Goal: Transaction & Acquisition: Book appointment/travel/reservation

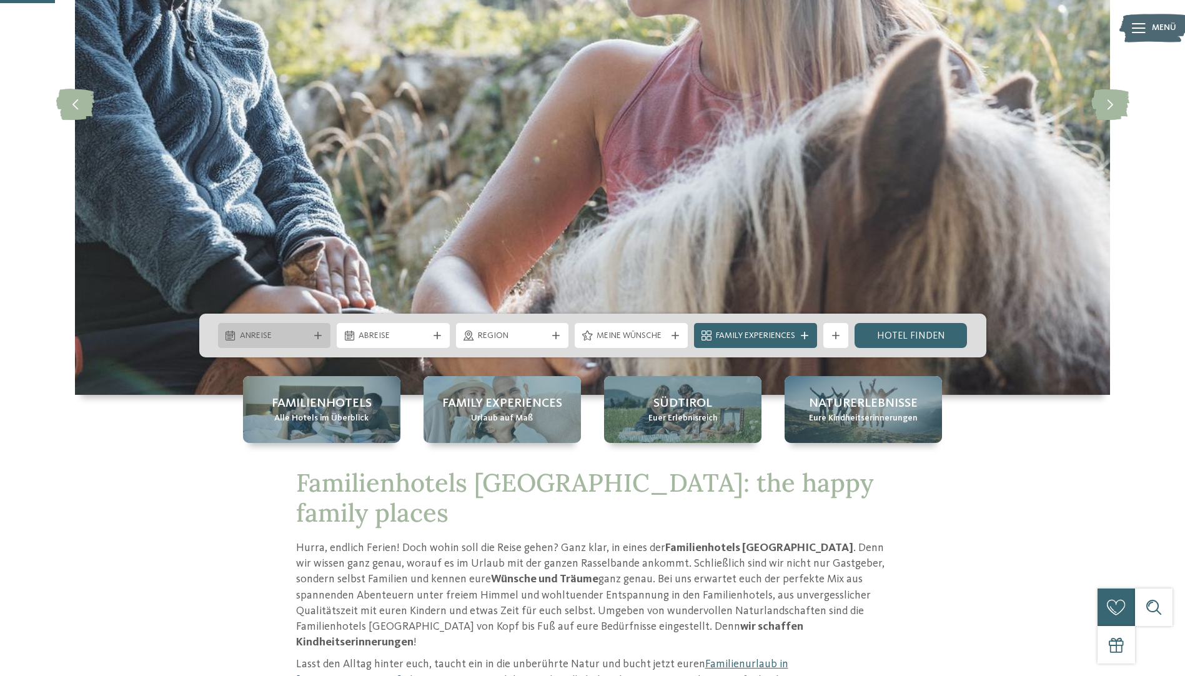
click at [304, 337] on span "Anreise" at bounding box center [274, 336] width 69 height 12
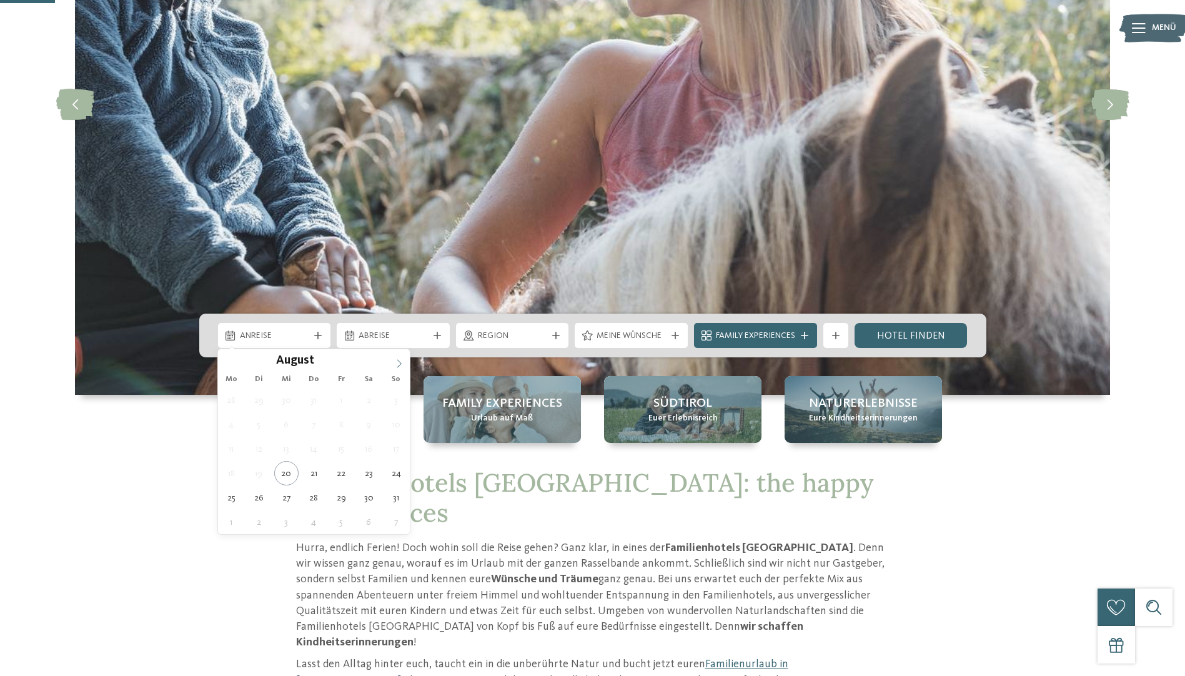
click at [405, 359] on span at bounding box center [399, 359] width 21 height 21
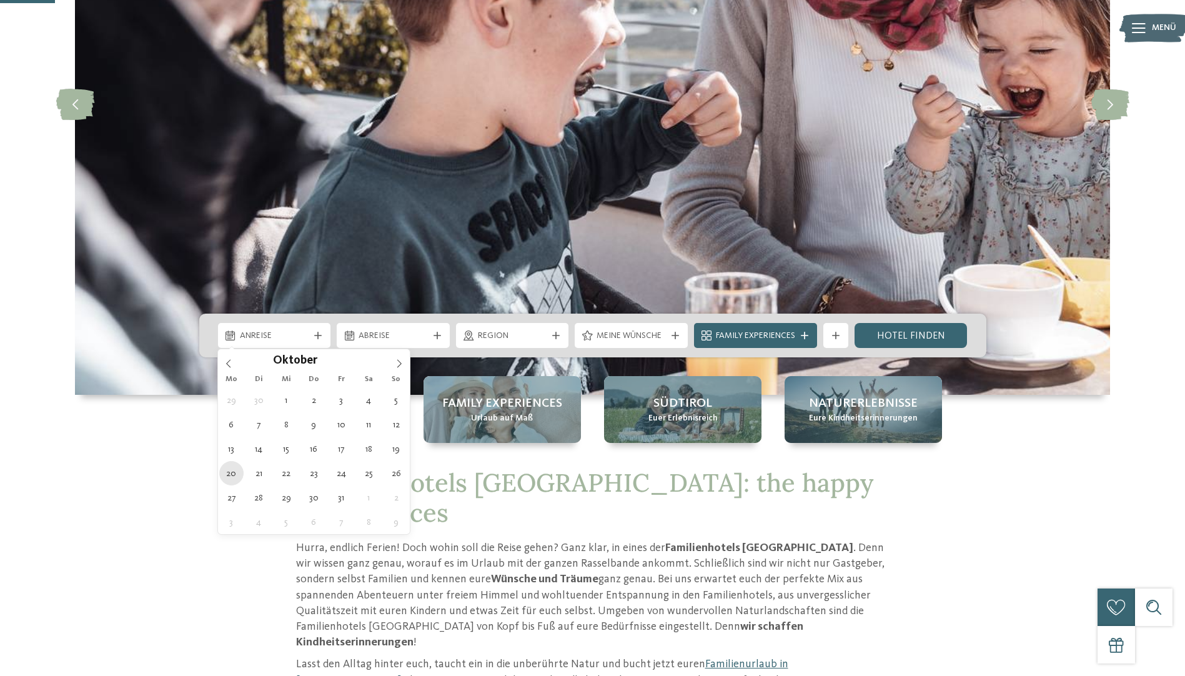
type div "20.10.2025"
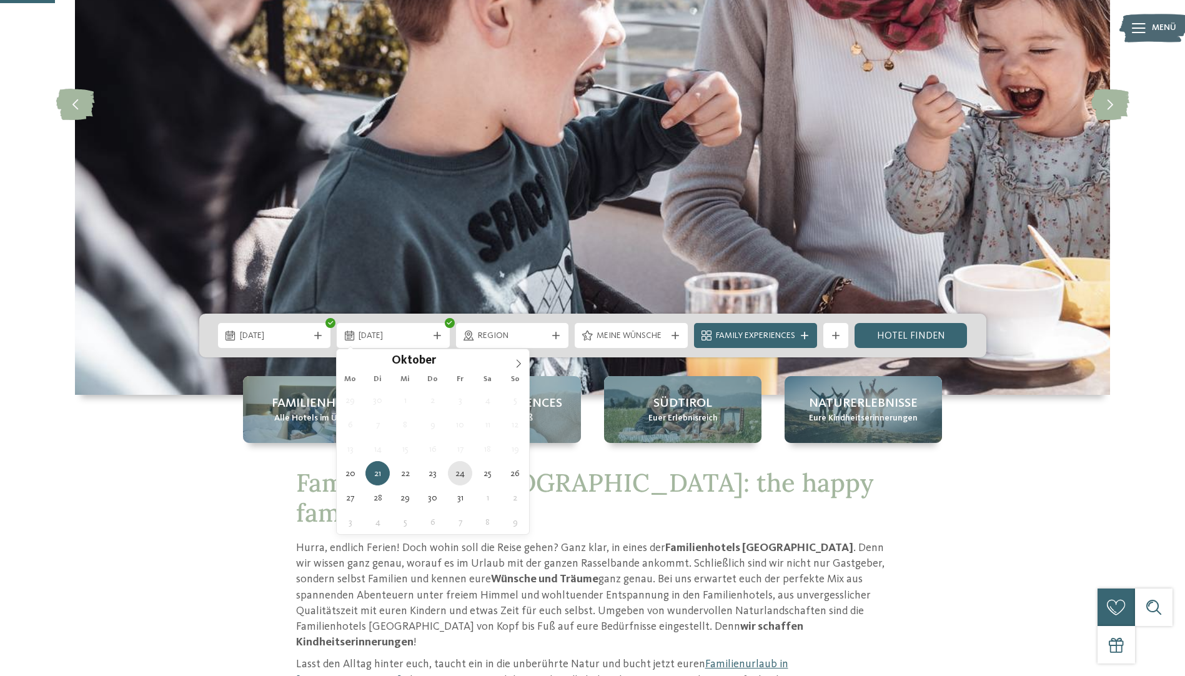
type div "24.10.2025"
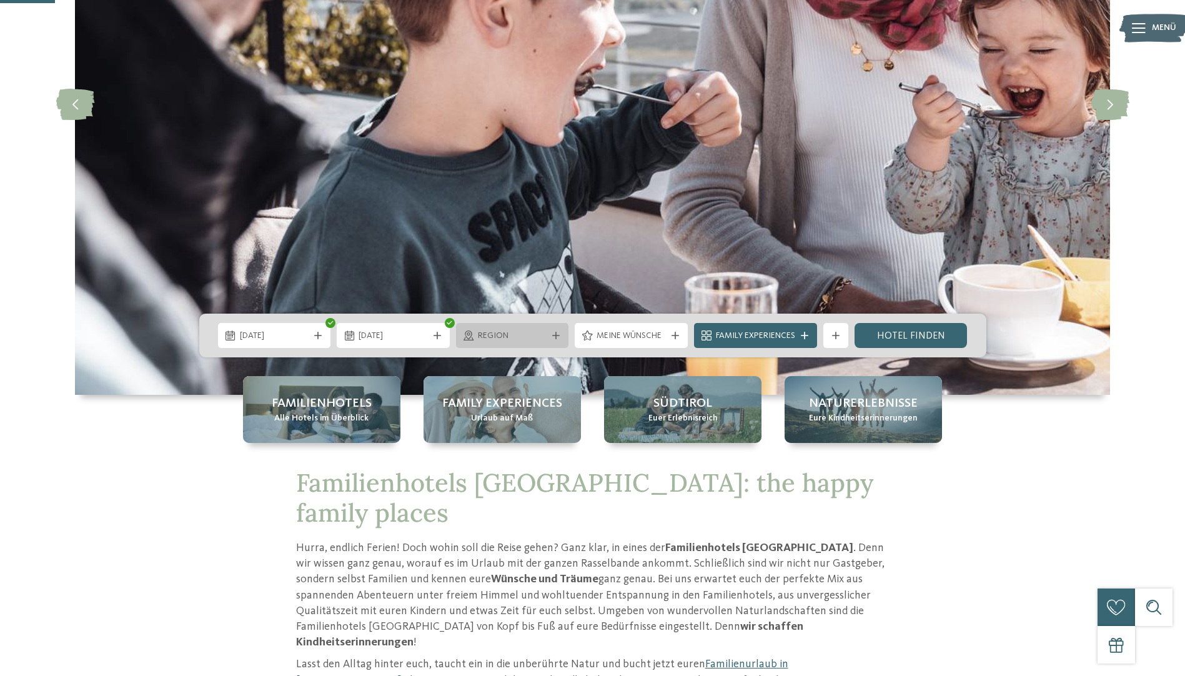
click at [550, 332] on div at bounding box center [556, 335] width 12 height 7
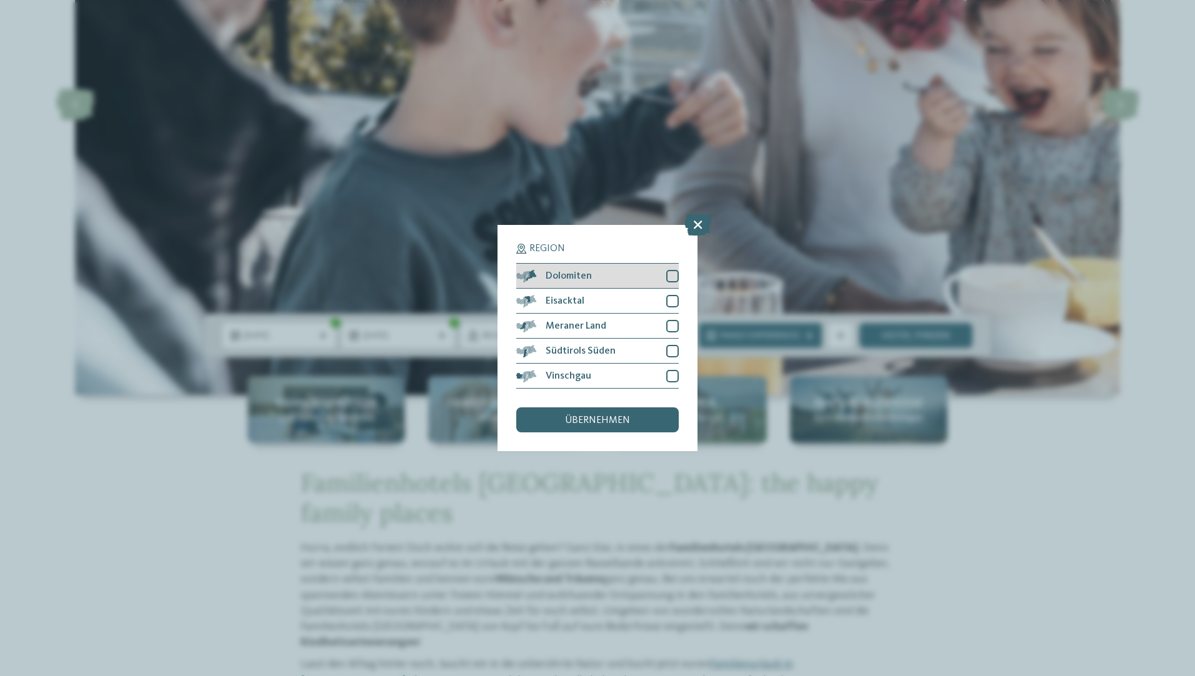
click at [589, 267] on div "Dolomiten" at bounding box center [597, 276] width 162 height 25
click at [632, 355] on div "Südtirols Süden" at bounding box center [597, 351] width 162 height 25
click at [629, 375] on div "Vinschgau" at bounding box center [597, 376] width 162 height 25
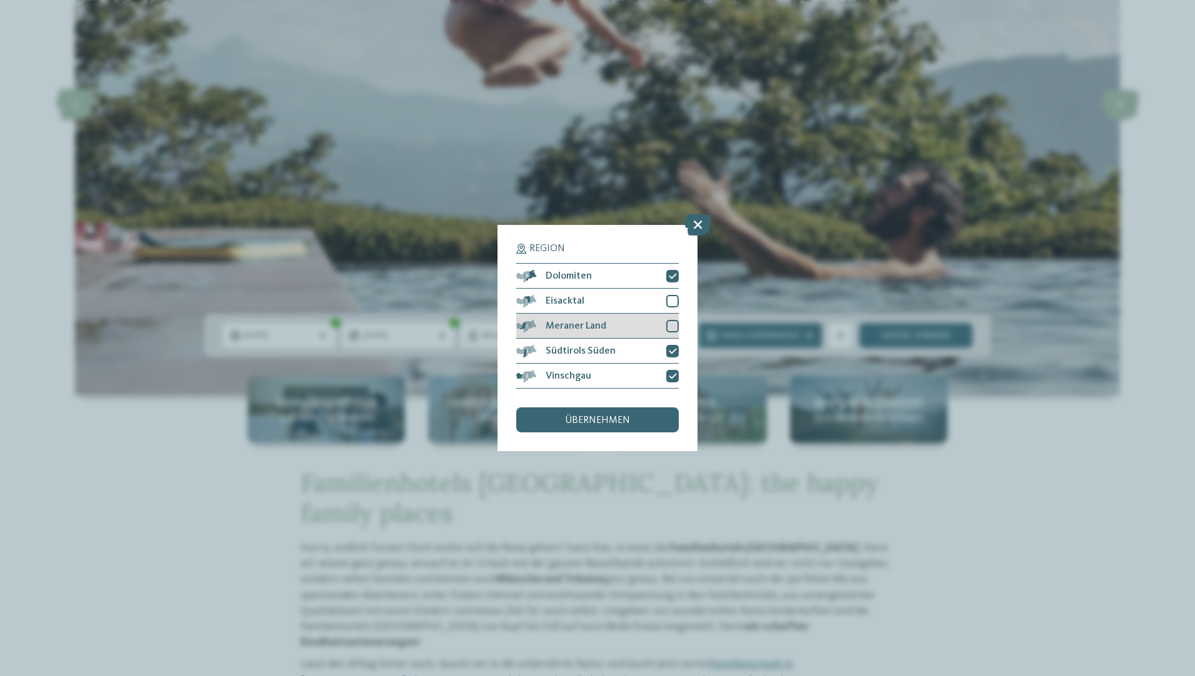
click at [622, 325] on div "Meraner Land" at bounding box center [597, 326] width 162 height 25
click at [619, 290] on div "Eisacktal" at bounding box center [597, 301] width 162 height 25
click at [603, 419] on span "übernehmen" at bounding box center [597, 420] width 65 height 10
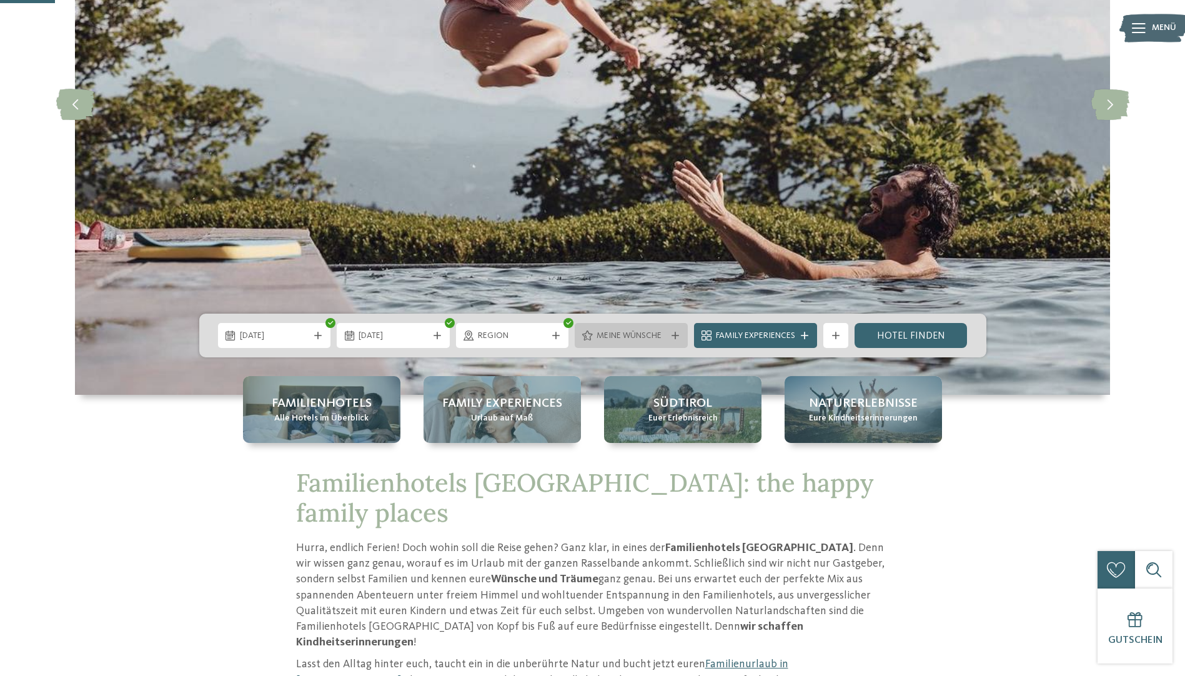
click at [660, 341] on span "Meine Wünsche" at bounding box center [631, 336] width 69 height 12
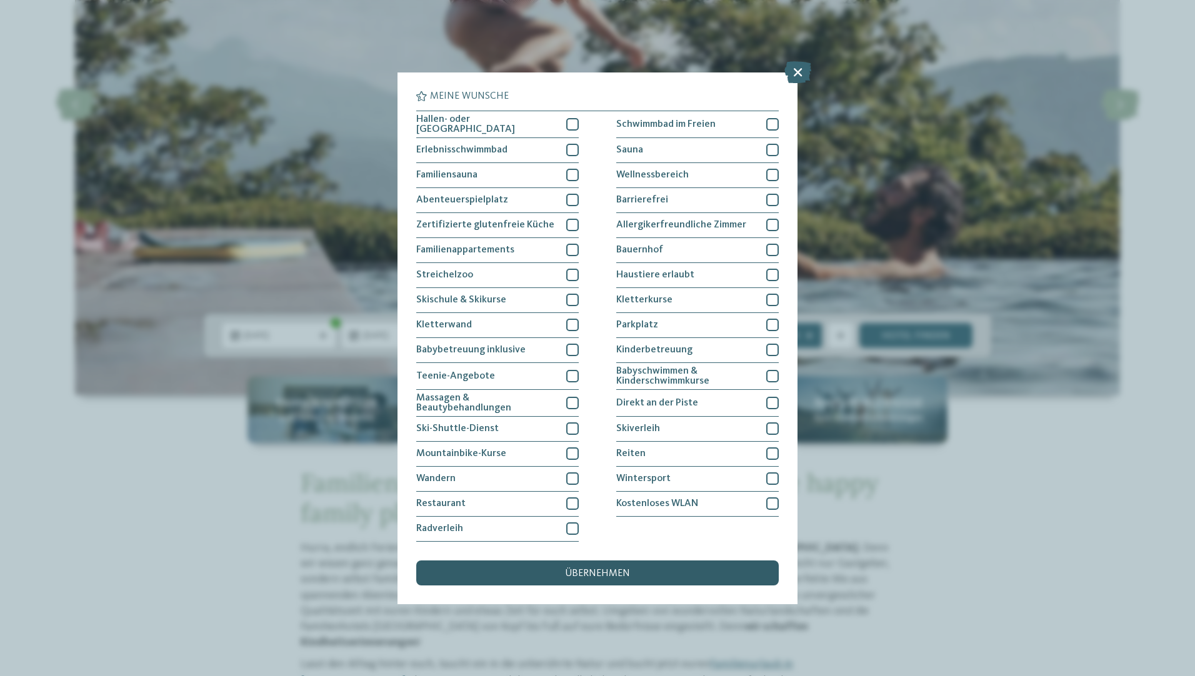
click at [625, 580] on div "übernehmen" at bounding box center [597, 572] width 362 height 25
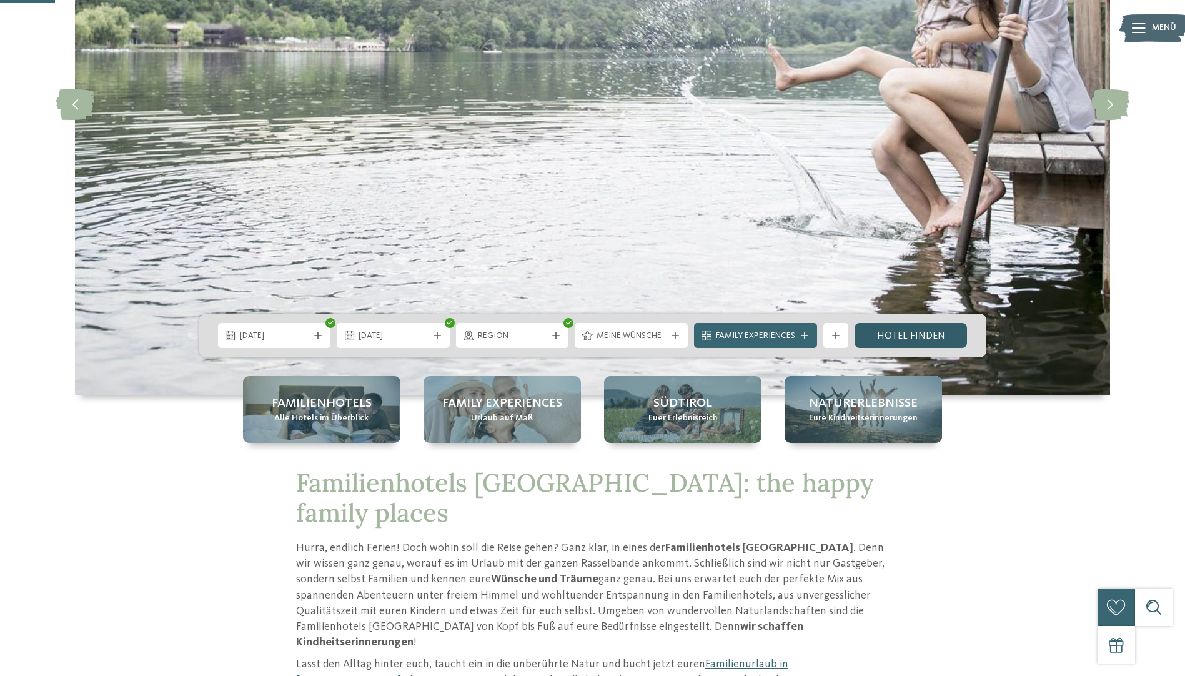
click at [903, 335] on link "Hotel finden" at bounding box center [911, 335] width 113 height 25
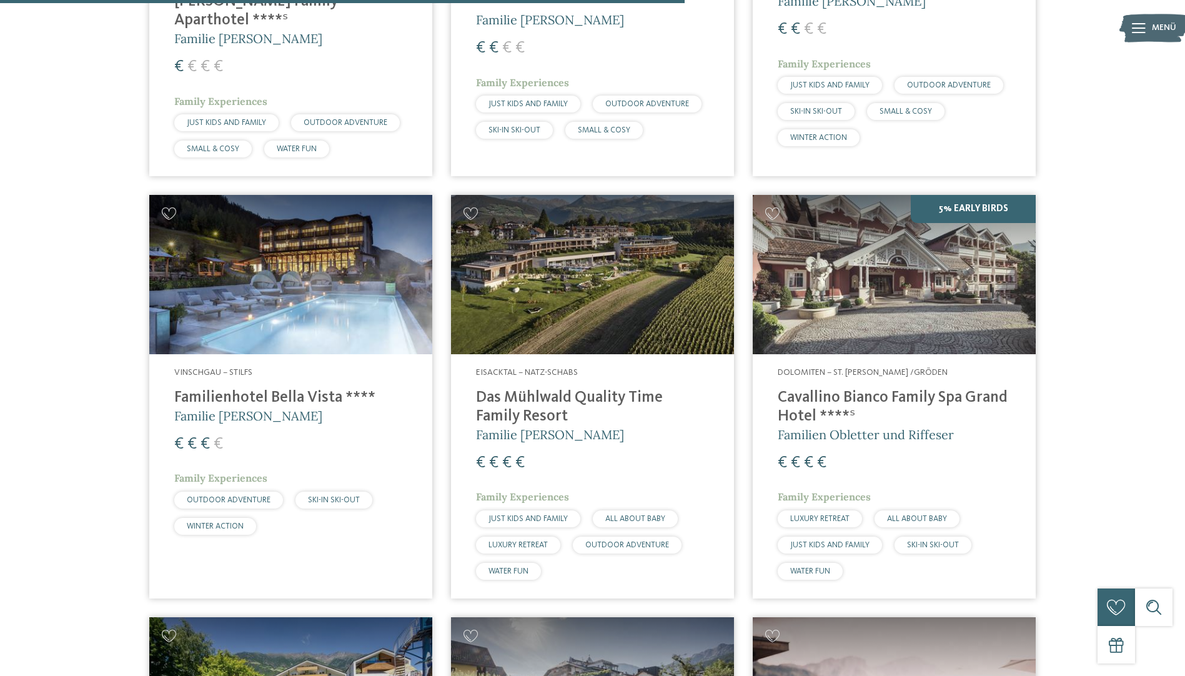
scroll to position [2027, 0]
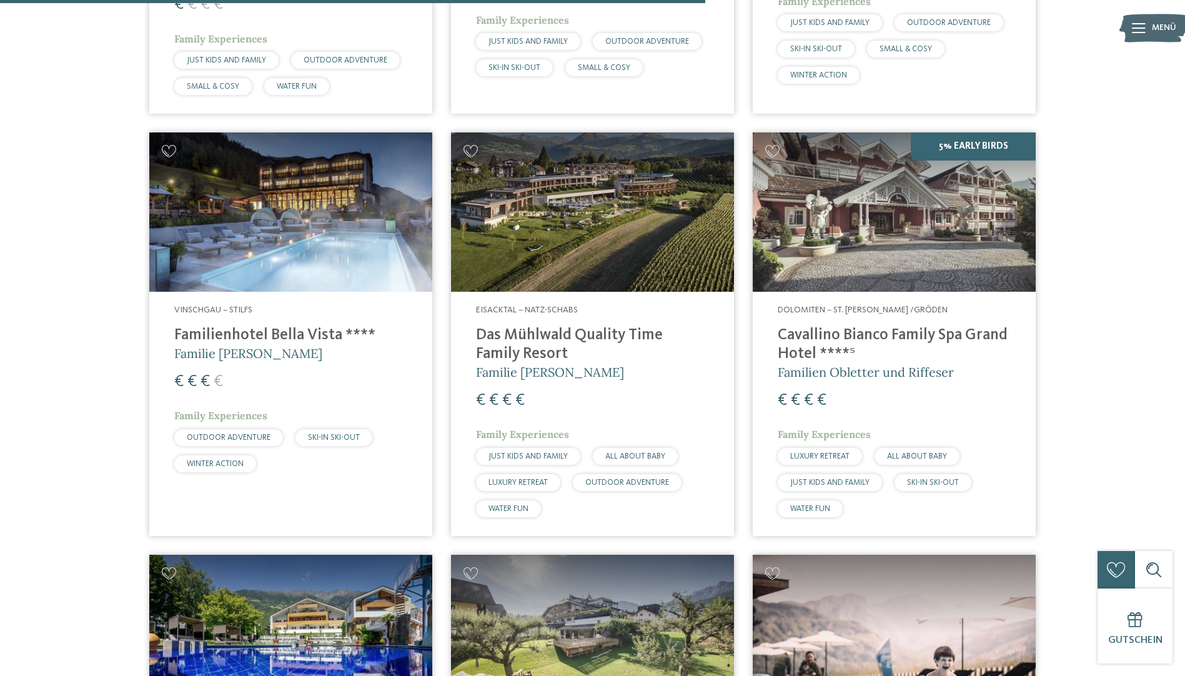
click at [587, 326] on h4 "Das Mühlwald Quality Time Family Resort" at bounding box center [592, 344] width 233 height 37
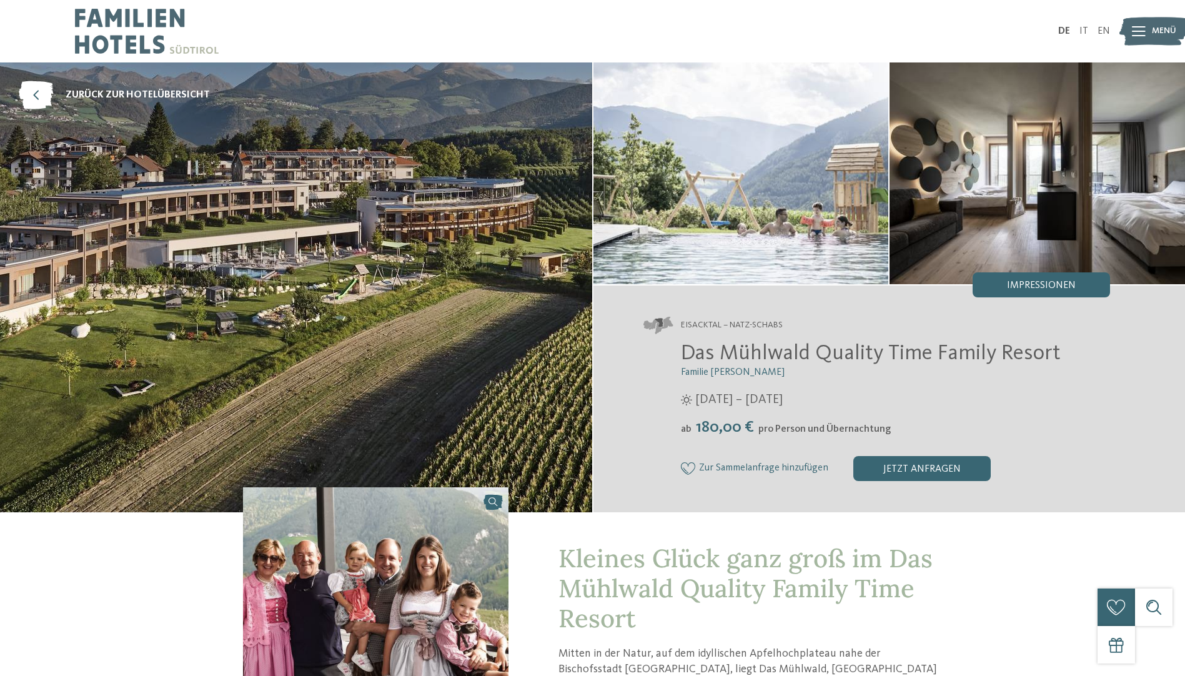
click at [1138, 34] on icon at bounding box center [1139, 31] width 14 height 10
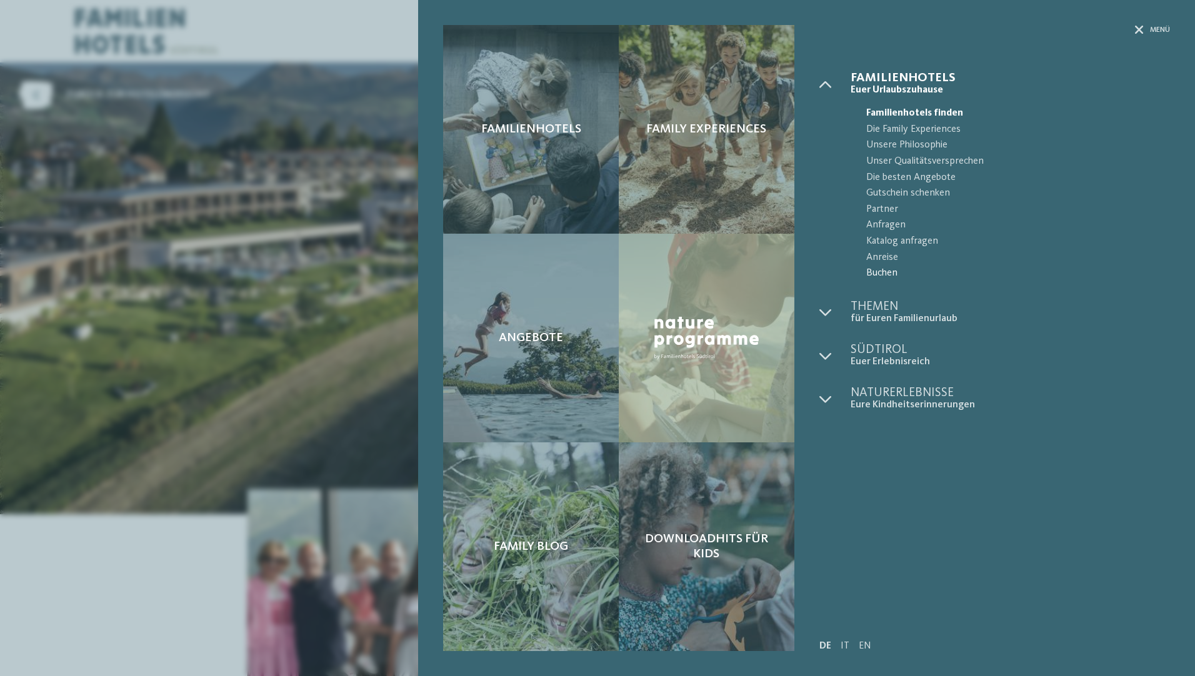
click at [877, 272] on span "Buchen" at bounding box center [1018, 274] width 304 height 16
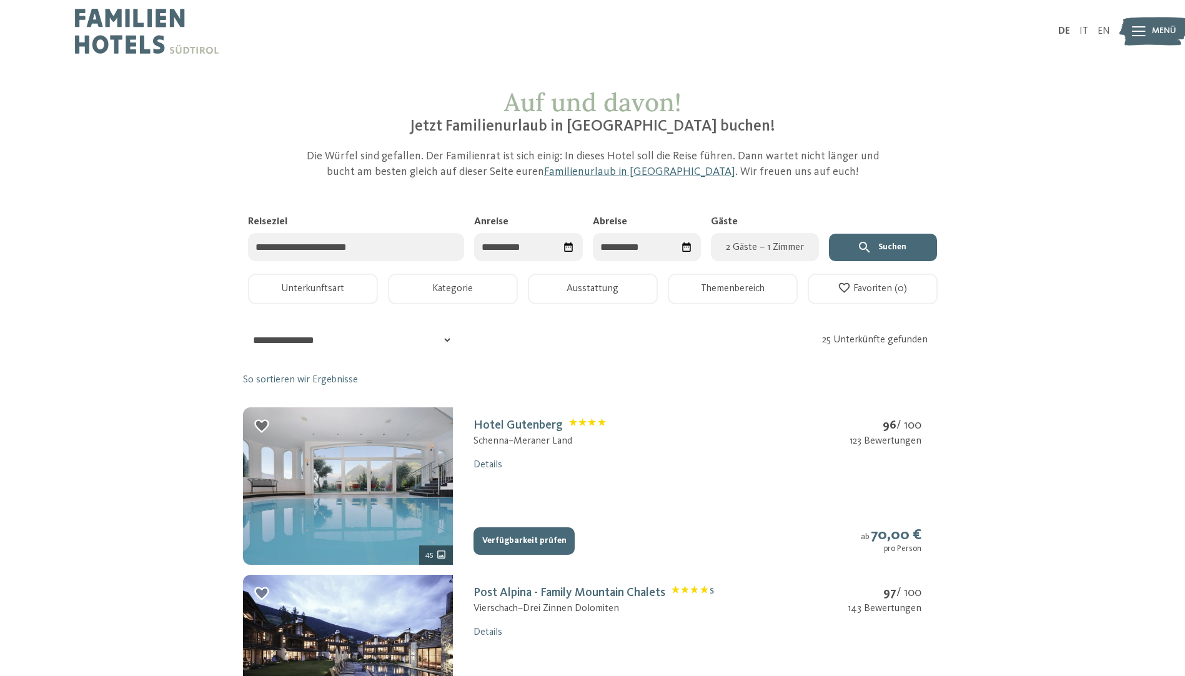
click at [397, 253] on input "Reiseziel" at bounding box center [356, 247] width 217 height 28
click at [521, 253] on input "Anreise" at bounding box center [528, 247] width 108 height 28
click at [614, 279] on span "Nächster Monat" at bounding box center [616, 278] width 12 height 12
click at [614, 279] on span "Nächster Monat" at bounding box center [615, 278] width 12 height 12
click at [489, 395] on div "20" at bounding box center [494, 397] width 21 height 24
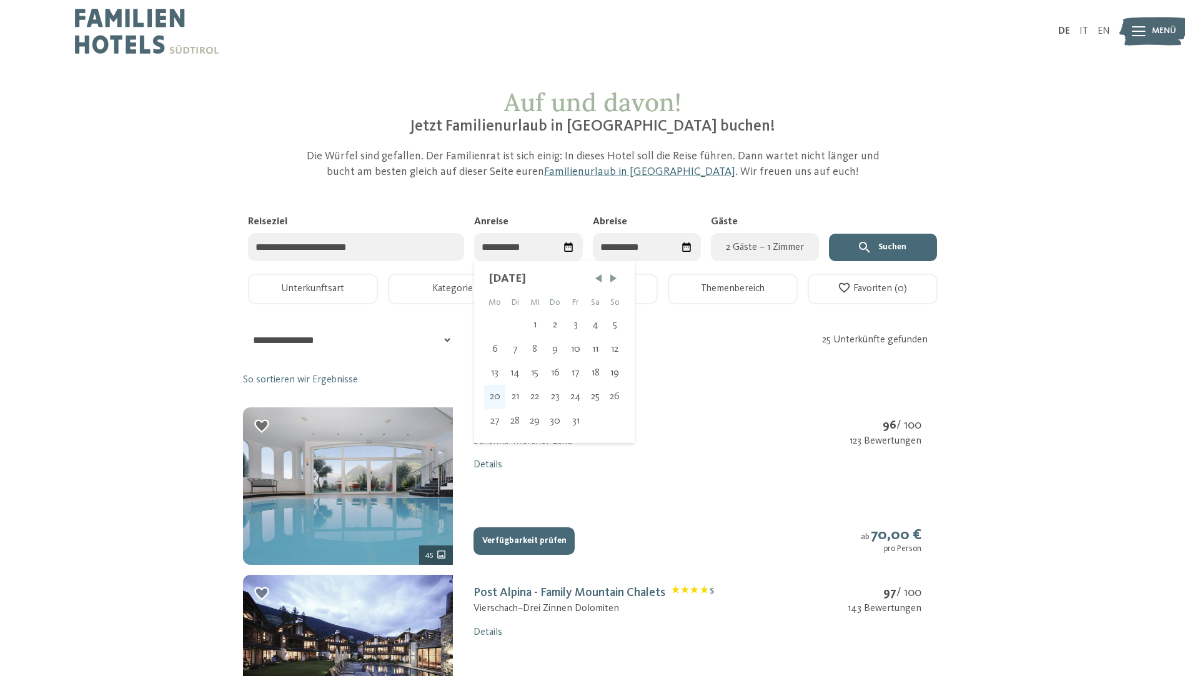
type input "**********"
click at [637, 395] on div "24" at bounding box center [642, 397] width 21 height 24
type input "**********"
click at [796, 250] on span "2 Gäste – 1 Zimmer" at bounding box center [764, 247] width 93 height 15
select select "*"
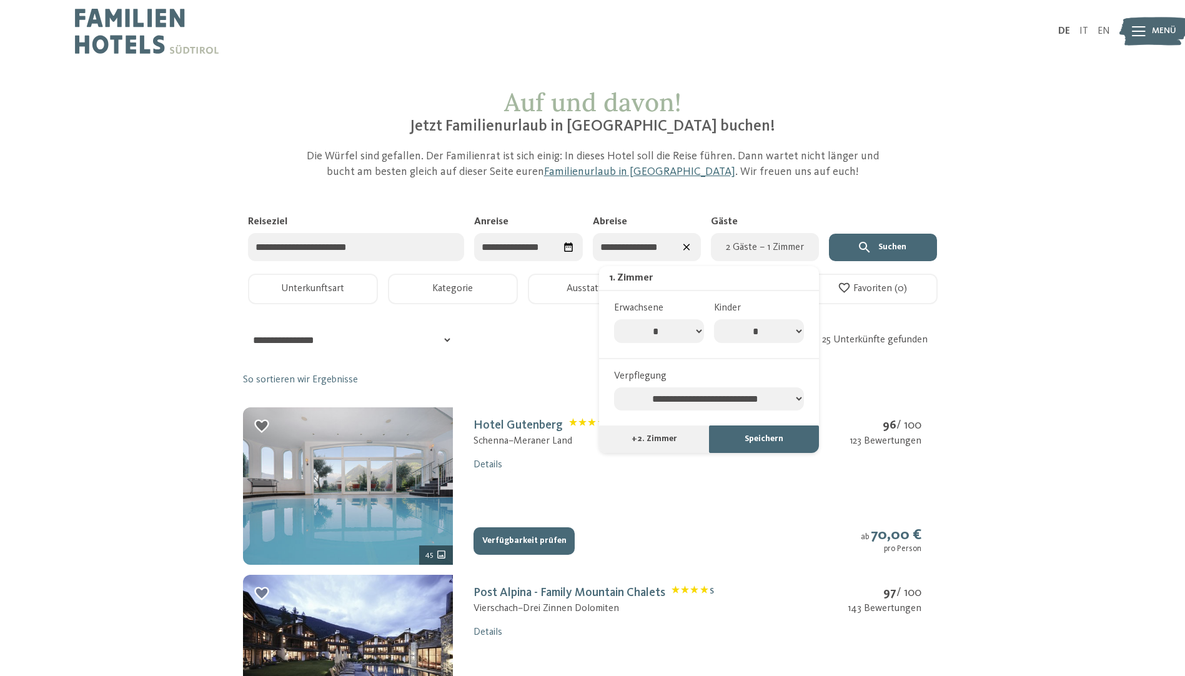
click at [788, 327] on select "* * * * * * * *" at bounding box center [759, 331] width 90 height 24
select select "*"
click at [714, 319] on select "* * * * * * * *" at bounding box center [759, 331] width 90 height 24
select select "*"
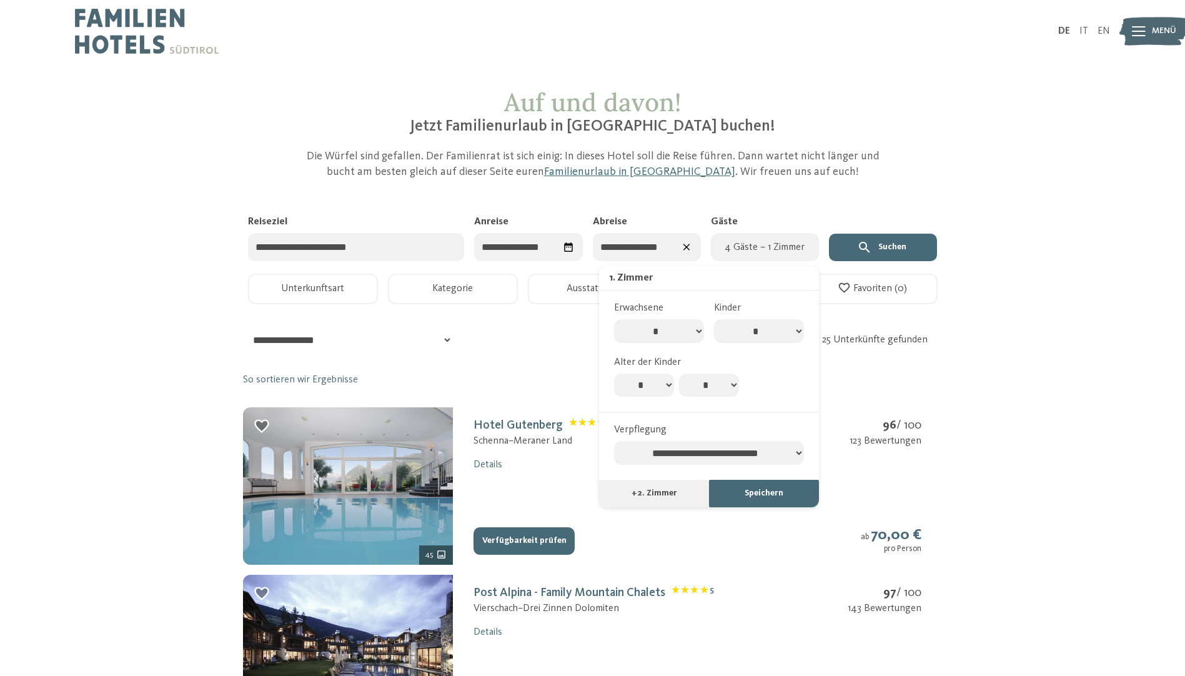
click at [703, 384] on select "* * * * * * * * * * ** ** ** ** ** ** ** **" at bounding box center [709, 386] width 60 height 24
select select "*"
click at [679, 374] on select "* * * * * * * * * * ** ** ** ** ** ** ** **" at bounding box center [709, 386] width 60 height 24
click at [743, 460] on select "**********" at bounding box center [709, 453] width 190 height 24
select select "**********"
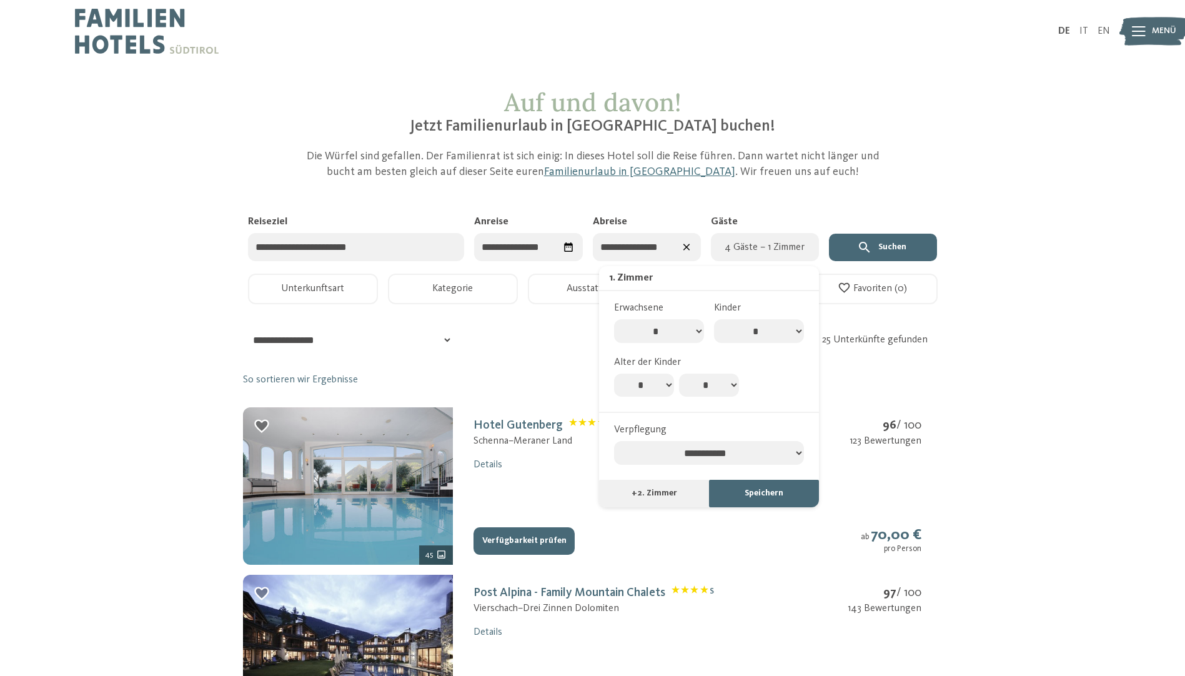
click at [614, 442] on select "**********" at bounding box center [709, 453] width 190 height 24
click at [748, 502] on button "Speichern" at bounding box center [764, 493] width 110 height 27
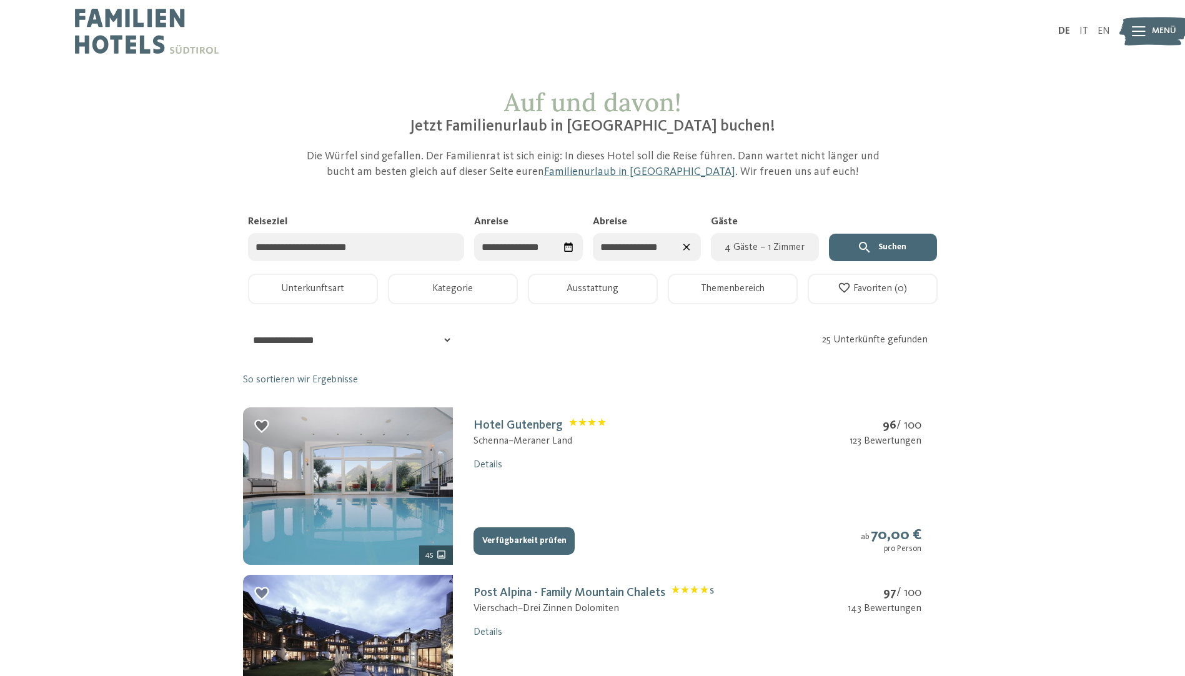
click at [875, 247] on button "Suchen" at bounding box center [883, 247] width 108 height 27
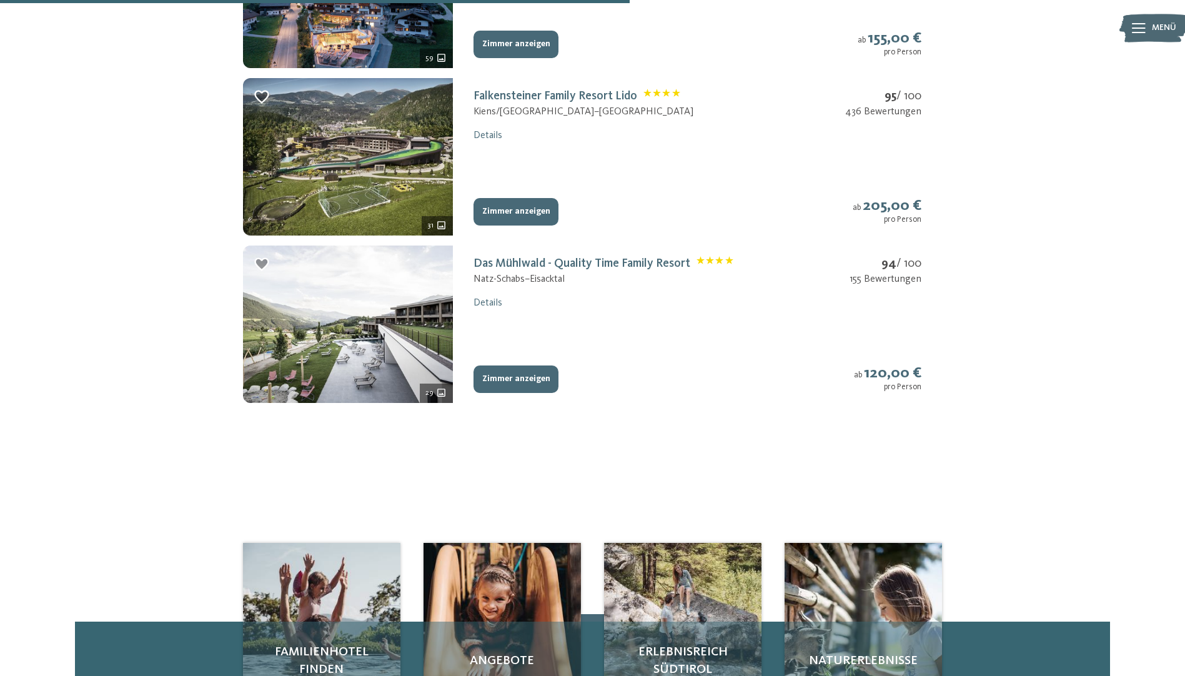
scroll to position [500, 0]
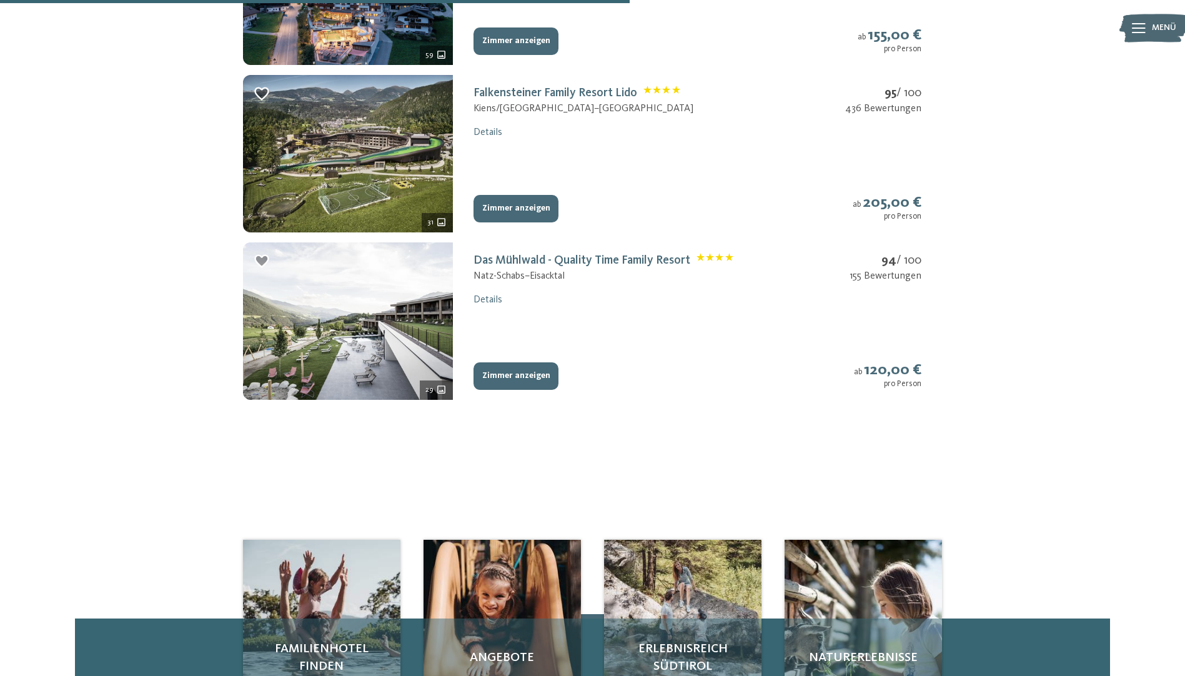
click at [514, 378] on button "Zimmer anzeigen" at bounding box center [516, 375] width 85 height 27
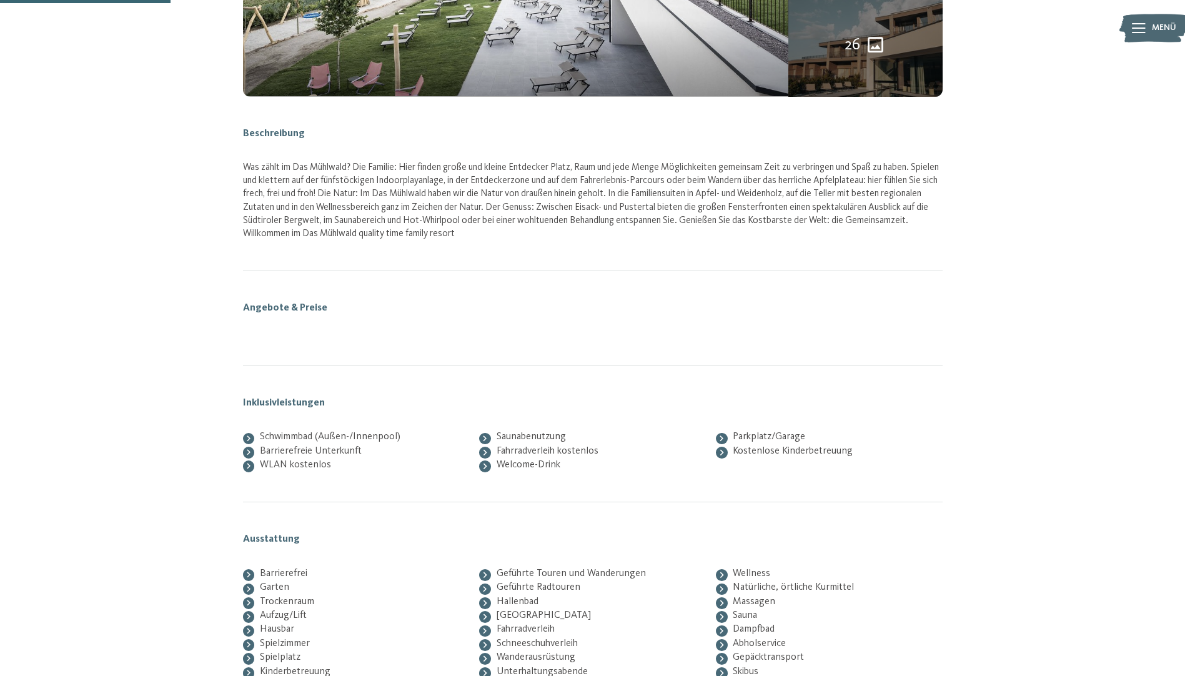
scroll to position [205, 0]
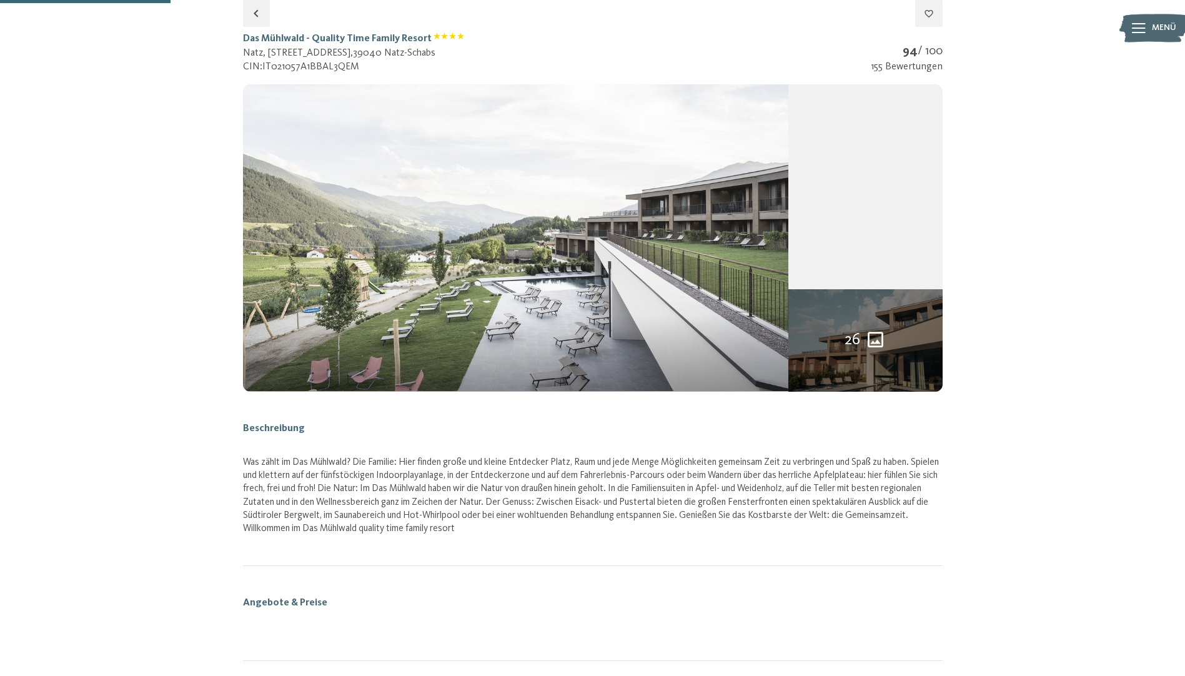
select select "*"
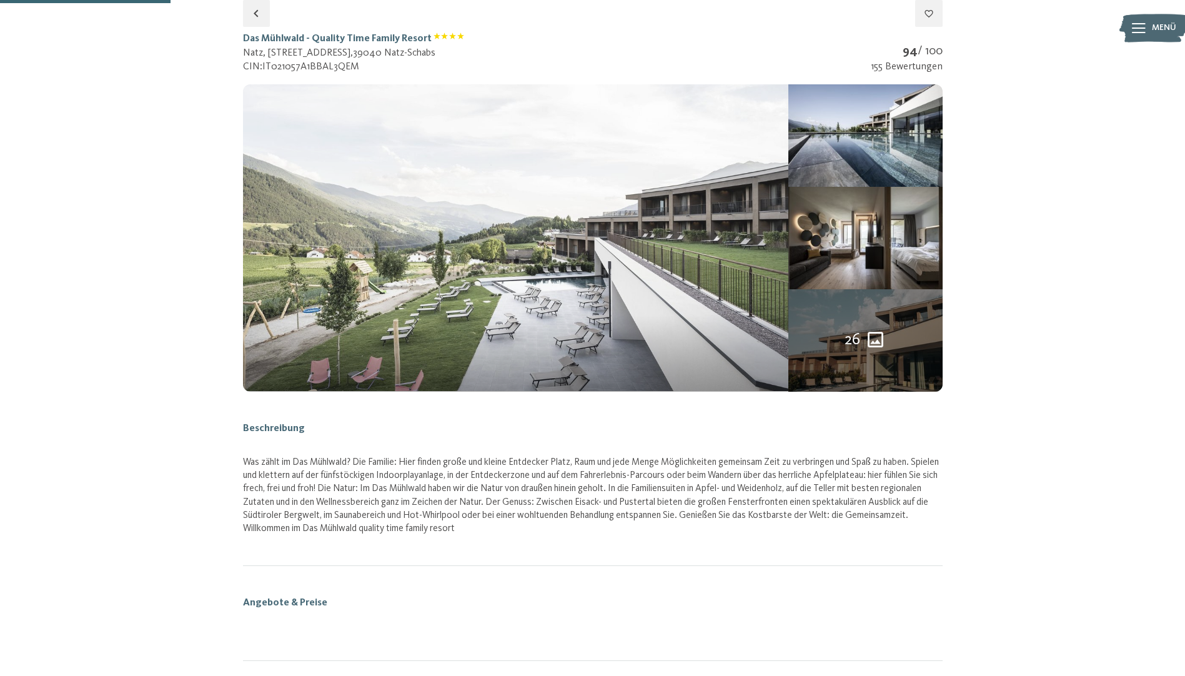
select select "*"
select select "**********"
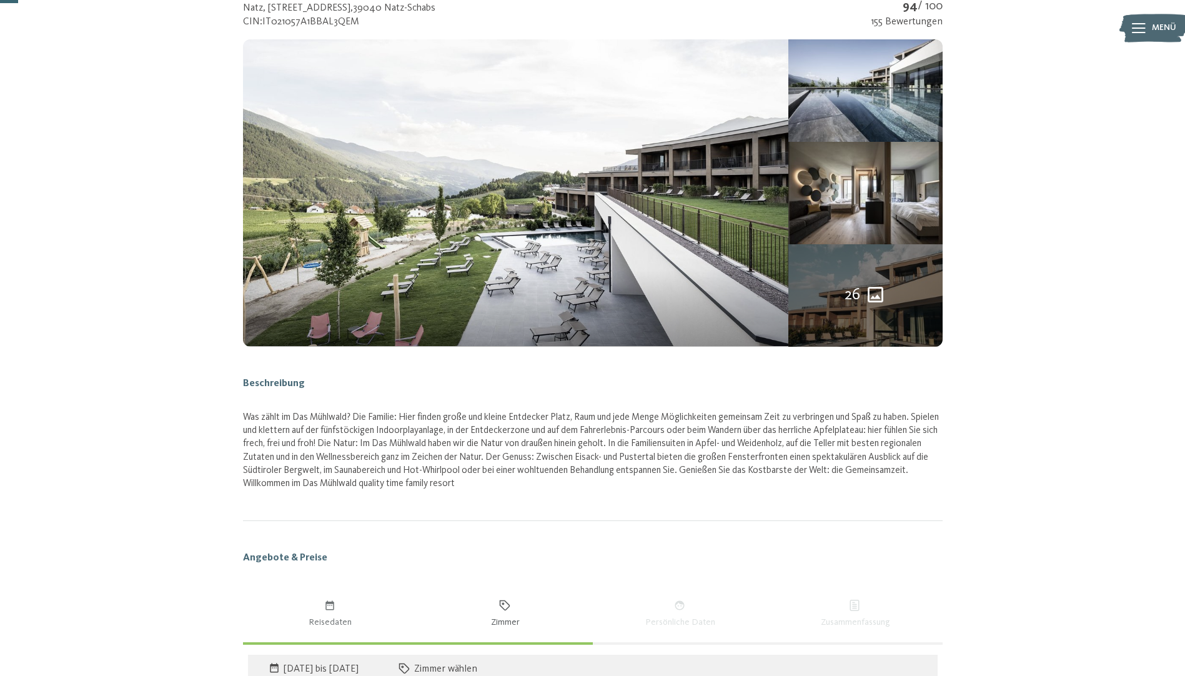
scroll to position [0, 0]
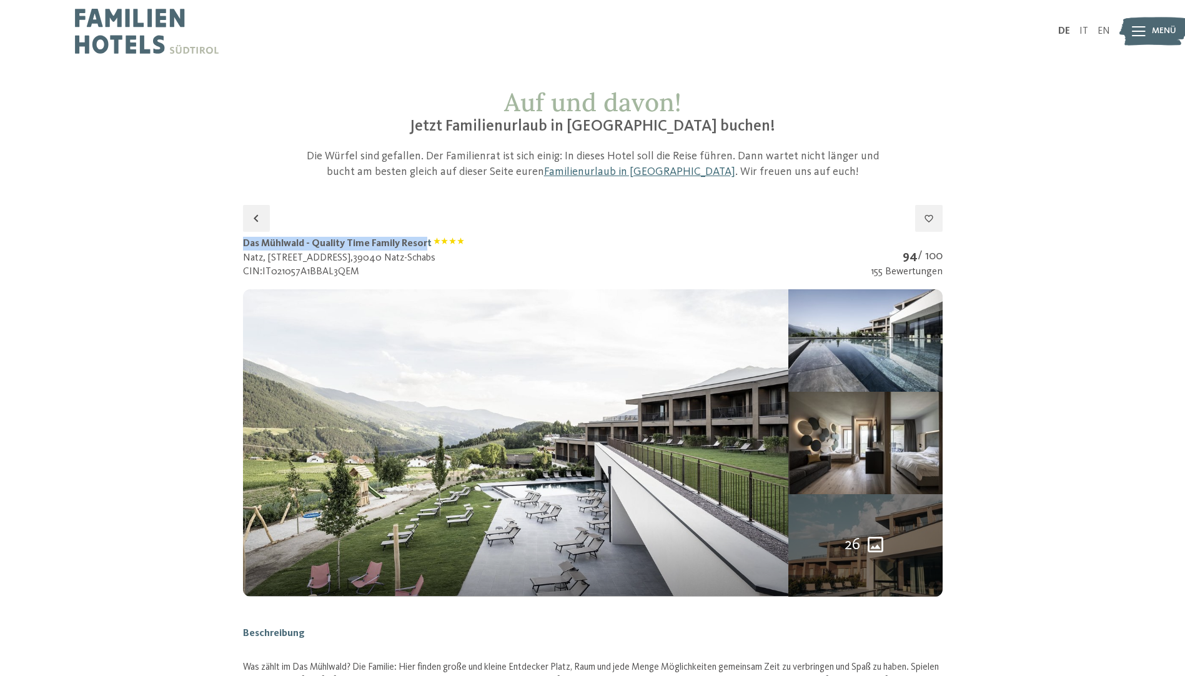
drag, startPoint x: 243, startPoint y: 237, endPoint x: 426, endPoint y: 247, distance: 183.3
click at [426, 247] on h1 "Das Mühlwald - Quality Time Family Resort" at bounding box center [354, 244] width 222 height 14
click at [428, 247] on h1 "Das Mühlwald - Quality Time Family Resort" at bounding box center [354, 244] width 222 height 14
drag, startPoint x: 245, startPoint y: 241, endPoint x: 429, endPoint y: 249, distance: 183.9
click at [429, 249] on h1 "Das Mühlwald - Quality Time Family Resort" at bounding box center [354, 244] width 222 height 14
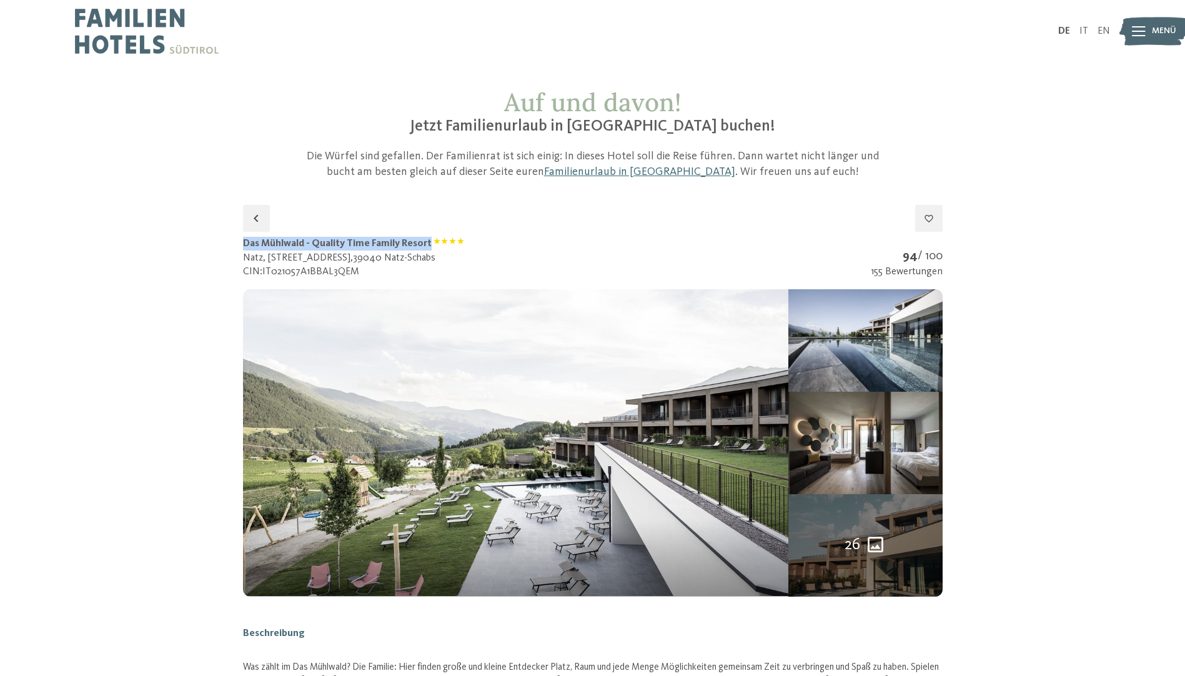
drag, startPoint x: 429, startPoint y: 249, endPoint x: 415, endPoint y: 242, distance: 15.4
copy h1 "Das Mühlwald - Quality Time Family Resort"
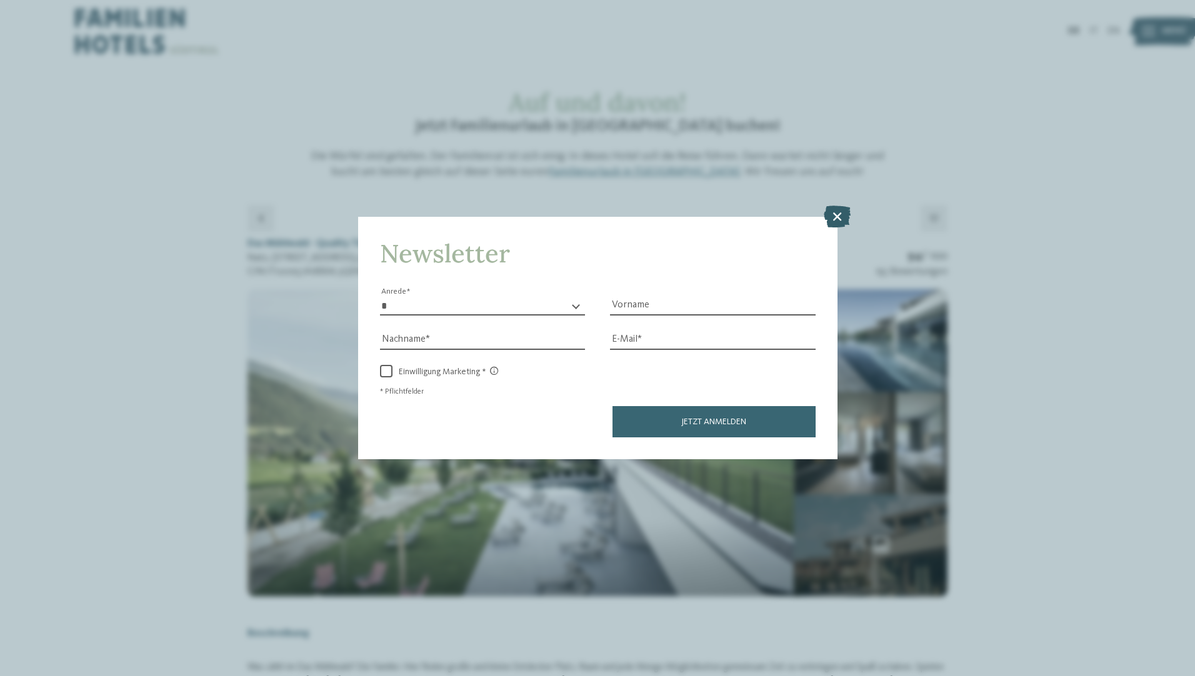
click at [835, 216] on icon at bounding box center [836, 216] width 27 height 22
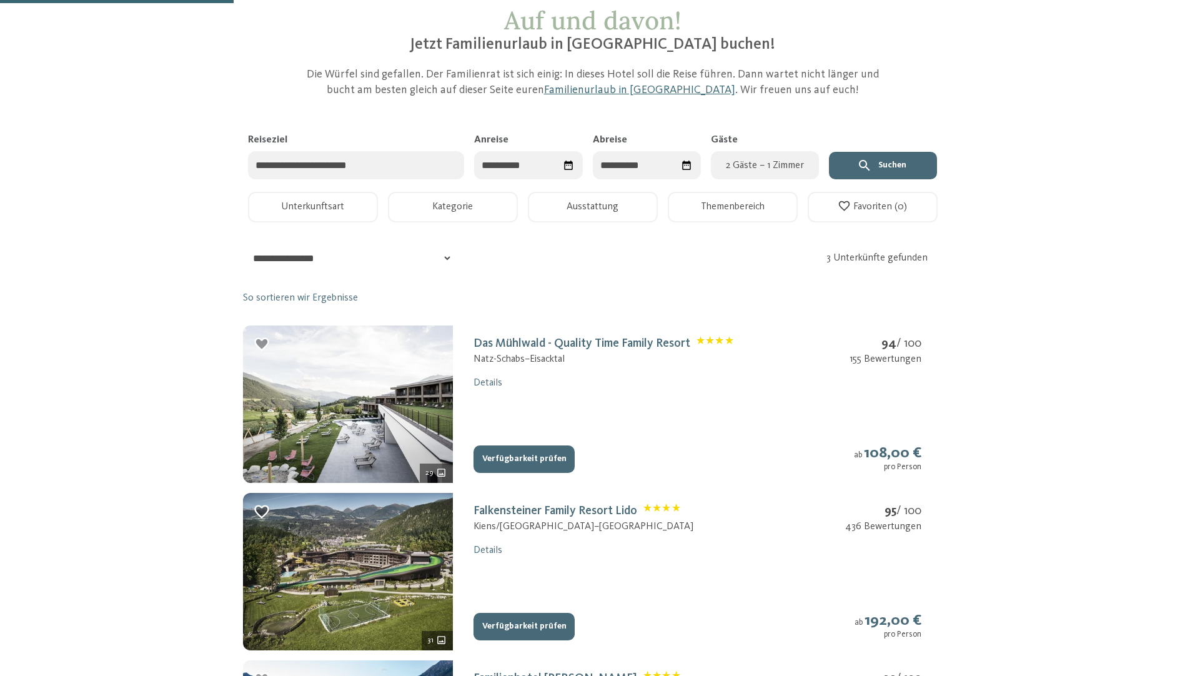
scroll to position [187, 0]
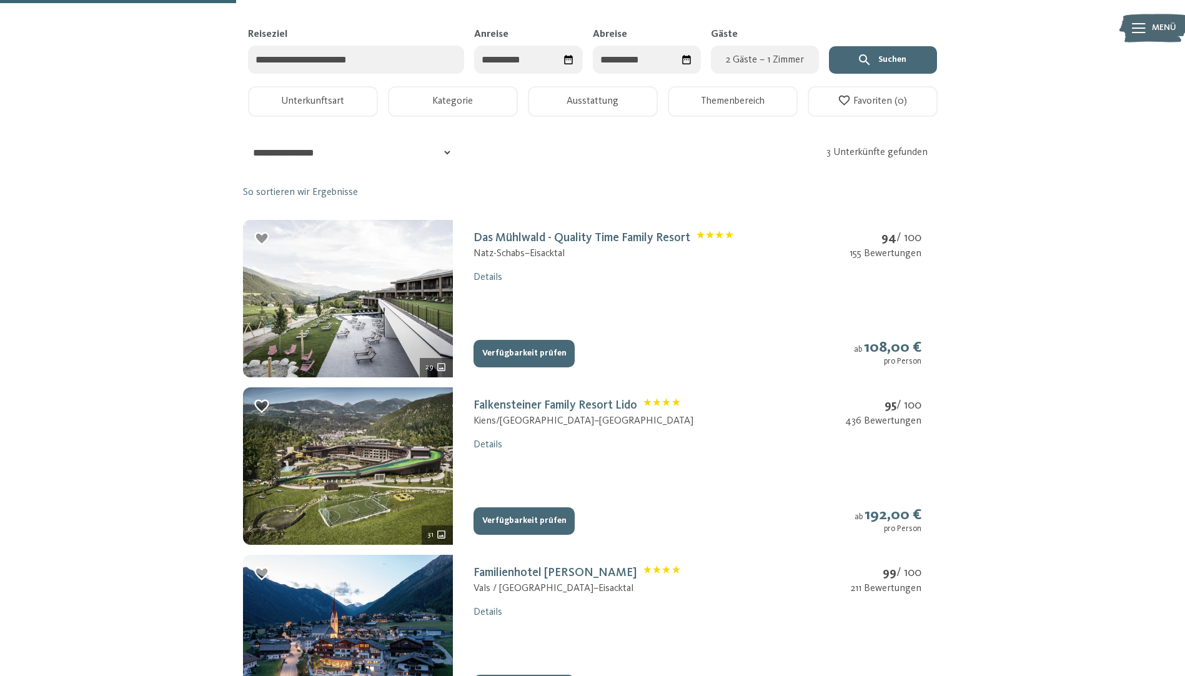
click at [504, 517] on button "Verfügbarkeit prüfen" at bounding box center [524, 520] width 101 height 27
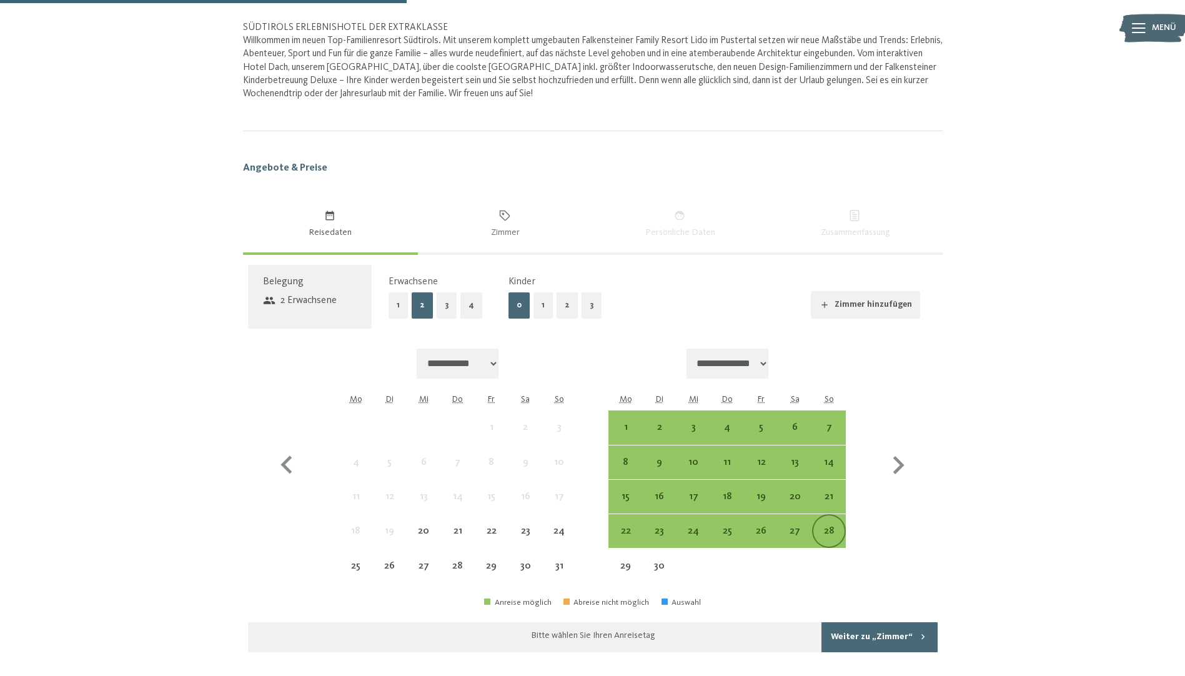
scroll to position [705, 0]
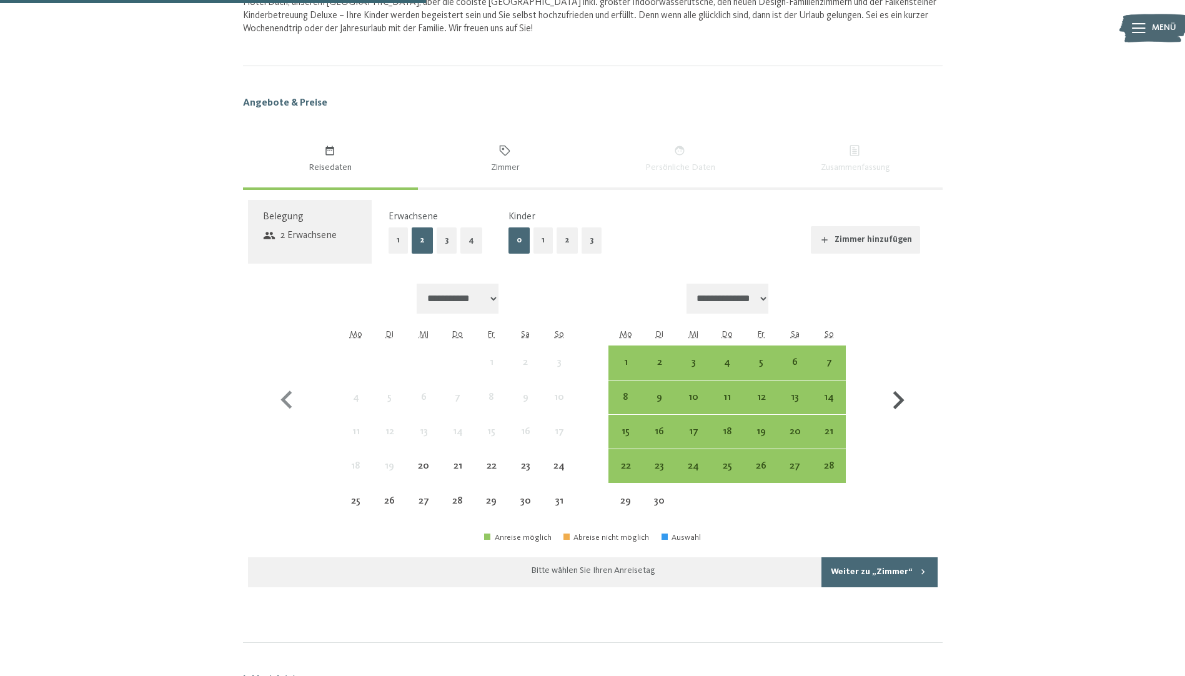
click at [898, 403] on icon "button" at bounding box center [898, 400] width 36 height 36
select select "**********"
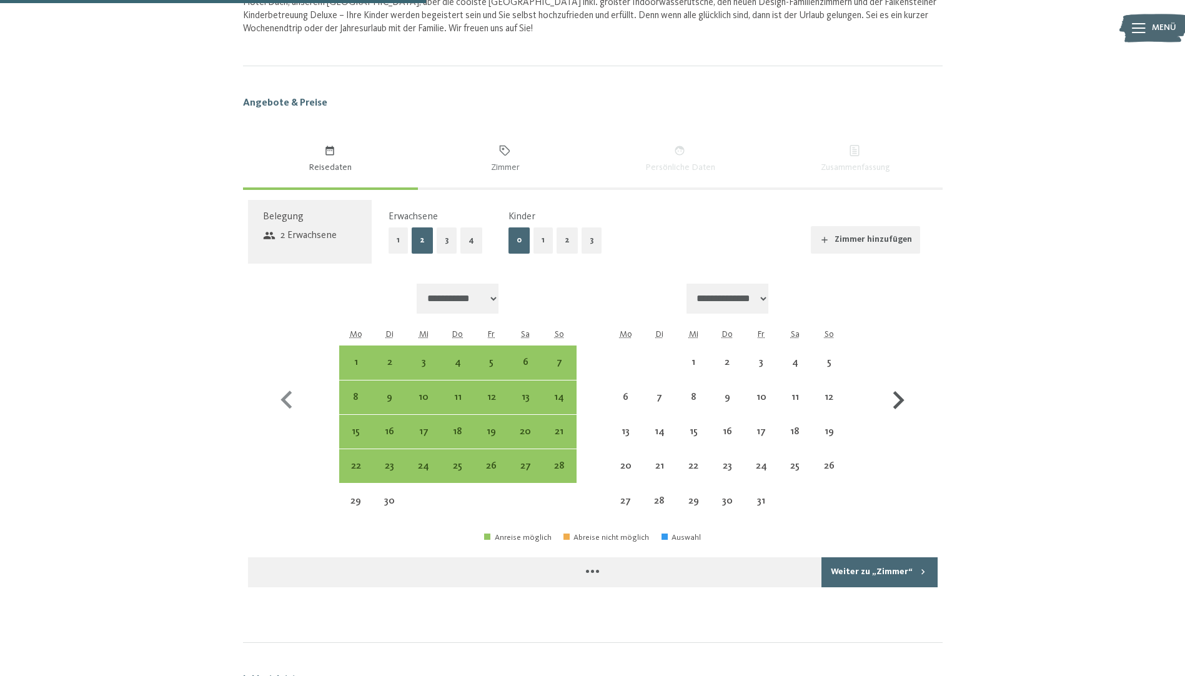
select select "**********"
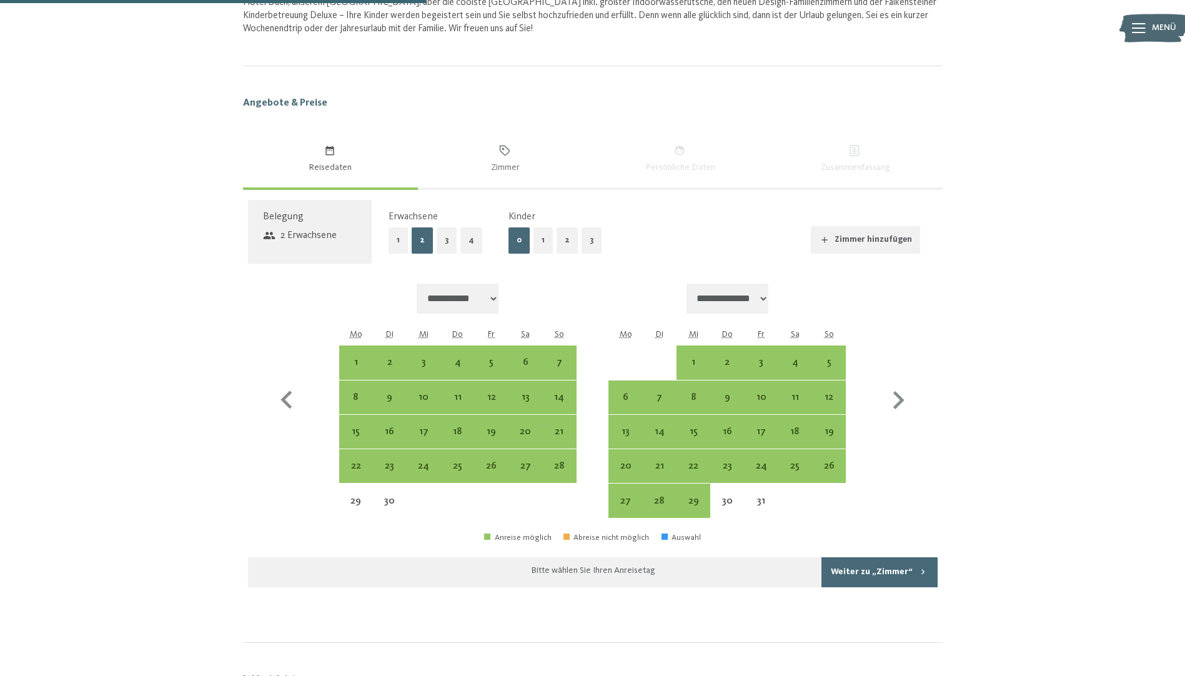
click at [602, 471] on div "**********" at bounding box center [593, 401] width 649 height 235
click at [615, 467] on div "20" at bounding box center [625, 476] width 31 height 31
select select "**********"
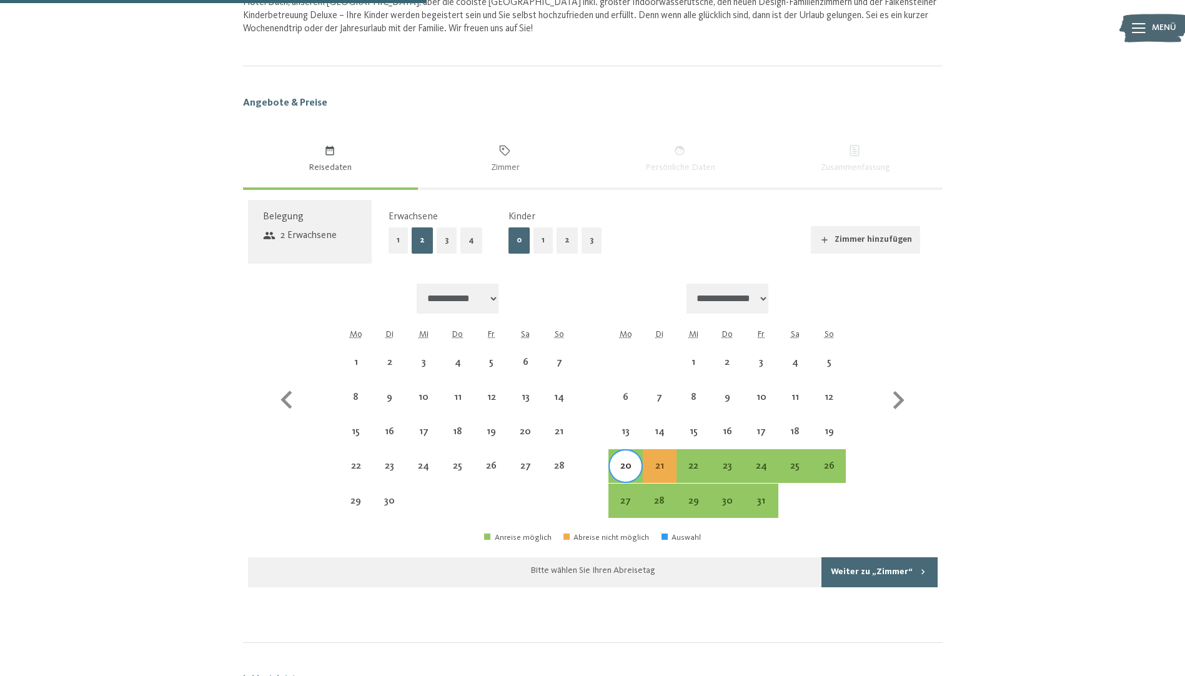
click at [777, 470] on div "24" at bounding box center [762, 466] width 34 height 34
select select "**********"
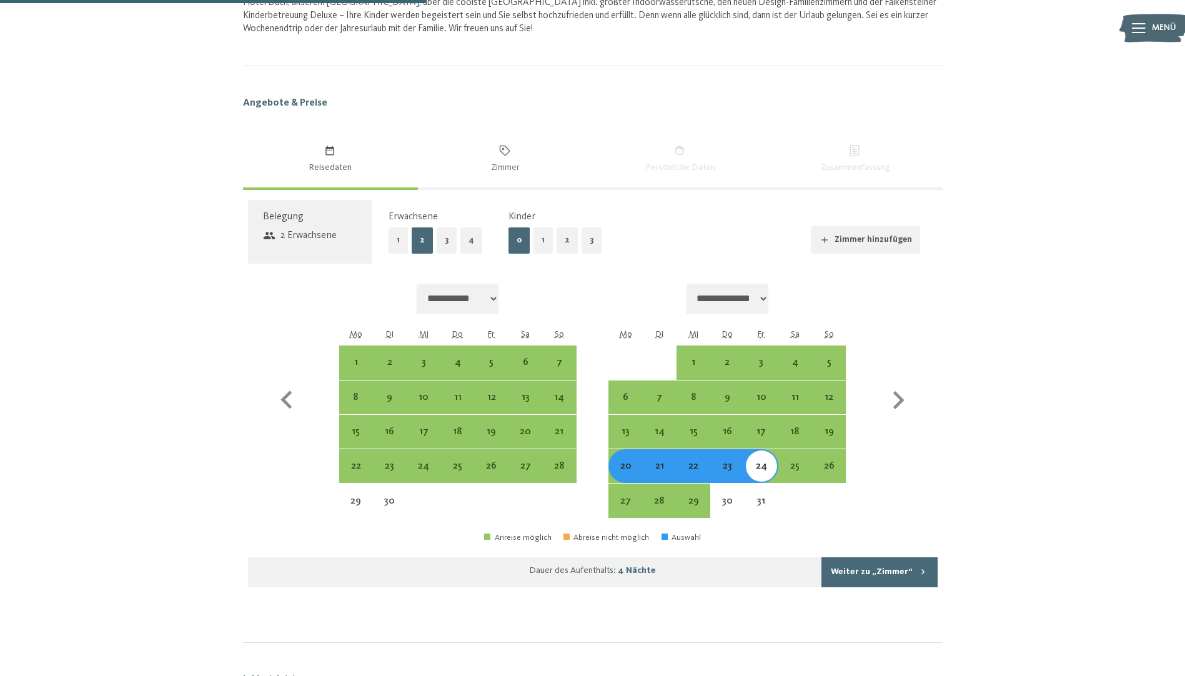
click at [559, 235] on button "2" at bounding box center [567, 240] width 21 height 26
select select "**********"
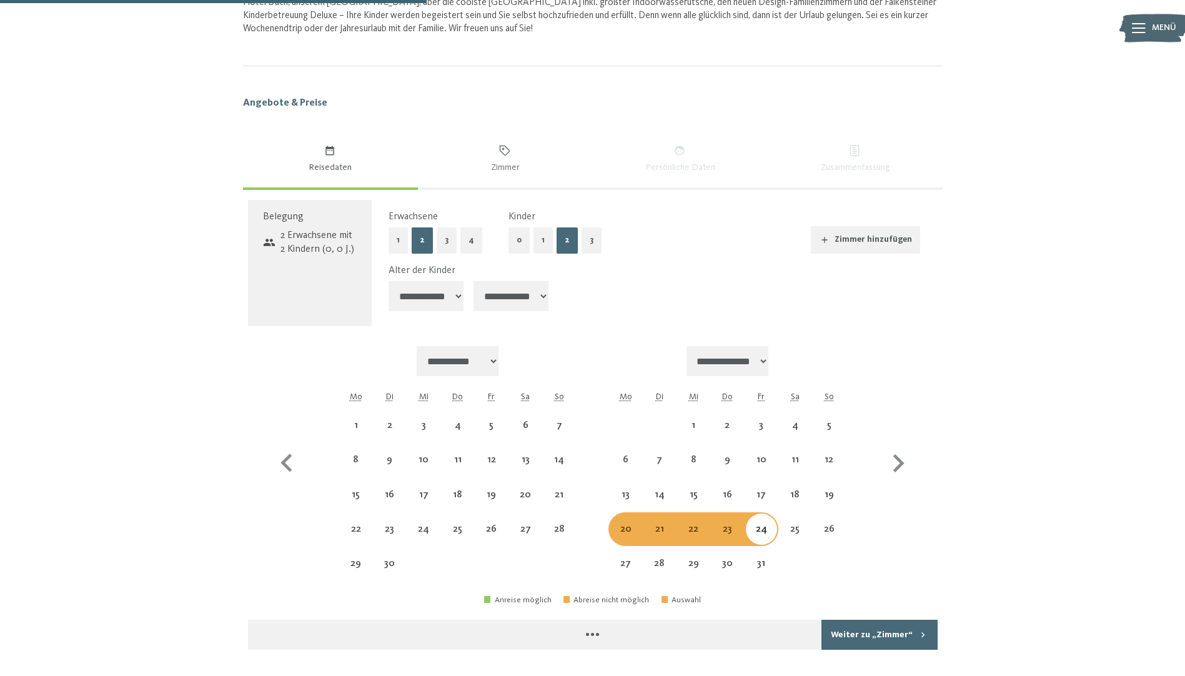
select select "**********"
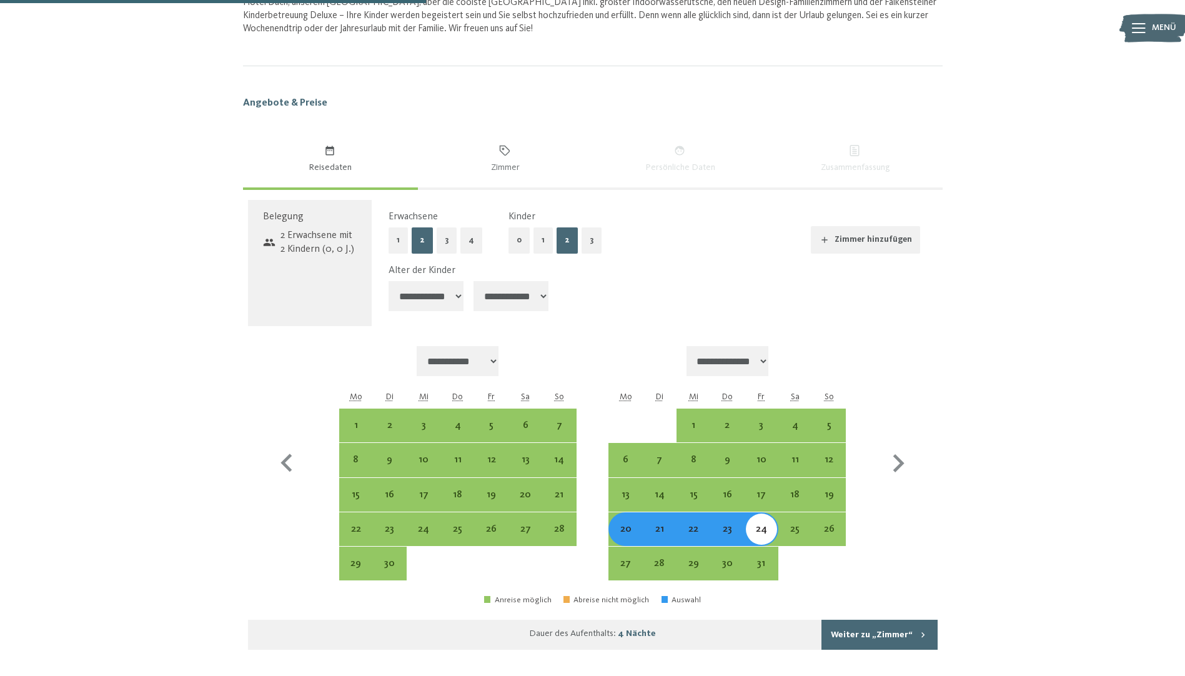
click at [430, 301] on select "**********" at bounding box center [426, 296] width 75 height 30
select select "*"
click at [389, 281] on select "**********" at bounding box center [426, 296] width 75 height 30
select select "**********"
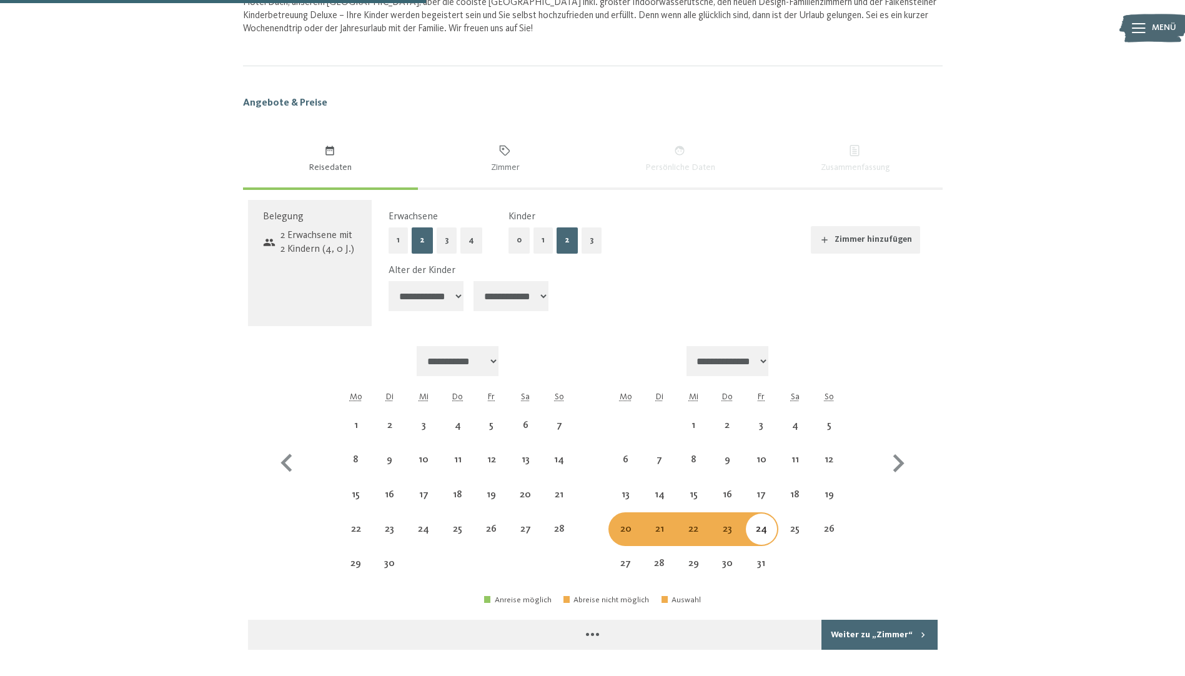
click at [495, 287] on select "**********" at bounding box center [511, 296] width 75 height 30
select select "**********"
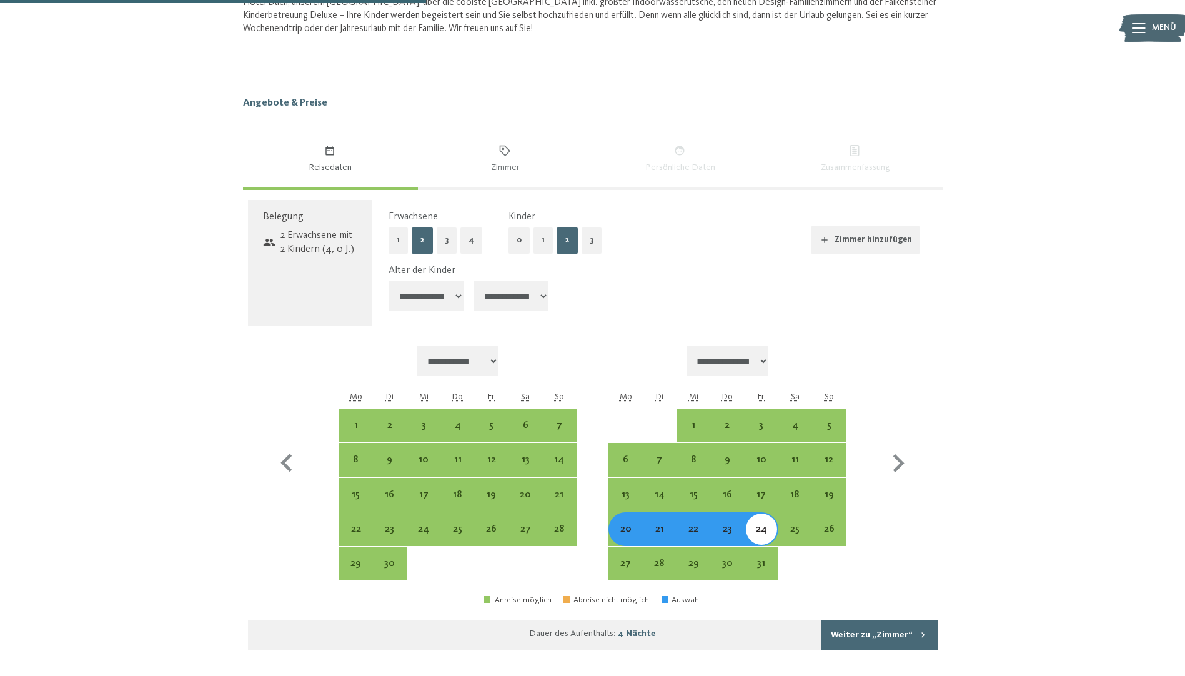
select select "*"
click at [475, 281] on select "**********" at bounding box center [511, 296] width 75 height 30
select select "**********"
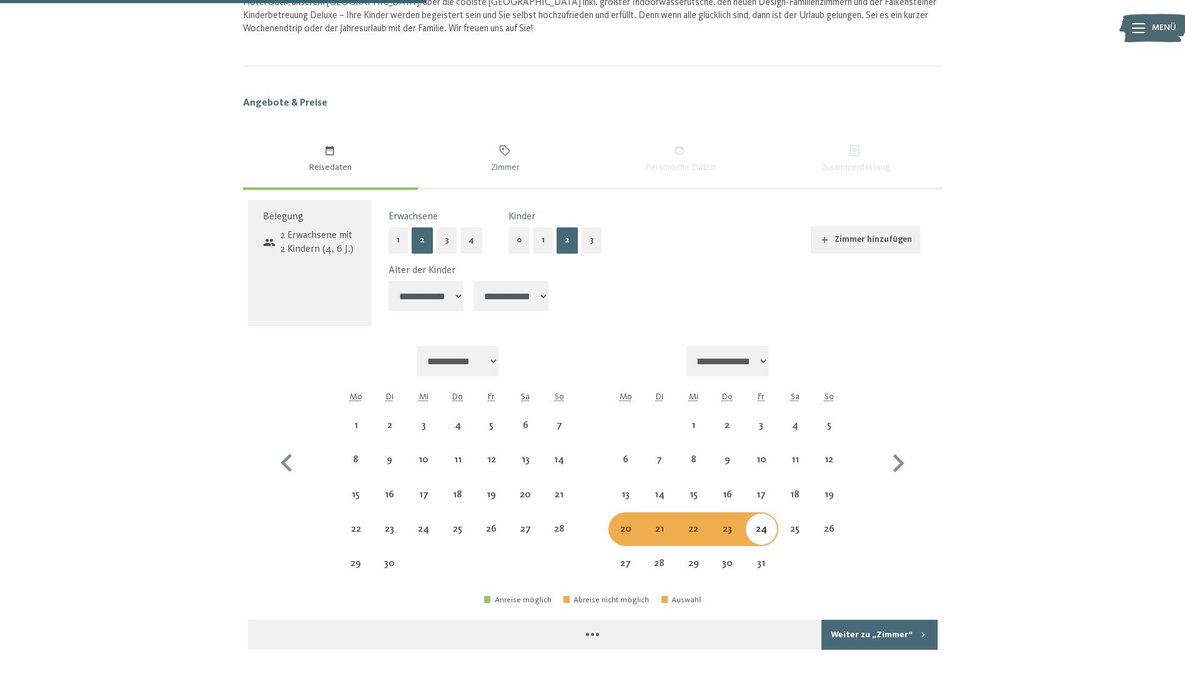
select select "**********"
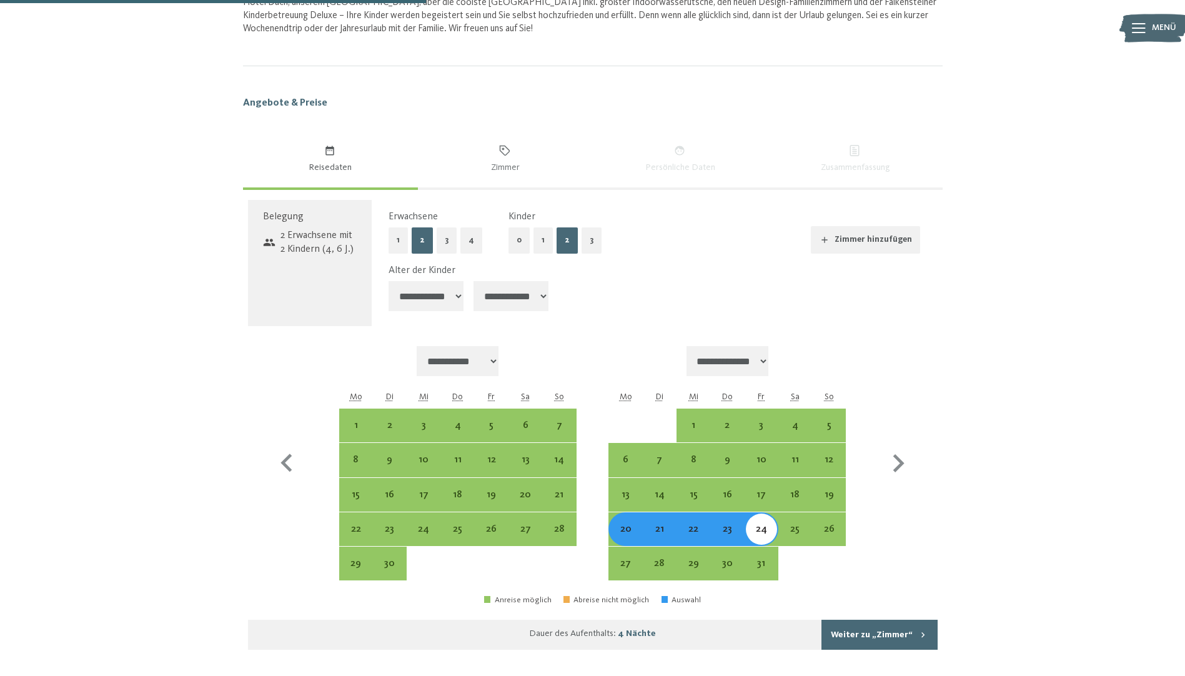
click at [867, 628] on button "Weiter zu „Zimmer“" at bounding box center [880, 635] width 116 height 30
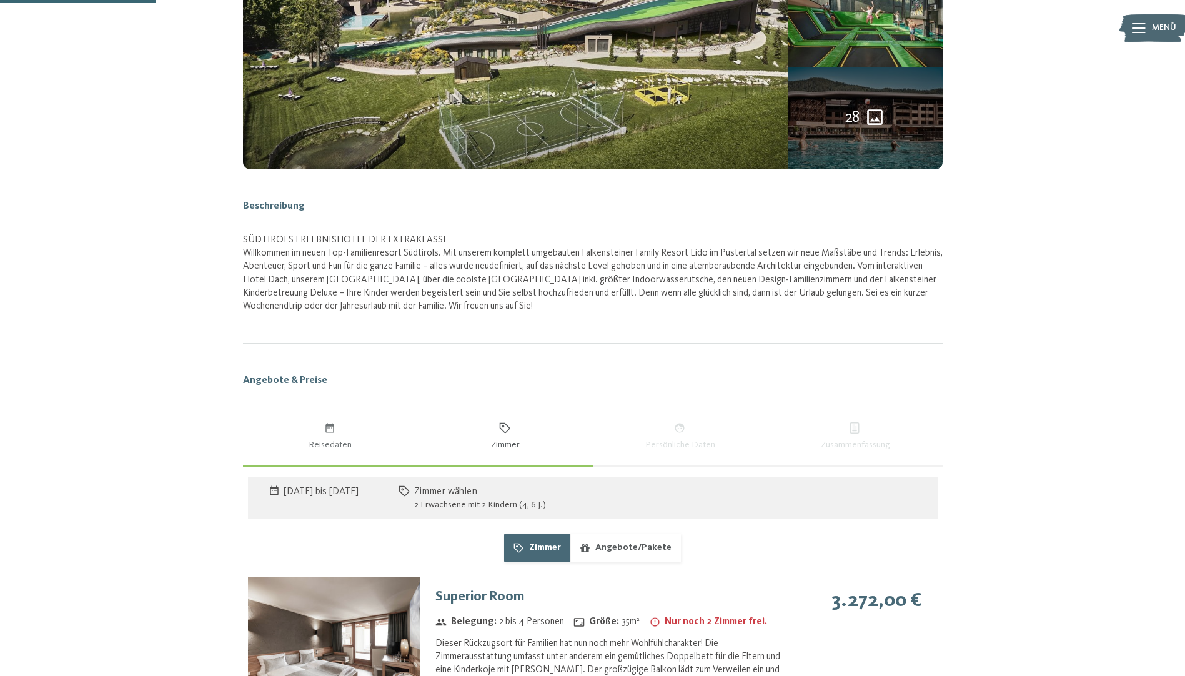
scroll to position [523, 0]
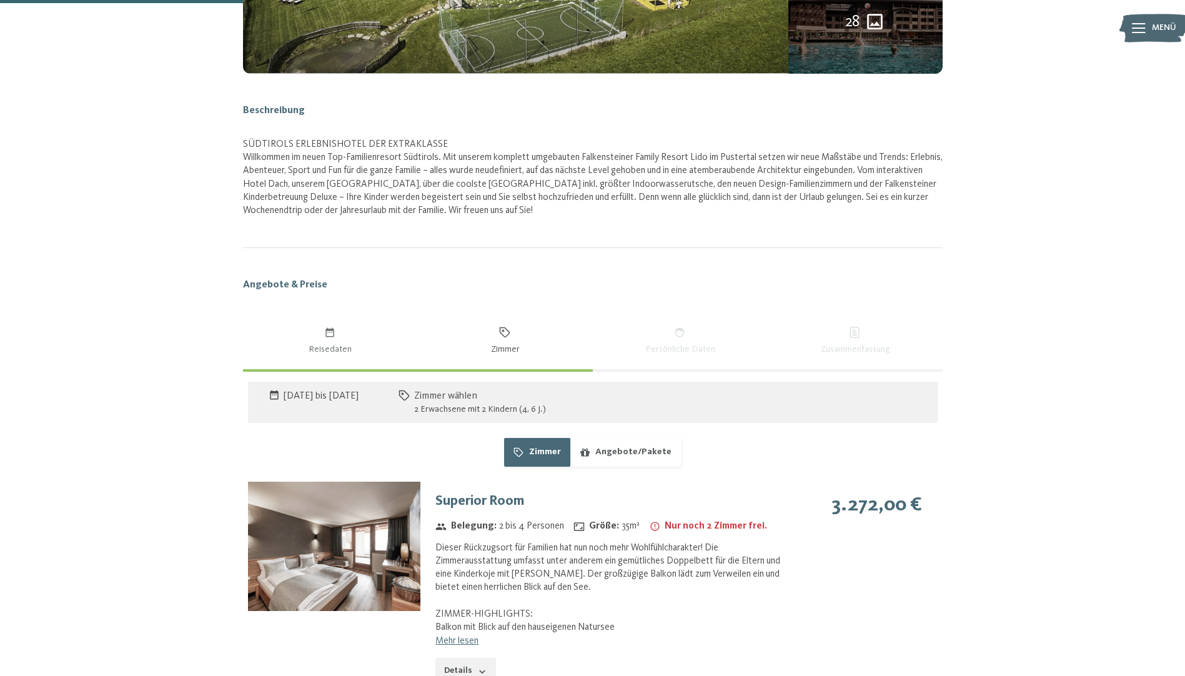
click at [347, 526] on img at bounding box center [334, 546] width 172 height 129
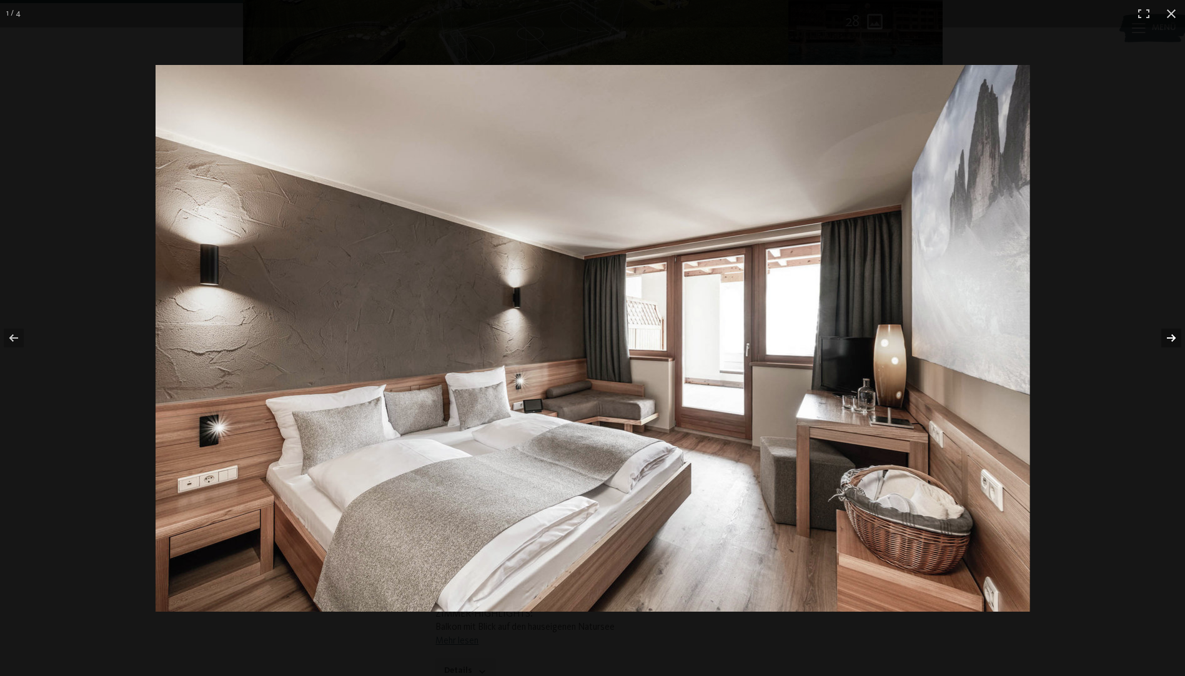
click at [1171, 347] on button "button" at bounding box center [1163, 338] width 44 height 62
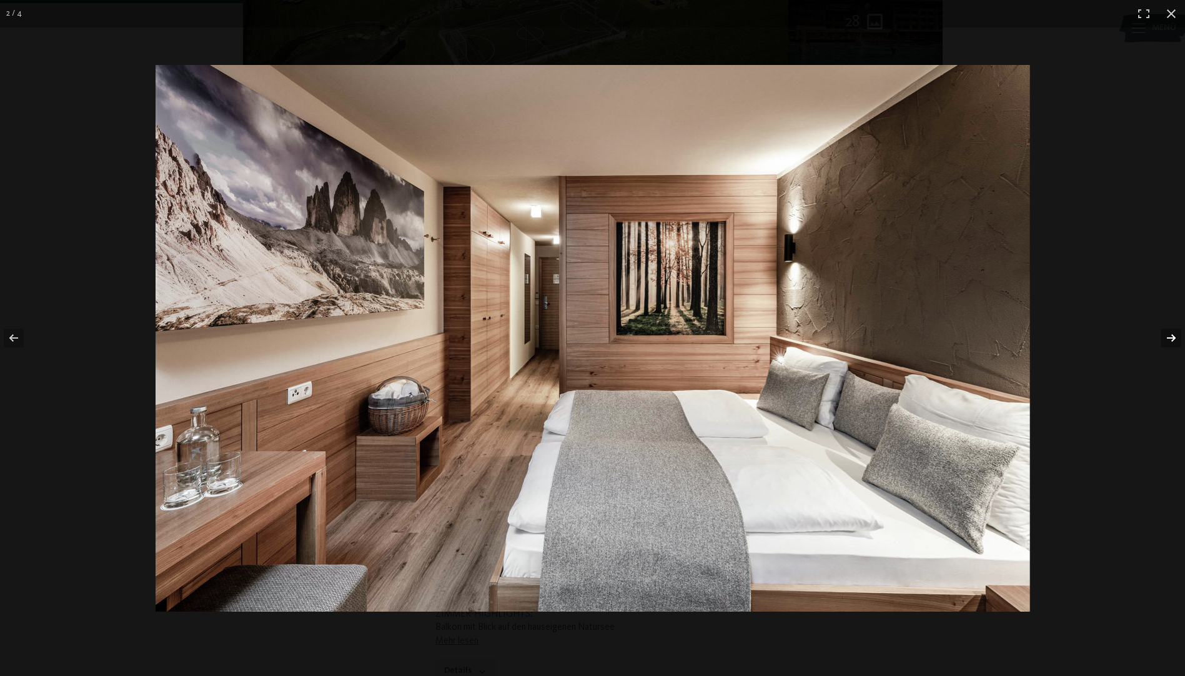
click at [1171, 347] on button "button" at bounding box center [1163, 338] width 44 height 62
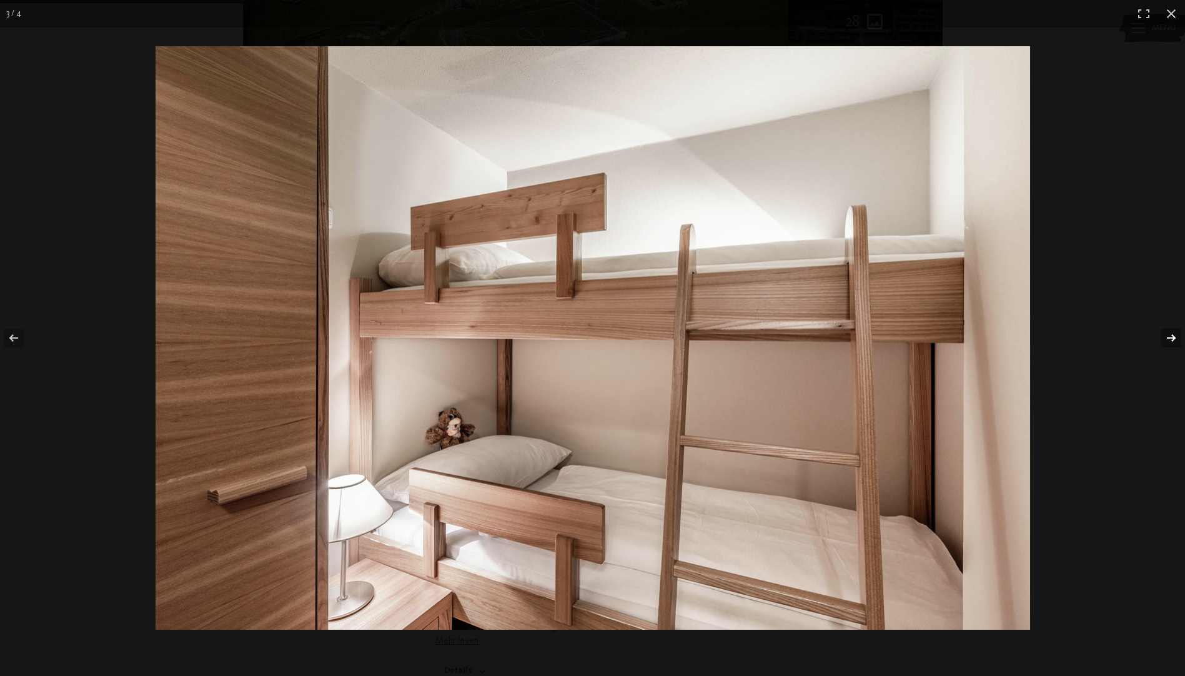
click at [1171, 347] on button "button" at bounding box center [1163, 338] width 44 height 62
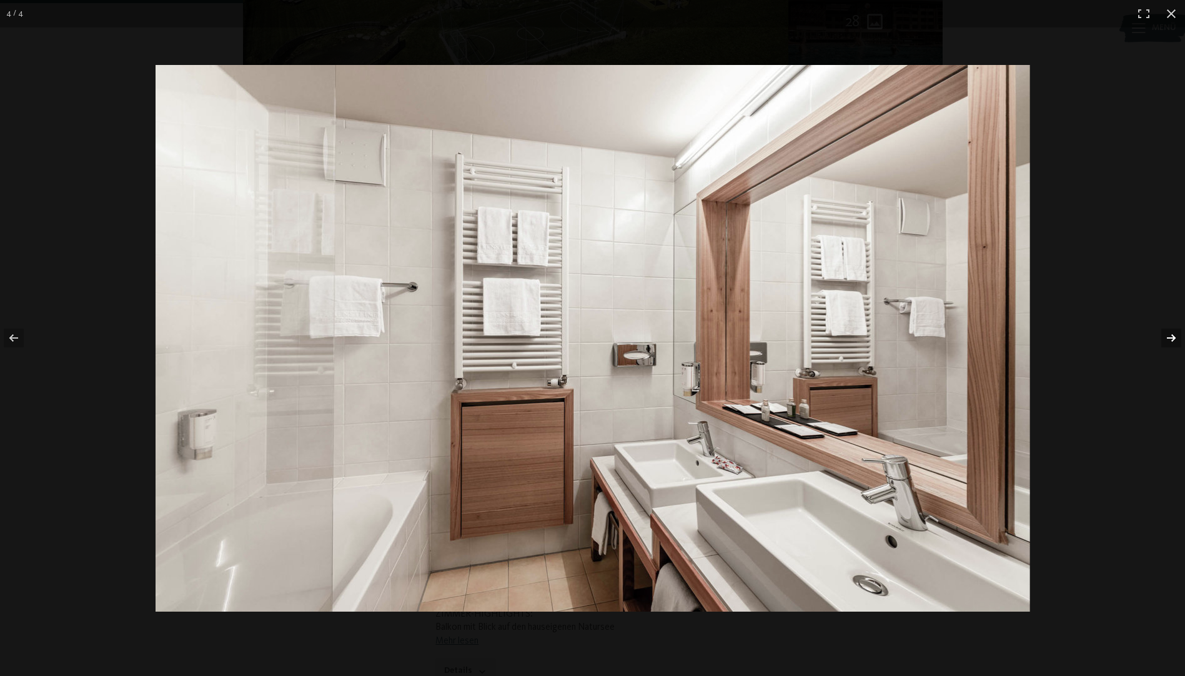
click at [1171, 347] on button "button" at bounding box center [1163, 338] width 44 height 62
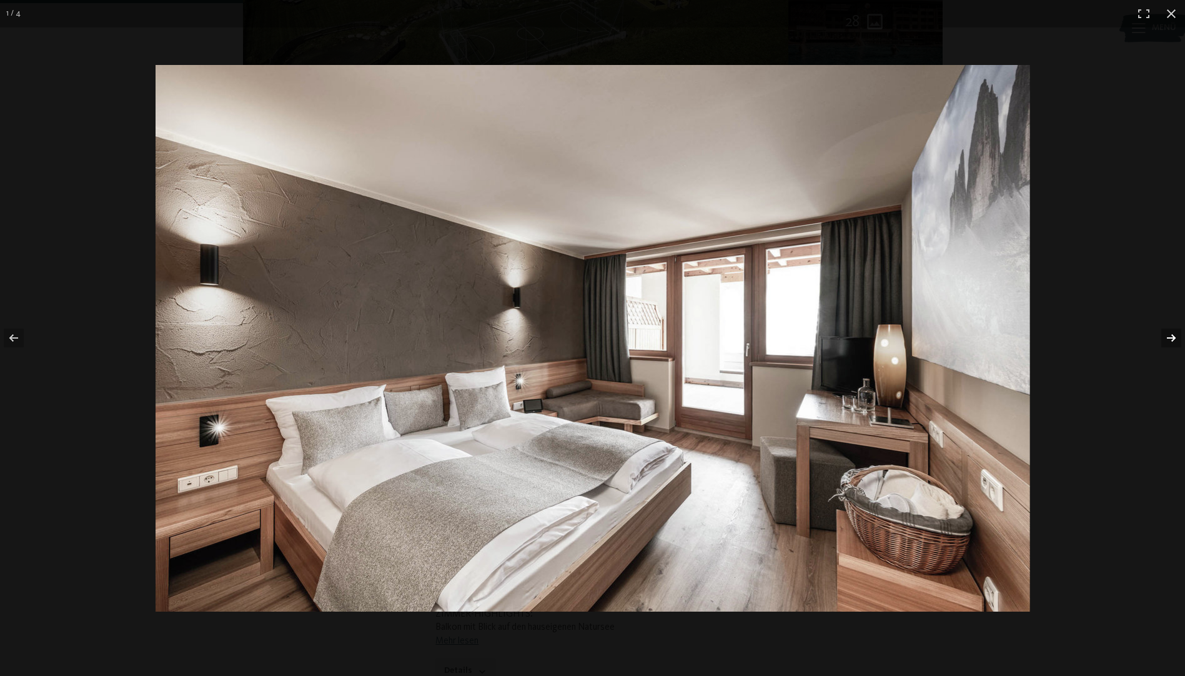
click at [1171, 347] on button "button" at bounding box center [1163, 338] width 44 height 62
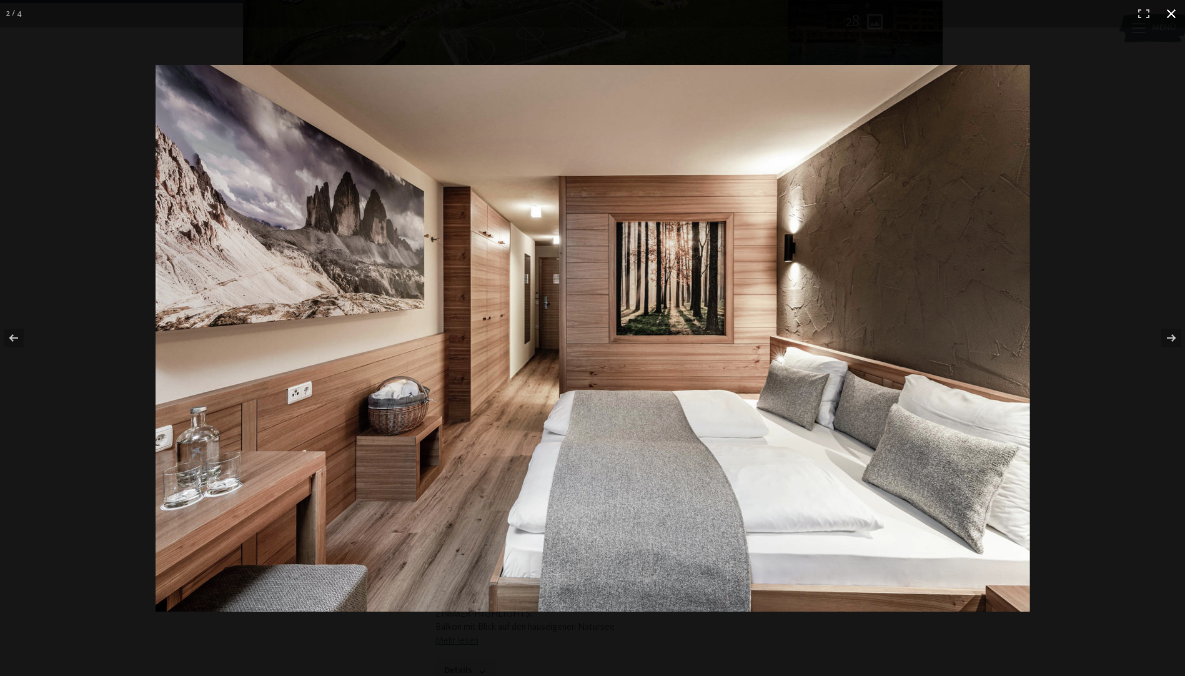
click at [1161, 27] on button "button" at bounding box center [1171, 13] width 27 height 27
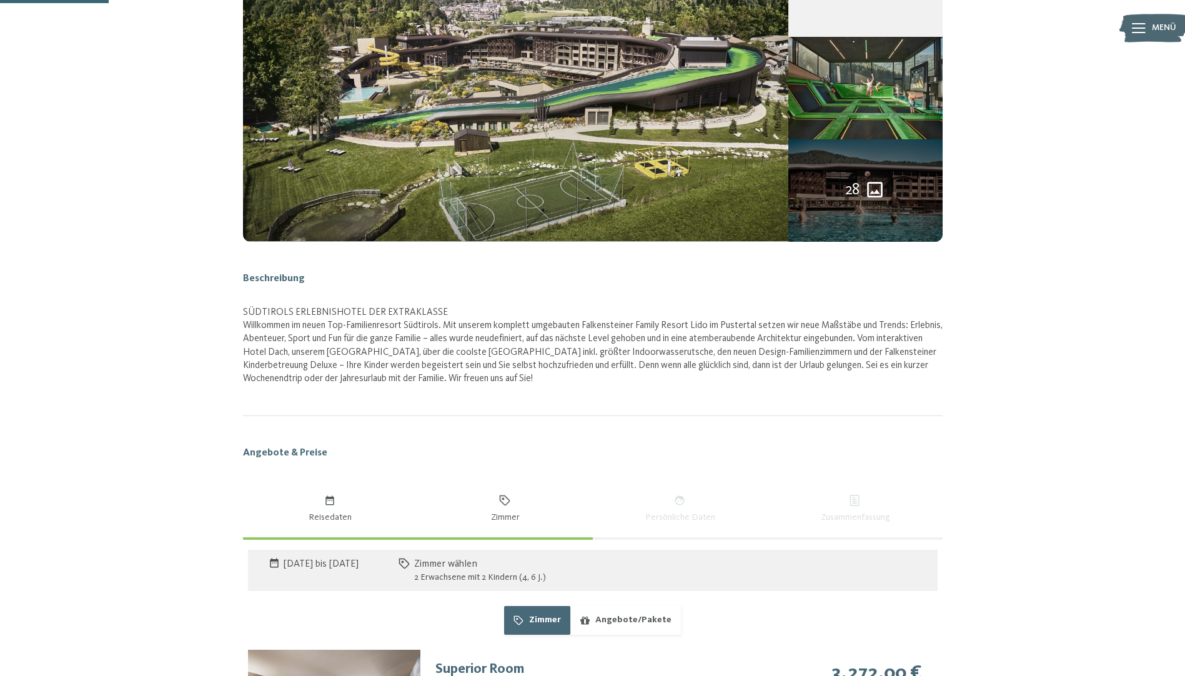
scroll to position [211, 0]
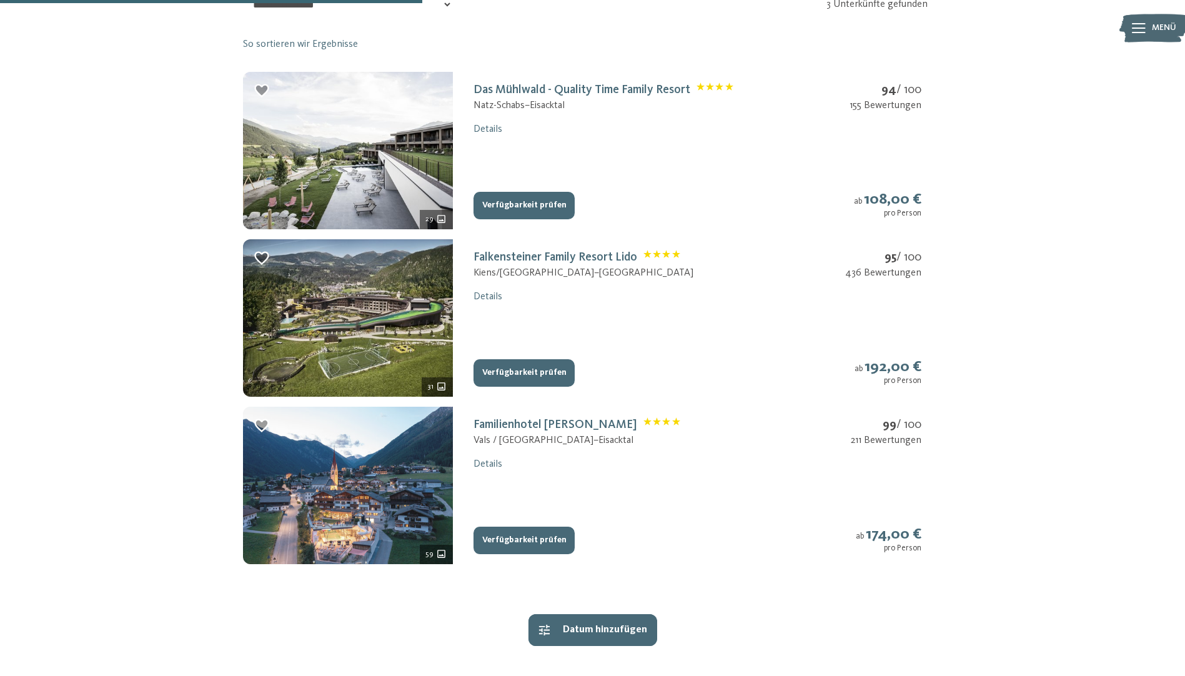
click at [338, 483] on img at bounding box center [348, 485] width 210 height 157
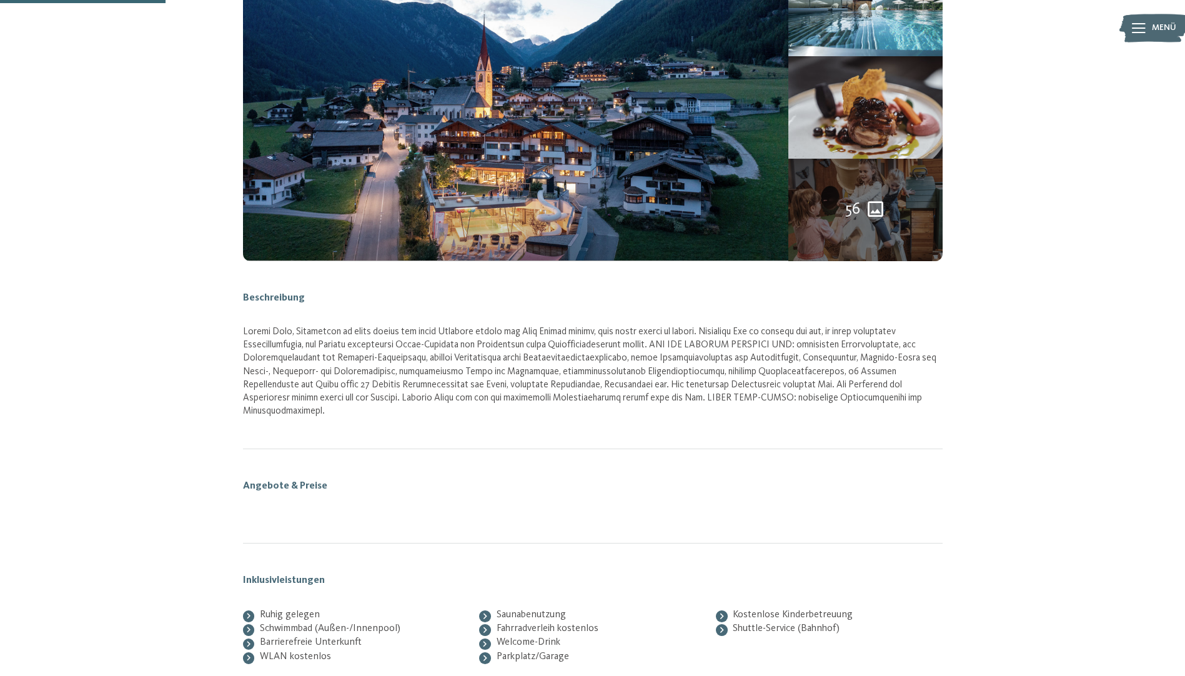
scroll to position [205, 0]
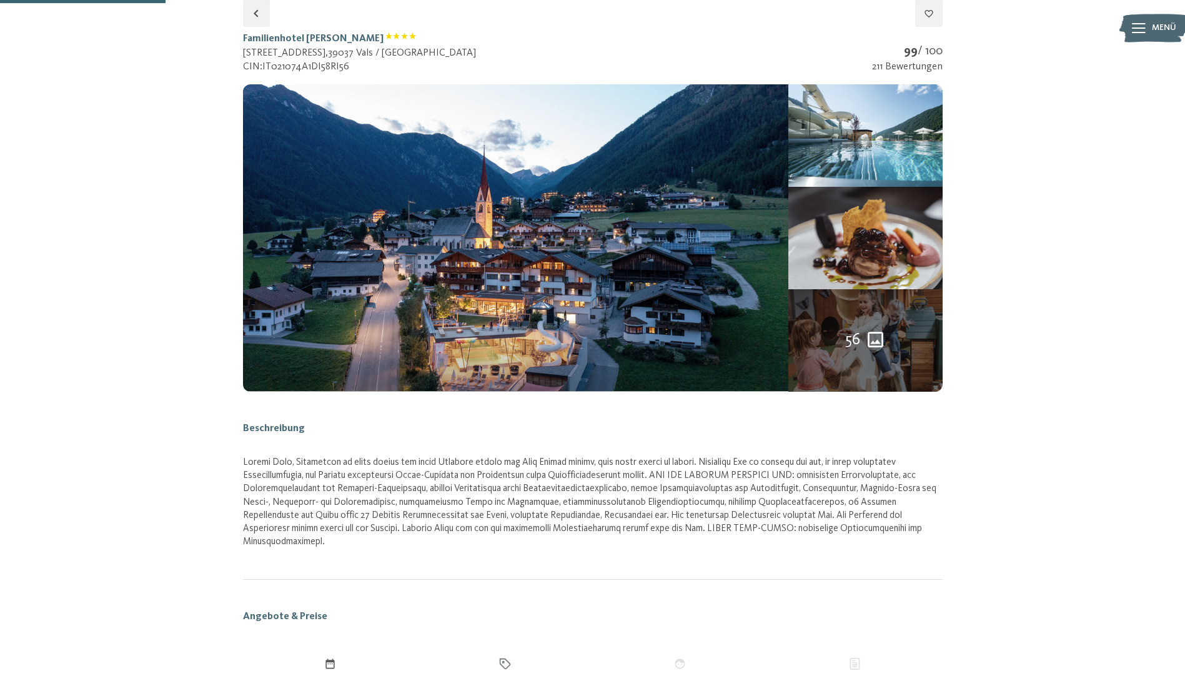
click at [867, 335] on icon "56 weitere Bilder" at bounding box center [875, 339] width 21 height 21
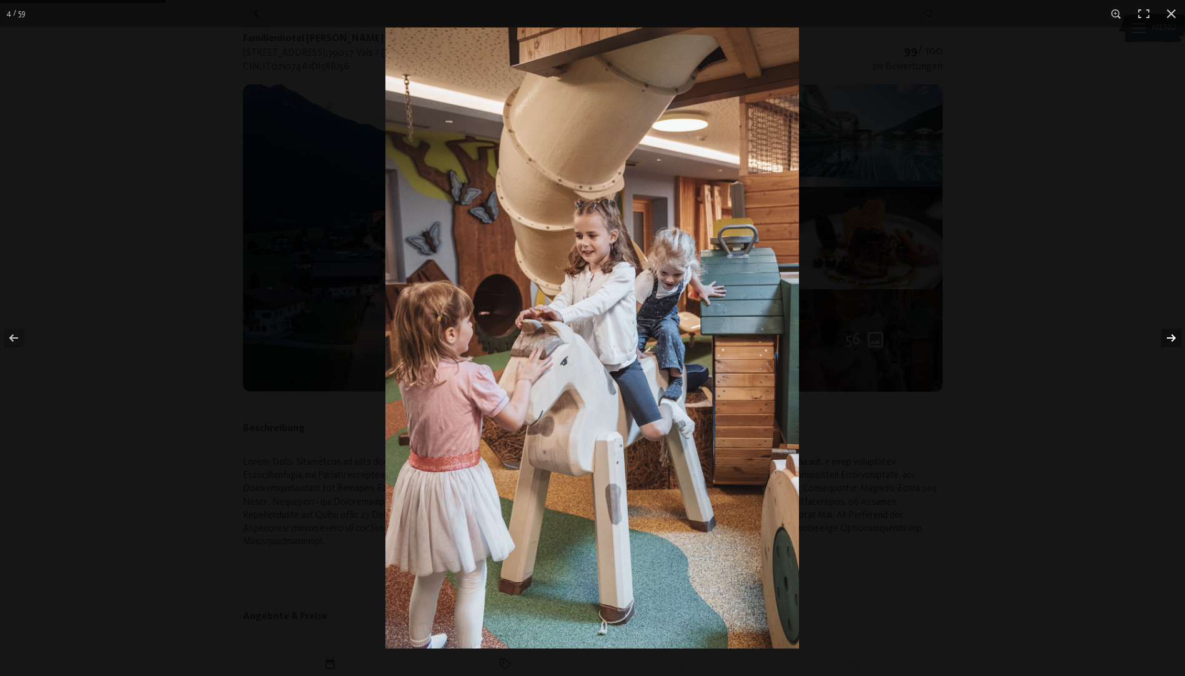
click at [1164, 331] on button "button" at bounding box center [1163, 338] width 44 height 62
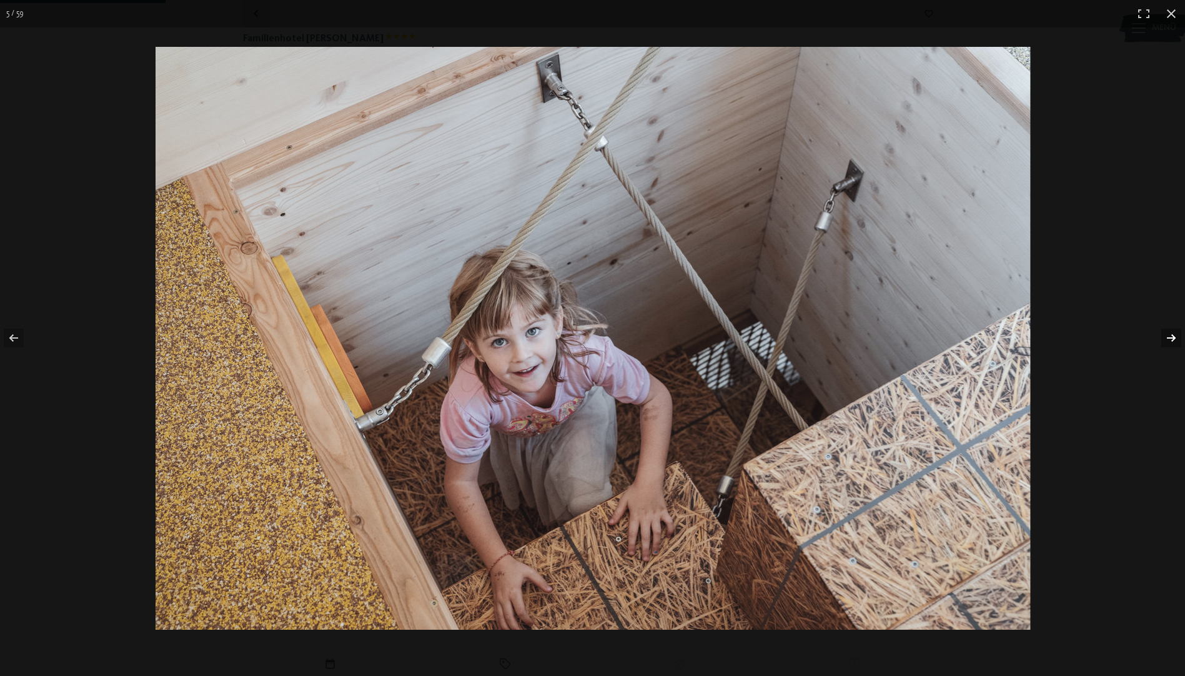
click at [1164, 331] on button "button" at bounding box center [1163, 338] width 44 height 62
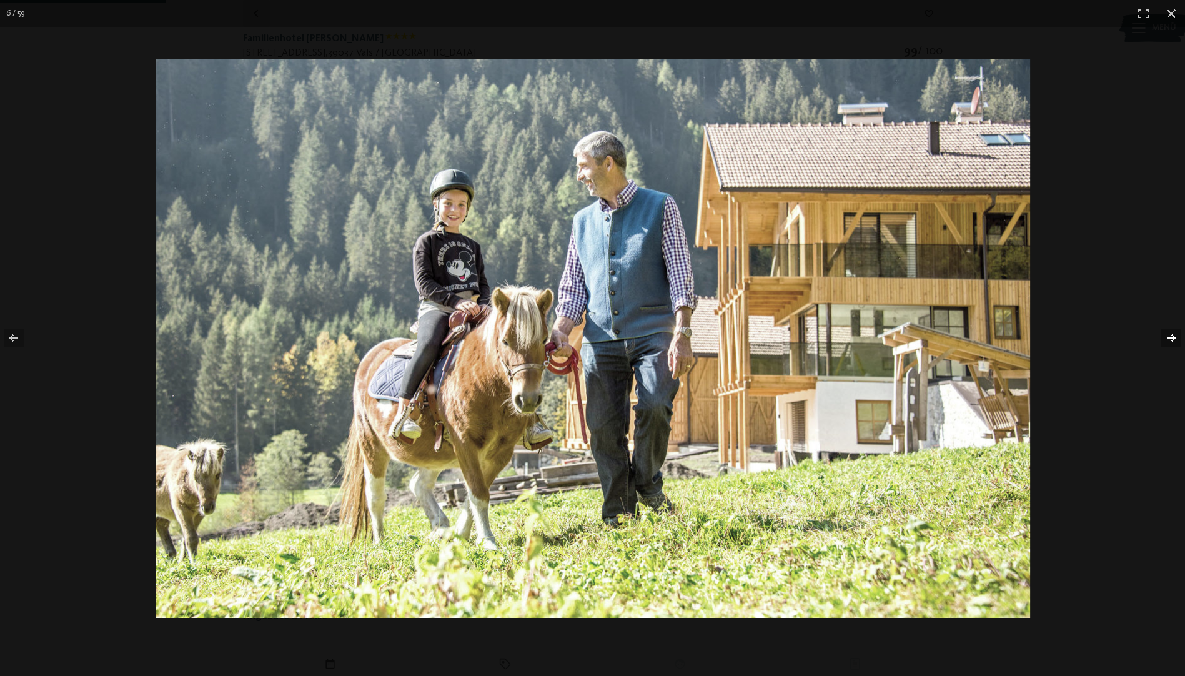
click at [1164, 331] on button "button" at bounding box center [1163, 338] width 44 height 62
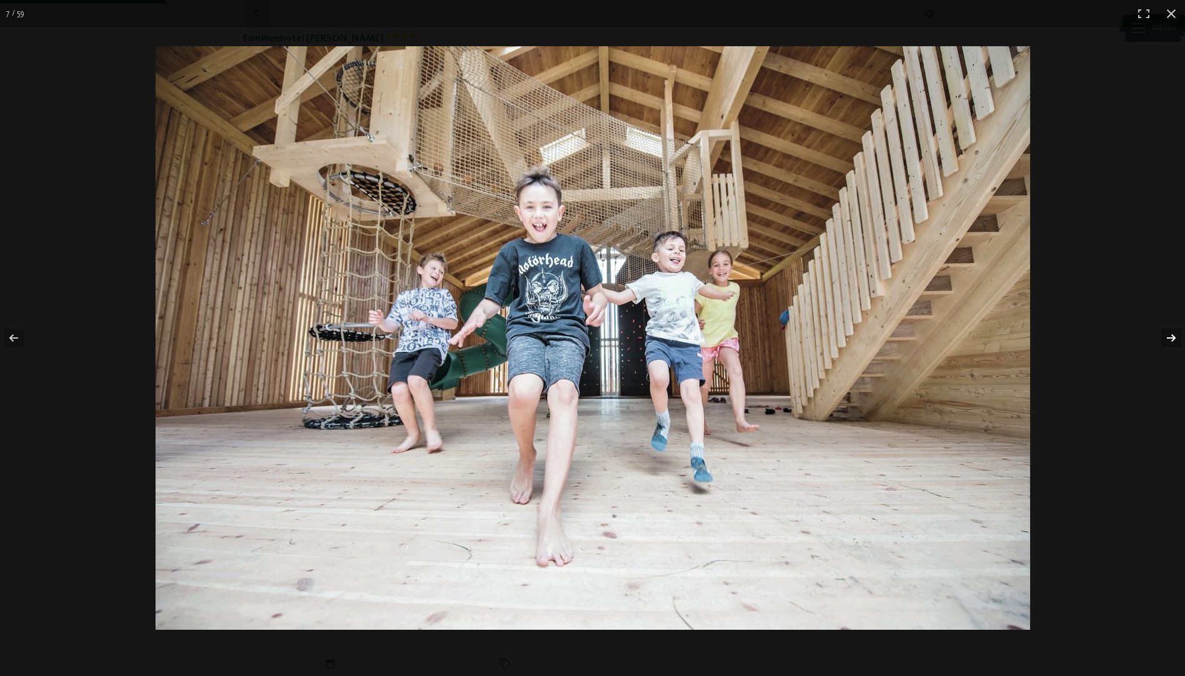
click at [1164, 331] on button "button" at bounding box center [1163, 338] width 44 height 62
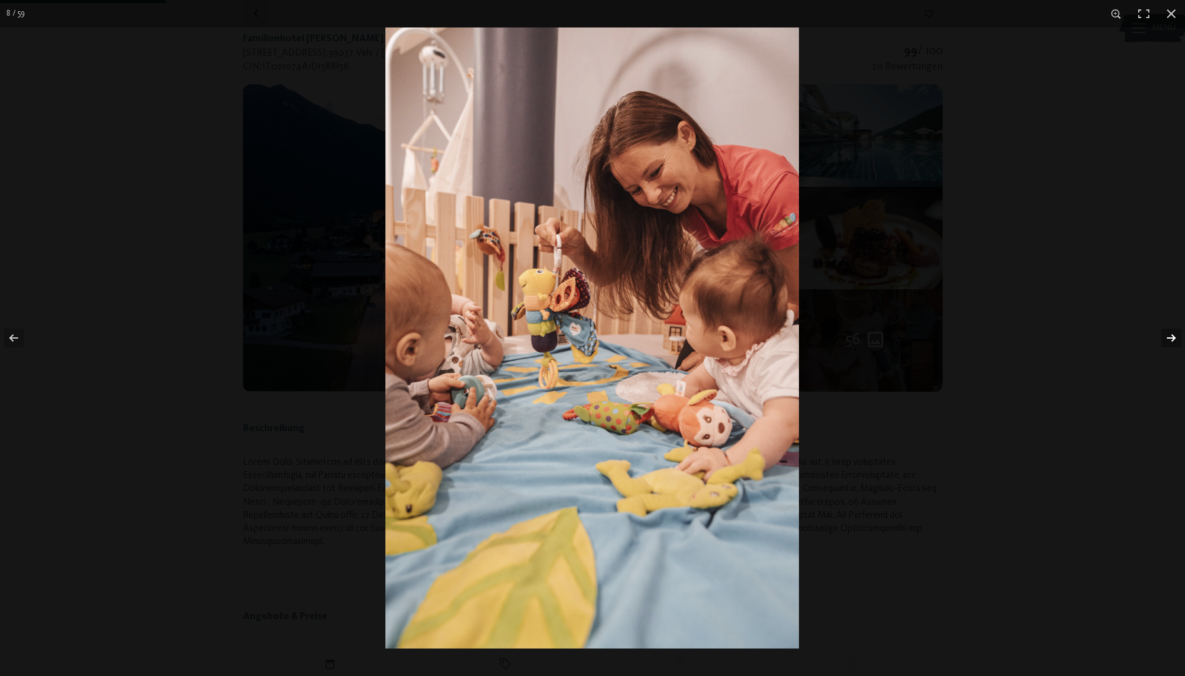
click at [1164, 331] on button "button" at bounding box center [1163, 338] width 44 height 62
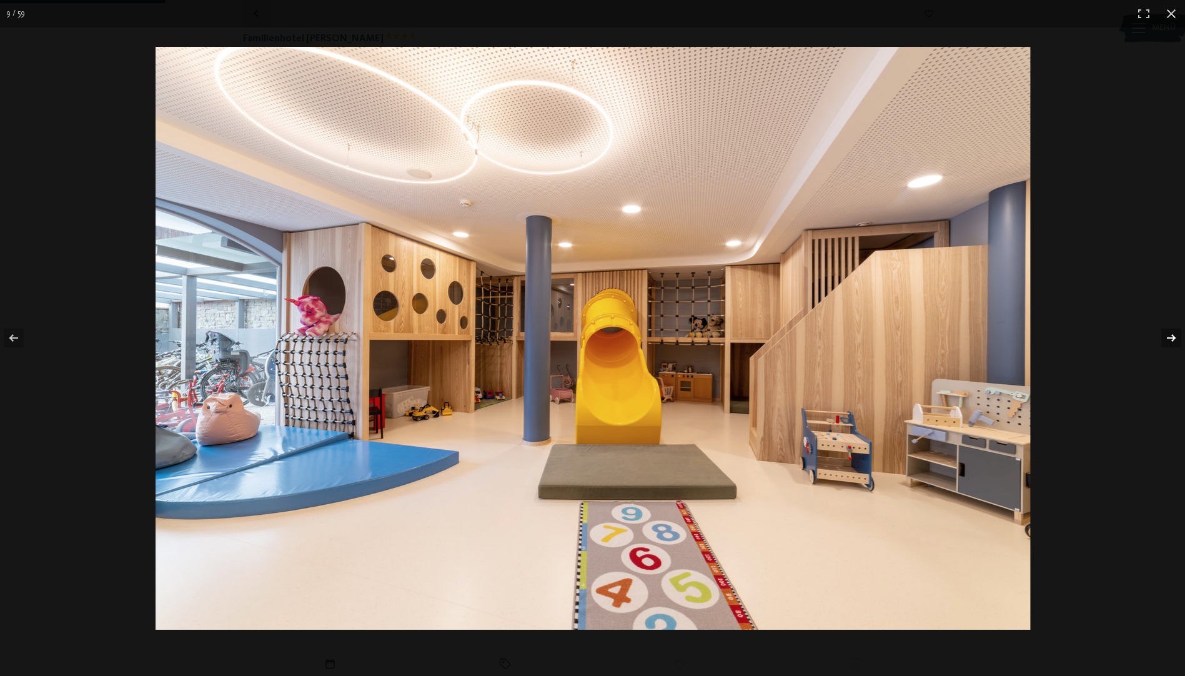
click at [1164, 331] on button "button" at bounding box center [1163, 338] width 44 height 62
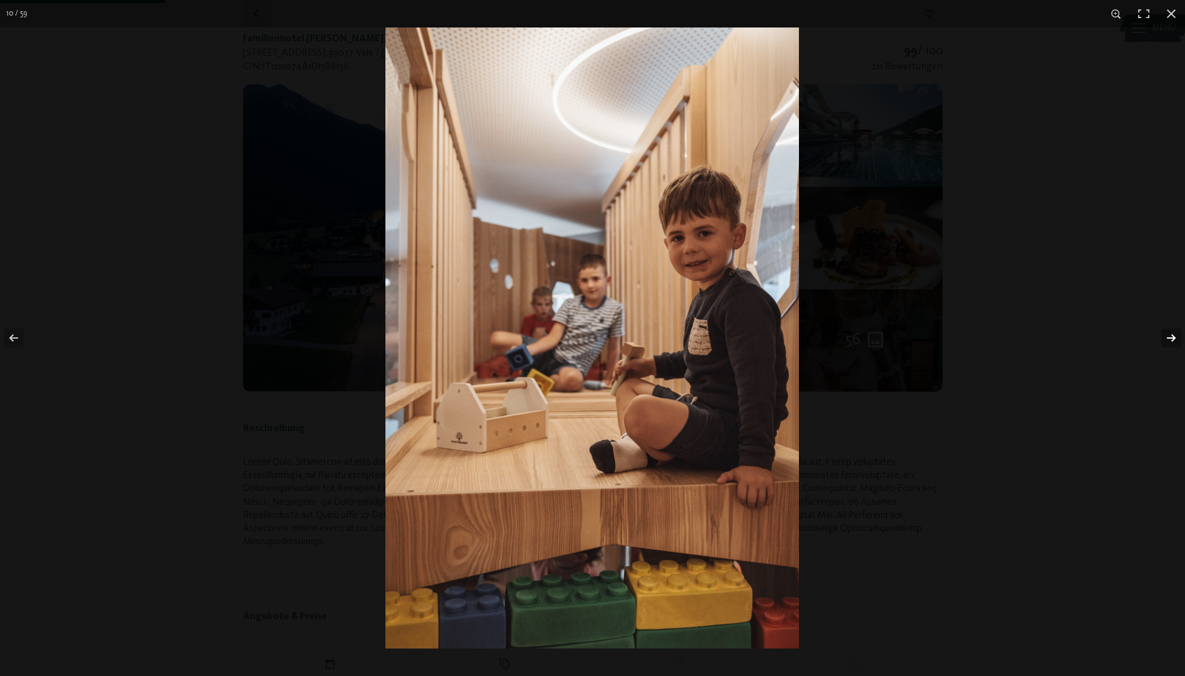
click at [1164, 331] on button "button" at bounding box center [1163, 338] width 44 height 62
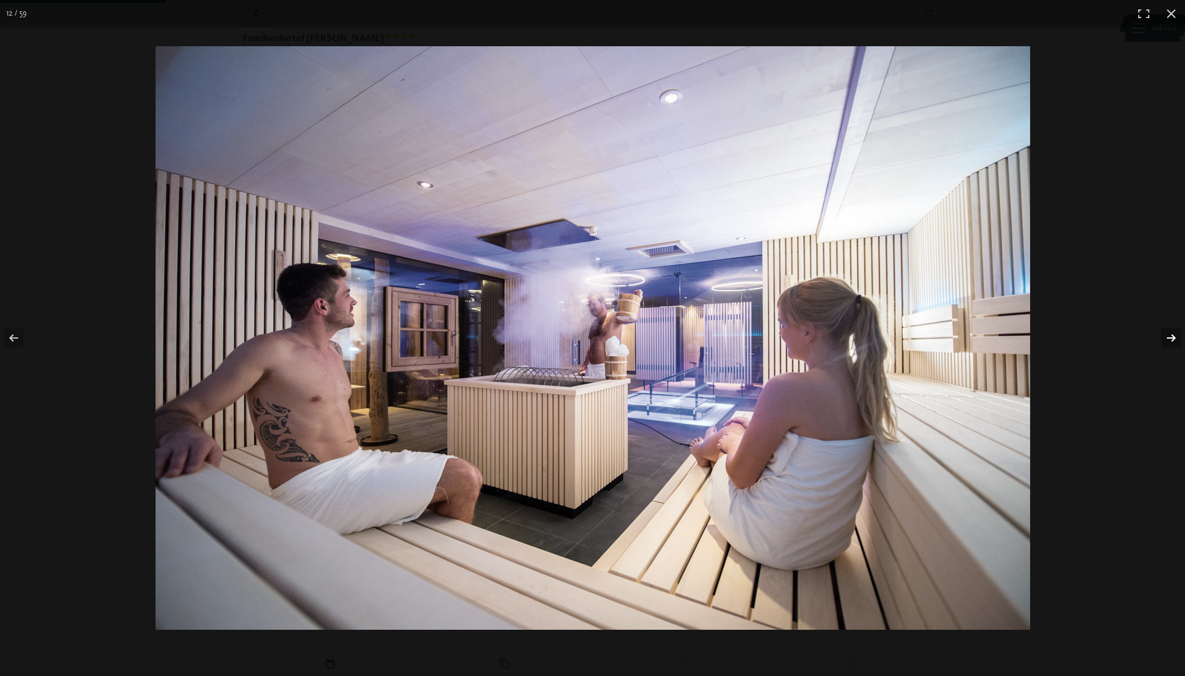
click at [1164, 331] on button "button" at bounding box center [1163, 338] width 44 height 62
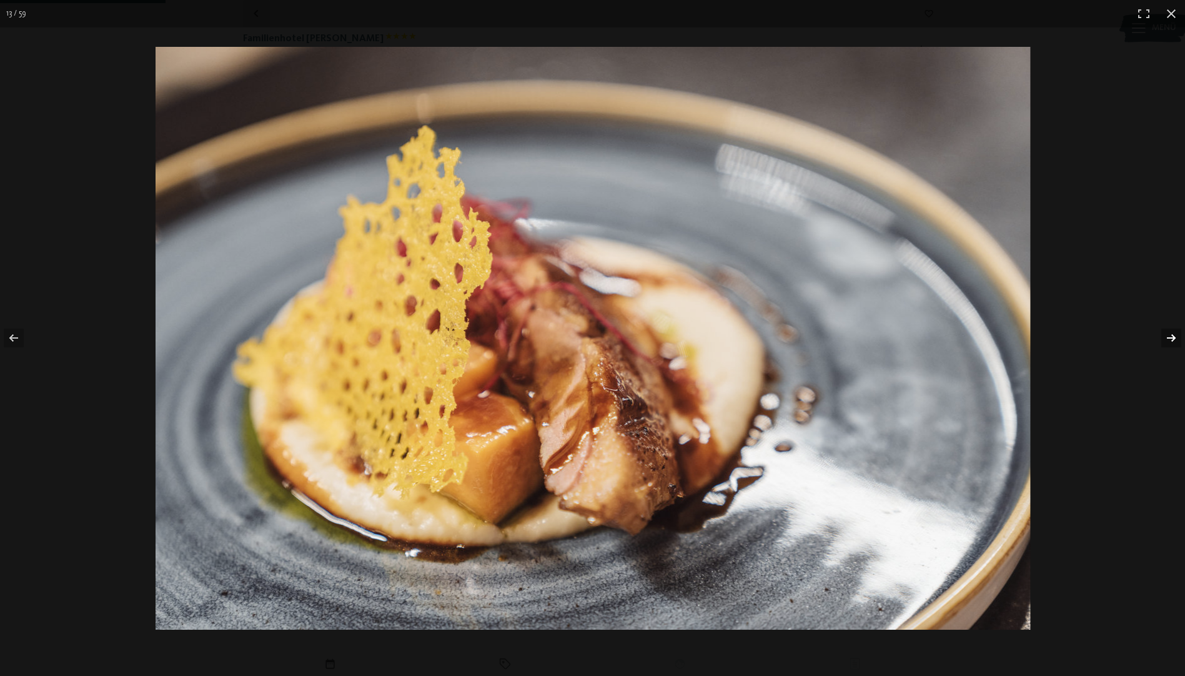
click at [1164, 331] on button "button" at bounding box center [1163, 338] width 44 height 62
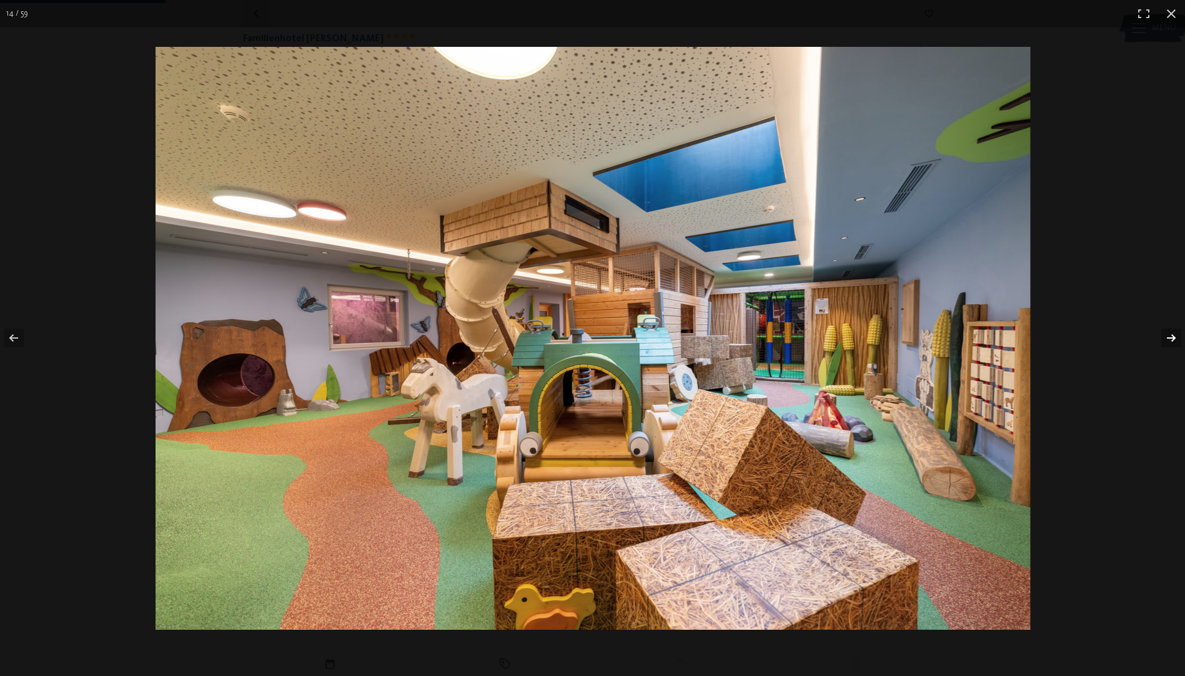
click at [1164, 331] on button "button" at bounding box center [1163, 338] width 44 height 62
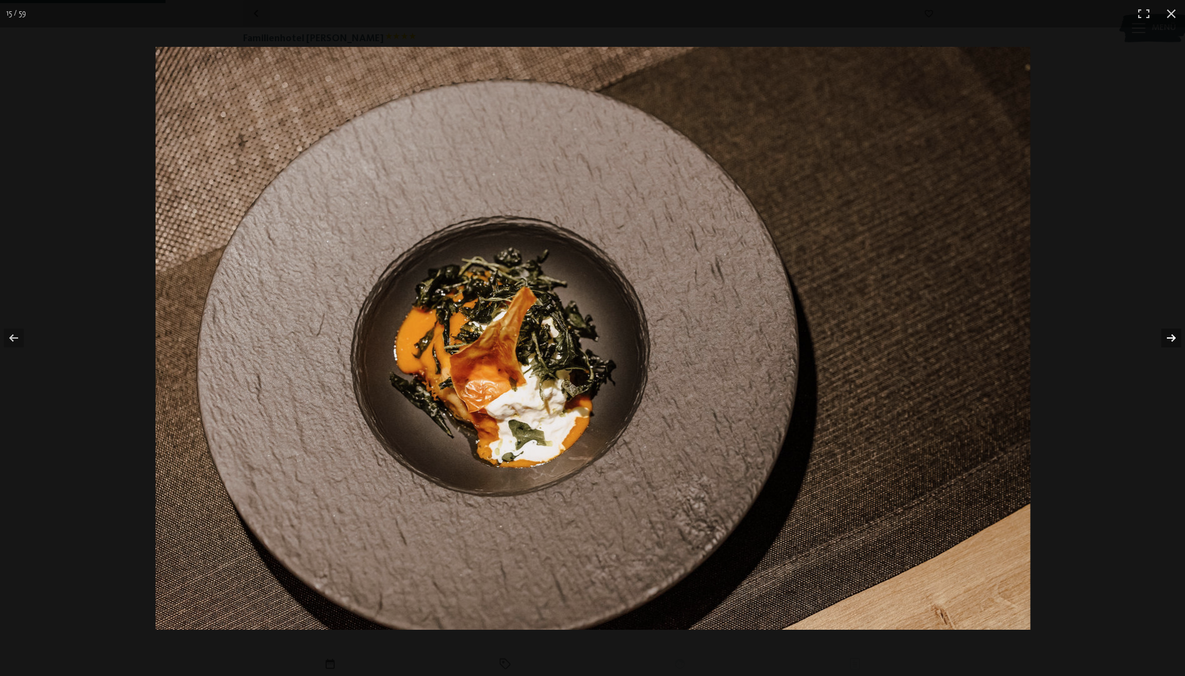
click at [1164, 331] on button "button" at bounding box center [1163, 338] width 44 height 62
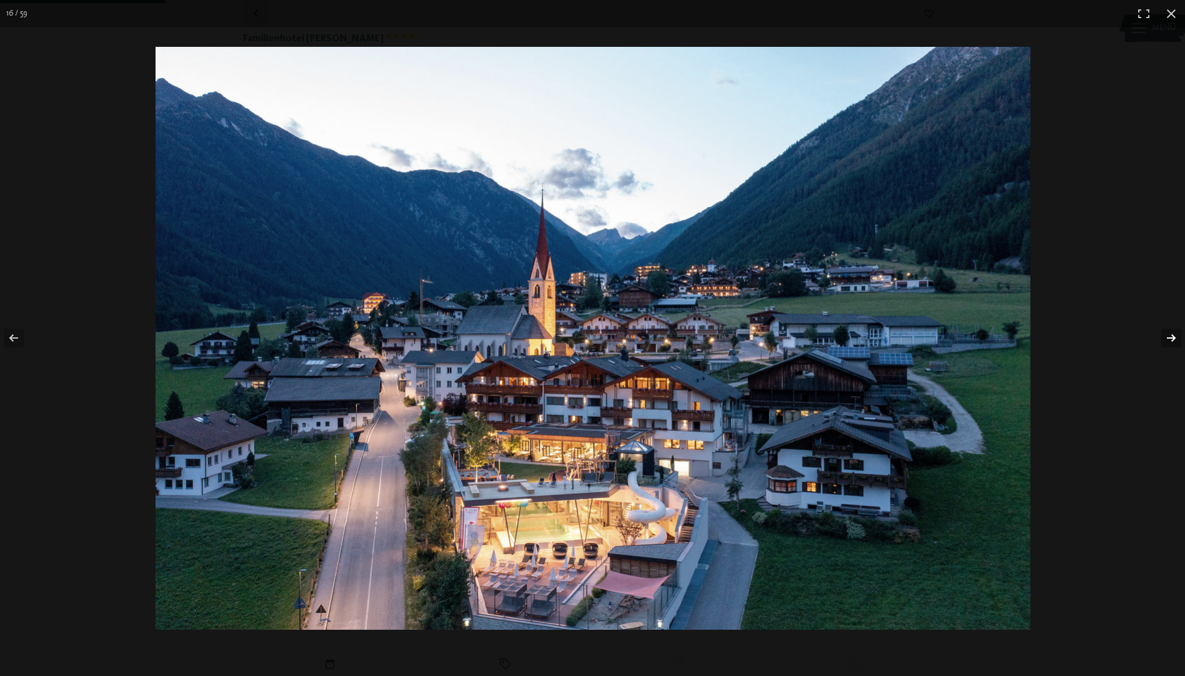
click at [1164, 331] on button "button" at bounding box center [1163, 338] width 44 height 62
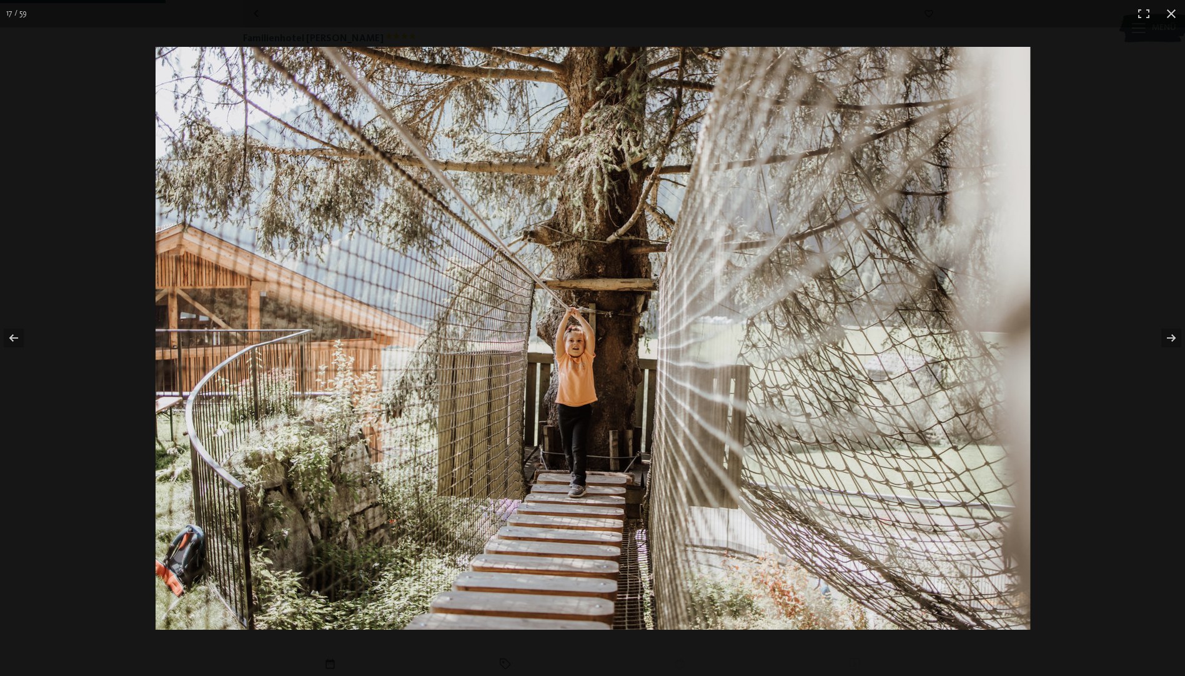
click at [1168, 12] on button "button" at bounding box center [1171, 13] width 27 height 27
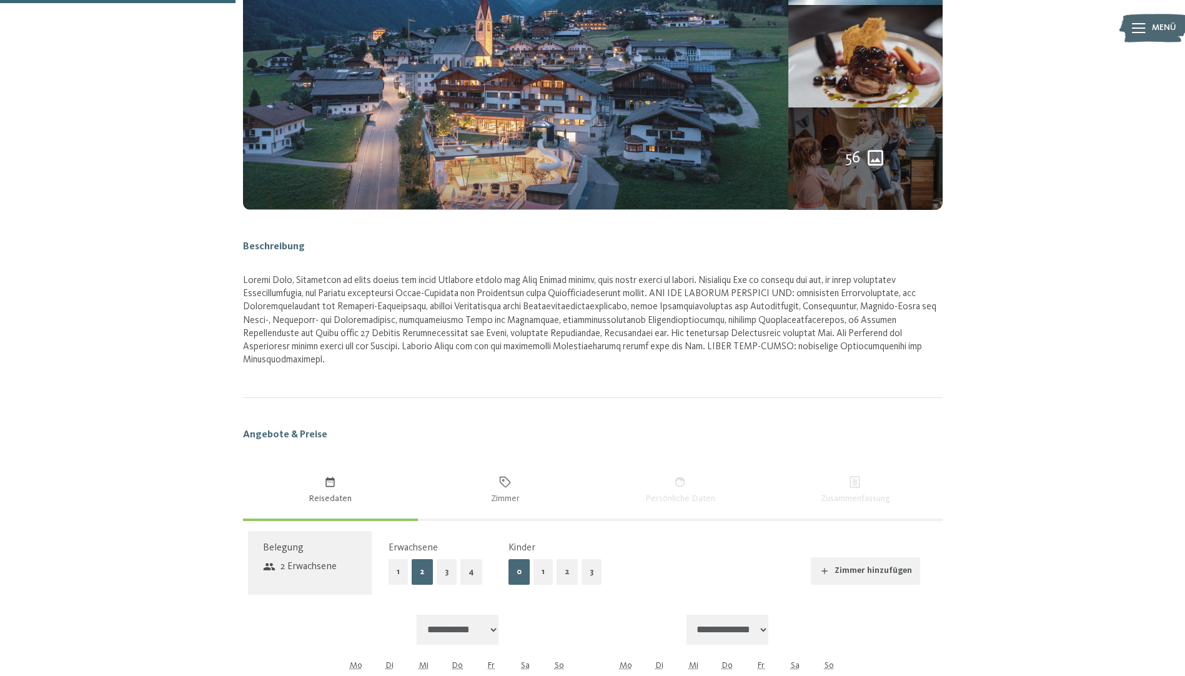
scroll to position [642, 0]
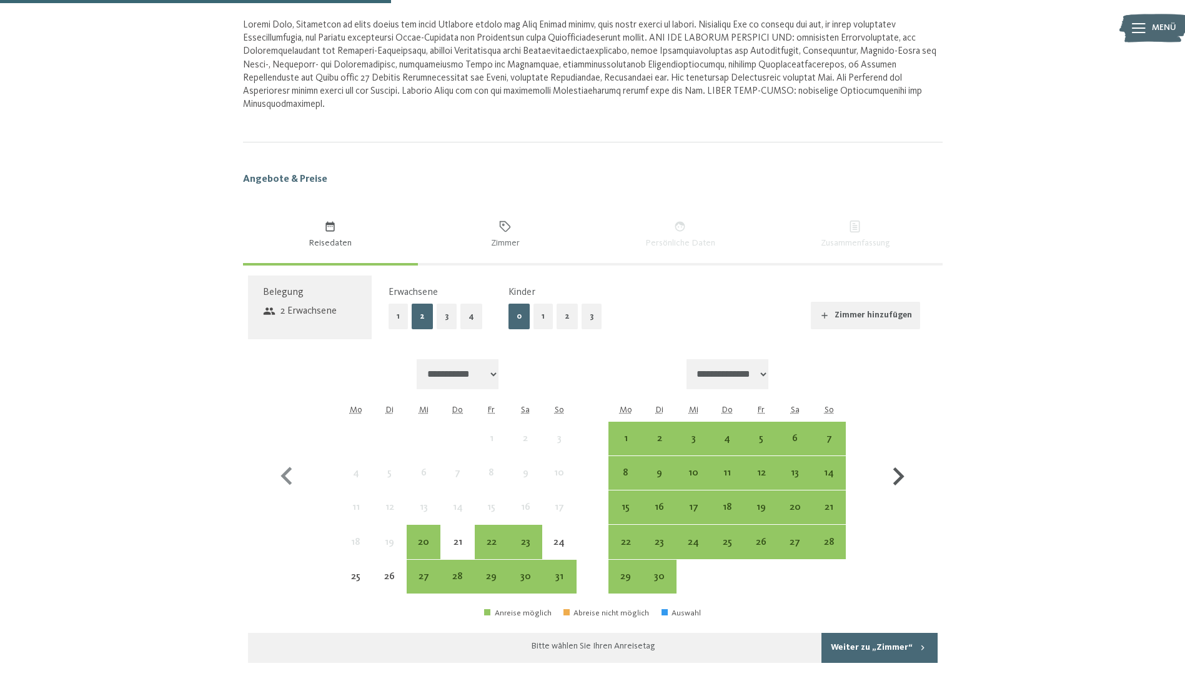
click at [898, 459] on icon "button" at bounding box center [898, 477] width 36 height 36
select select "**********"
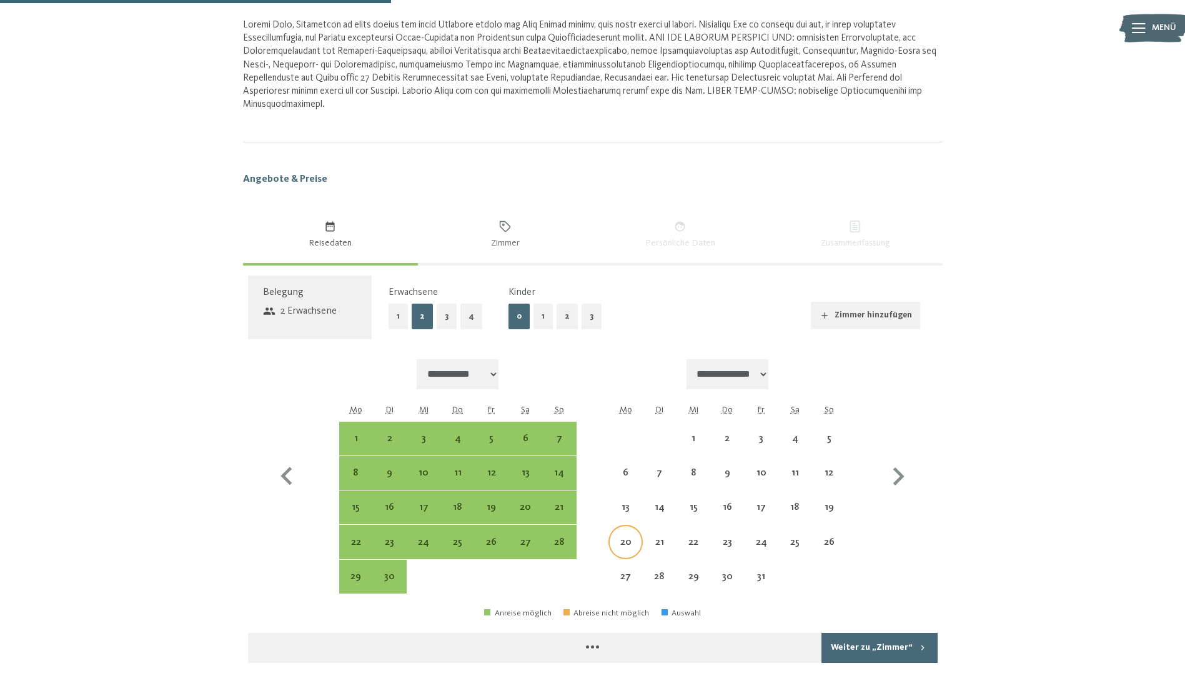
click at [635, 537] on div "20" at bounding box center [625, 552] width 31 height 31
select select "**********"
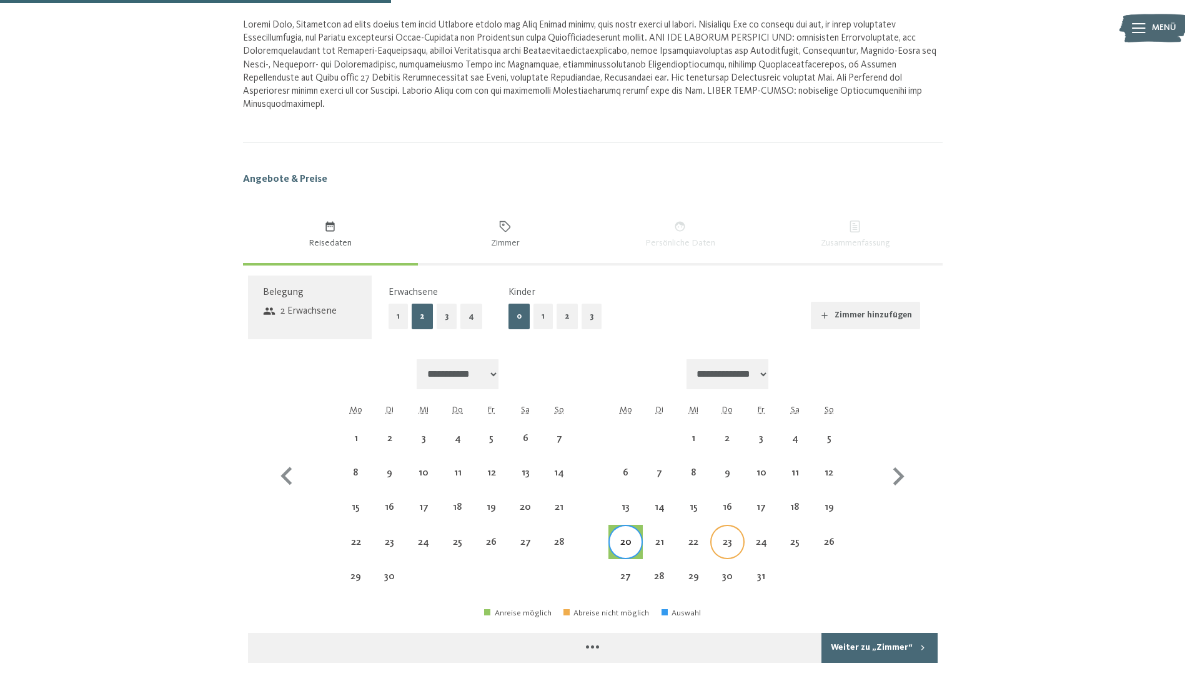
select select "**********"
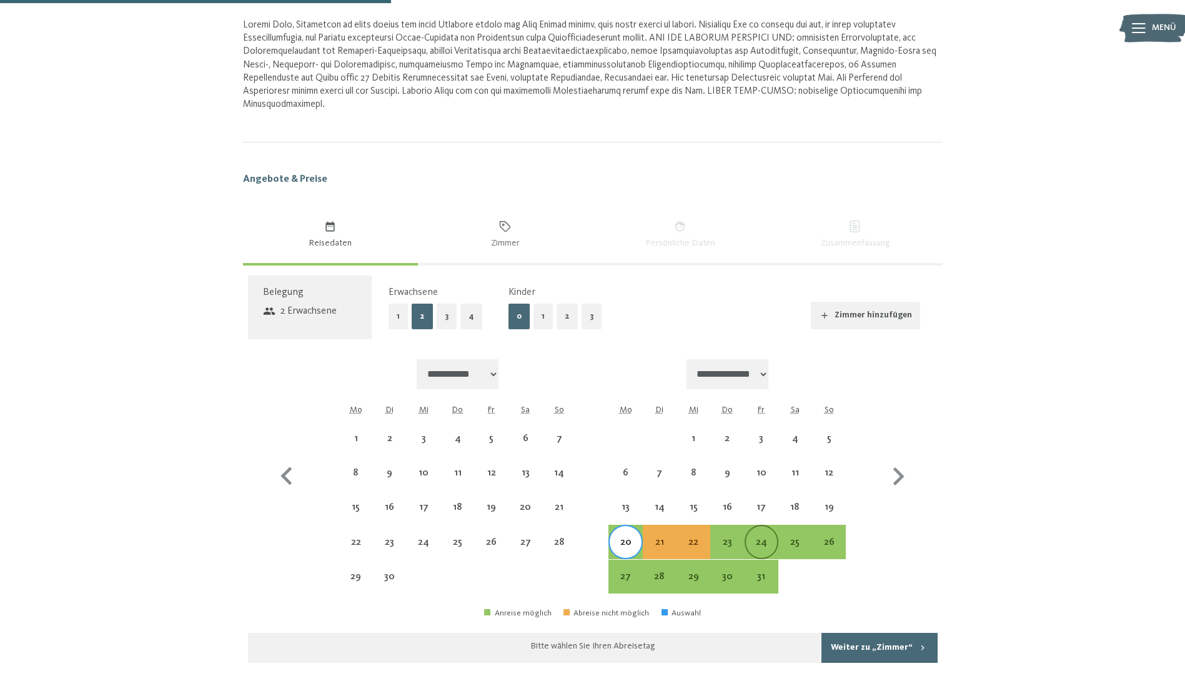
click at [757, 537] on div "24" at bounding box center [761, 552] width 31 height 31
select select "**********"
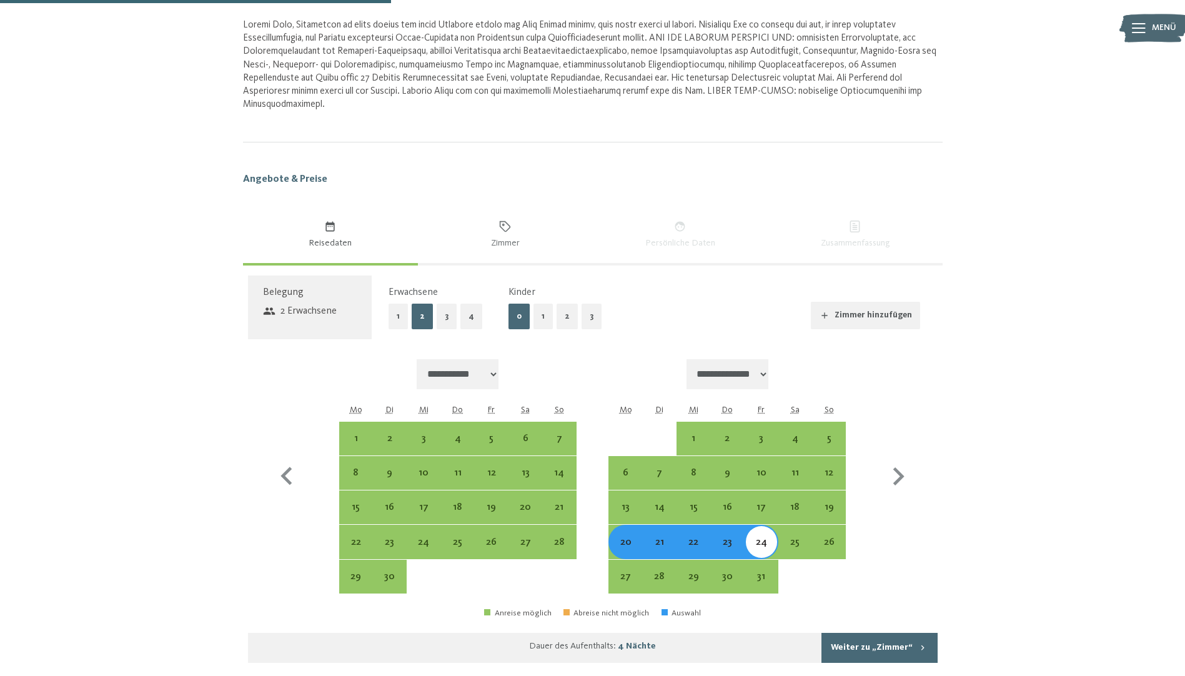
click at [872, 633] on button "Weiter zu „Zimmer“" at bounding box center [880, 648] width 116 height 30
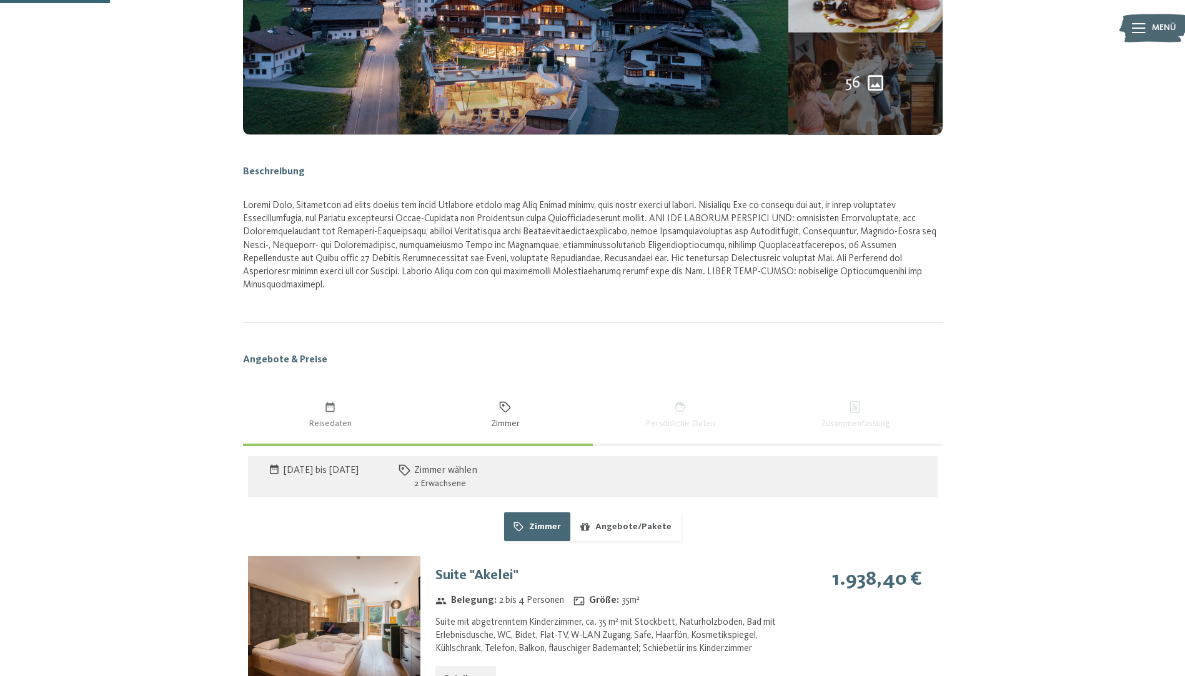
scroll to position [460, 0]
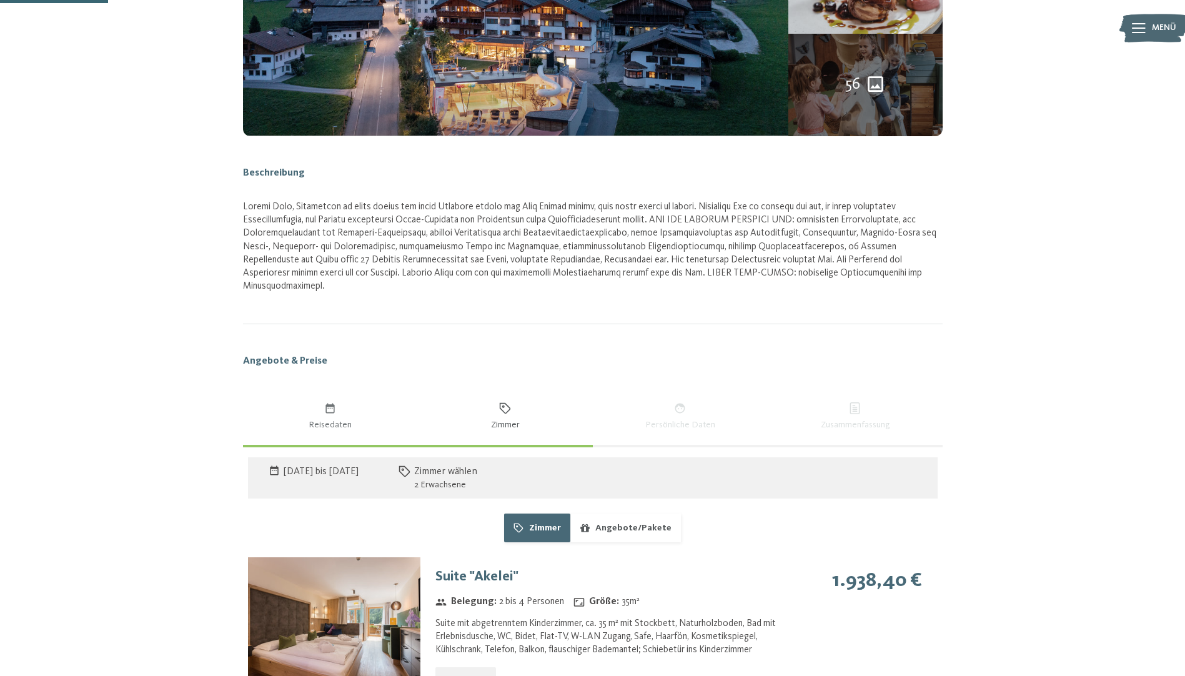
click at [477, 465] on div "Zimmer wählen 2 Erwachsene" at bounding box center [445, 478] width 63 height 27
click at [319, 388] on button "Reisedaten" at bounding box center [330, 416] width 175 height 57
select select "**********"
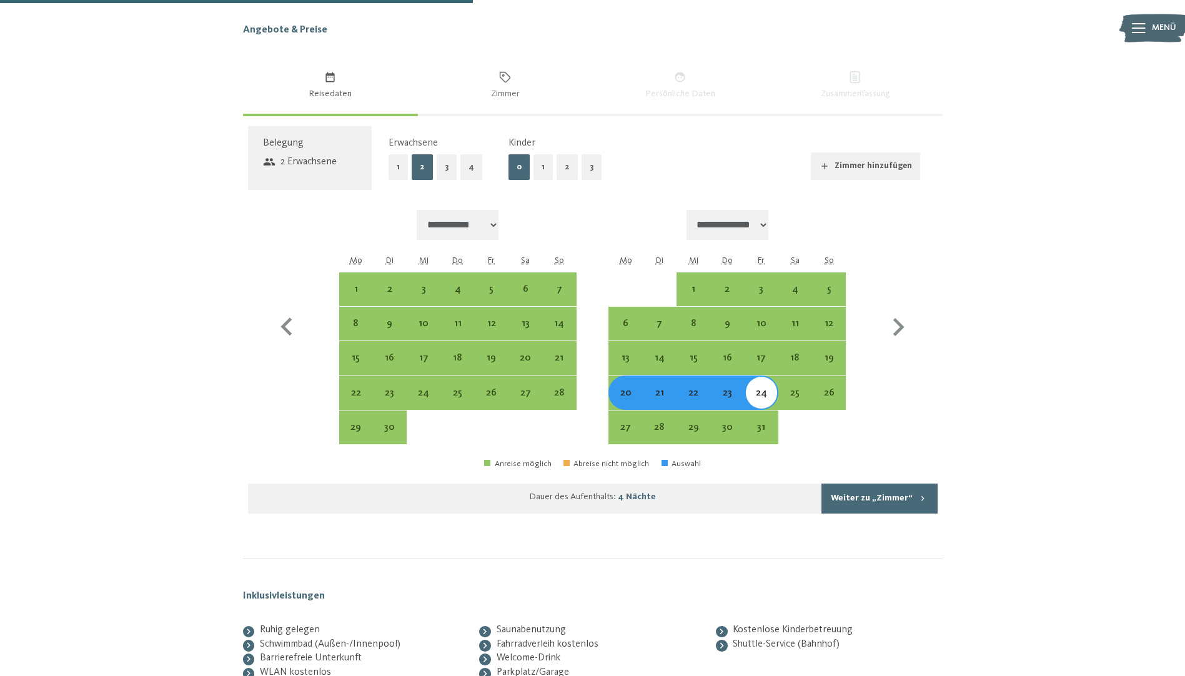
scroll to position [773, 0]
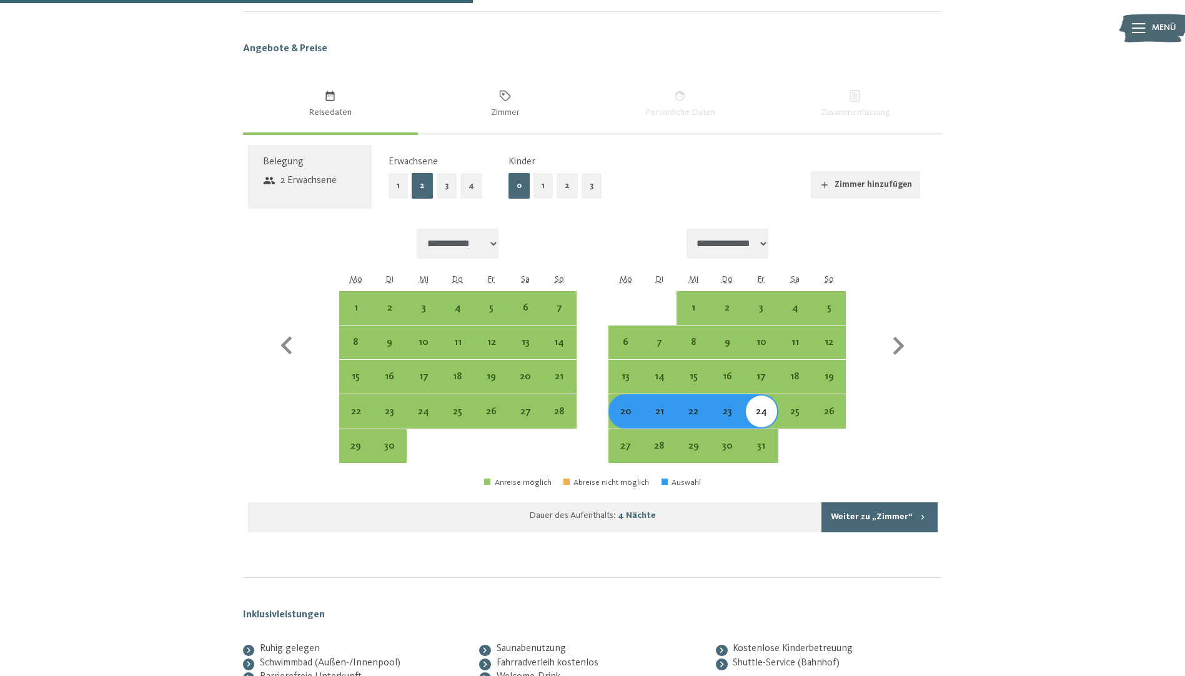
click at [562, 175] on button "2" at bounding box center [567, 186] width 21 height 26
select select "**********"
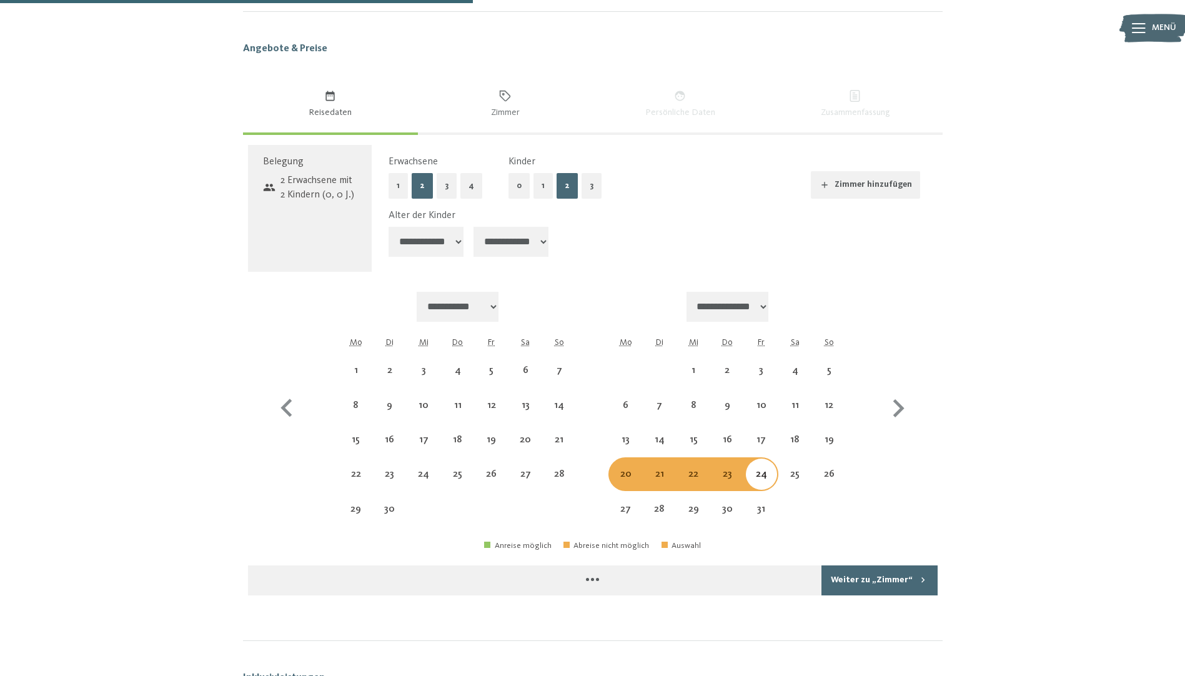
select select "**********"
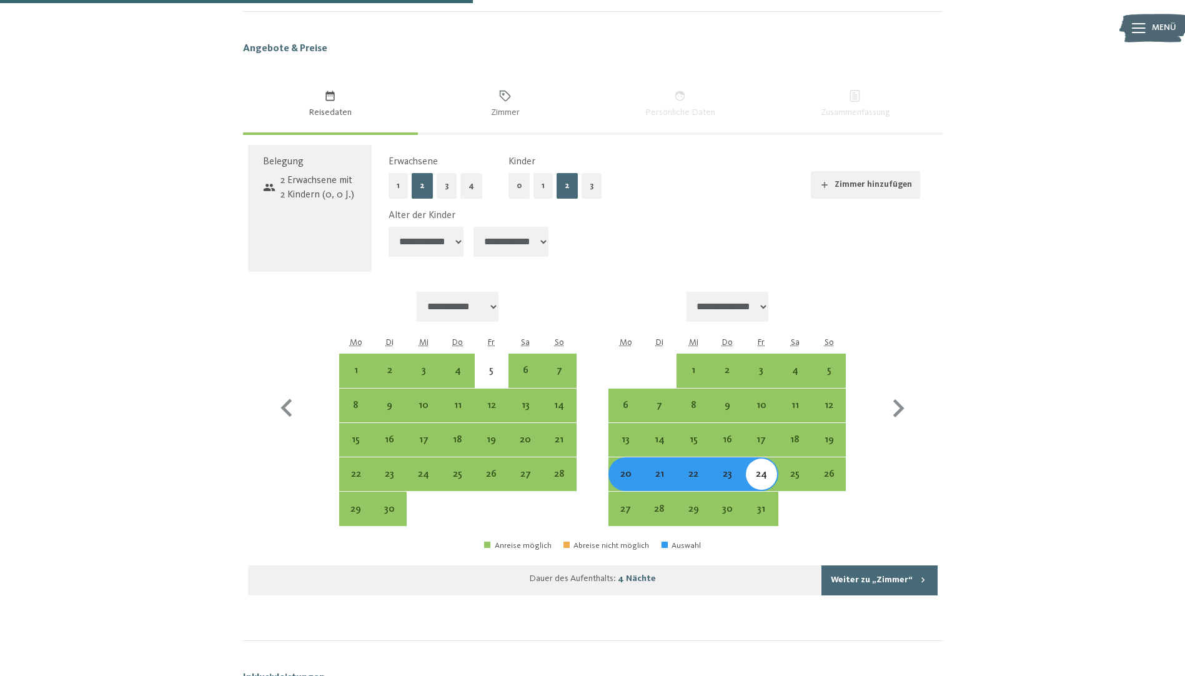
click at [457, 234] on select "**********" at bounding box center [426, 242] width 75 height 30
select select "*"
click at [389, 227] on select "**********" at bounding box center [426, 242] width 75 height 30
select select "**********"
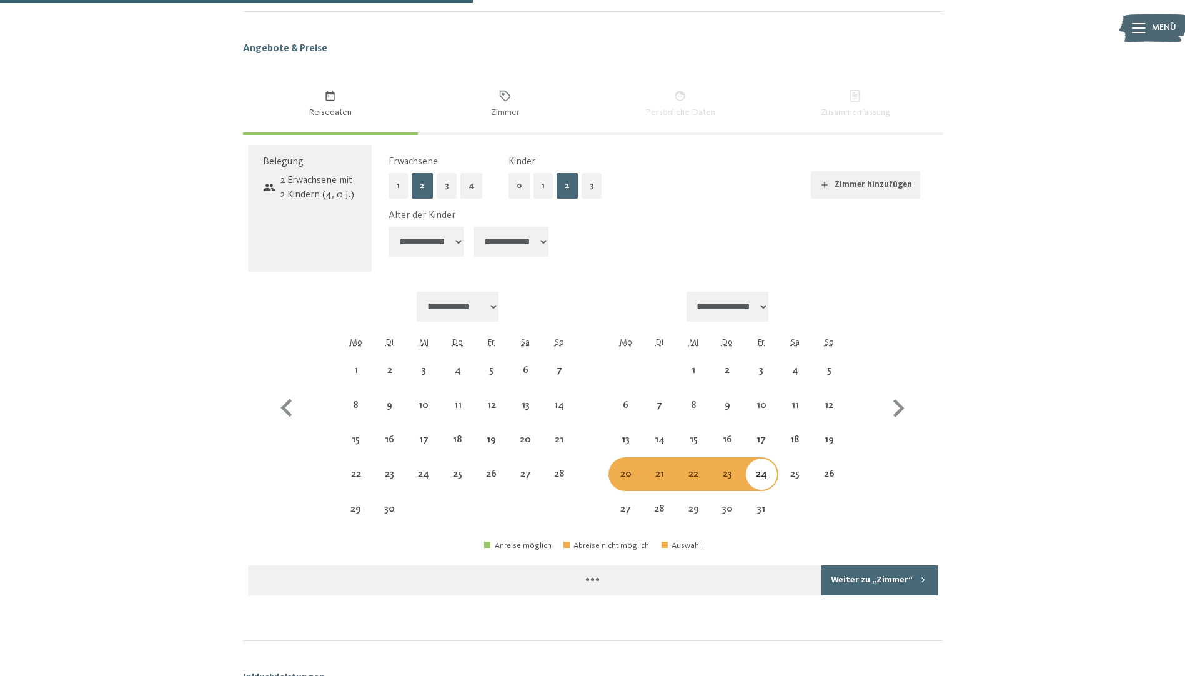
click at [516, 229] on select "**********" at bounding box center [511, 242] width 75 height 30
select select "**********"
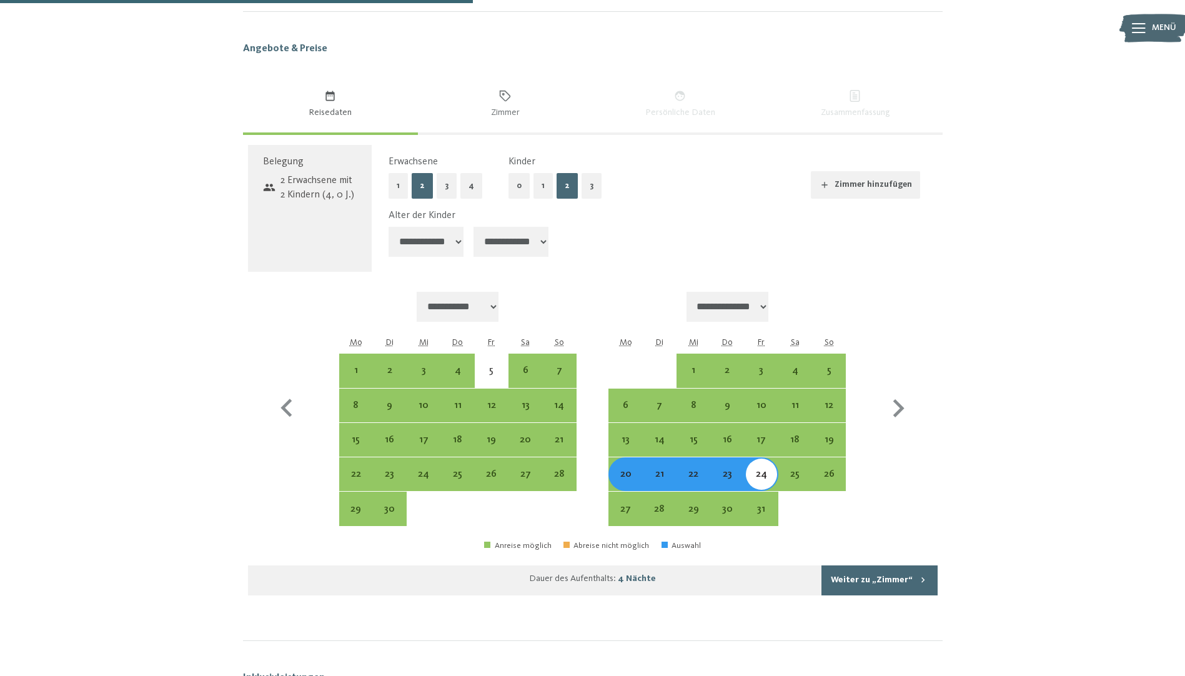
select select "*"
click at [475, 227] on select "**********" at bounding box center [511, 242] width 75 height 30
select select "**********"
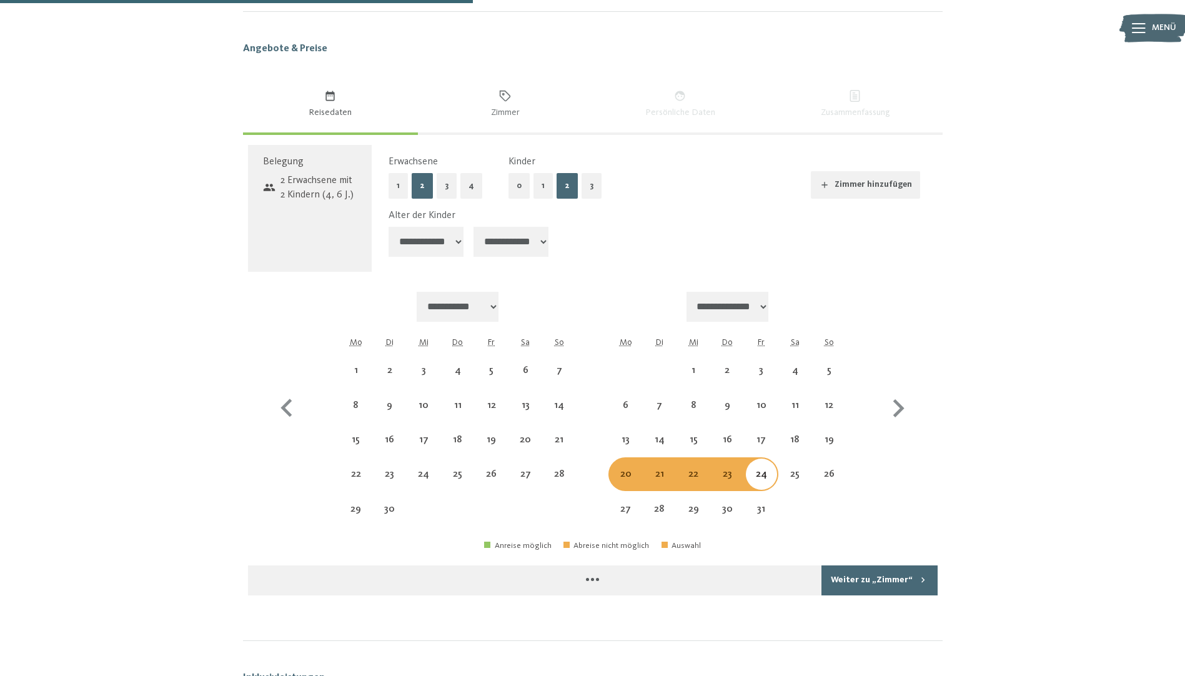
click at [905, 565] on button "Weiter zu „Zimmer“" at bounding box center [880, 580] width 116 height 30
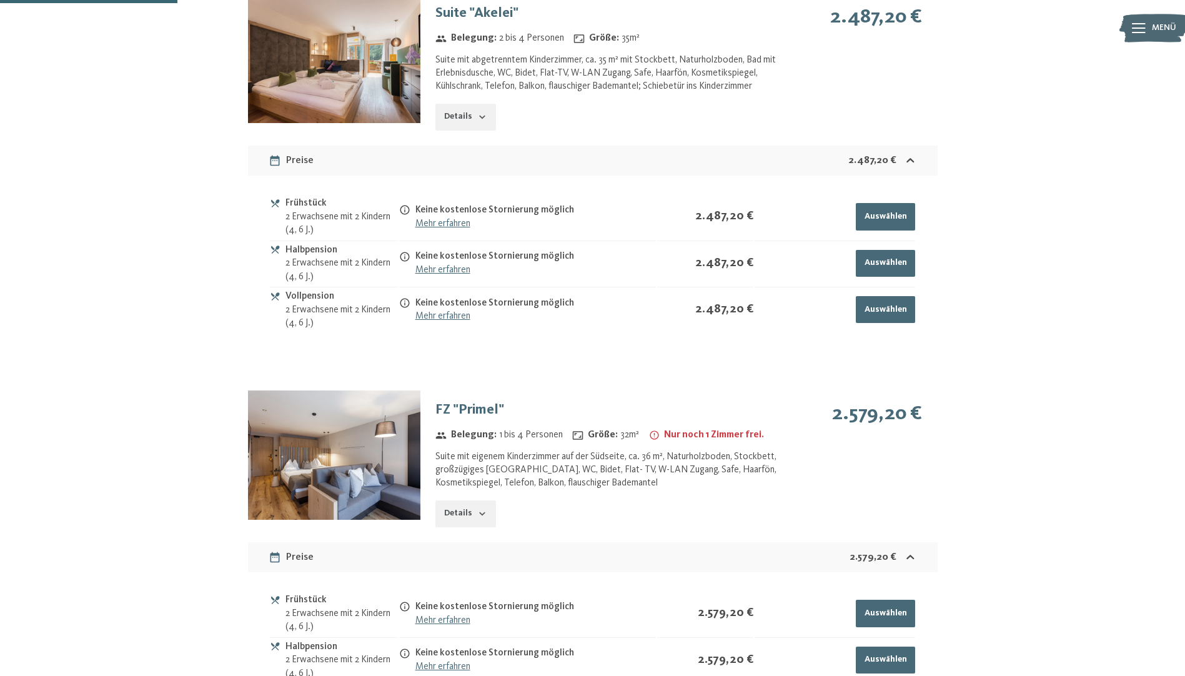
scroll to position [835, 0]
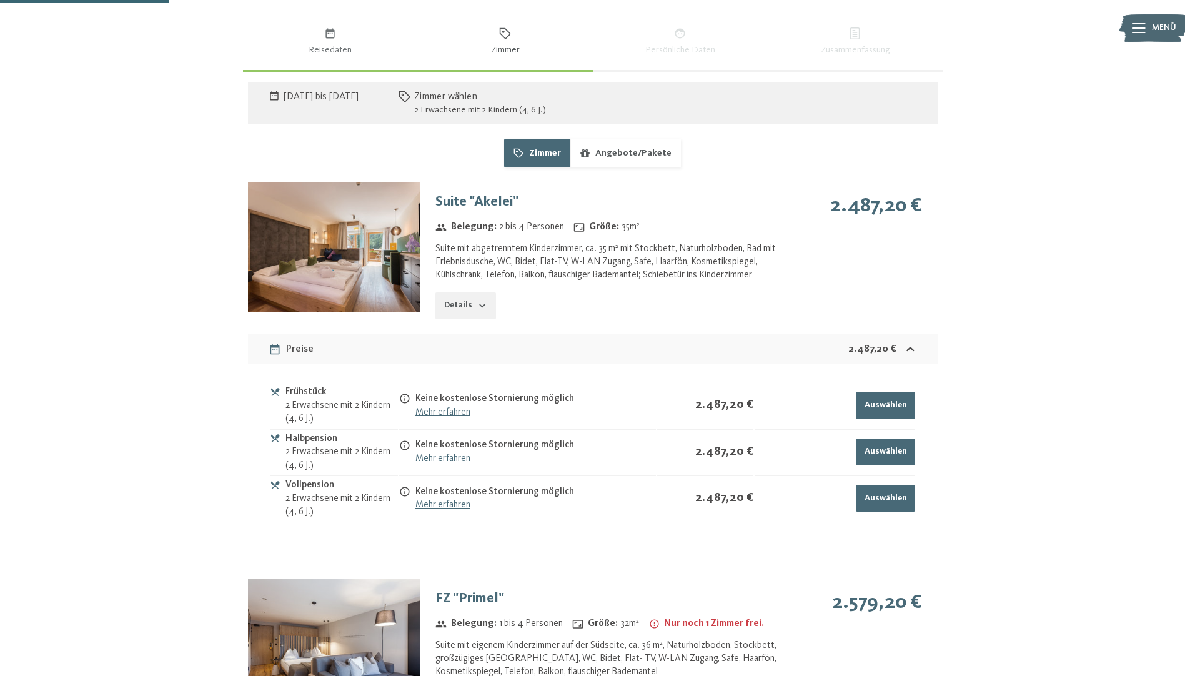
click at [384, 267] on img at bounding box center [334, 246] width 172 height 129
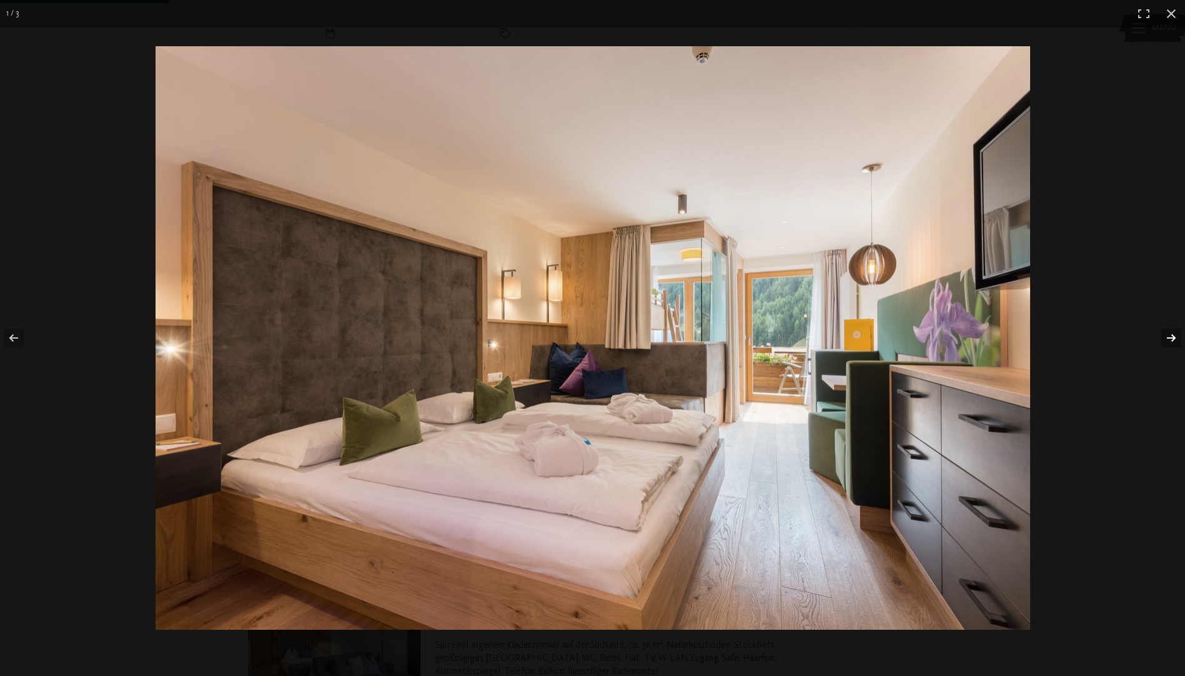
click at [1170, 334] on button "button" at bounding box center [1163, 338] width 44 height 62
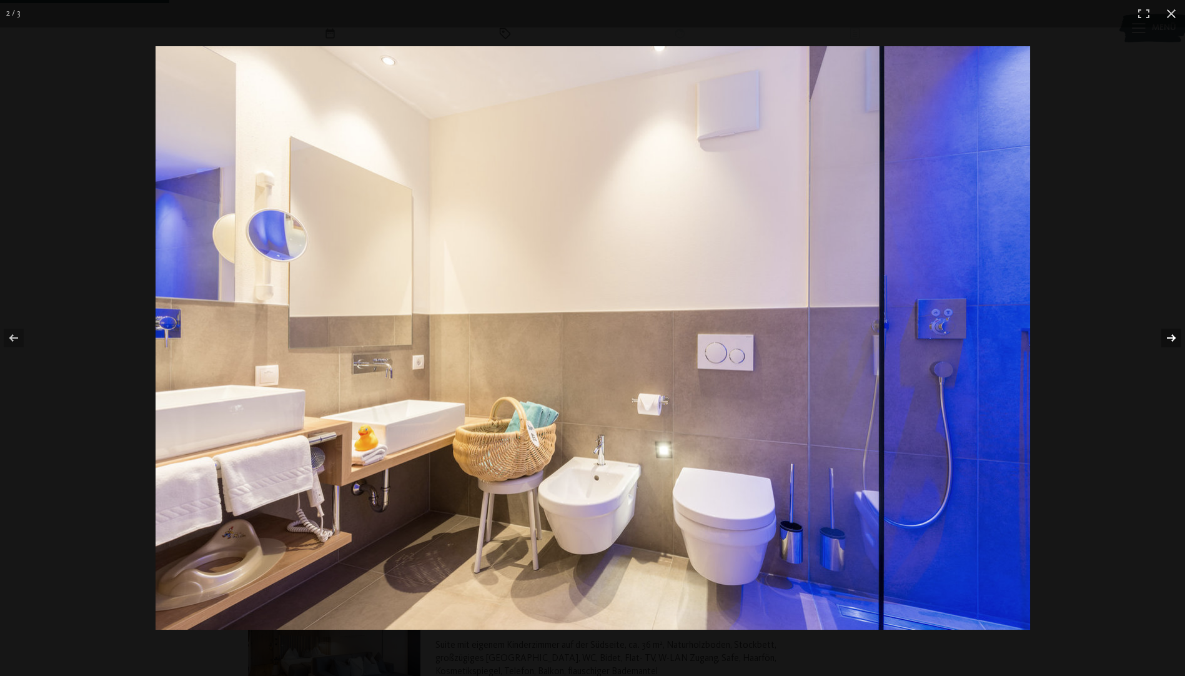
click at [1170, 334] on button "button" at bounding box center [1163, 338] width 44 height 62
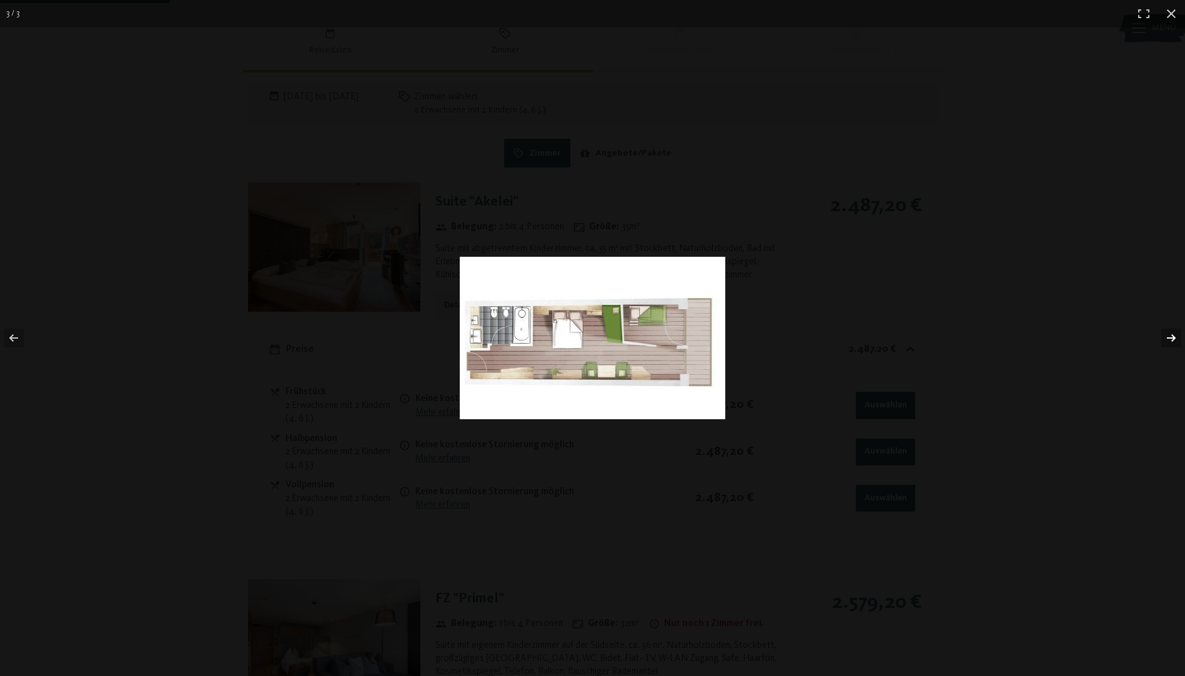
click at [1170, 334] on button "button" at bounding box center [1163, 338] width 44 height 62
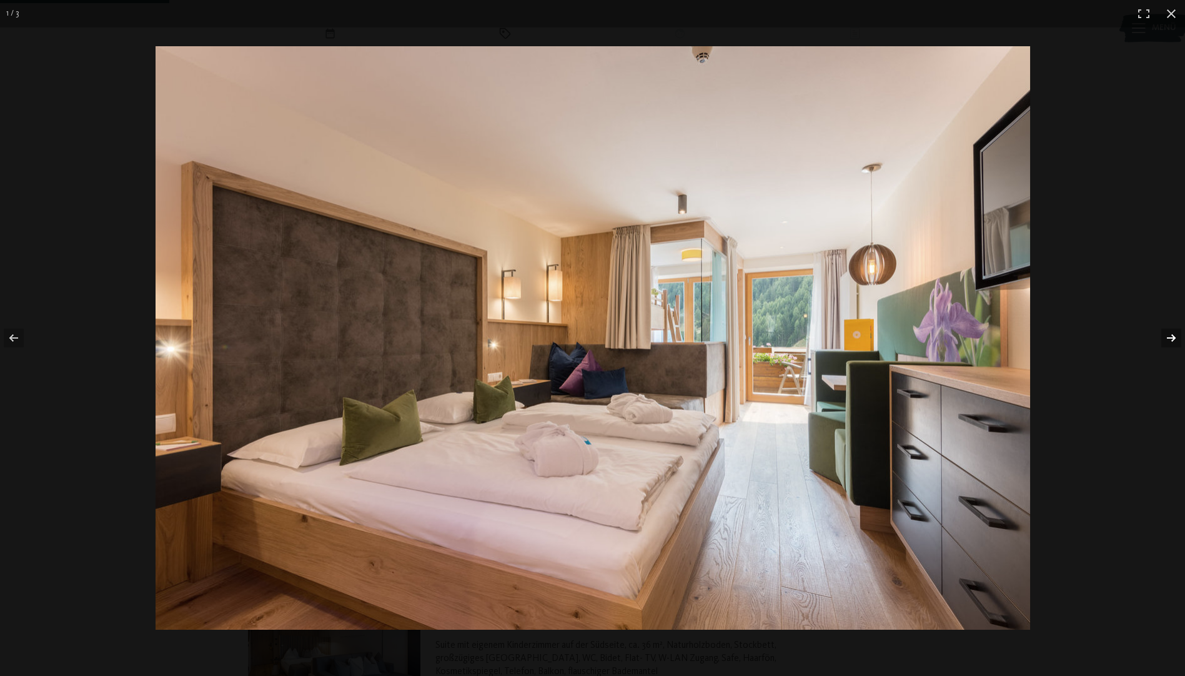
click at [1170, 334] on button "button" at bounding box center [1163, 338] width 44 height 62
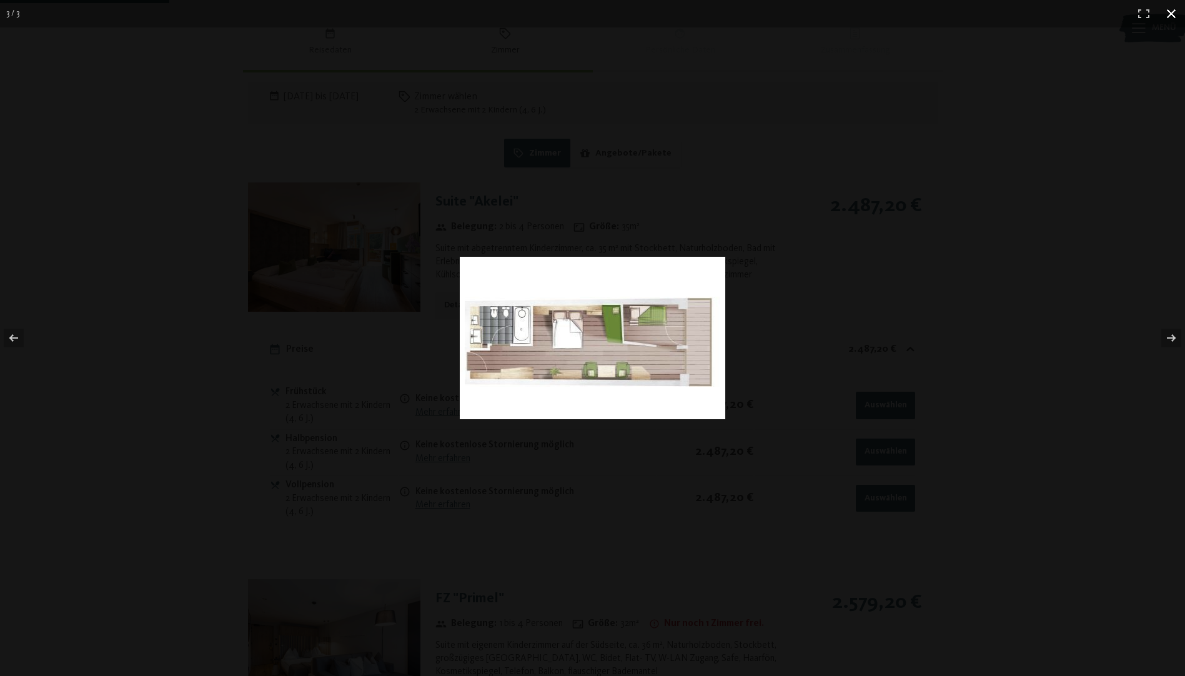
click at [1165, 14] on button "button" at bounding box center [1171, 13] width 27 height 27
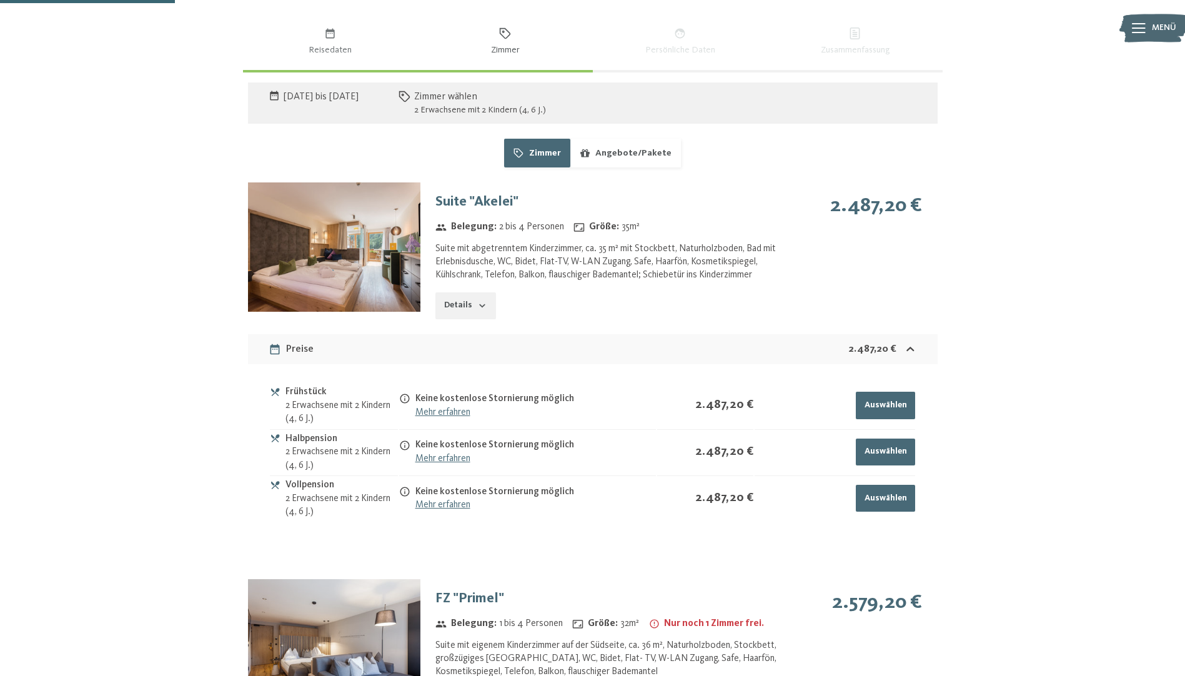
scroll to position [1023, 0]
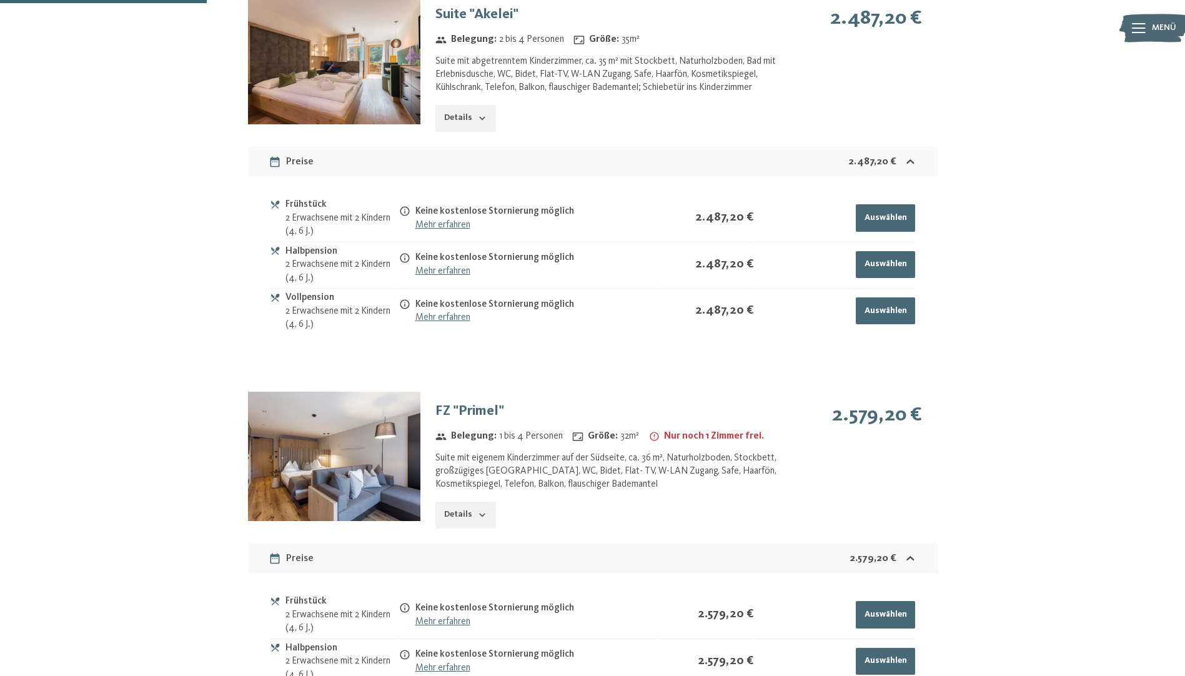
click at [310, 484] on img at bounding box center [334, 456] width 172 height 129
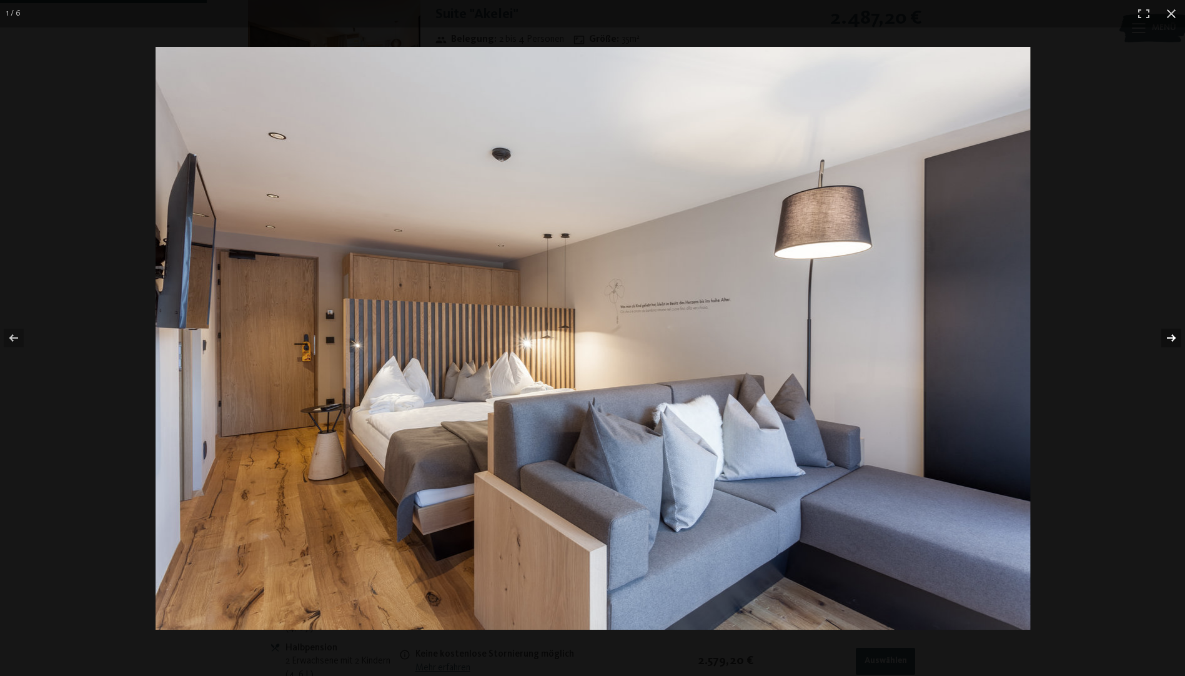
click at [1160, 340] on button "button" at bounding box center [1163, 338] width 44 height 62
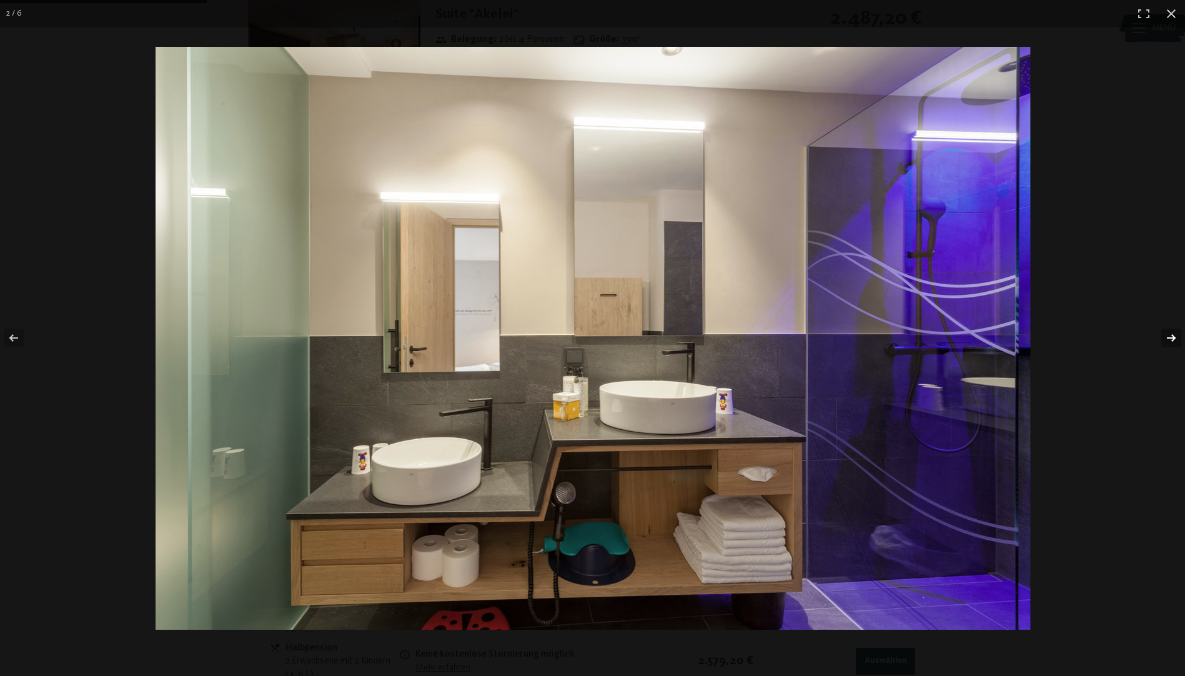
click at [1160, 340] on button "button" at bounding box center [1163, 338] width 44 height 62
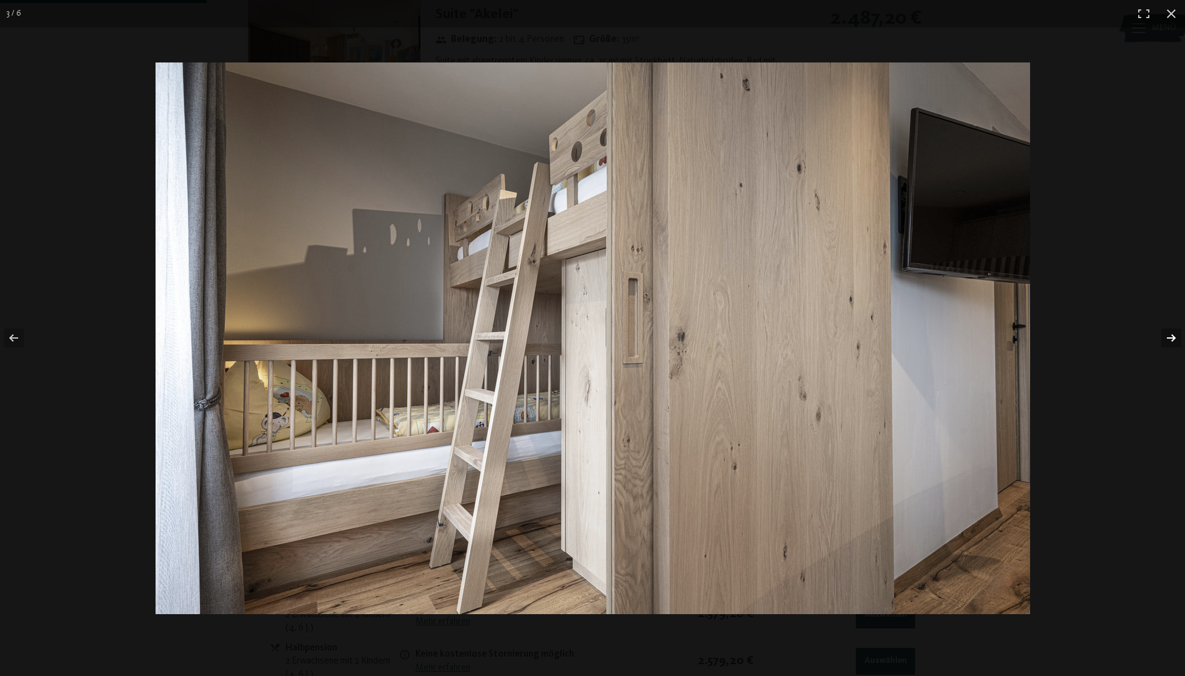
click at [1160, 340] on button "button" at bounding box center [1163, 338] width 44 height 62
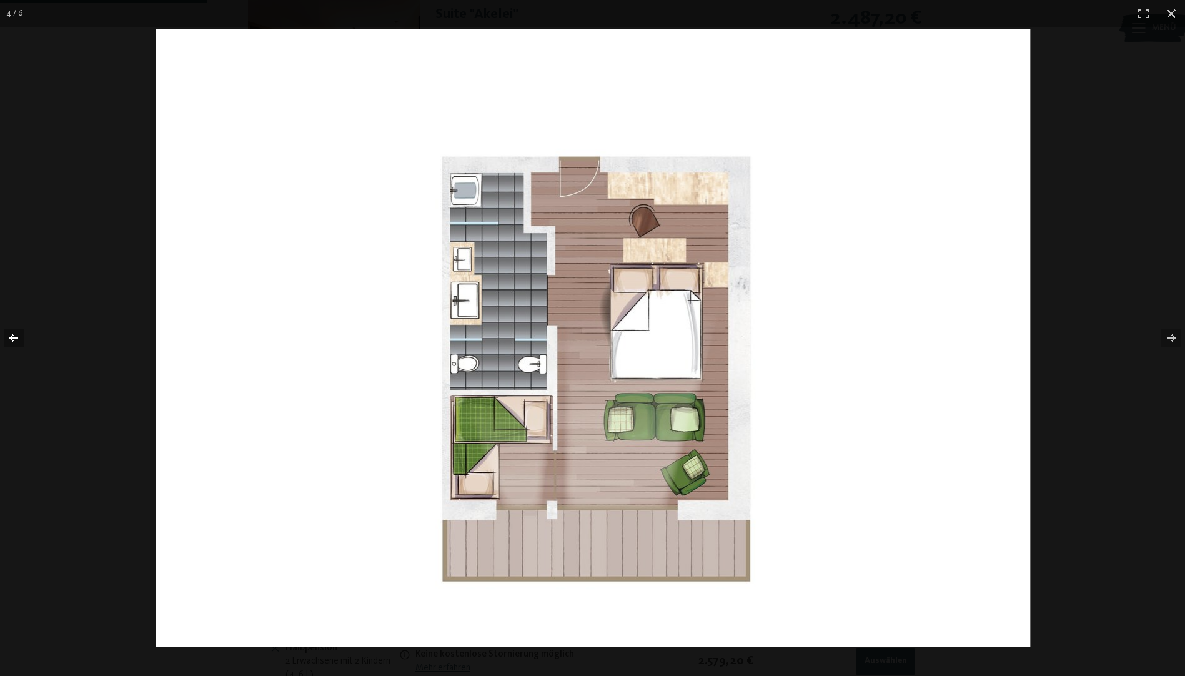
click at [25, 328] on button "button" at bounding box center [22, 338] width 44 height 62
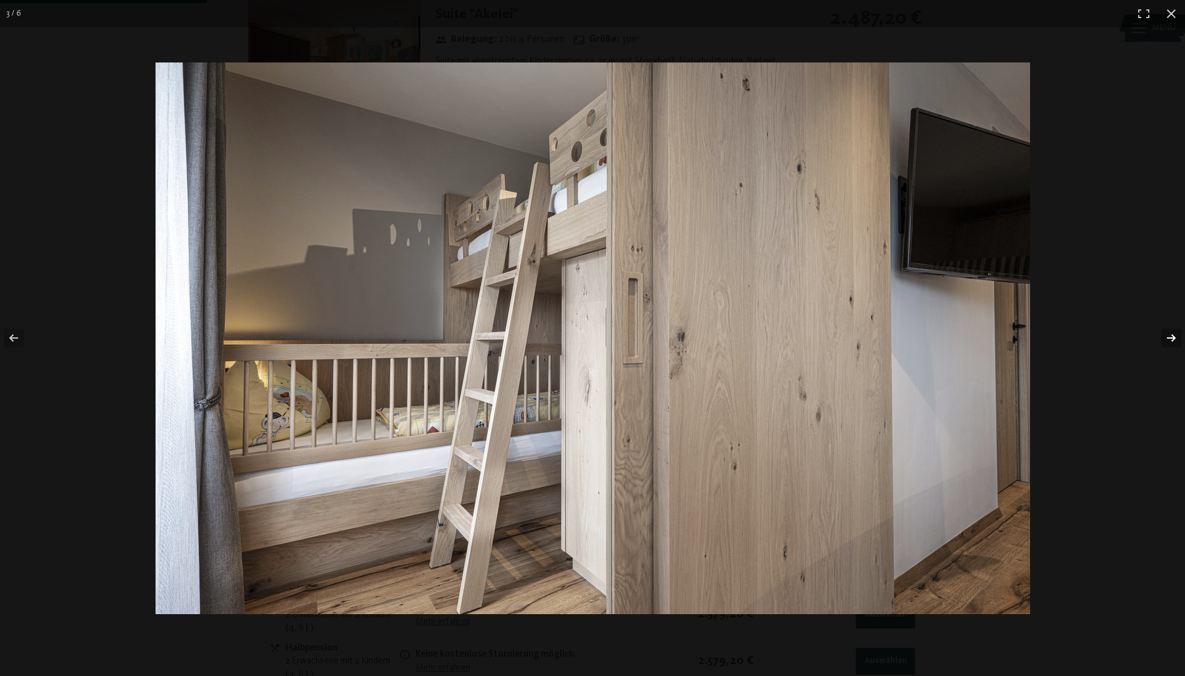
click at [1180, 338] on button "button" at bounding box center [1163, 338] width 44 height 62
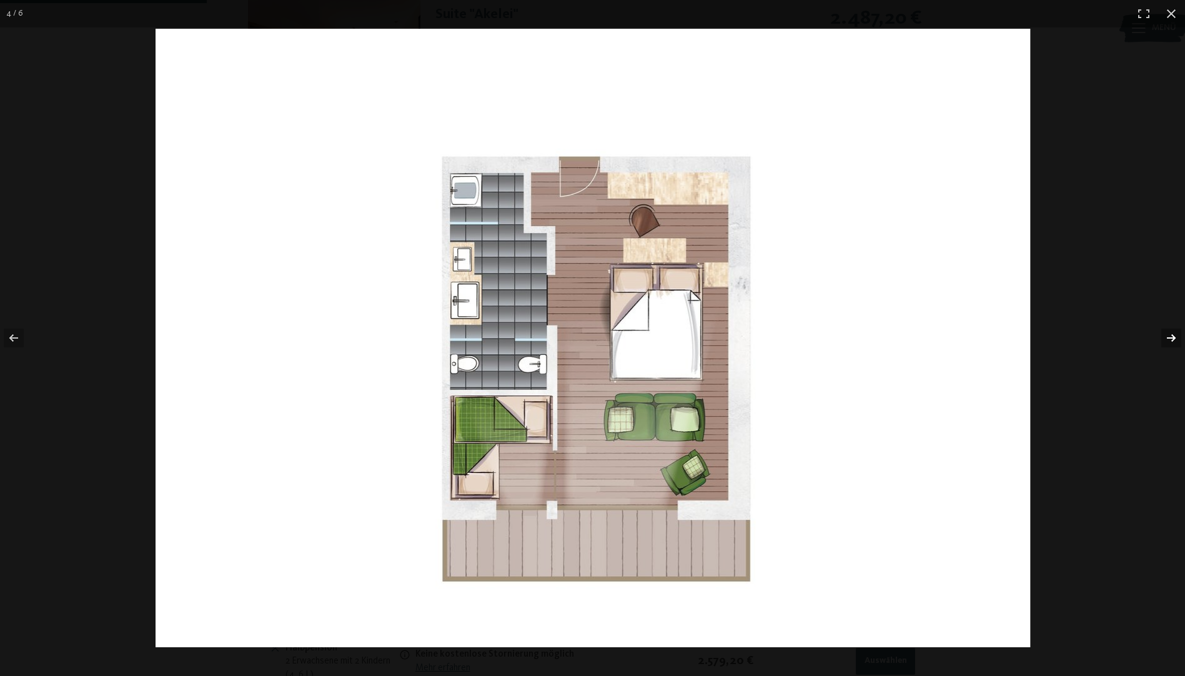
click at [1180, 338] on button "button" at bounding box center [1163, 338] width 44 height 62
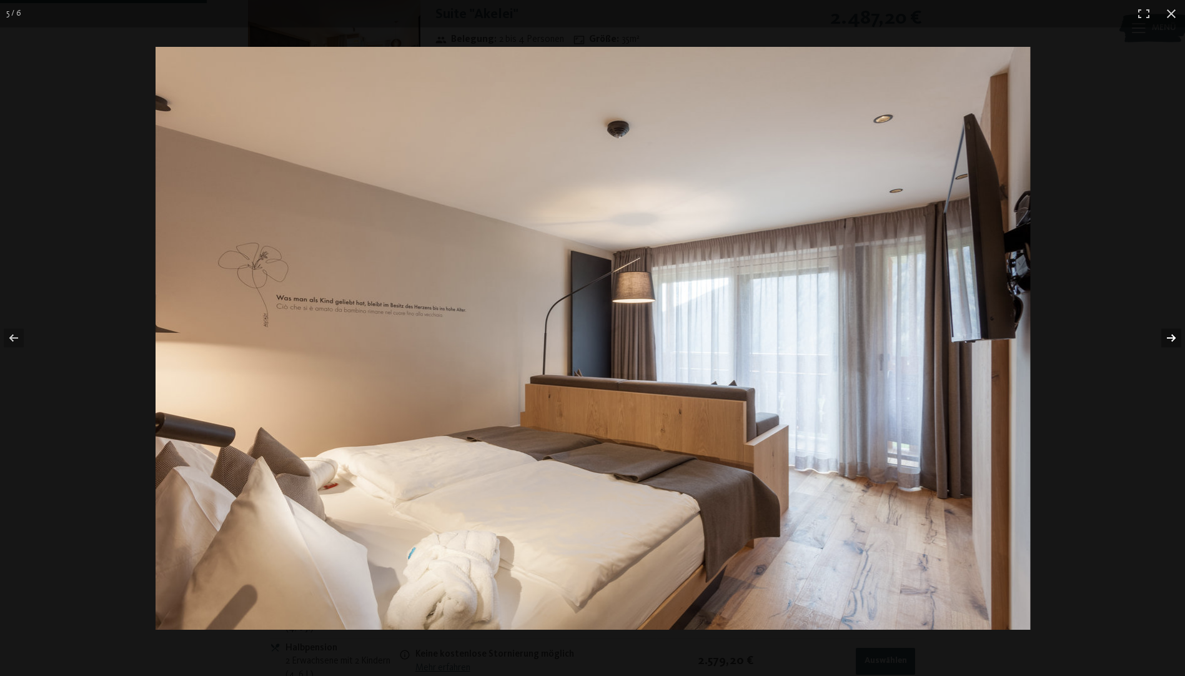
click at [1180, 338] on button "button" at bounding box center [1163, 338] width 44 height 62
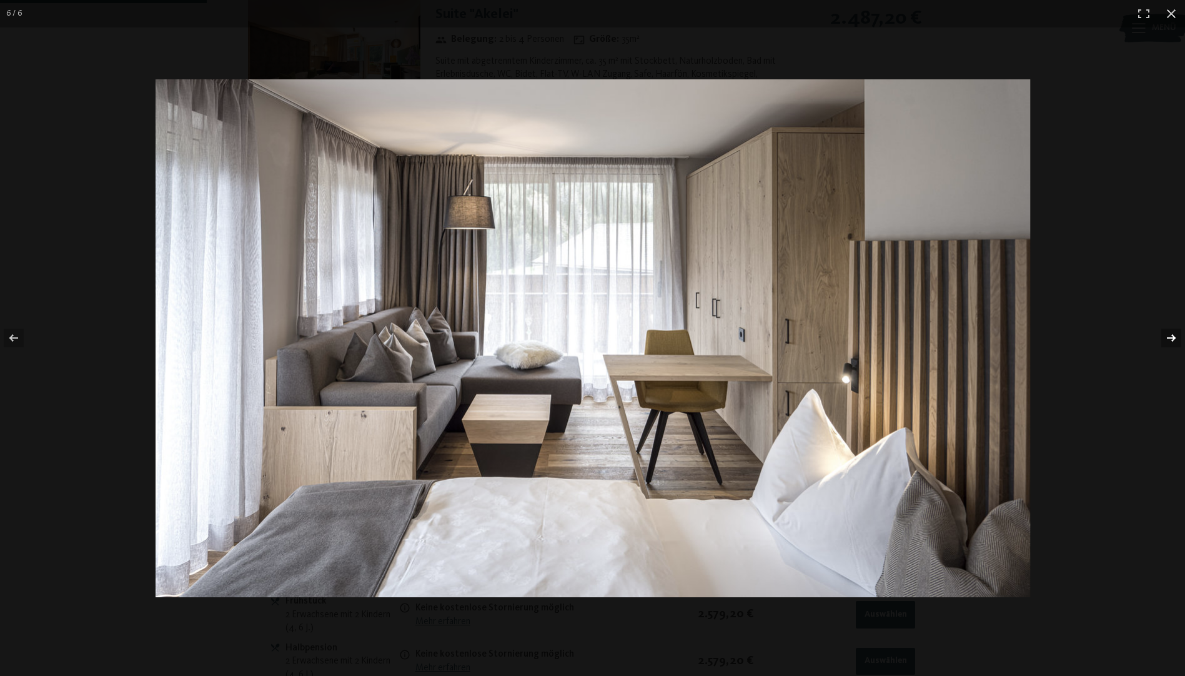
click at [1180, 338] on button "button" at bounding box center [1163, 338] width 44 height 62
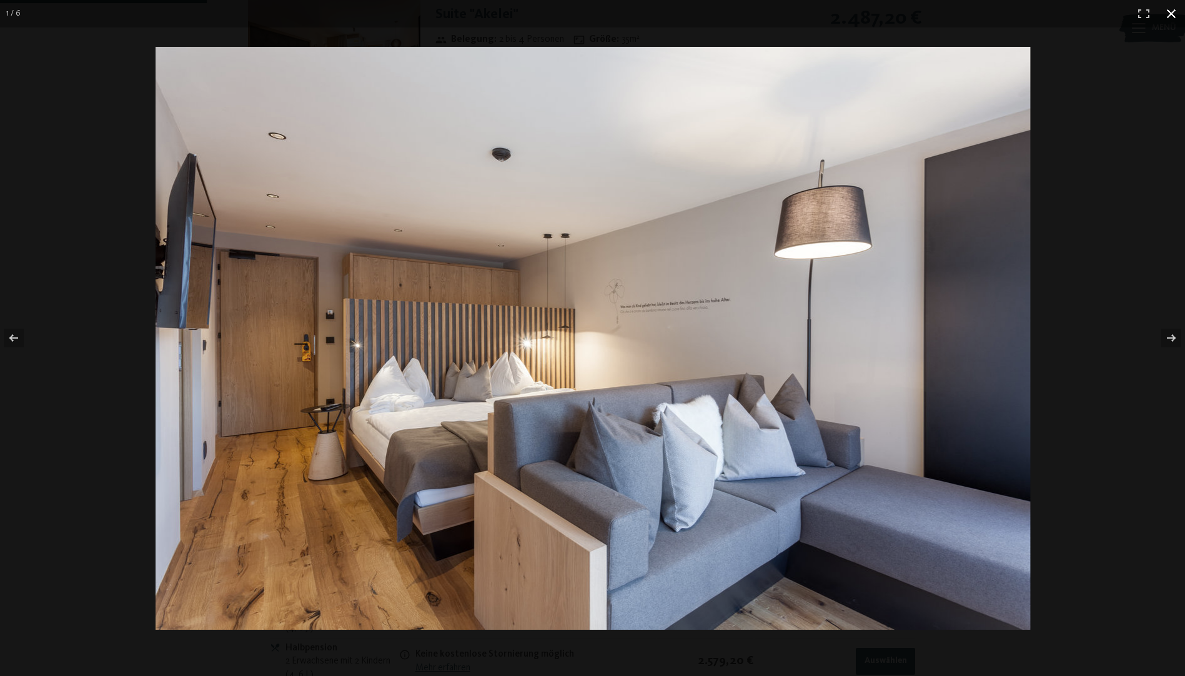
click at [1173, 21] on button "button" at bounding box center [1171, 13] width 27 height 27
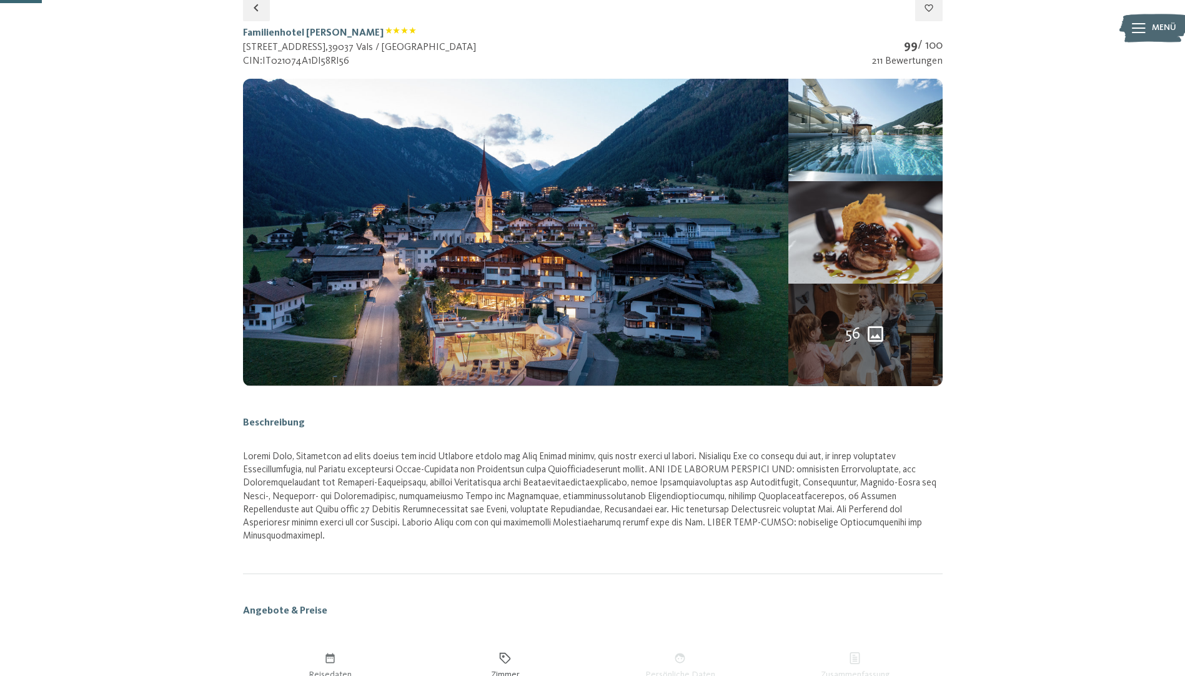
scroll to position [0, 0]
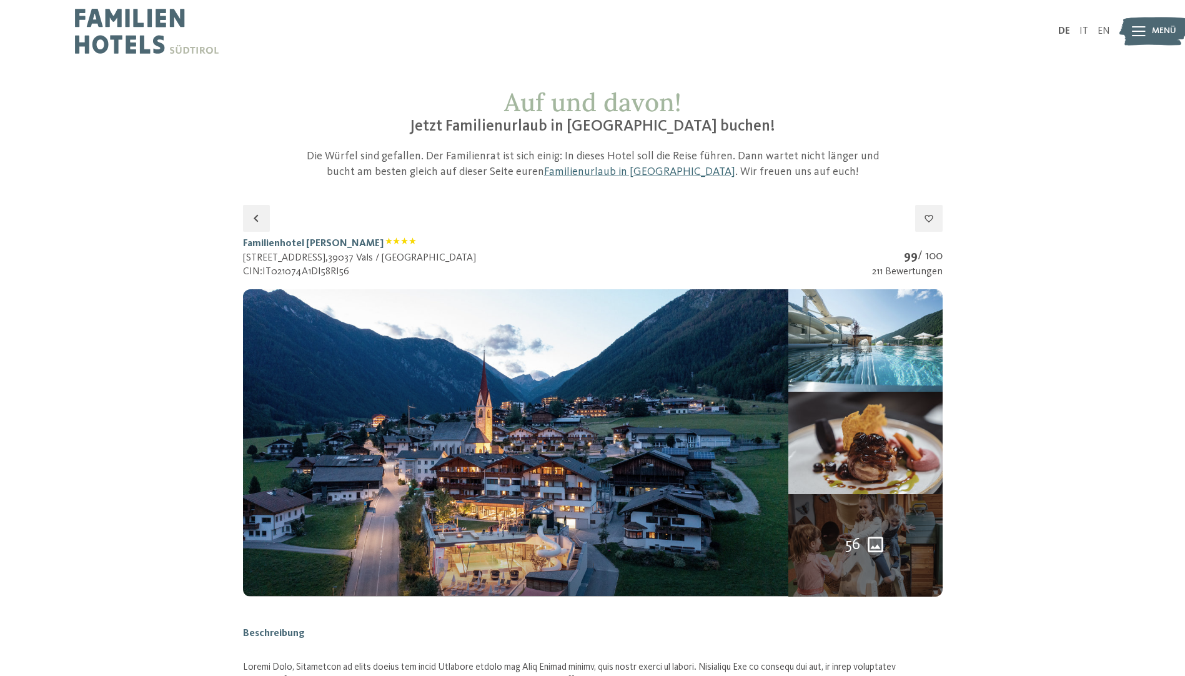
click at [847, 549] on span "56" at bounding box center [852, 545] width 15 height 22
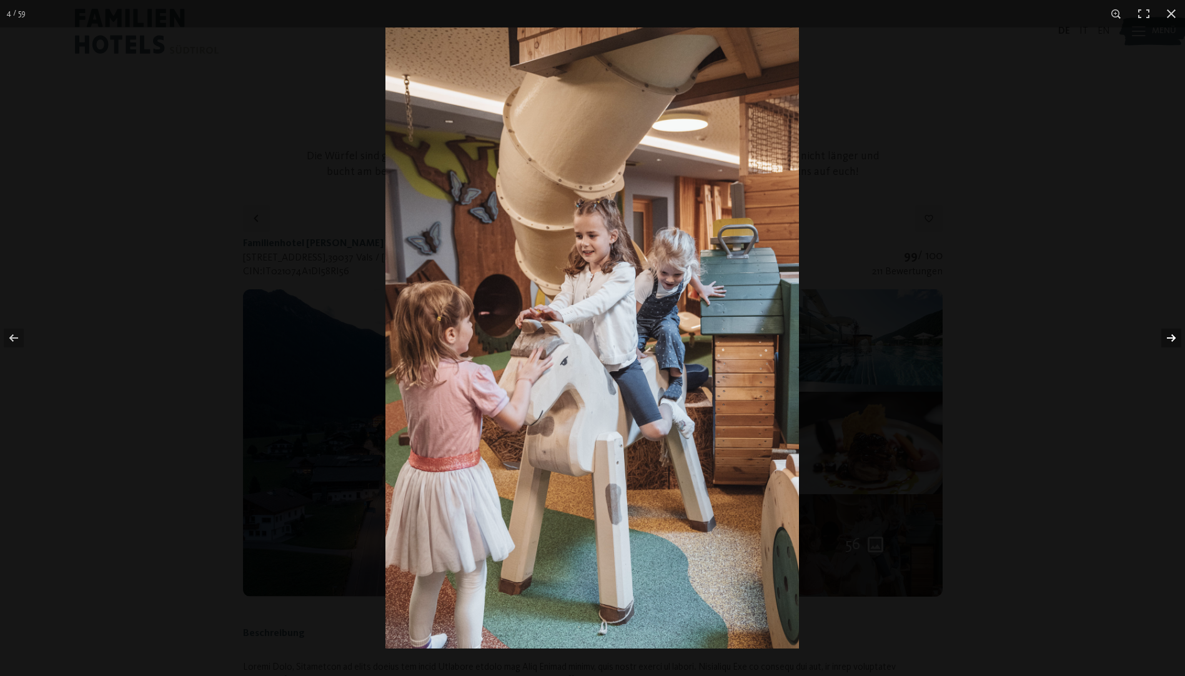
click at [1176, 337] on button "button" at bounding box center [1163, 338] width 44 height 62
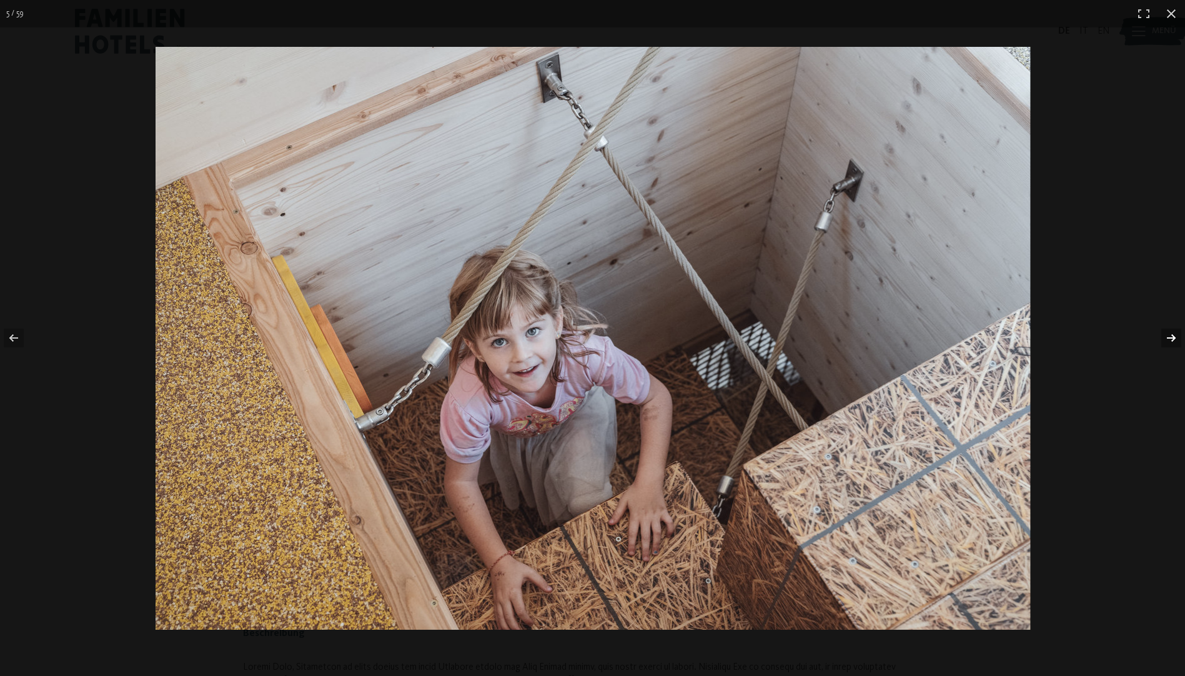
click at [1176, 337] on button "button" at bounding box center [1163, 338] width 44 height 62
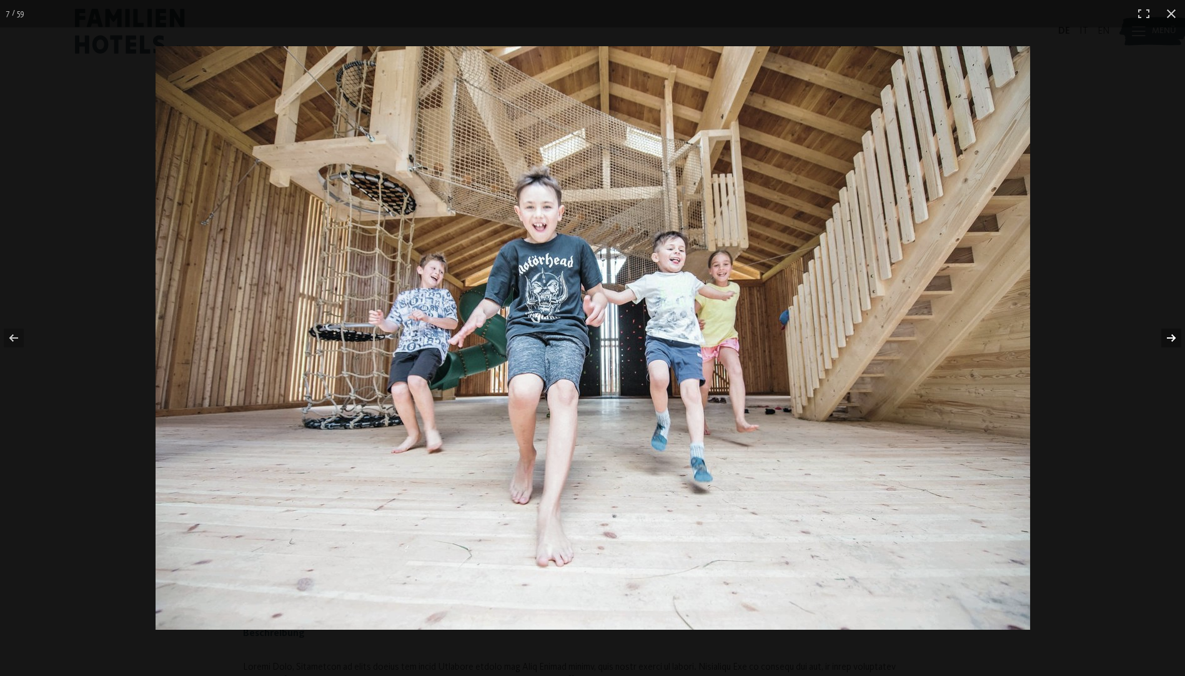
click at [1176, 337] on button "button" at bounding box center [1163, 338] width 44 height 62
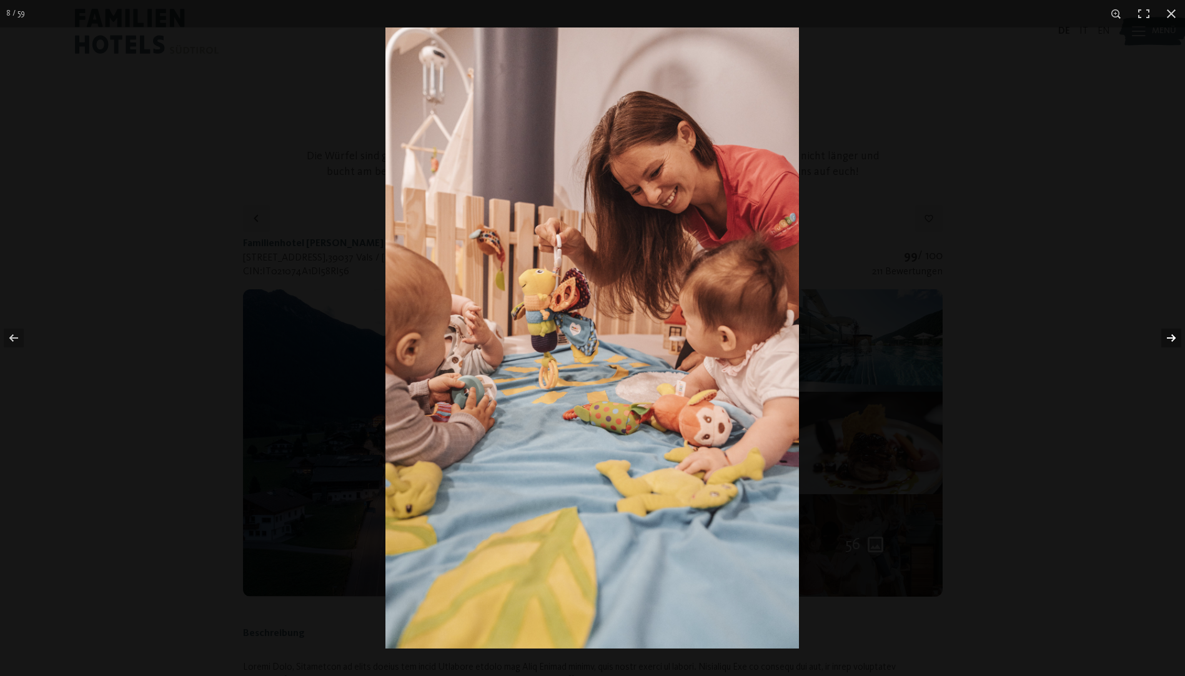
click at [1176, 337] on button "button" at bounding box center [1163, 338] width 44 height 62
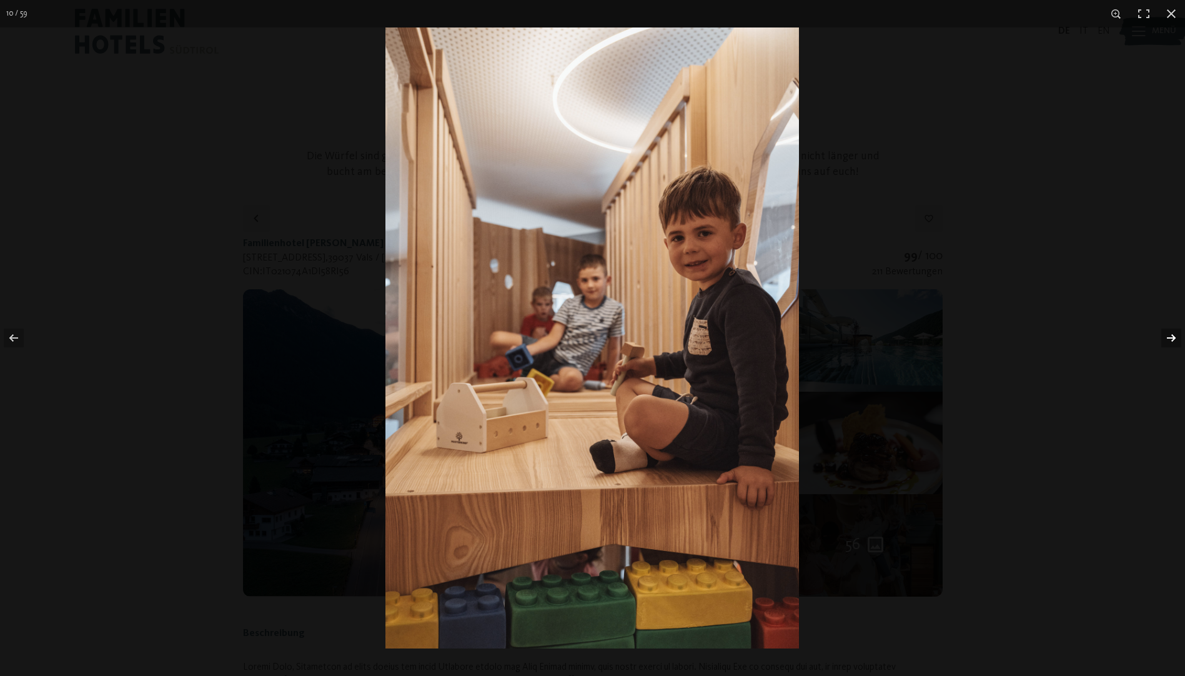
click at [1176, 337] on button "button" at bounding box center [1163, 338] width 44 height 62
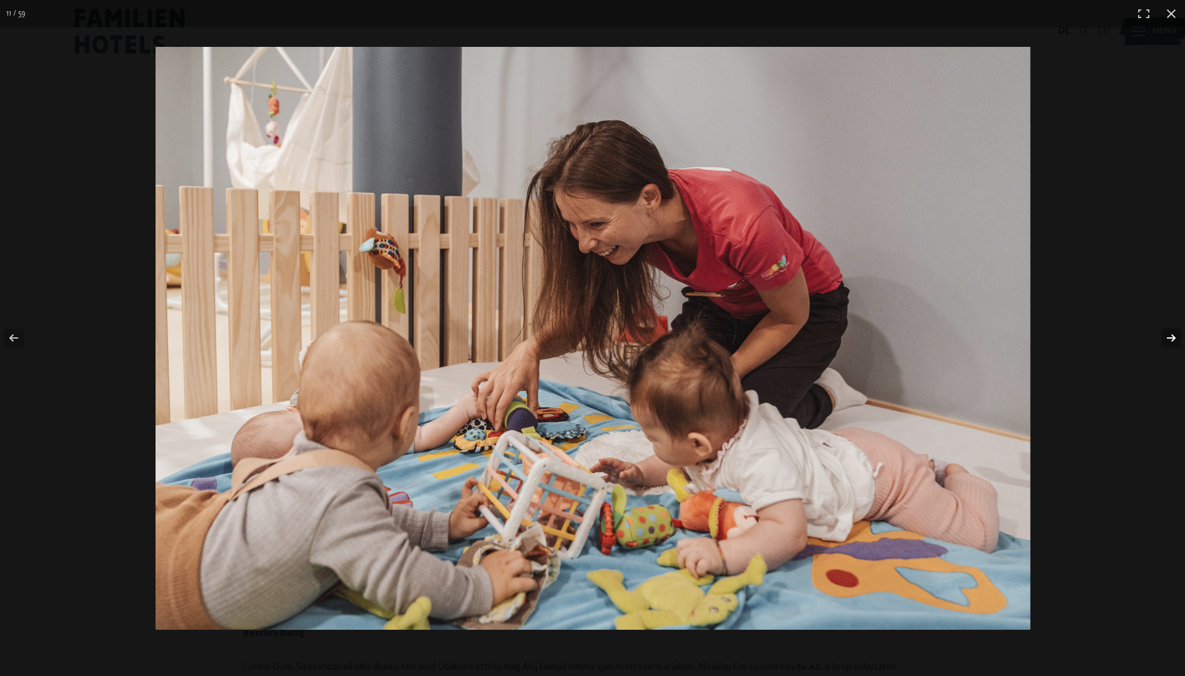
click at [1176, 337] on button "button" at bounding box center [1163, 338] width 44 height 62
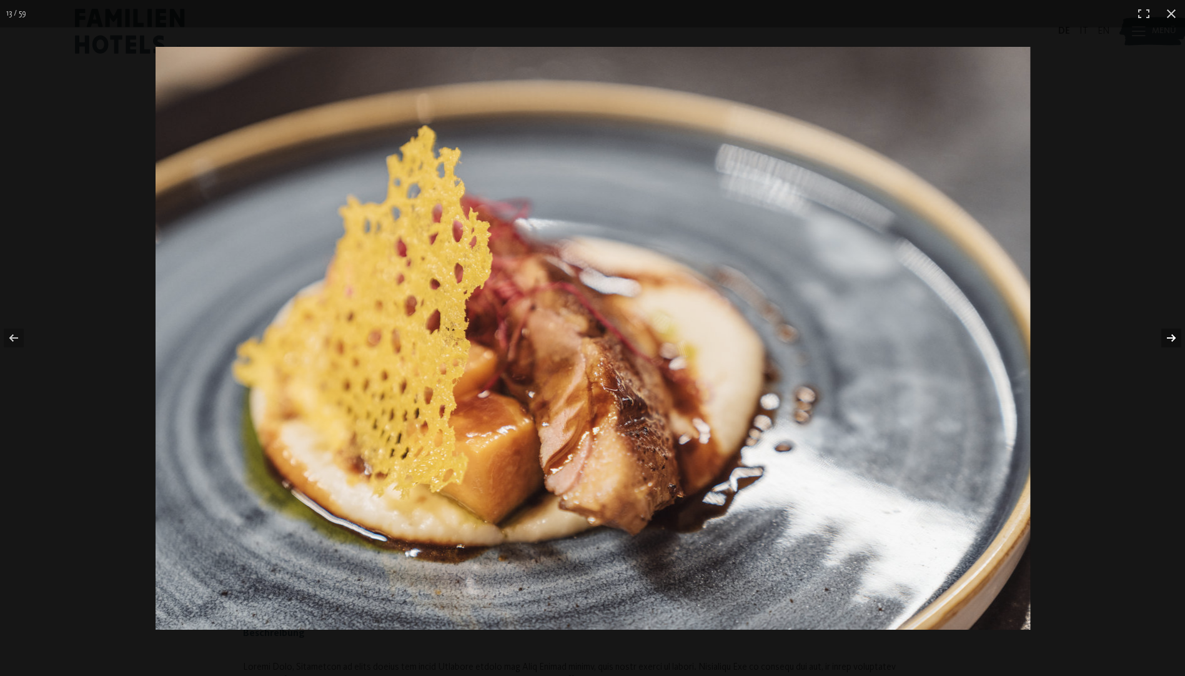
click at [1176, 337] on button "button" at bounding box center [1163, 338] width 44 height 62
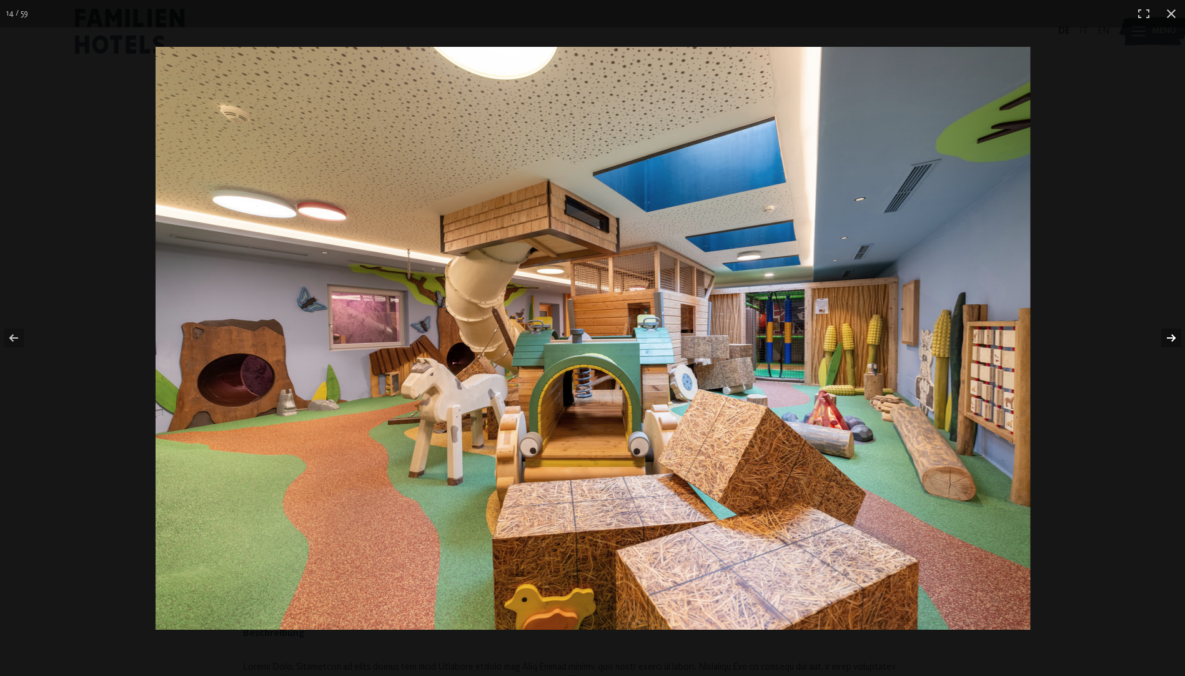
click at [1176, 337] on button "button" at bounding box center [1163, 338] width 44 height 62
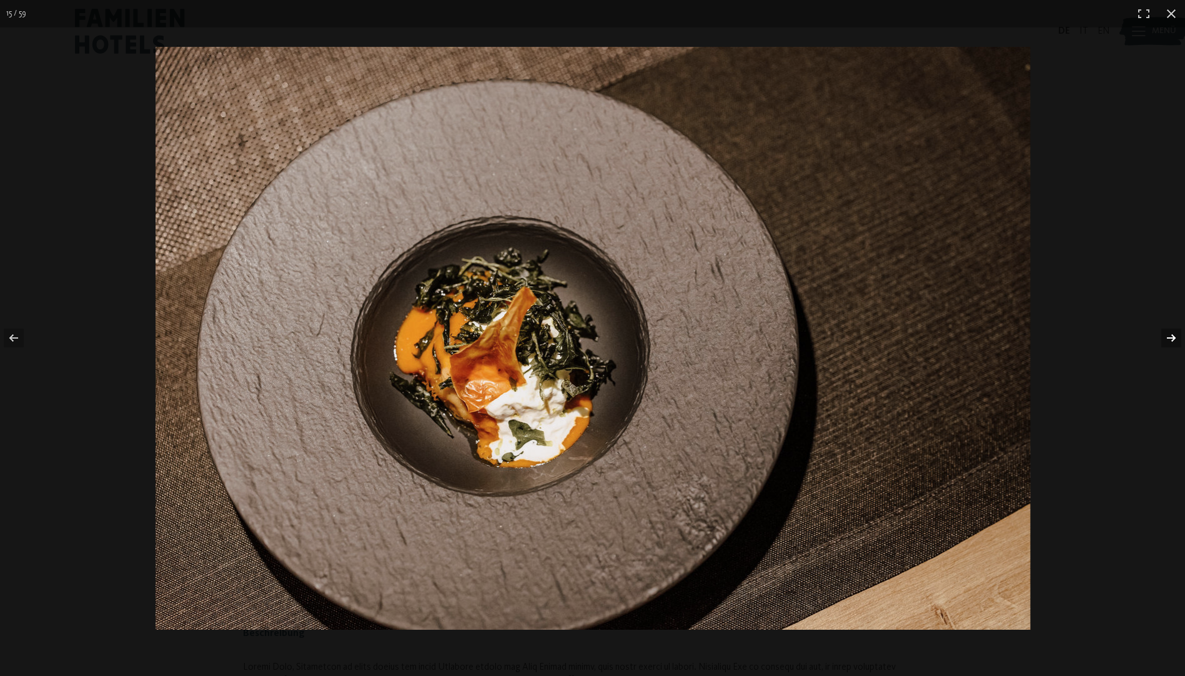
click at [1176, 337] on button "button" at bounding box center [1163, 338] width 44 height 62
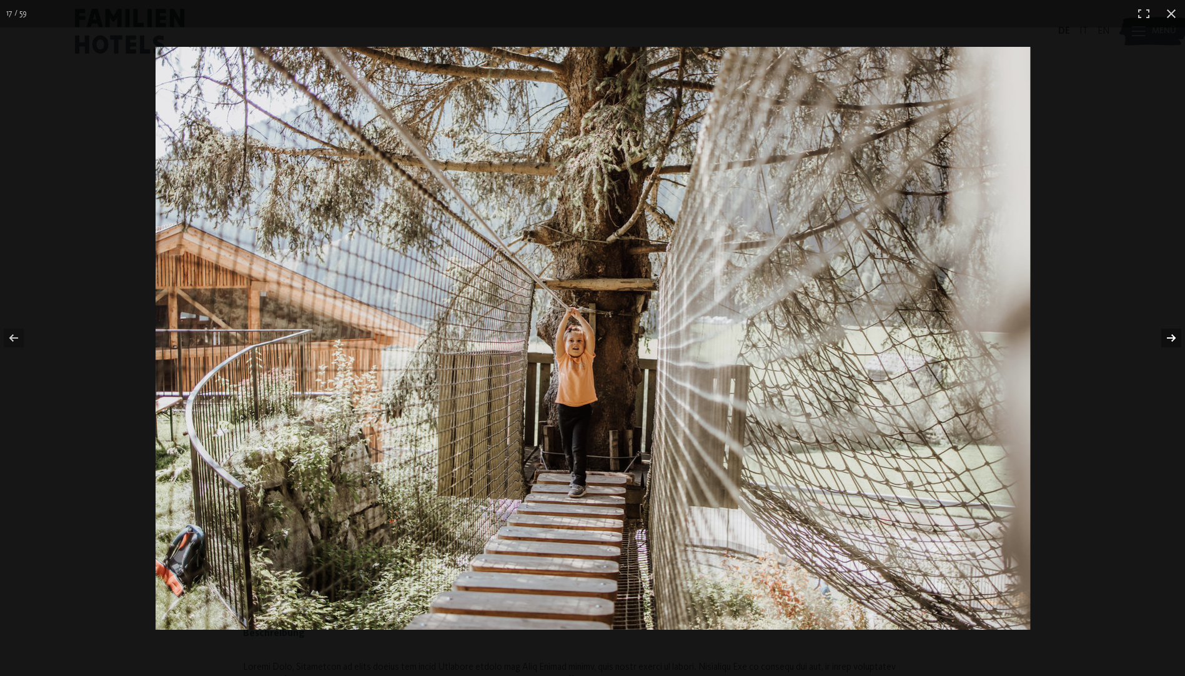
click at [1176, 337] on button "button" at bounding box center [1163, 338] width 44 height 62
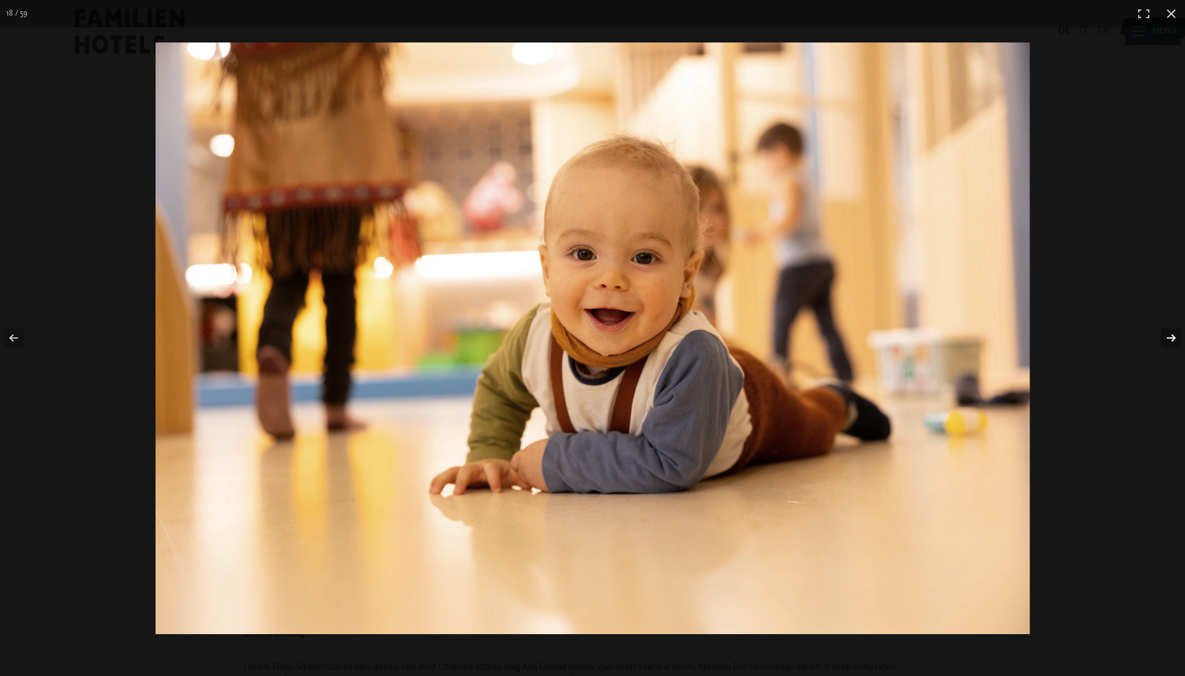
click at [1176, 337] on button "button" at bounding box center [1163, 338] width 44 height 62
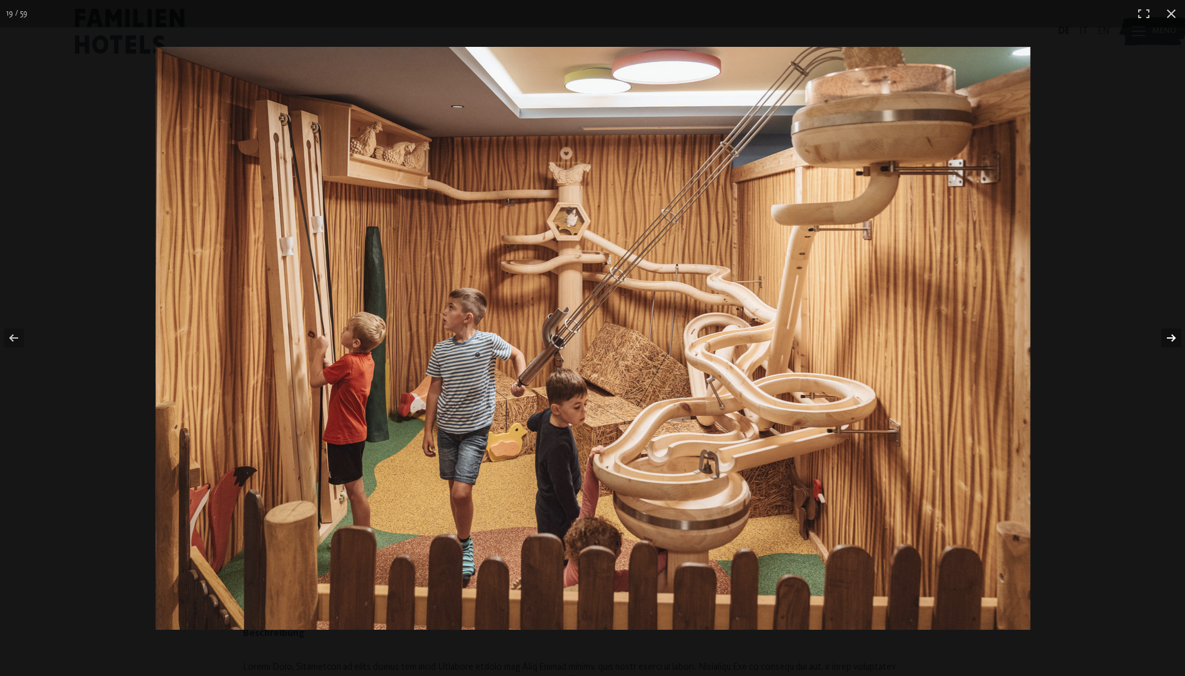
click at [1176, 337] on button "button" at bounding box center [1163, 338] width 44 height 62
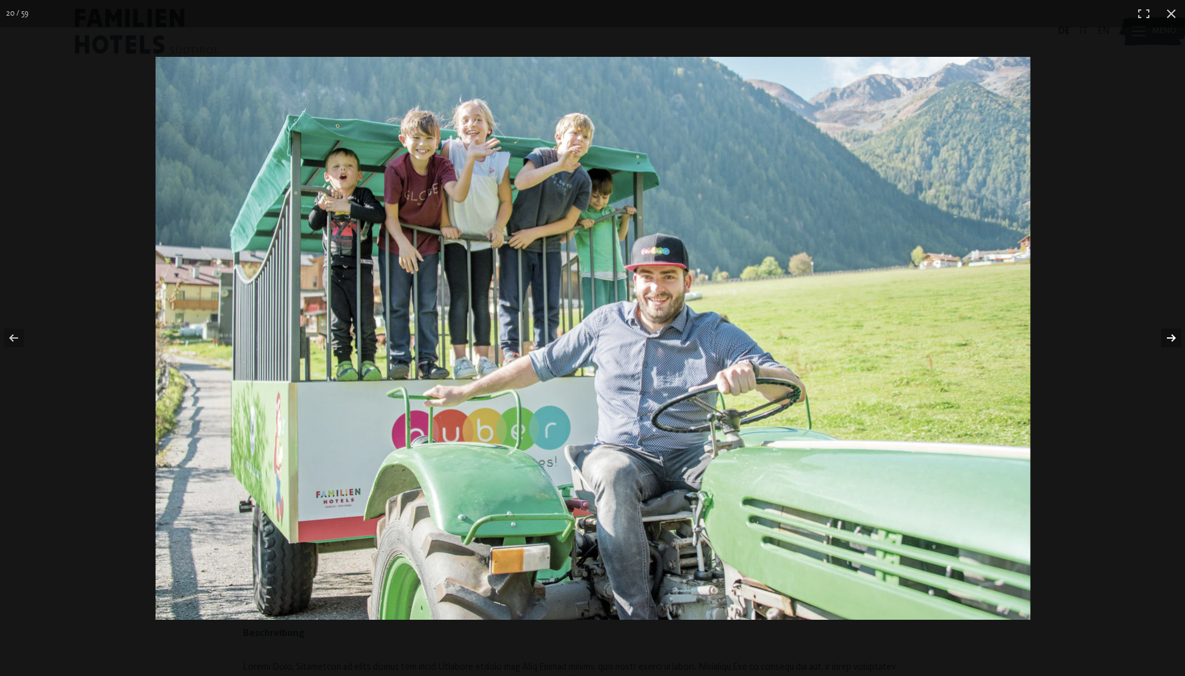
click at [1176, 337] on button "button" at bounding box center [1163, 338] width 44 height 62
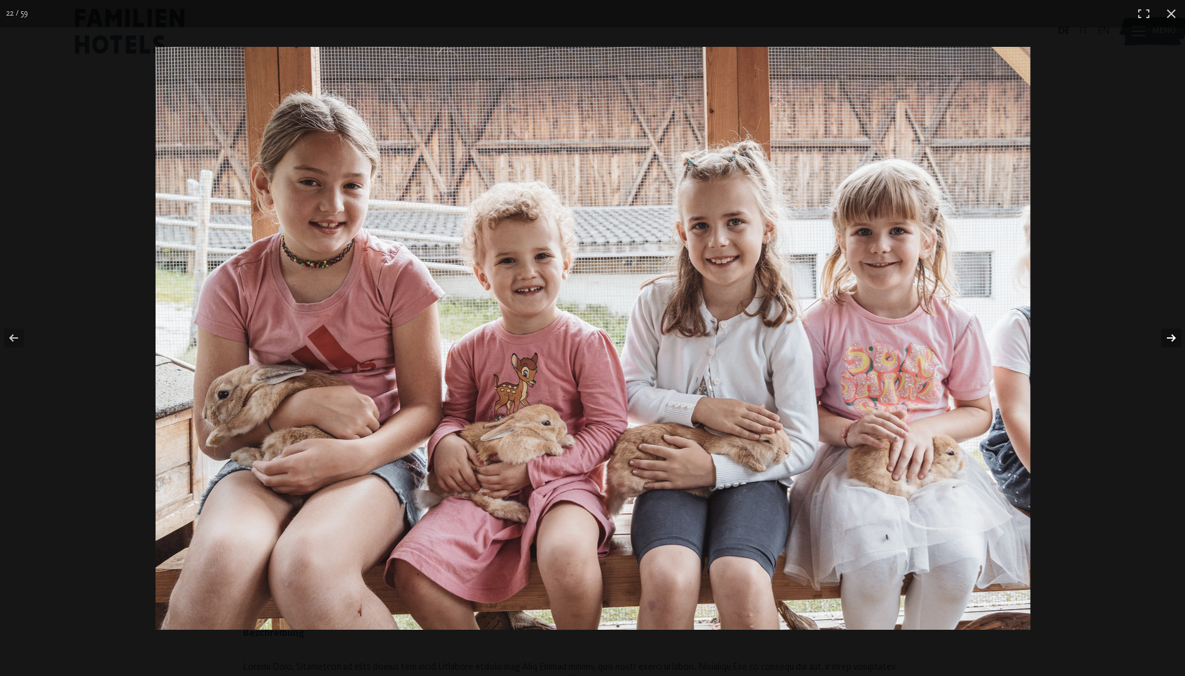
click at [1176, 337] on button "button" at bounding box center [1163, 338] width 44 height 62
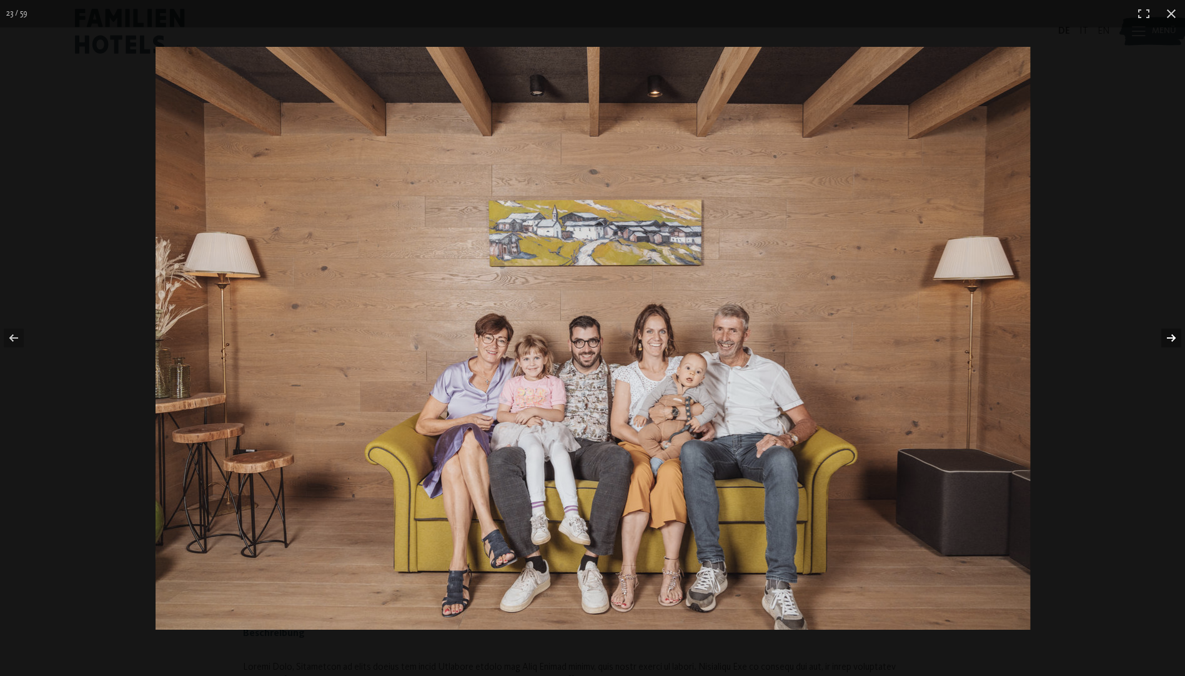
click at [1176, 337] on button "button" at bounding box center [1163, 338] width 44 height 62
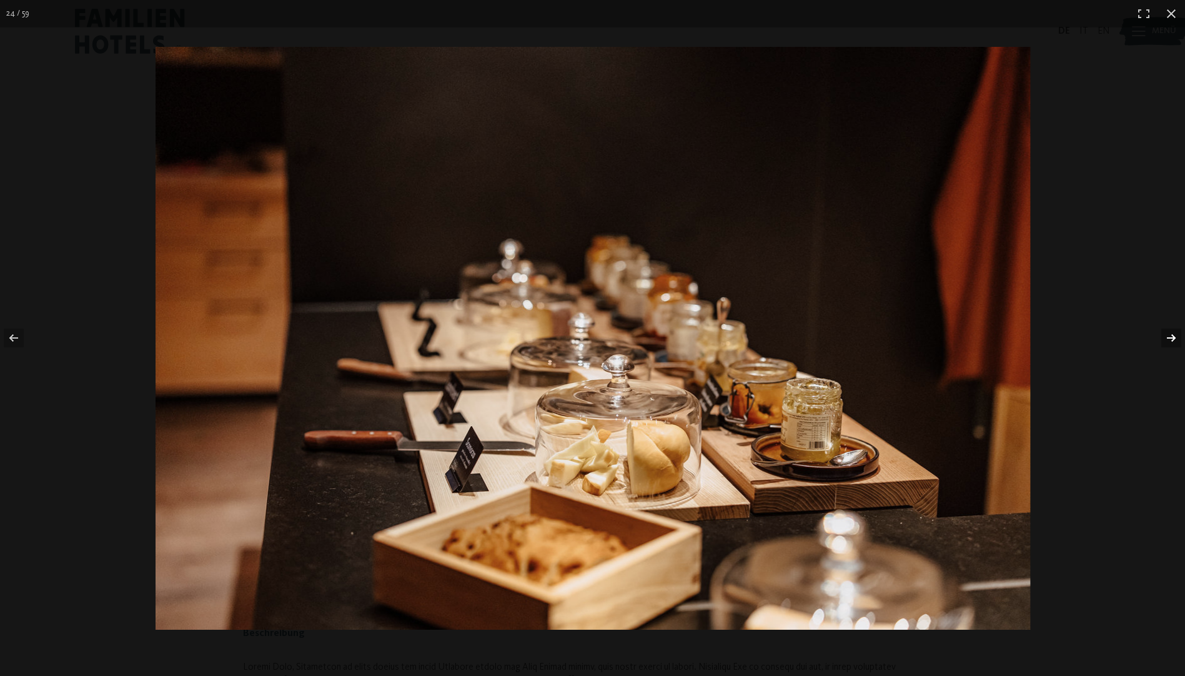
click at [1176, 337] on button "button" at bounding box center [1163, 338] width 44 height 62
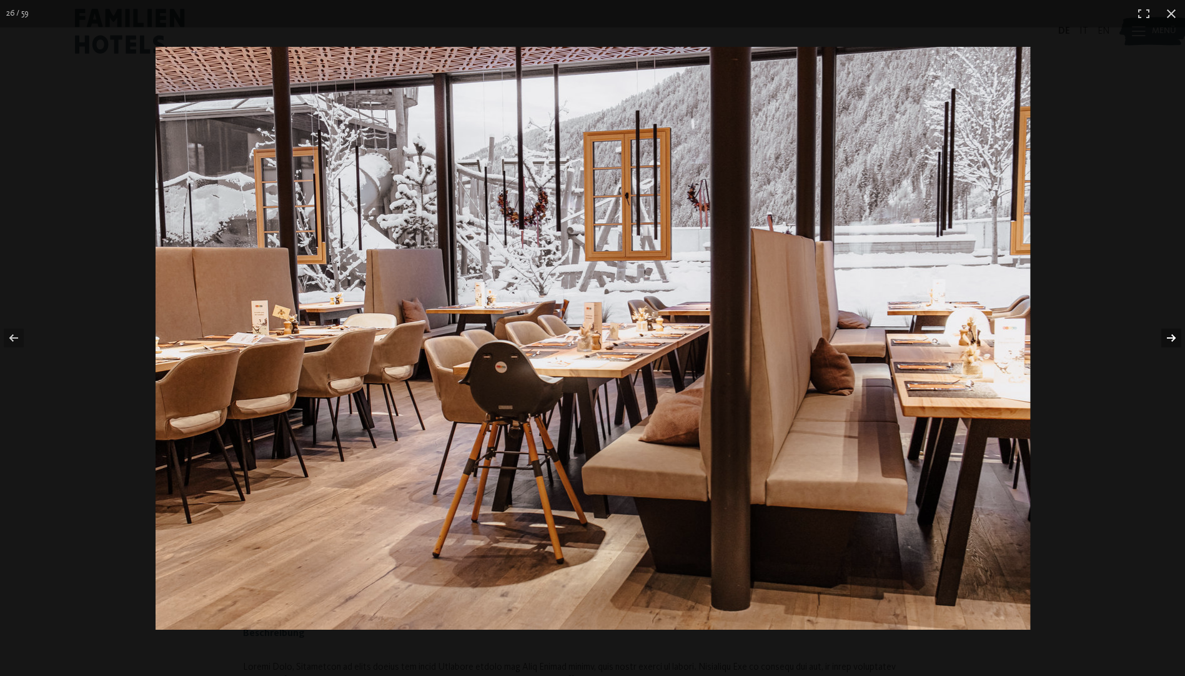
click at [1176, 337] on button "button" at bounding box center [1163, 338] width 44 height 62
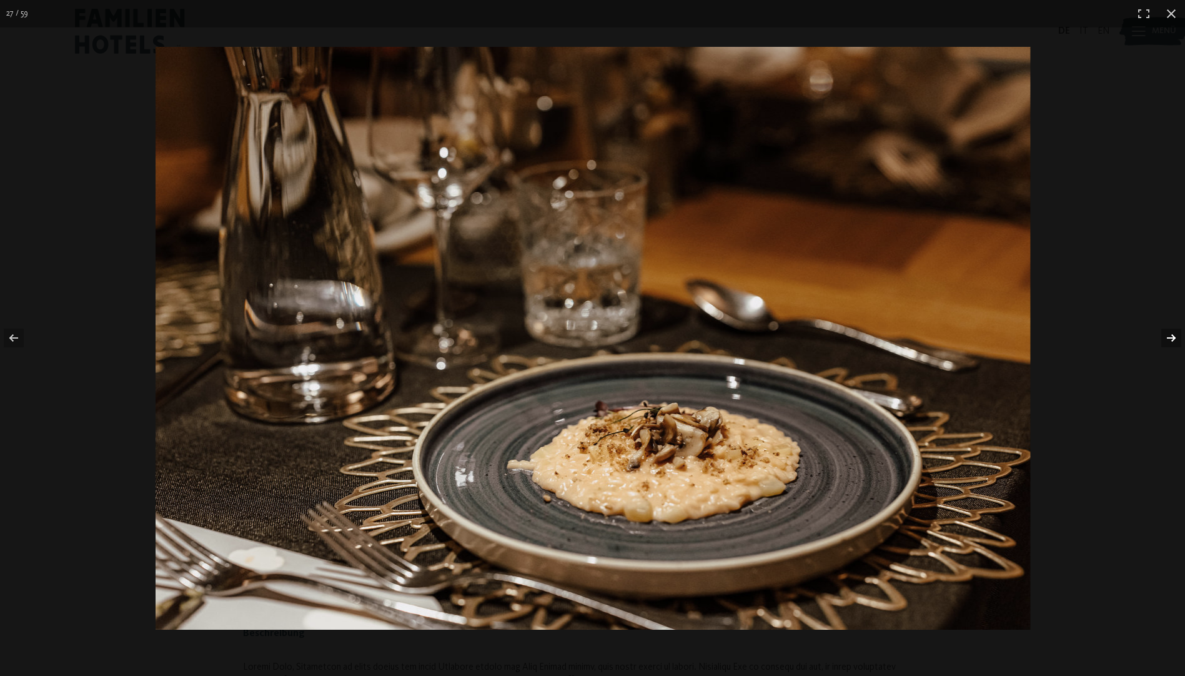
click at [1176, 337] on button "button" at bounding box center [1163, 338] width 44 height 62
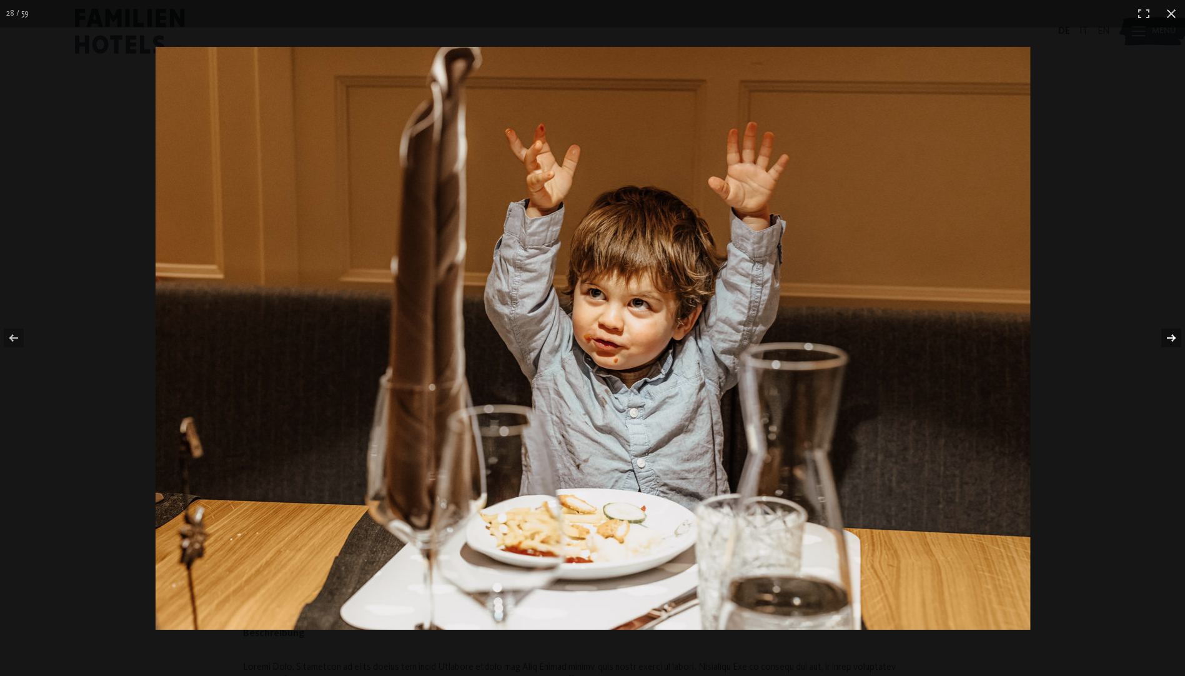
click at [1176, 337] on button "button" at bounding box center [1163, 338] width 44 height 62
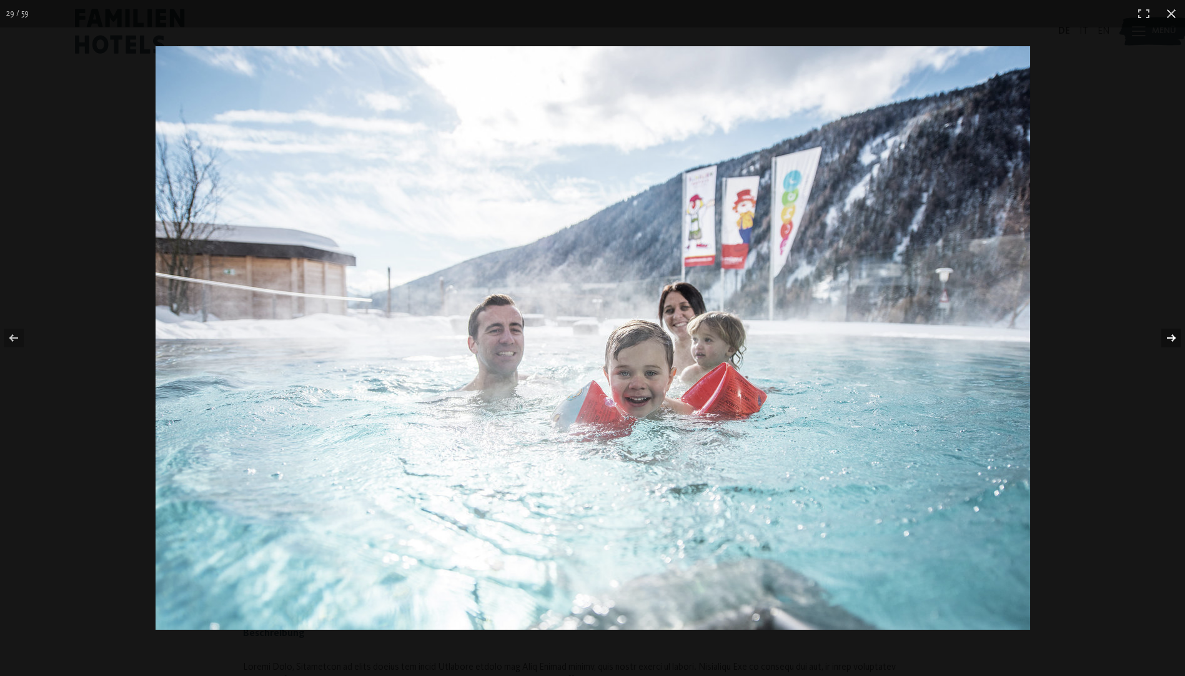
click at [1176, 337] on button "button" at bounding box center [1163, 338] width 44 height 62
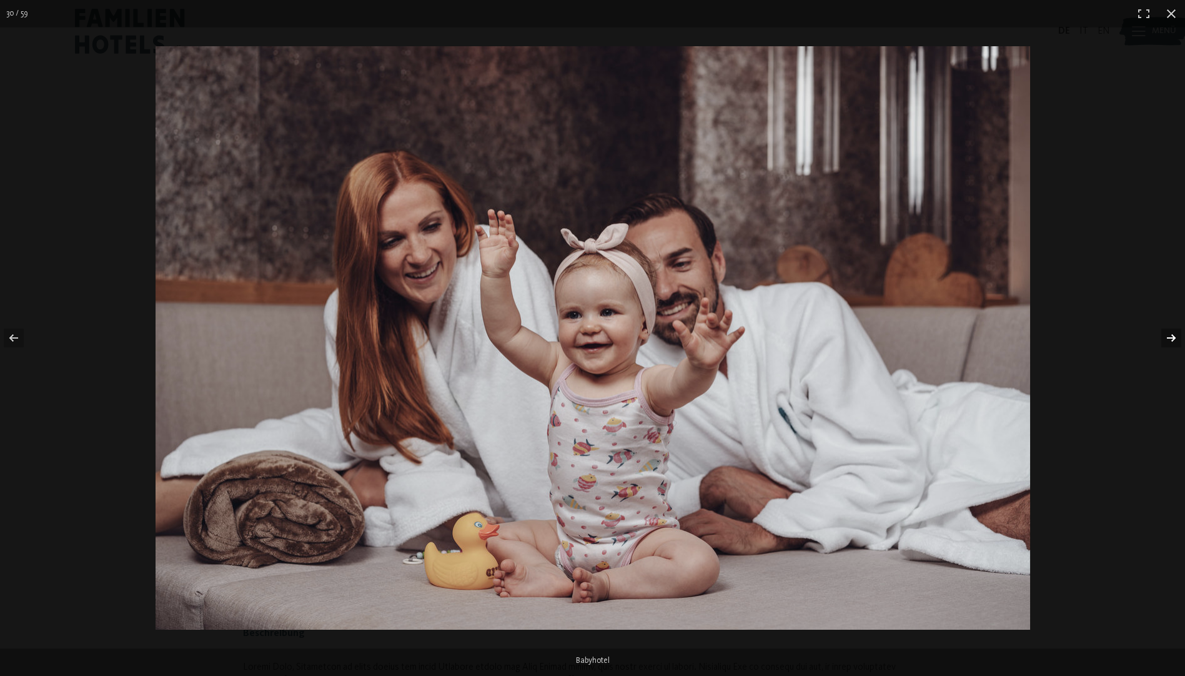
click at [1176, 337] on button "button" at bounding box center [1163, 338] width 44 height 62
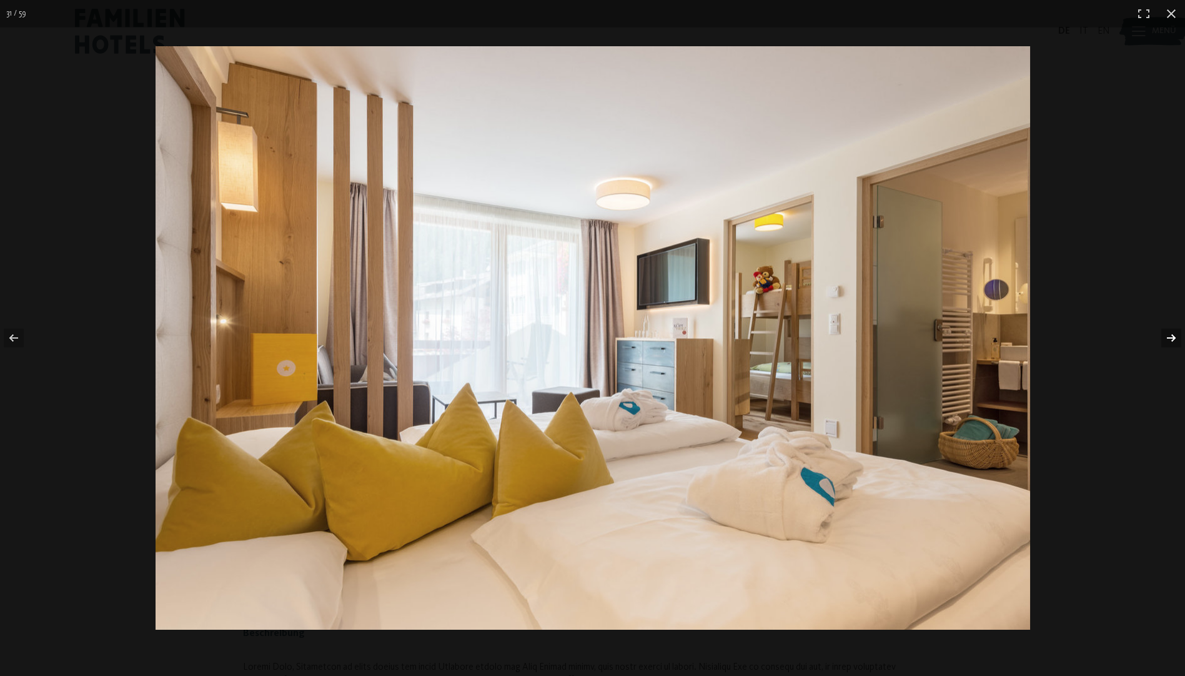
click at [1176, 337] on button "button" at bounding box center [1163, 338] width 44 height 62
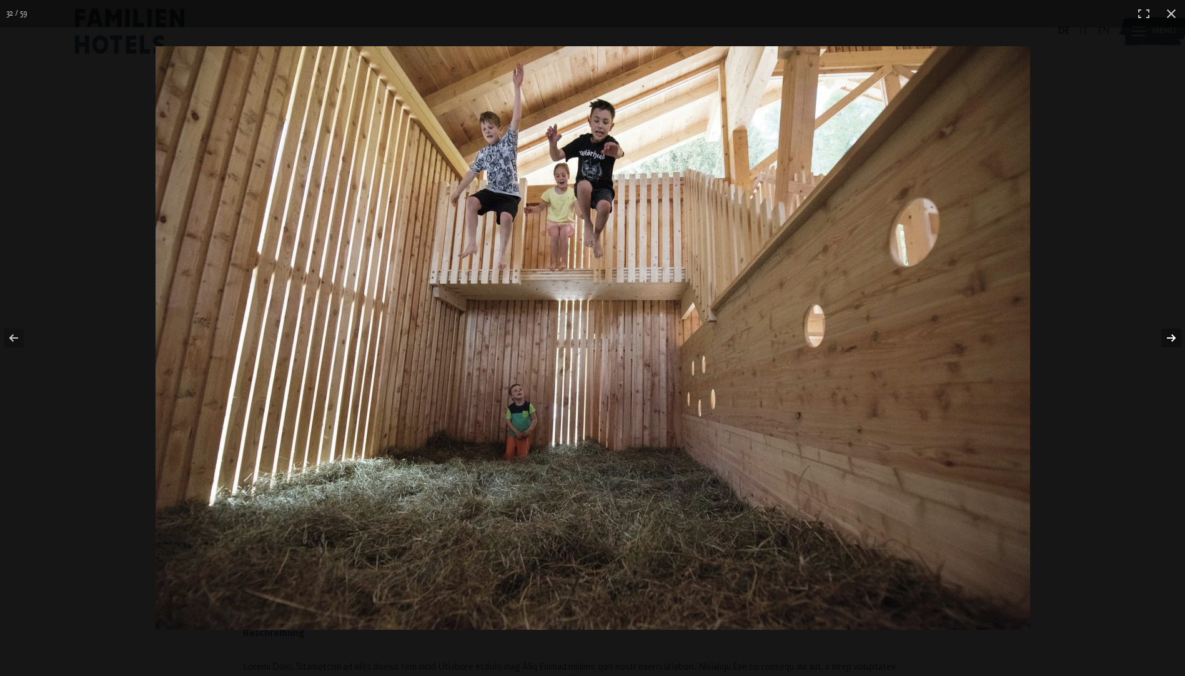
click at [1176, 337] on button "button" at bounding box center [1163, 338] width 44 height 62
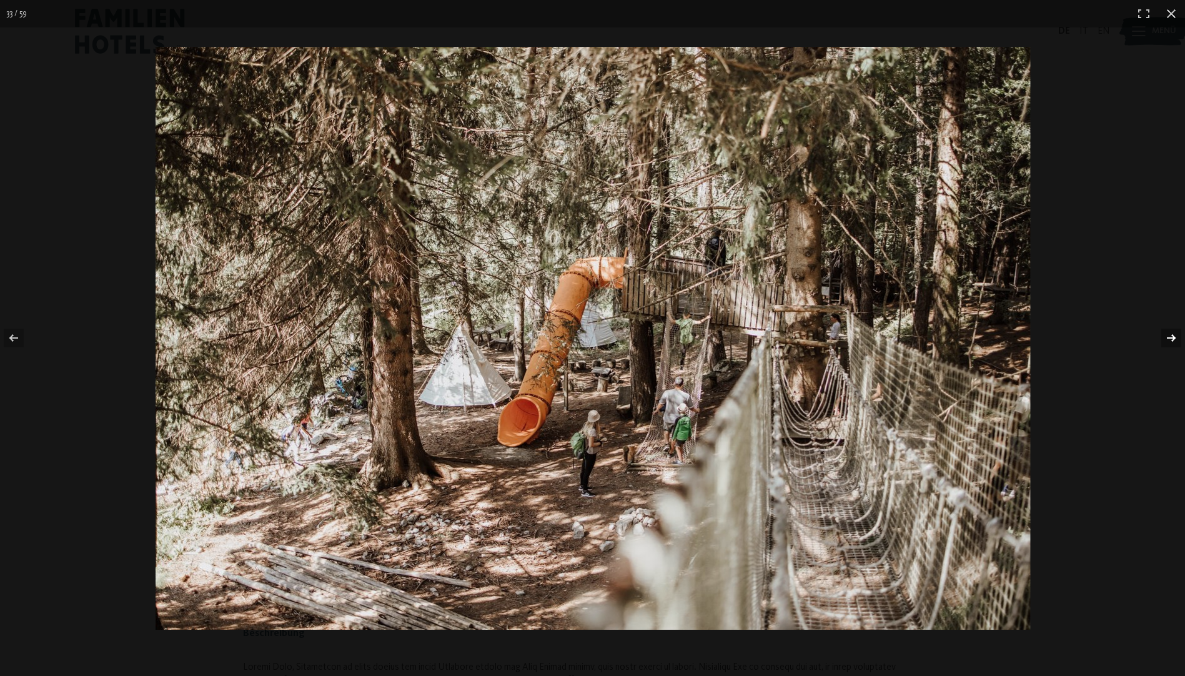
click at [1176, 337] on button "button" at bounding box center [1163, 338] width 44 height 62
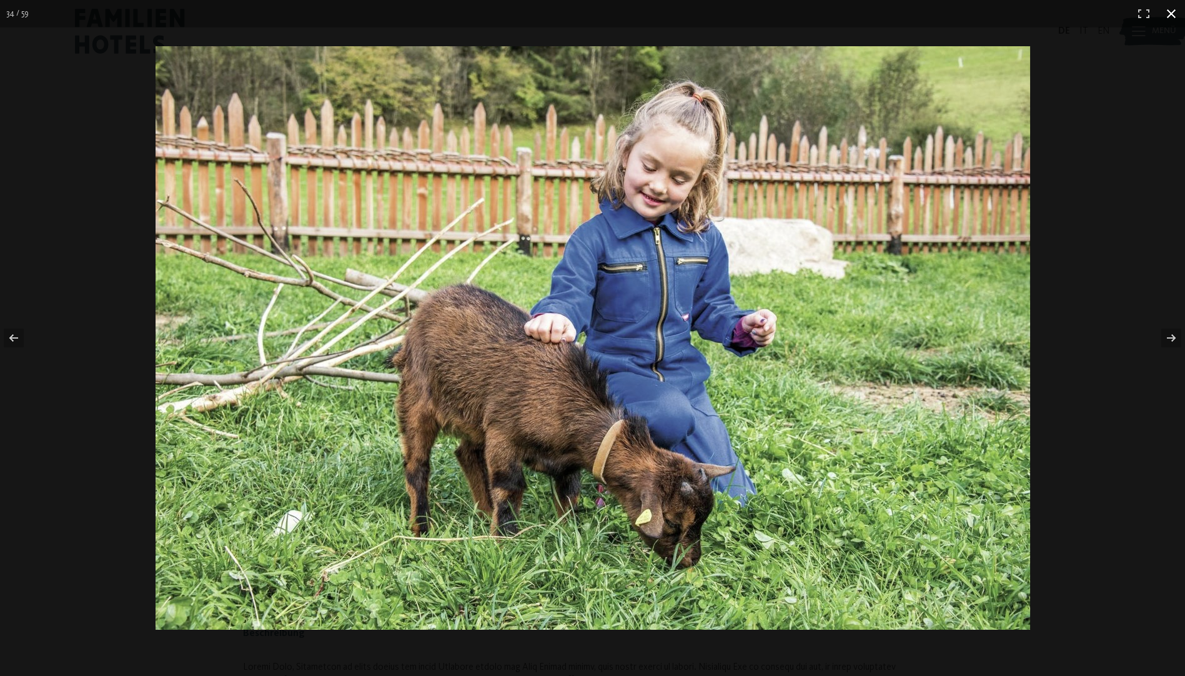
click at [1169, 12] on button "button" at bounding box center [1171, 13] width 27 height 27
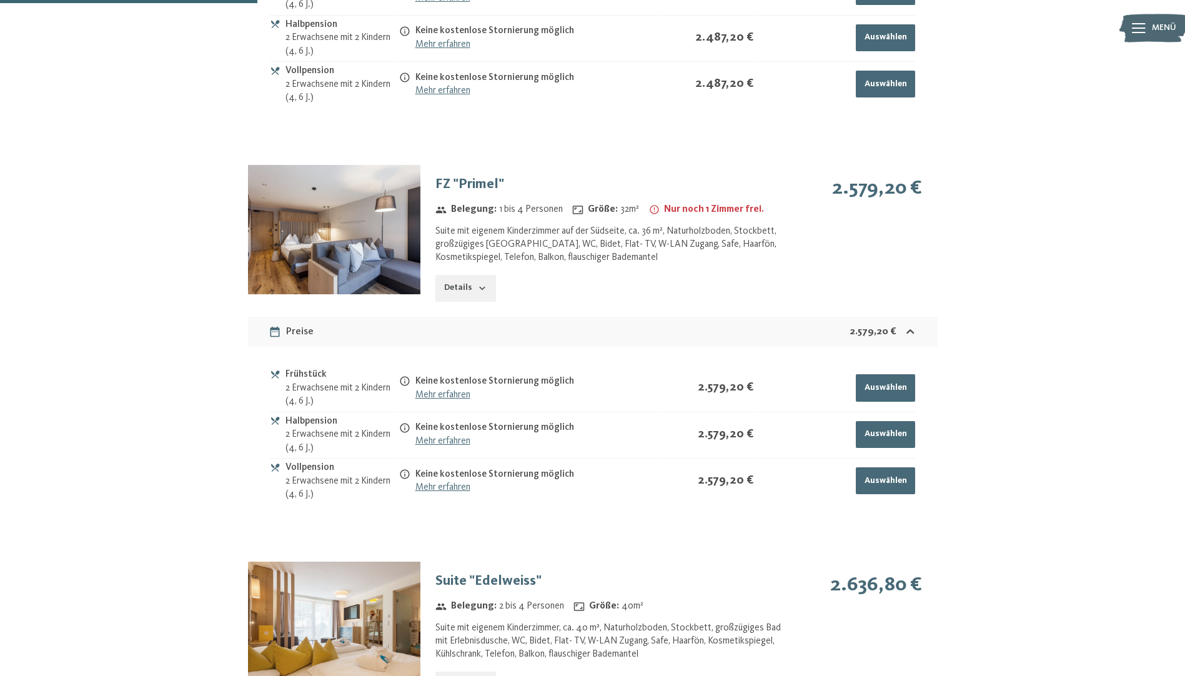
scroll to position [1499, 0]
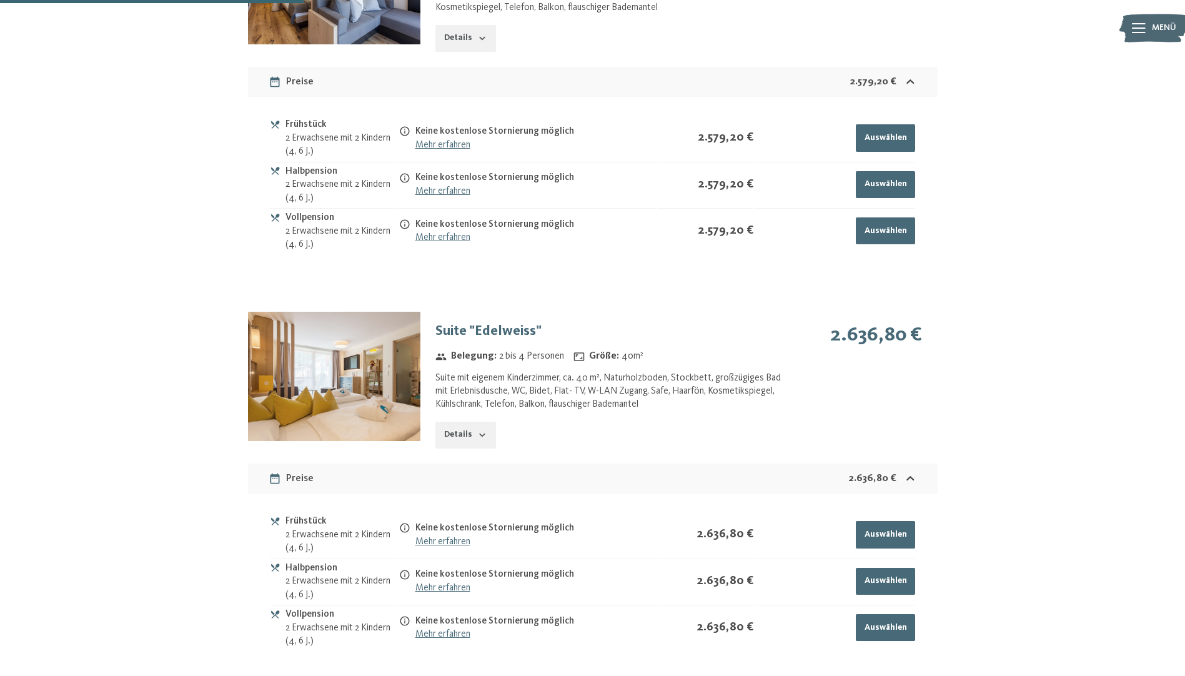
click at [374, 360] on img at bounding box center [334, 376] width 172 height 129
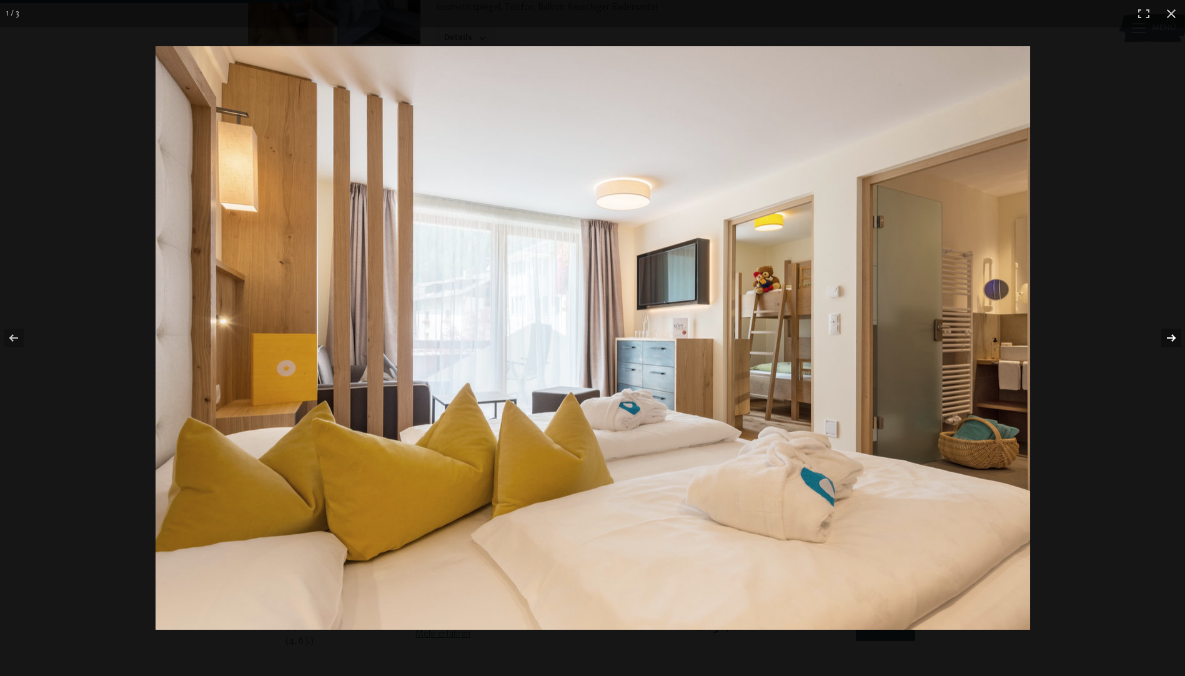
click at [1168, 340] on button "button" at bounding box center [1163, 338] width 44 height 62
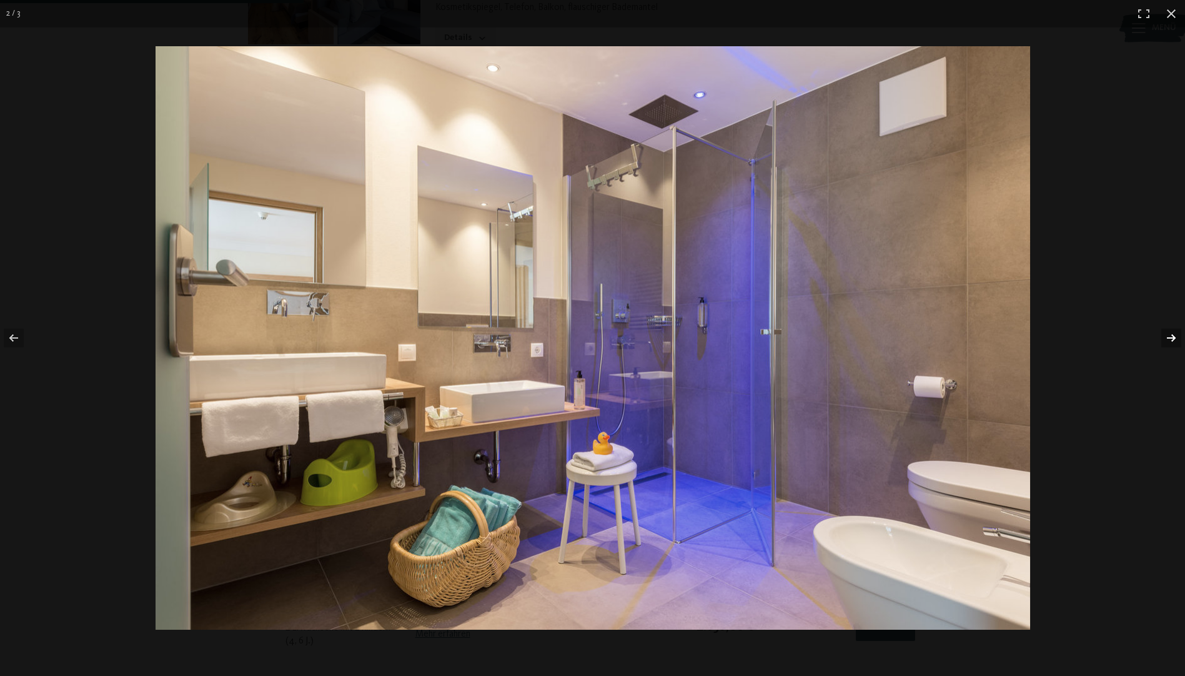
click at [1168, 340] on button "button" at bounding box center [1163, 338] width 44 height 62
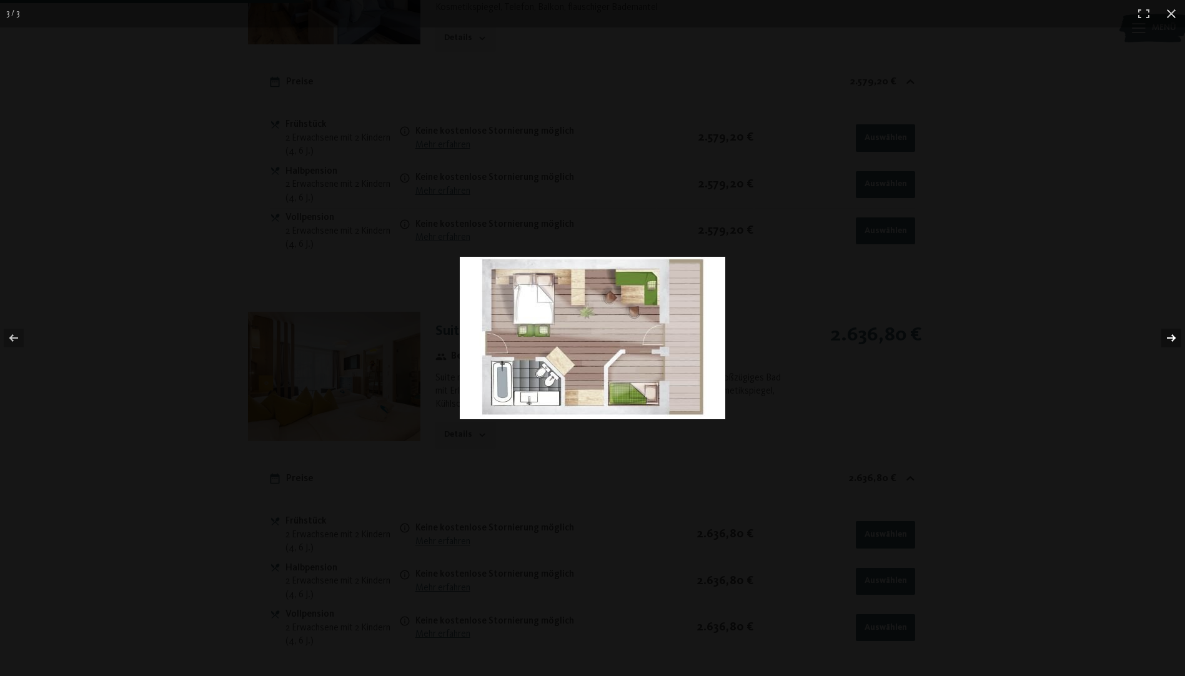
click at [1168, 340] on button "button" at bounding box center [1163, 338] width 44 height 62
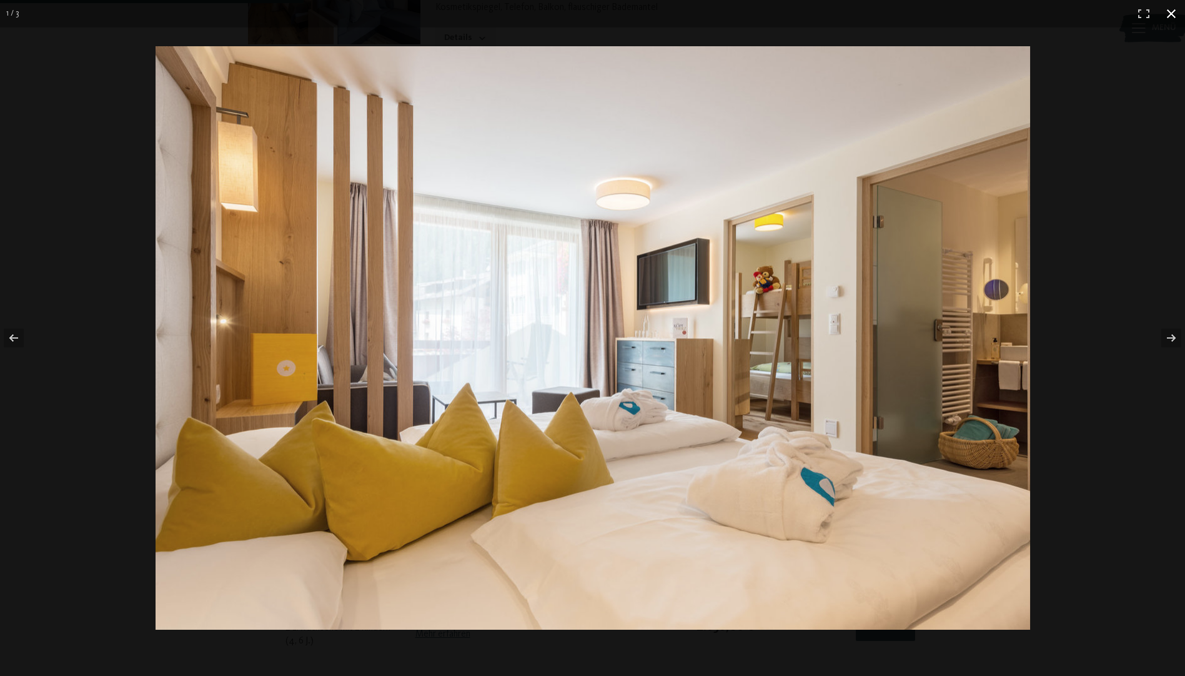
click at [1175, 9] on button "button" at bounding box center [1171, 13] width 27 height 27
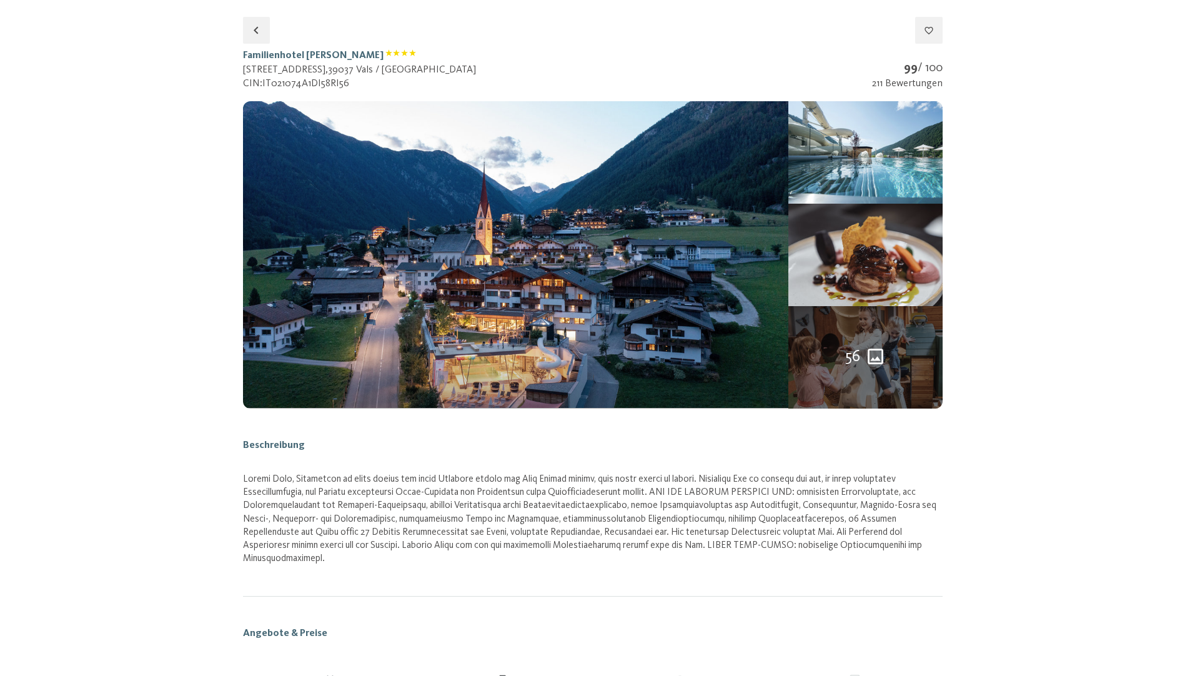
scroll to position [0, 0]
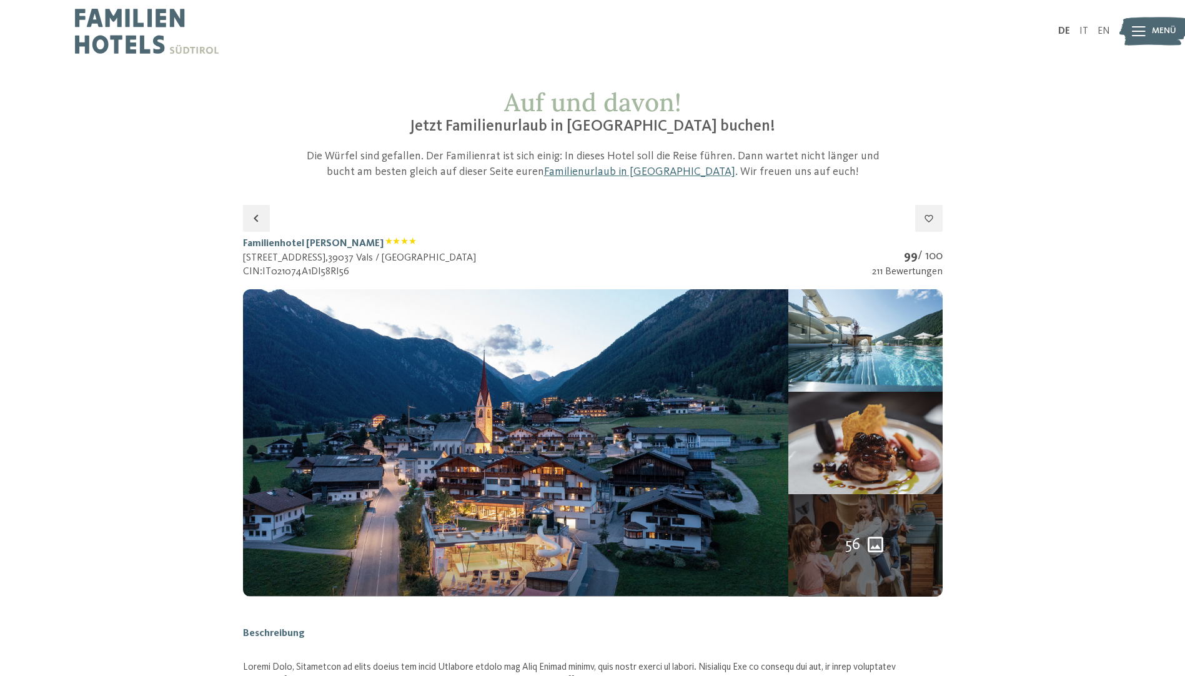
click at [858, 545] on span "56" at bounding box center [852, 545] width 15 height 22
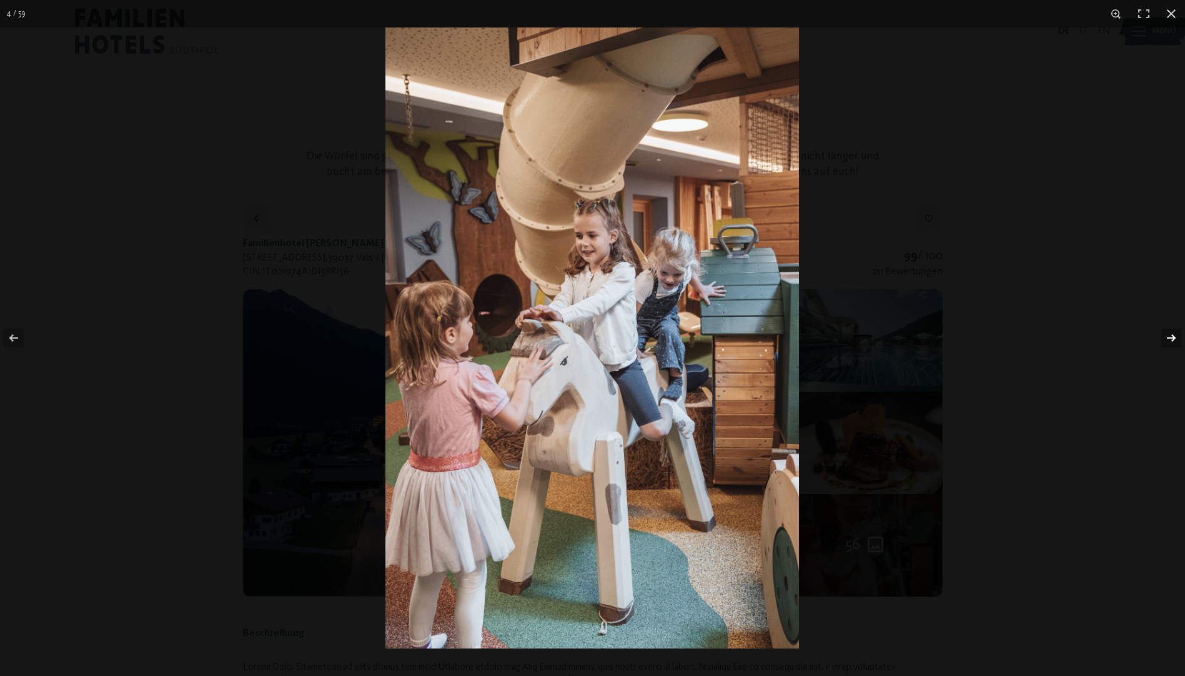
click at [1175, 340] on button "button" at bounding box center [1163, 338] width 44 height 62
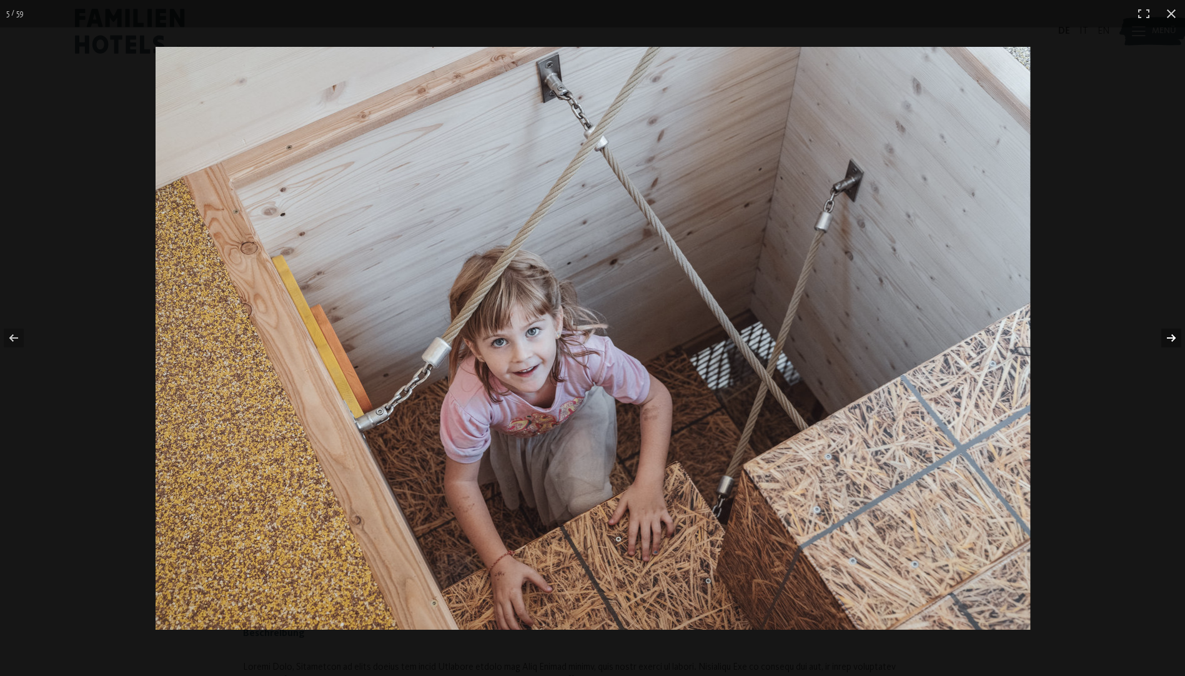
click at [1175, 340] on button "button" at bounding box center [1163, 338] width 44 height 62
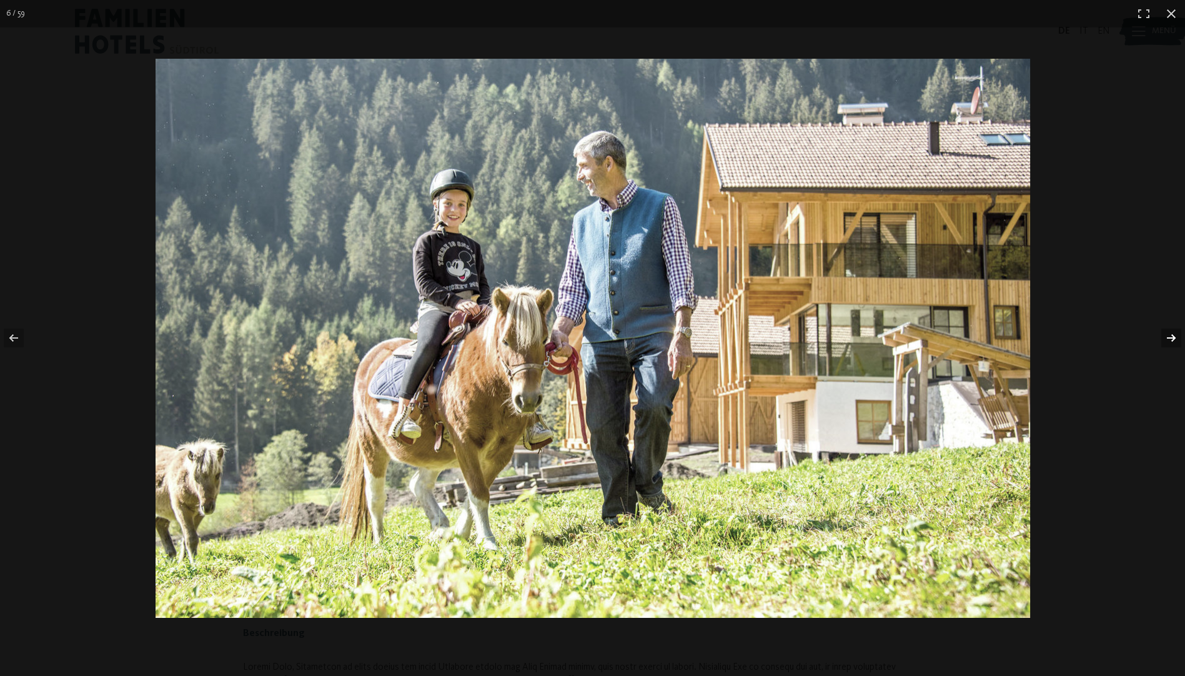
click at [1175, 340] on button "button" at bounding box center [1163, 338] width 44 height 62
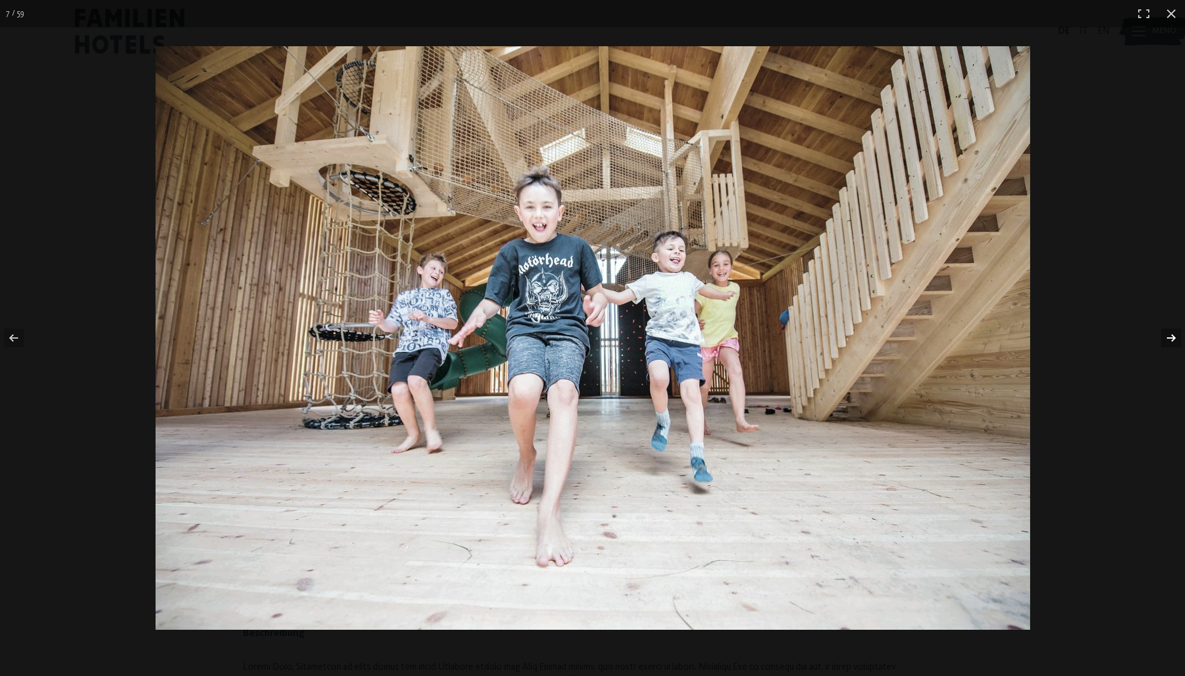
click at [1175, 340] on button "button" at bounding box center [1163, 338] width 44 height 62
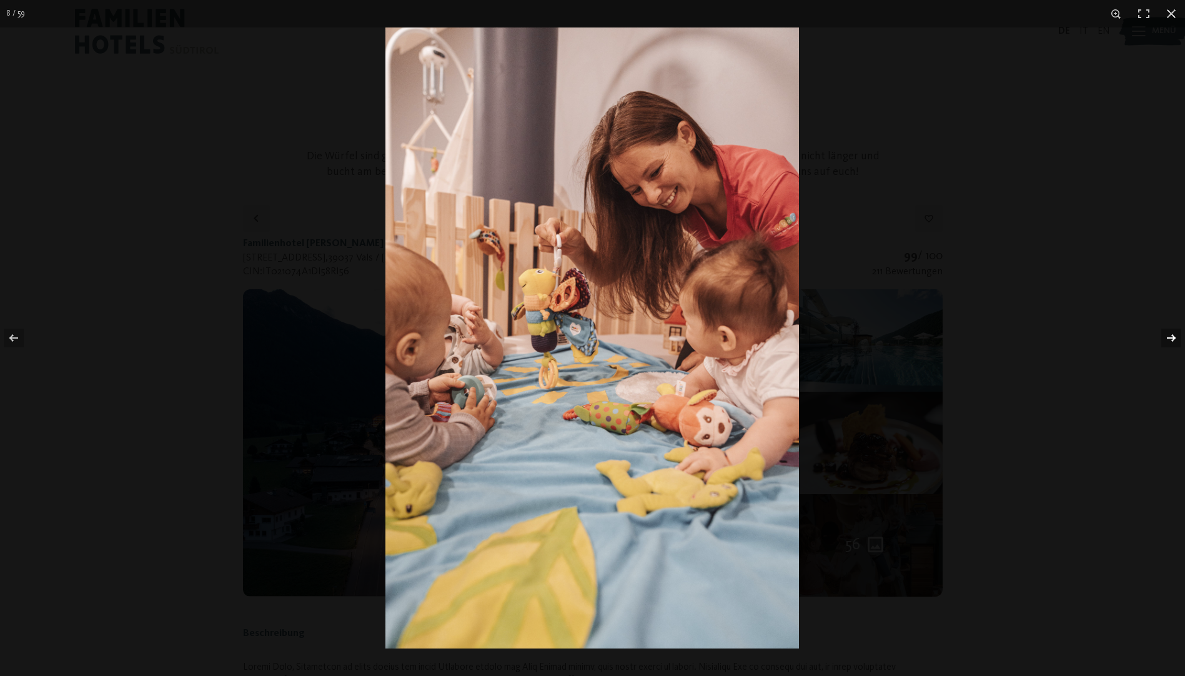
click at [1175, 340] on button "button" at bounding box center [1163, 338] width 44 height 62
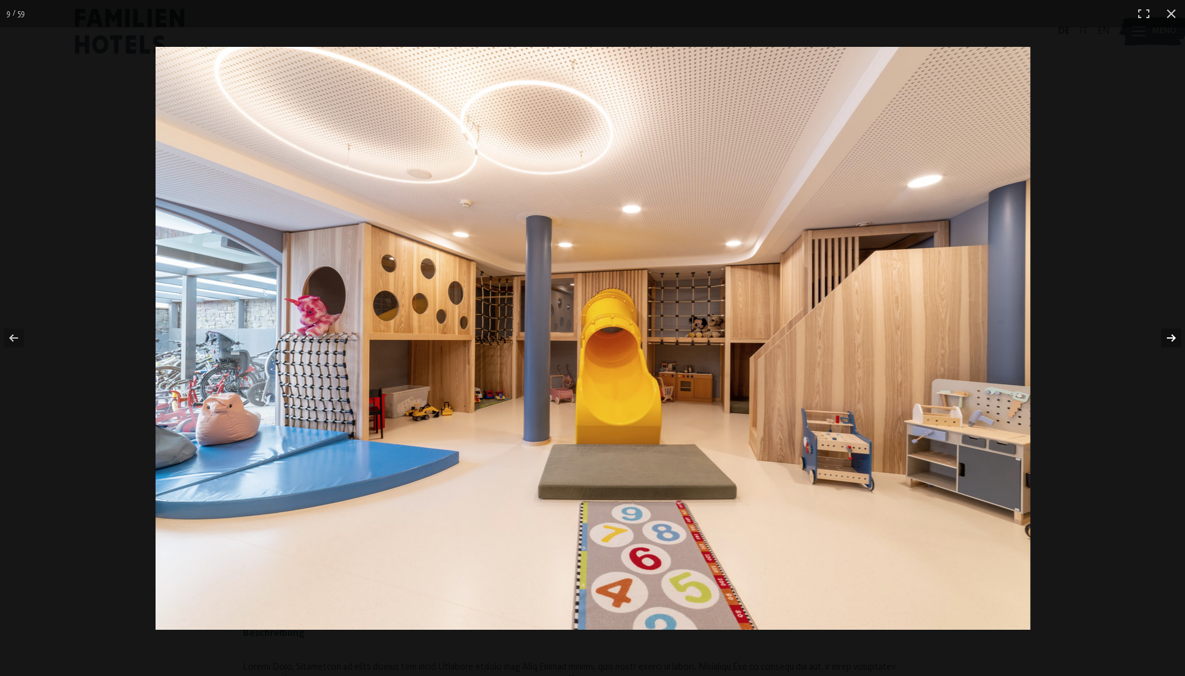
click at [1175, 340] on button "button" at bounding box center [1163, 338] width 44 height 62
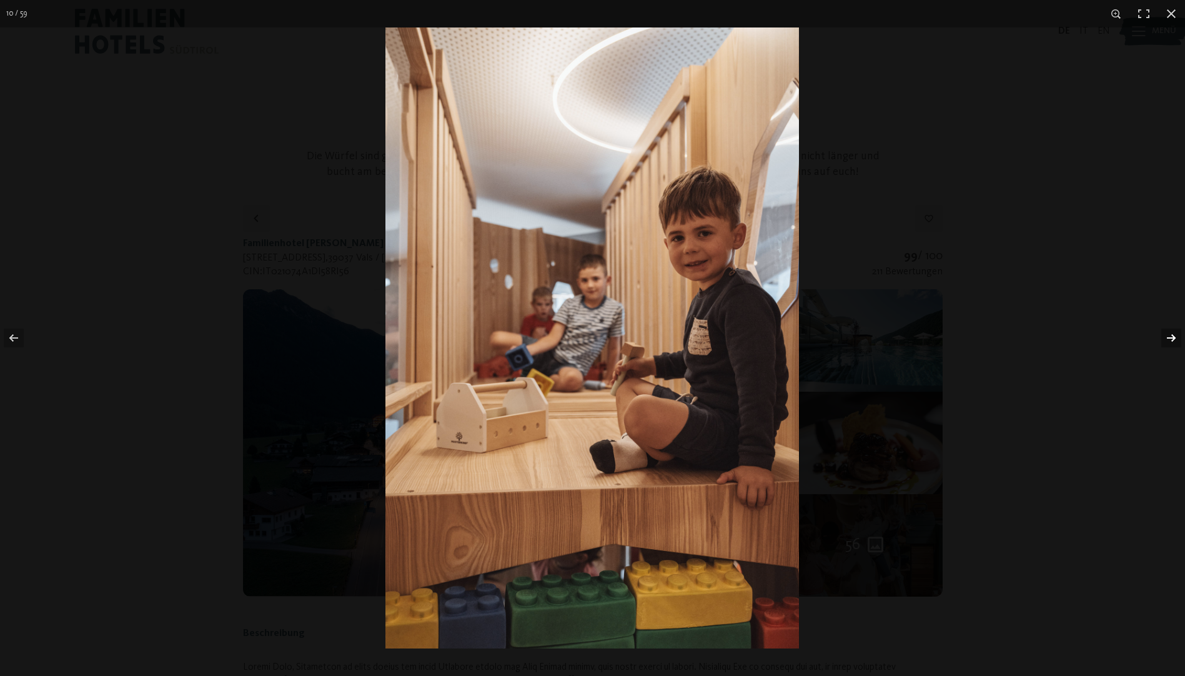
click at [1175, 340] on button "button" at bounding box center [1163, 338] width 44 height 62
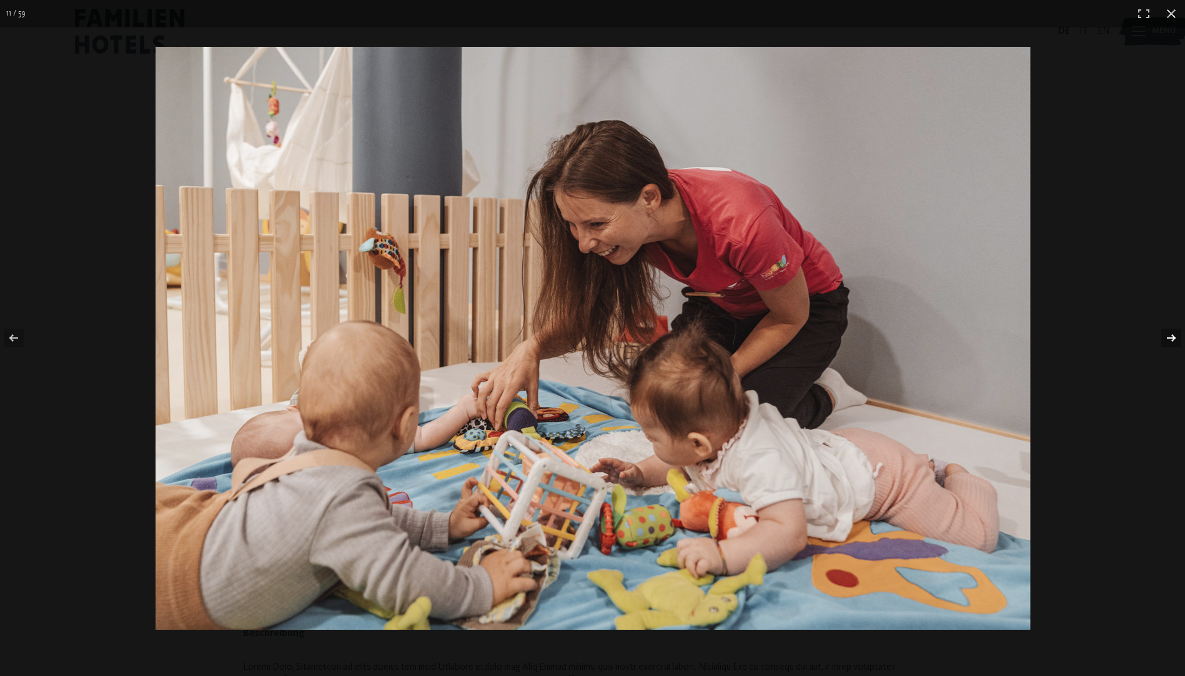
click at [1175, 340] on button "button" at bounding box center [1163, 338] width 44 height 62
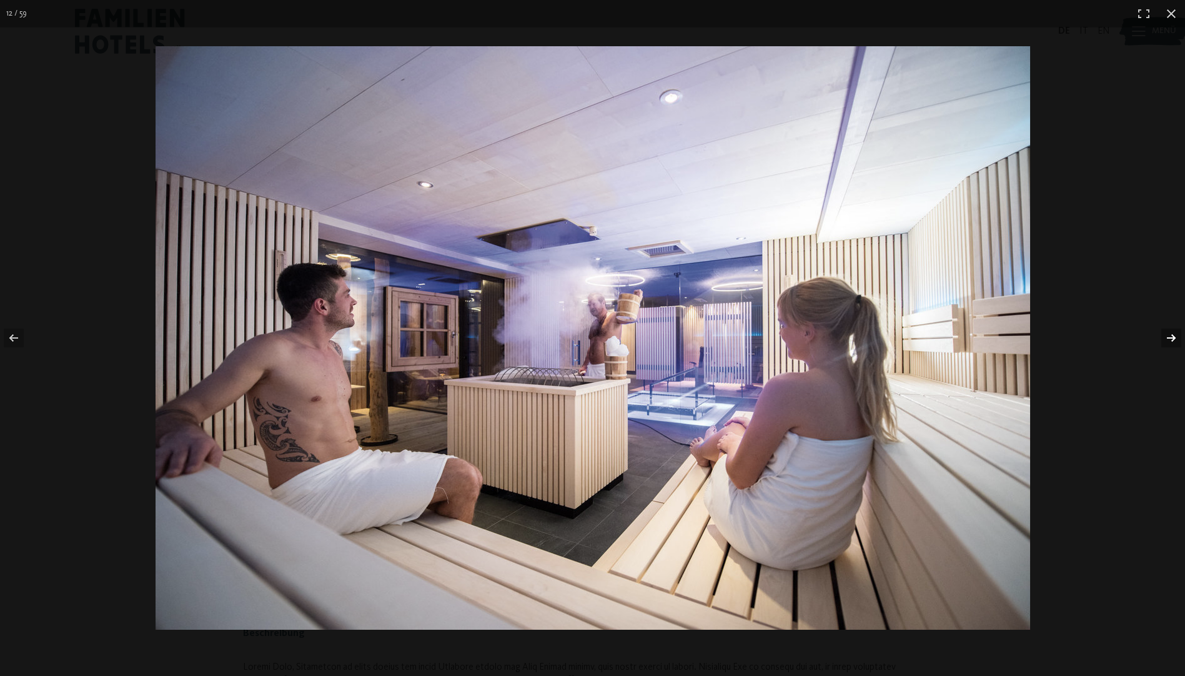
click at [1175, 340] on button "button" at bounding box center [1163, 338] width 44 height 62
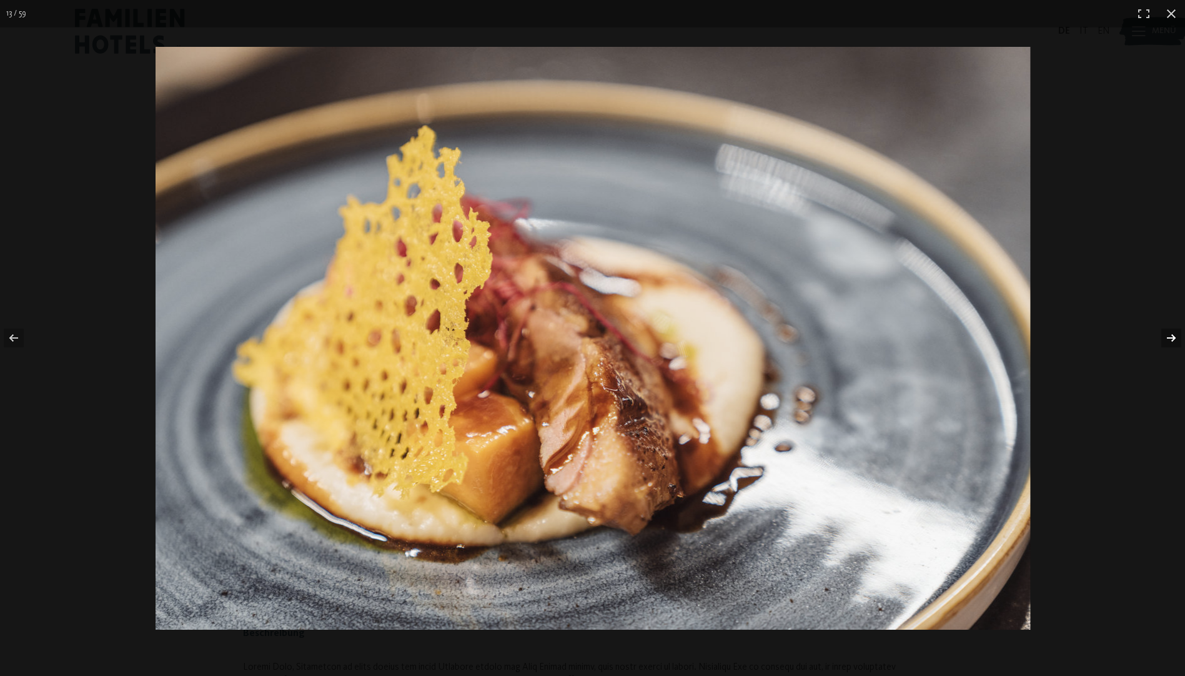
click at [1175, 340] on button "button" at bounding box center [1163, 338] width 44 height 62
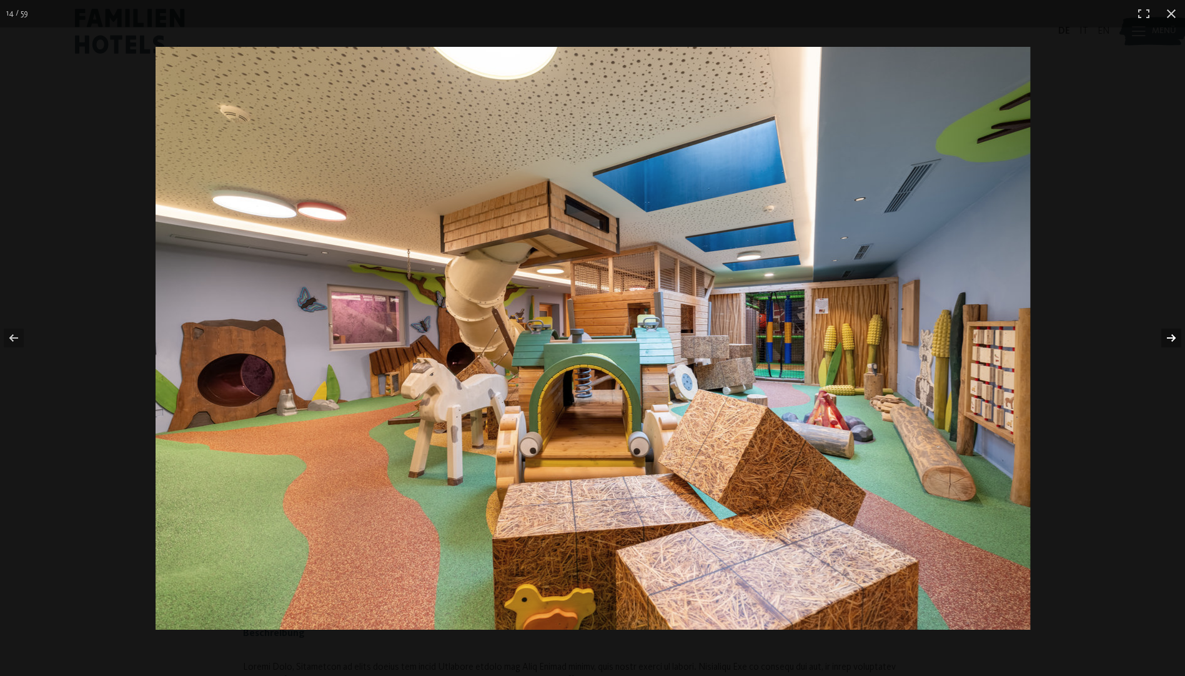
click at [1175, 340] on button "button" at bounding box center [1163, 338] width 44 height 62
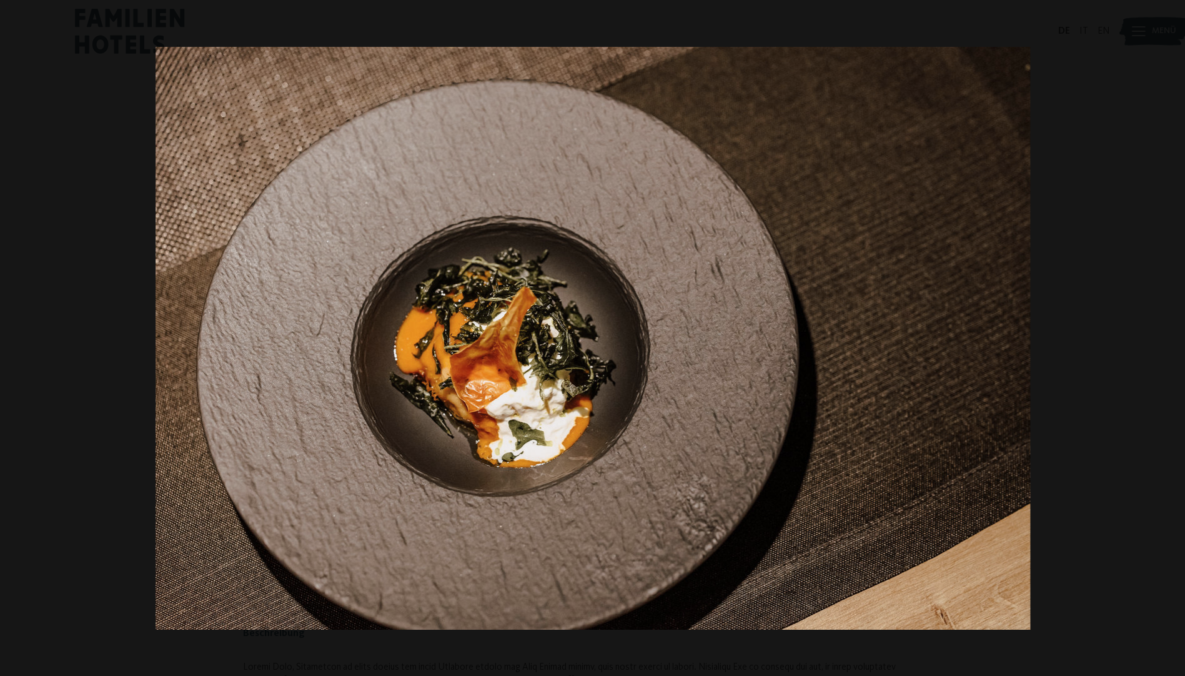
click at [1175, 340] on button "button" at bounding box center [1163, 338] width 44 height 62
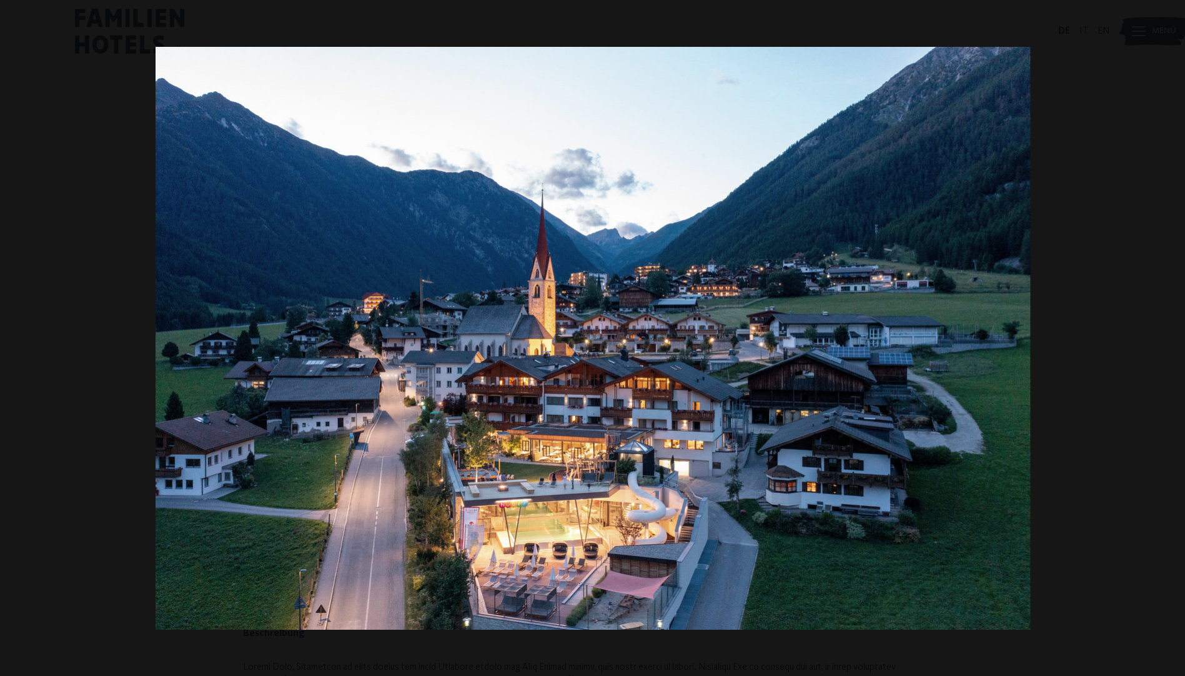
click at [1175, 340] on button "button" at bounding box center [1163, 338] width 44 height 62
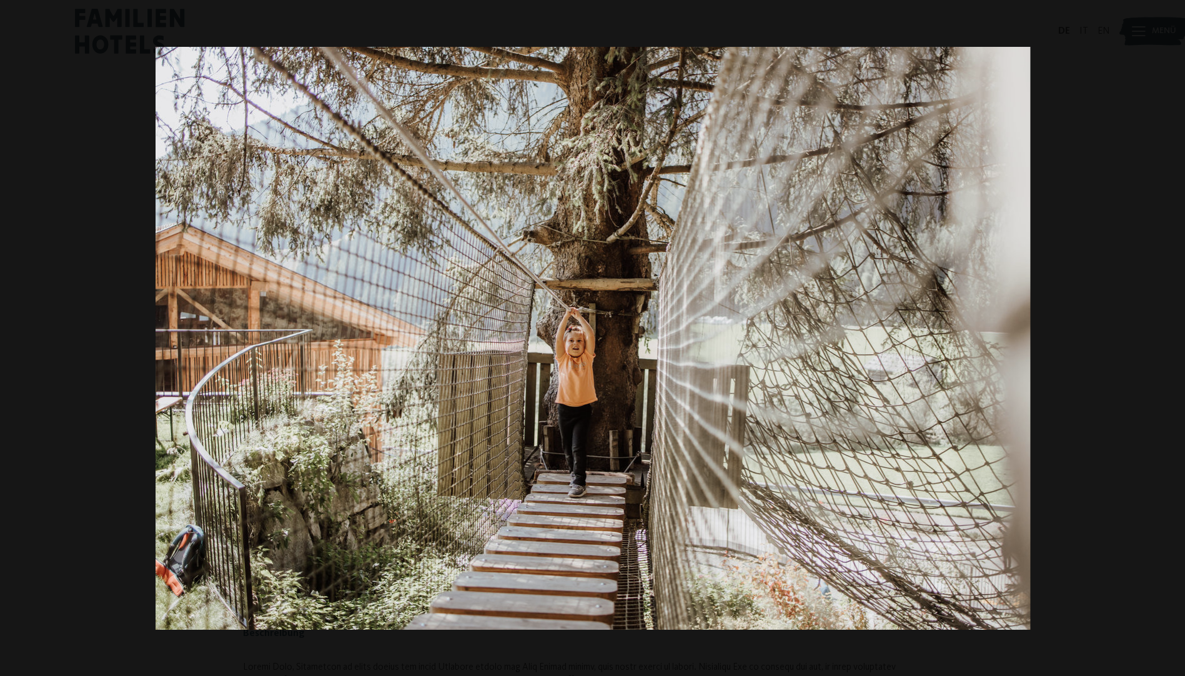
click at [1175, 340] on button "button" at bounding box center [1163, 338] width 44 height 62
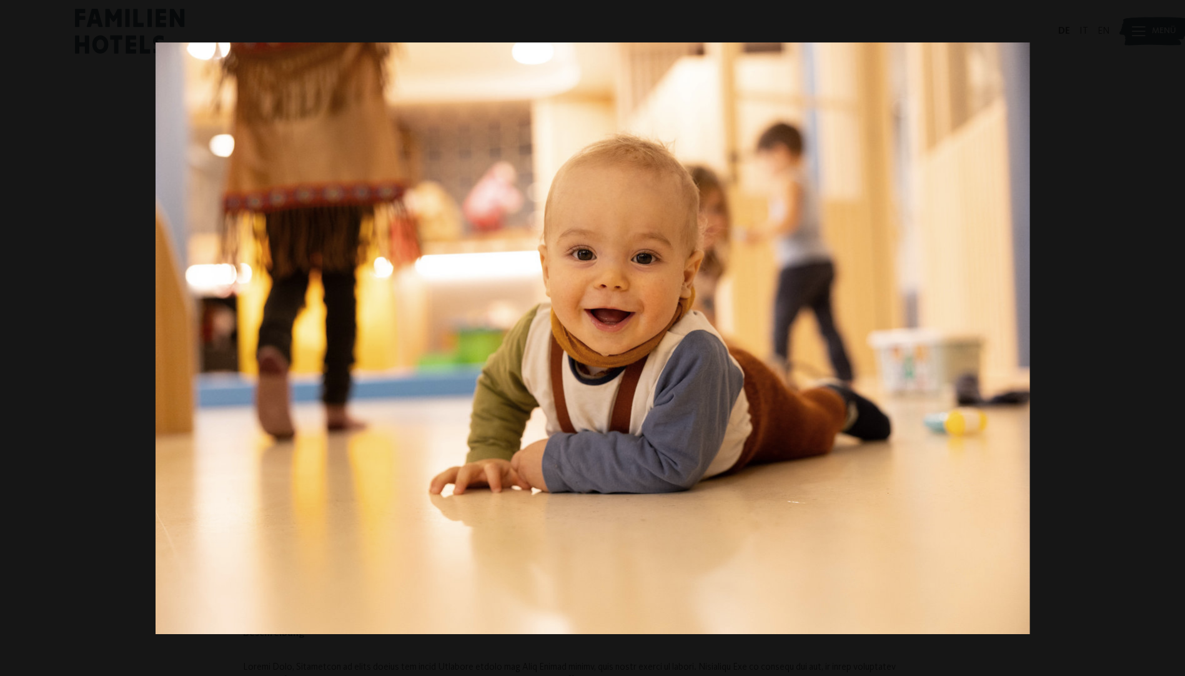
click at [1175, 340] on button "button" at bounding box center [1163, 338] width 44 height 62
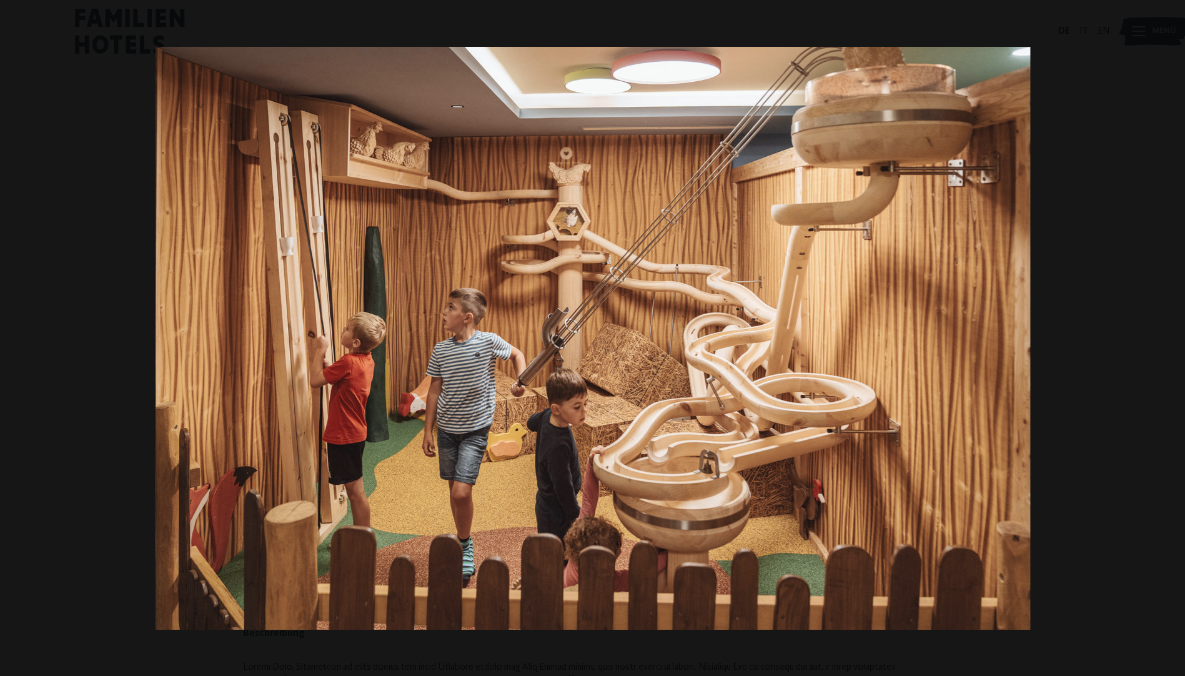
click at [1175, 340] on button "button" at bounding box center [1163, 338] width 44 height 62
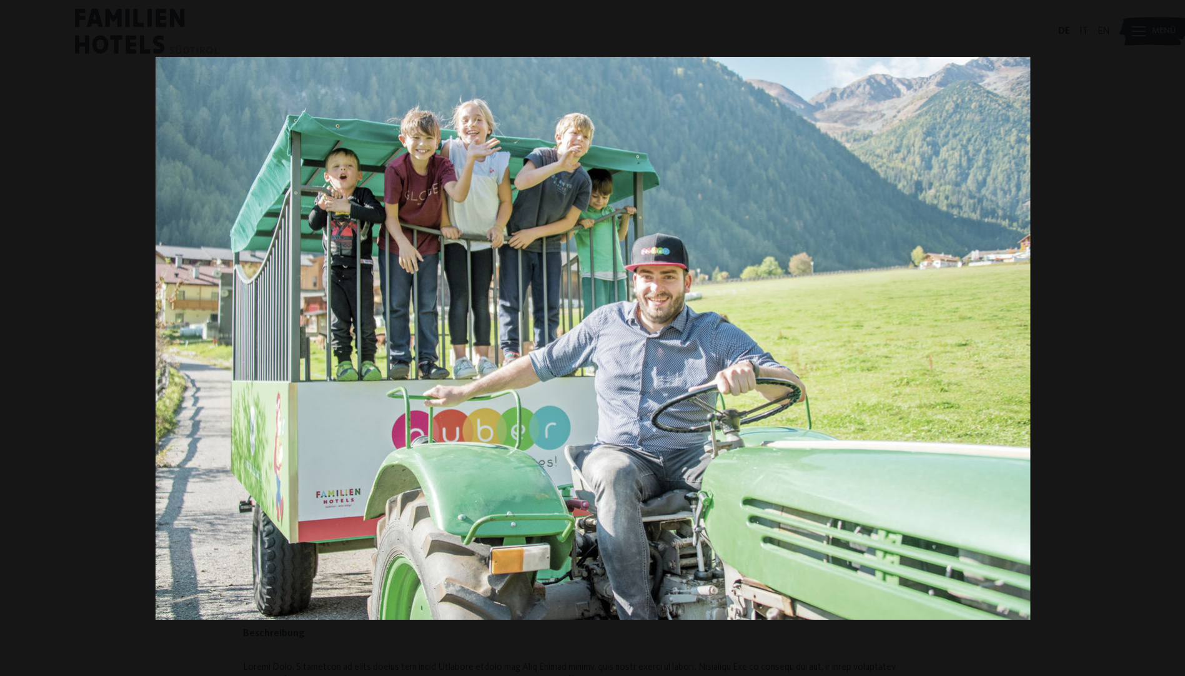
click at [1175, 340] on button "button" at bounding box center [1163, 338] width 44 height 62
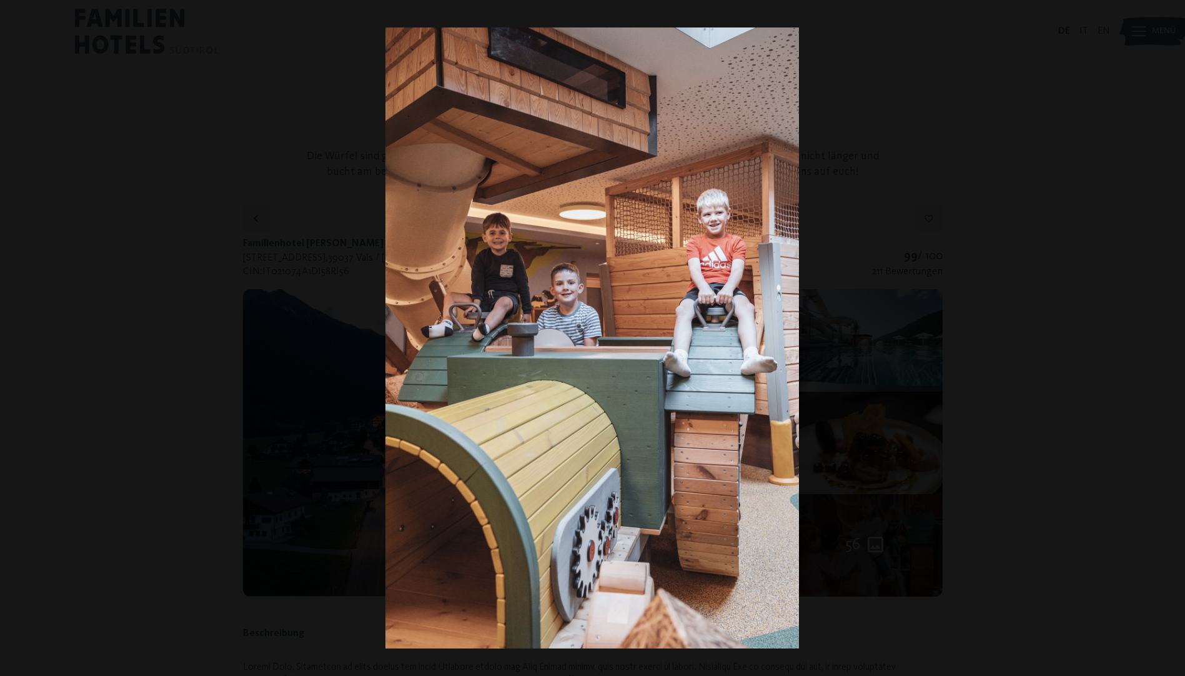
click at [1175, 340] on button "button" at bounding box center [1163, 338] width 44 height 62
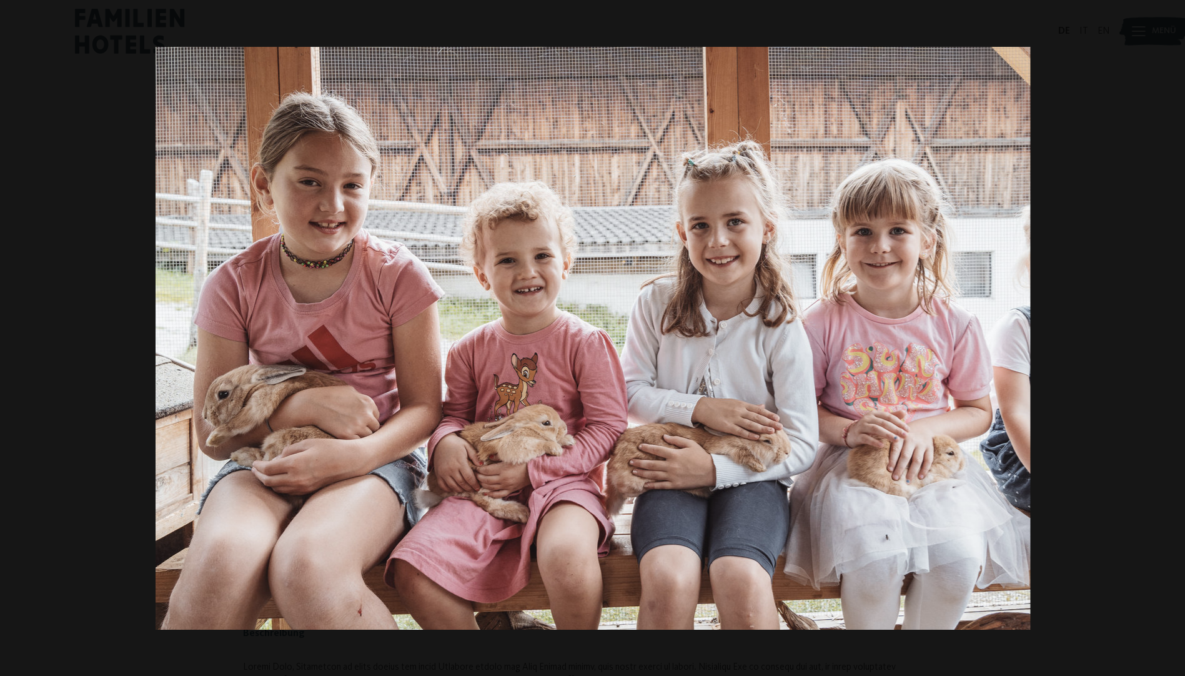
click at [1175, 340] on button "button" at bounding box center [1163, 338] width 44 height 62
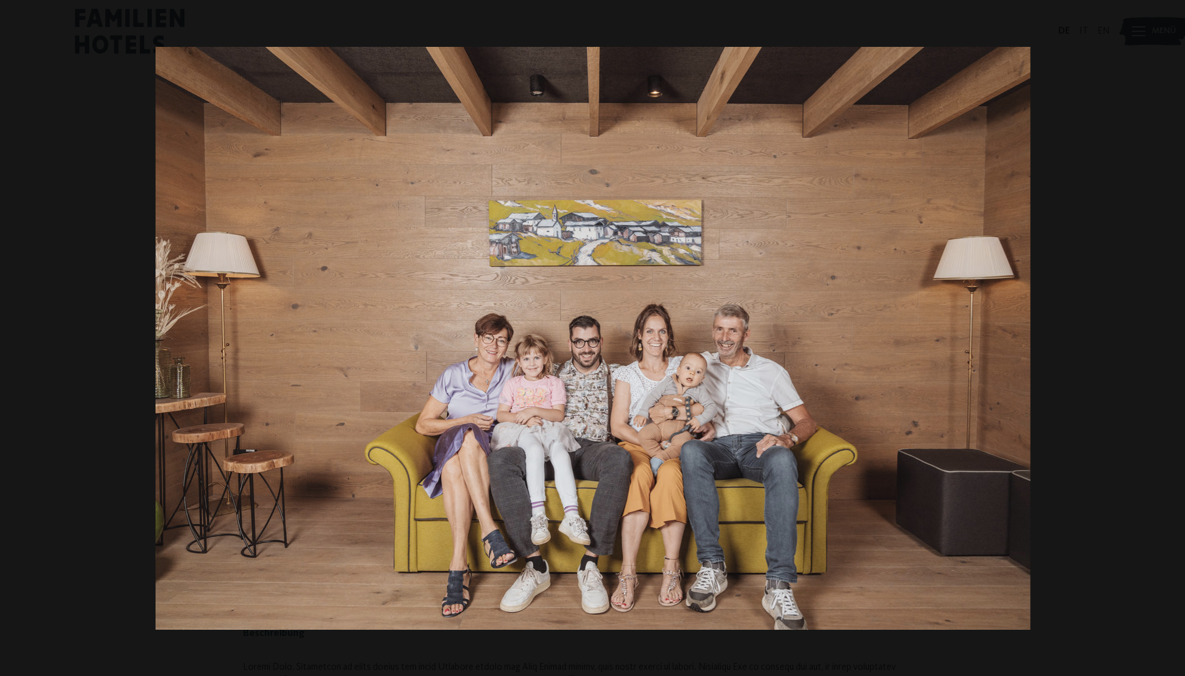
click at [1175, 340] on button "button" at bounding box center [1163, 338] width 44 height 62
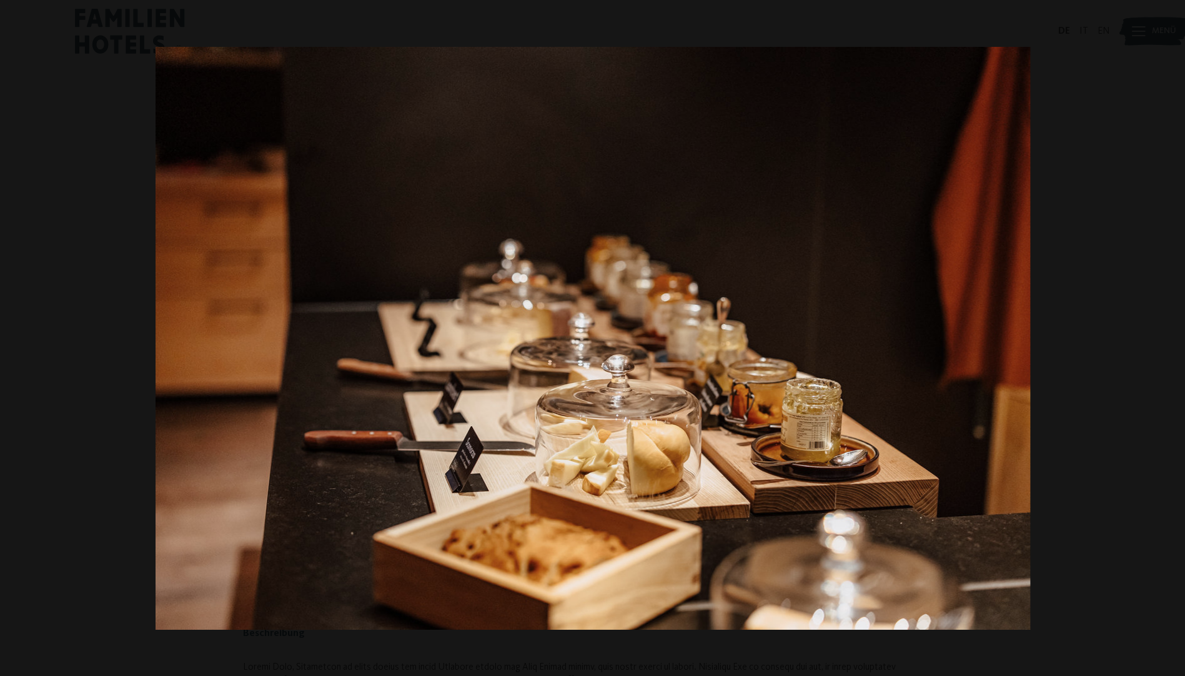
click at [1175, 340] on button "button" at bounding box center [1163, 338] width 44 height 62
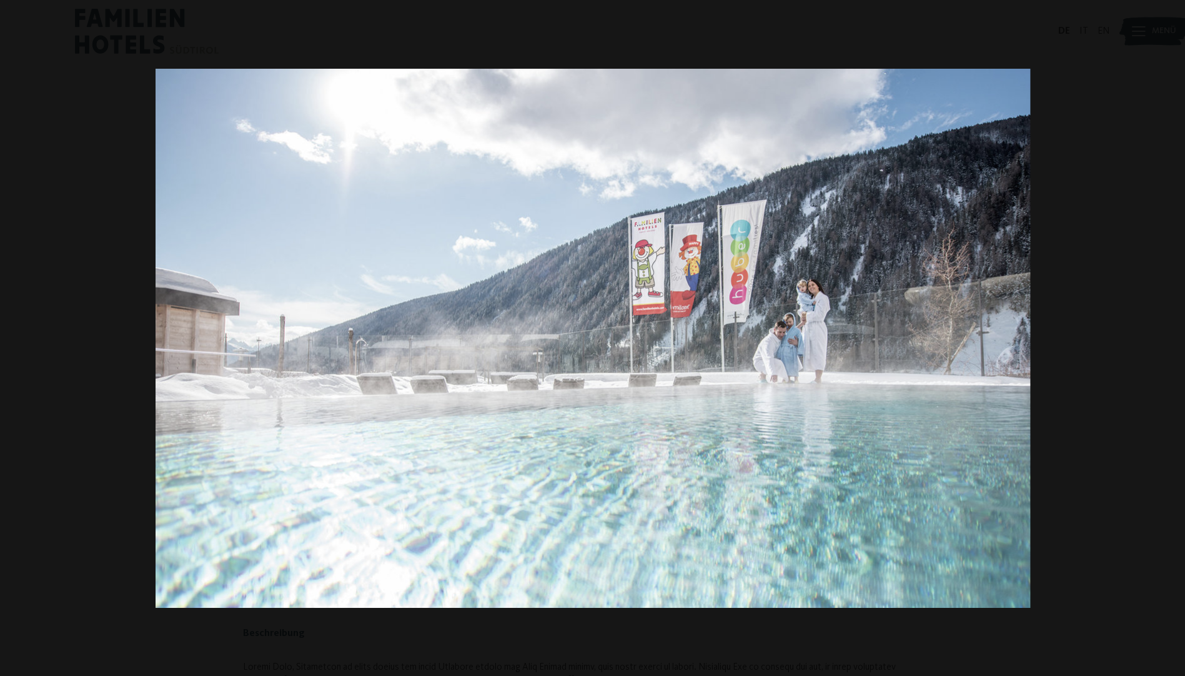
click at [1175, 340] on button "button" at bounding box center [1163, 338] width 44 height 62
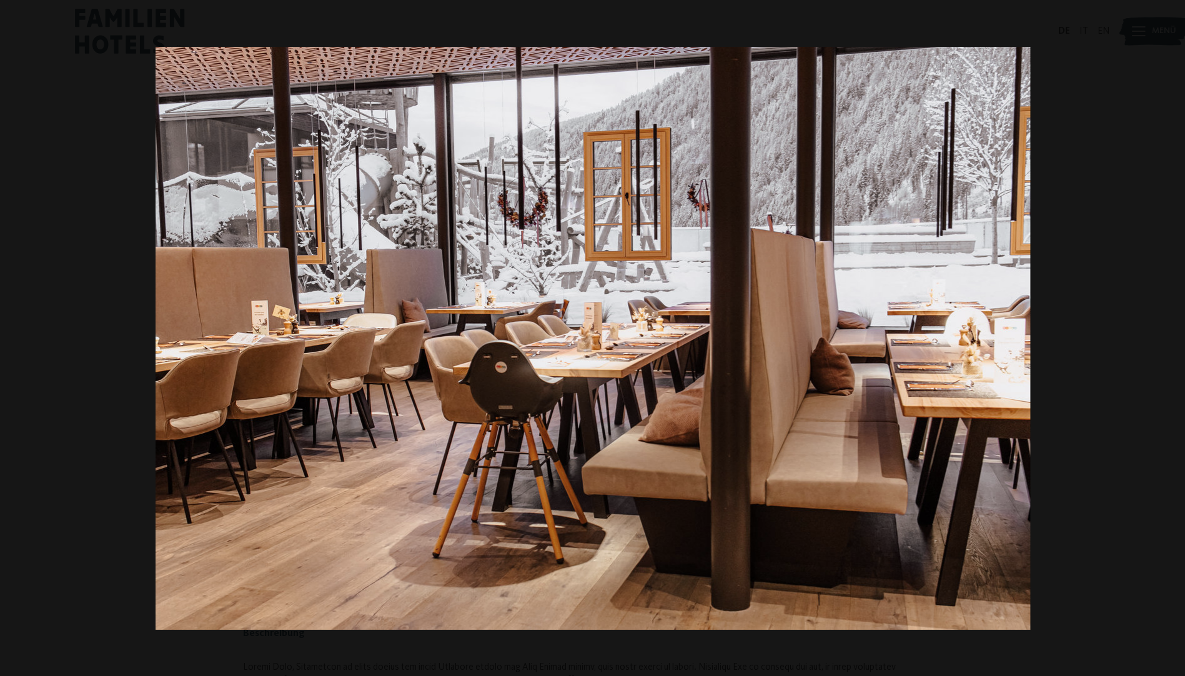
click at [1175, 340] on button "button" at bounding box center [1163, 338] width 44 height 62
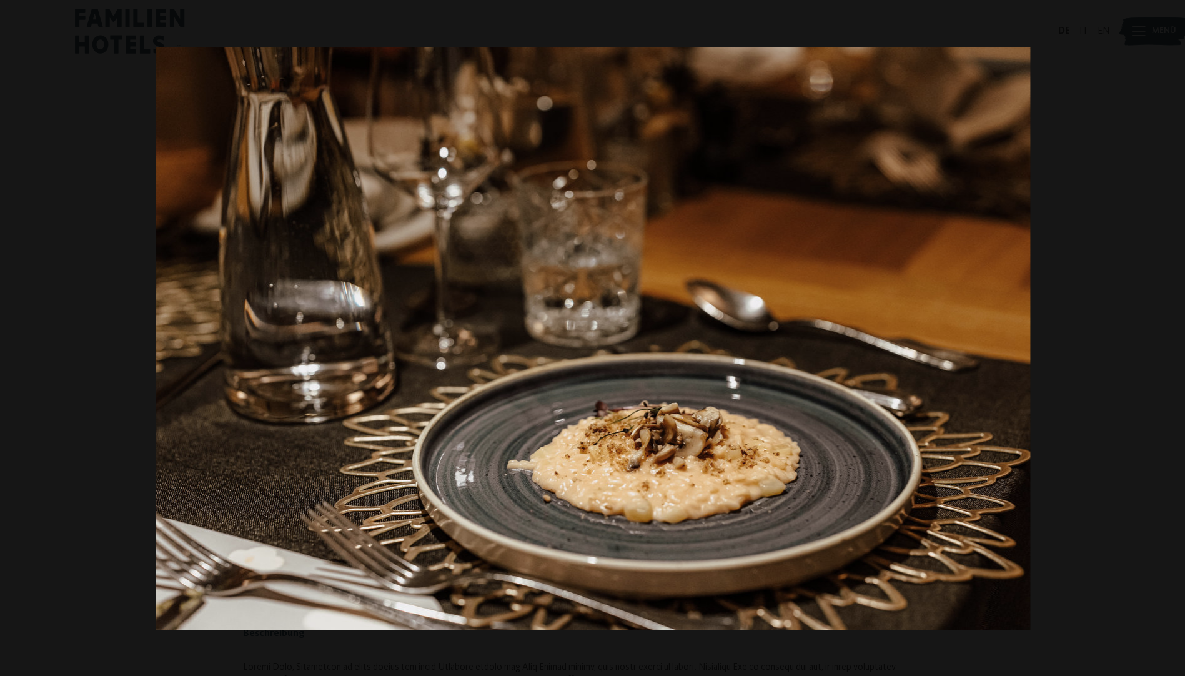
click at [1175, 340] on button "button" at bounding box center [1163, 338] width 44 height 62
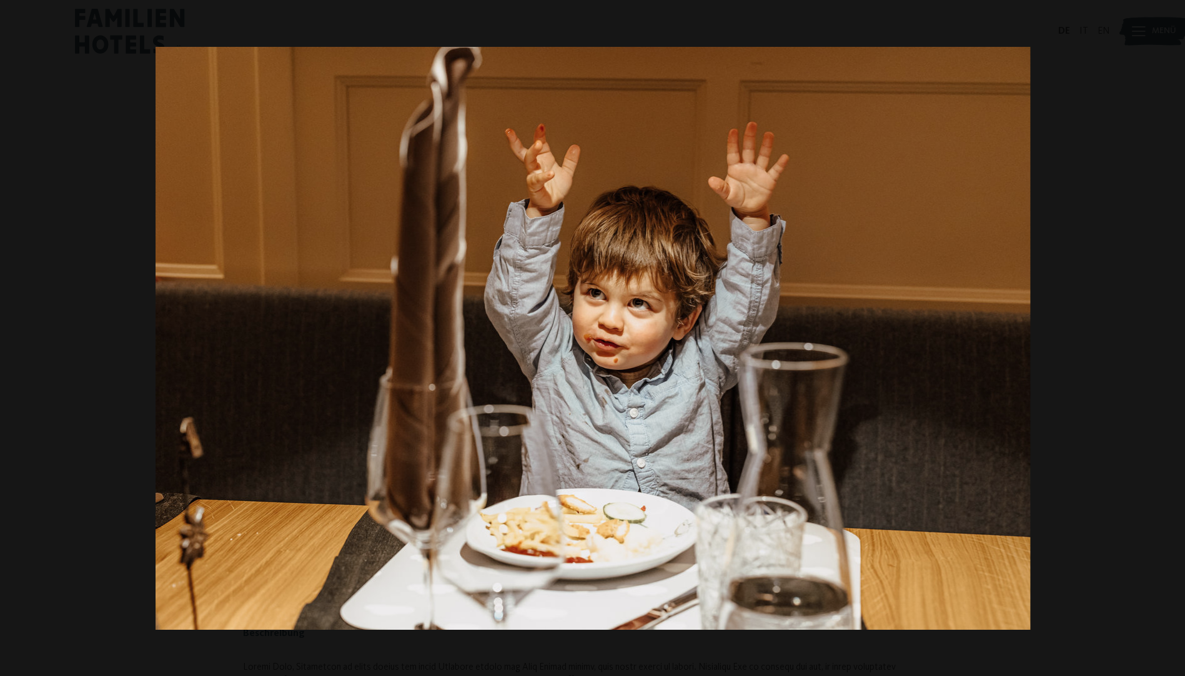
click at [1175, 340] on button "button" at bounding box center [1163, 338] width 44 height 62
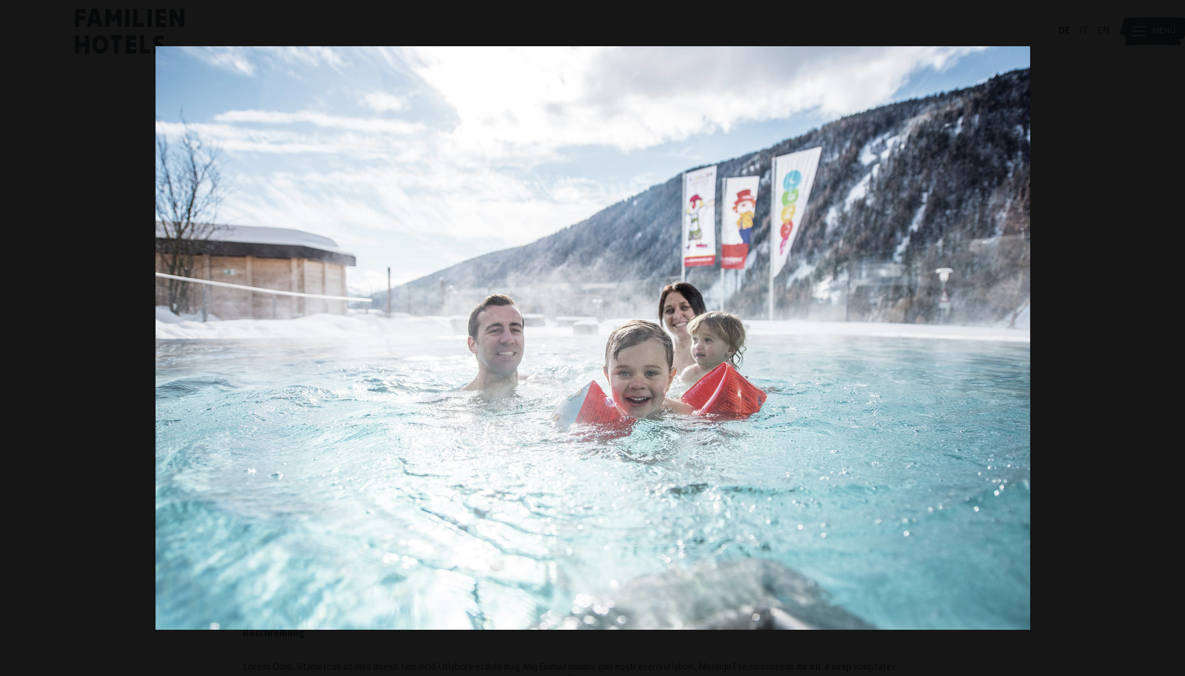
click at [1175, 340] on button "button" at bounding box center [1163, 338] width 44 height 62
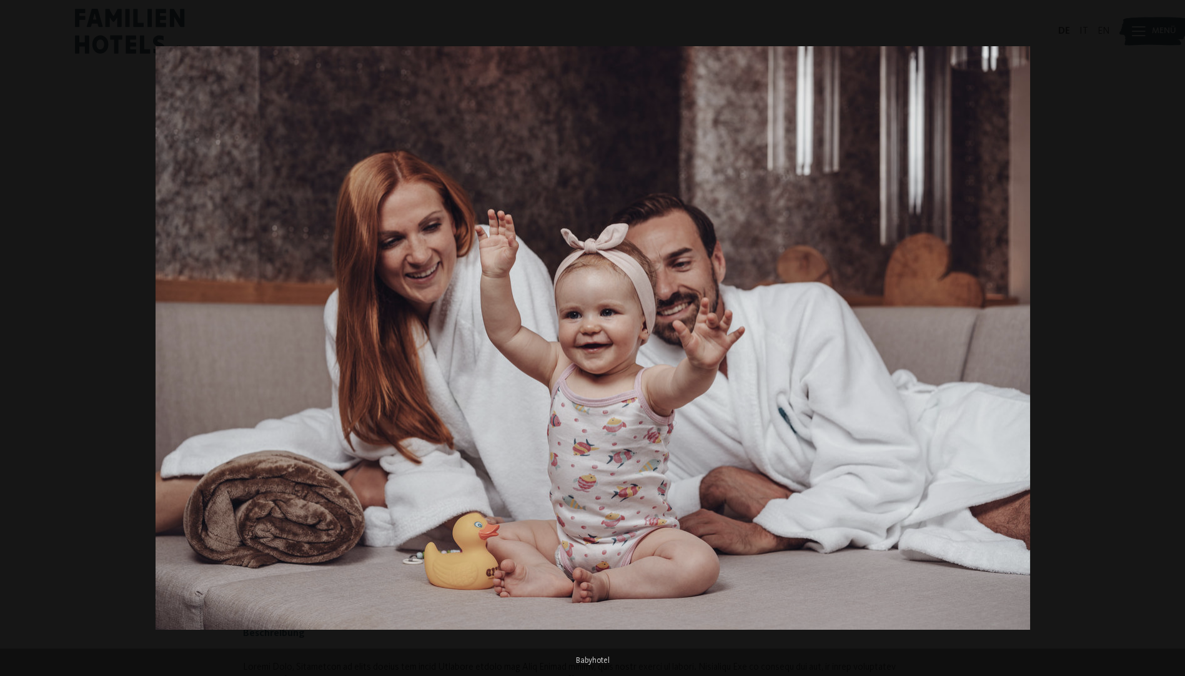
click at [1175, 340] on button "button" at bounding box center [1163, 338] width 44 height 62
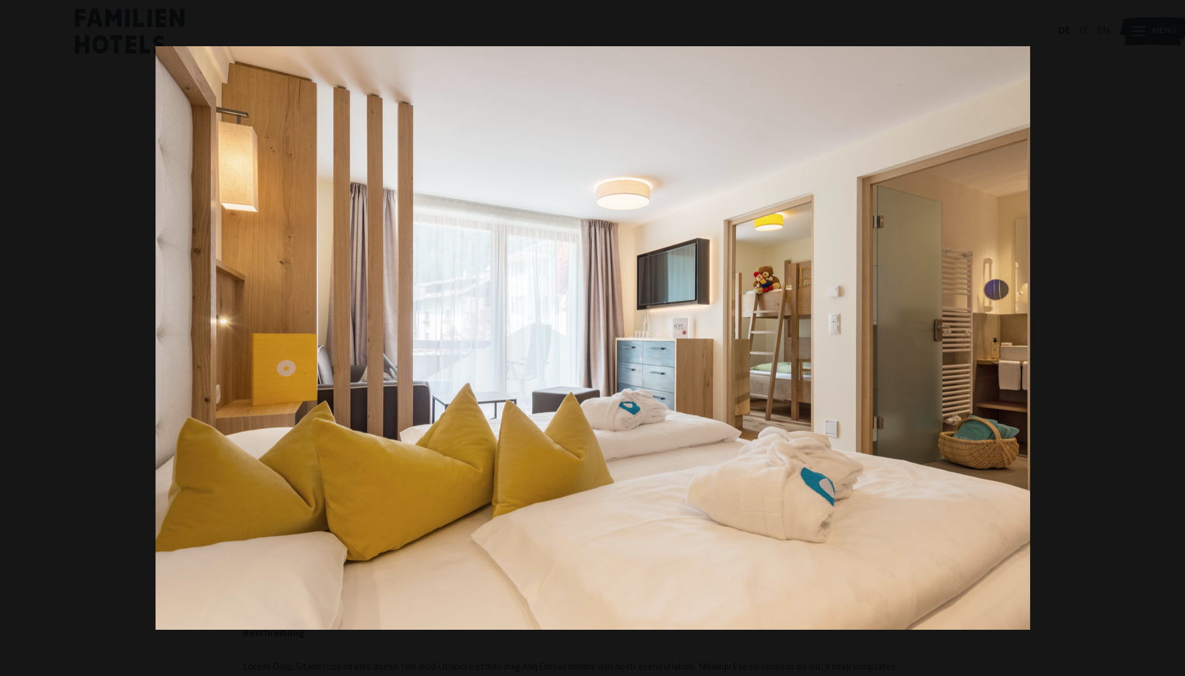
click at [1175, 340] on button "button" at bounding box center [1163, 338] width 44 height 62
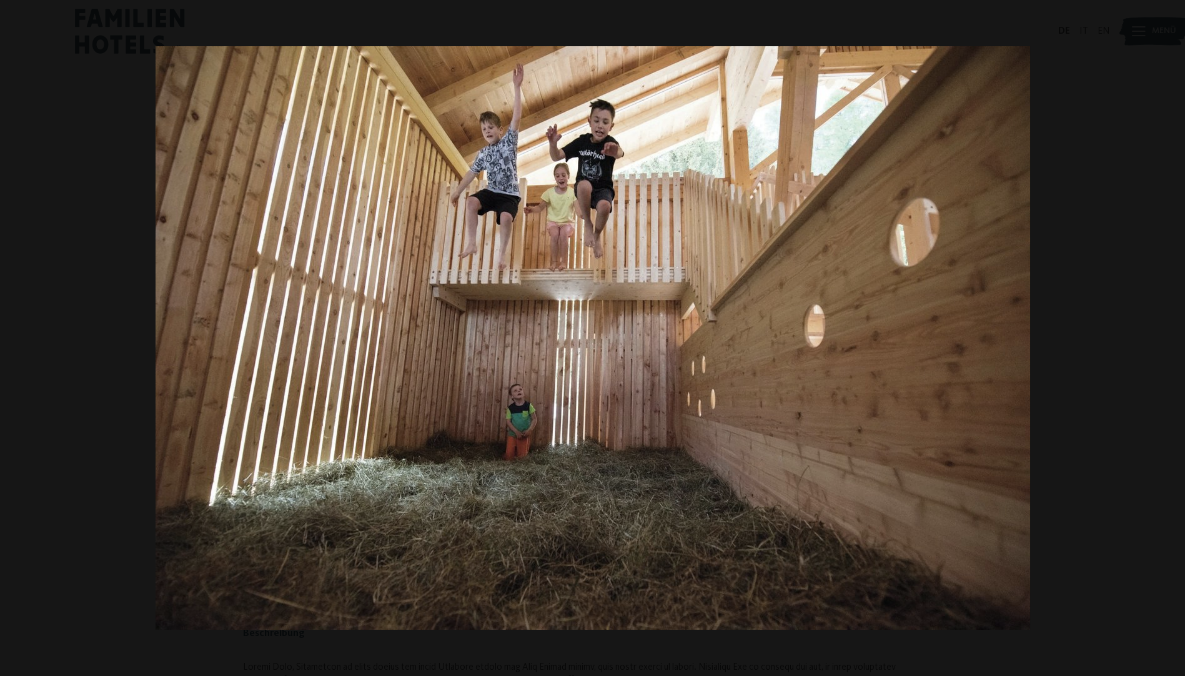
click at [1175, 340] on button "button" at bounding box center [1163, 338] width 44 height 62
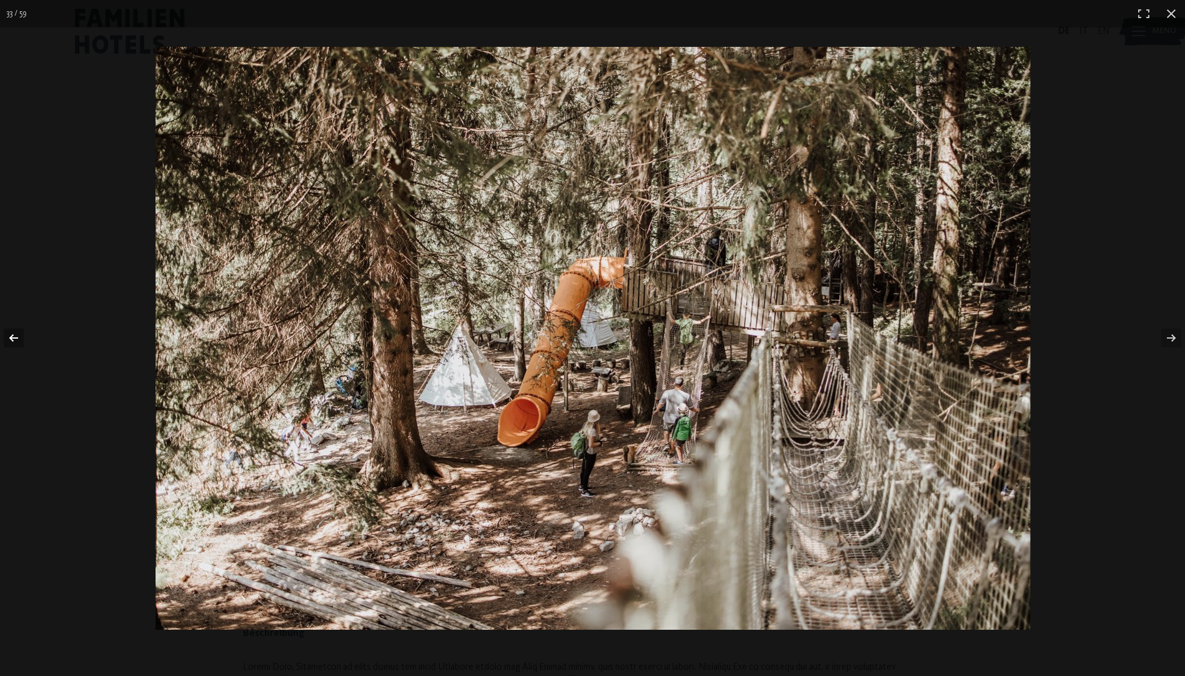
click at [14, 337] on button "button" at bounding box center [22, 338] width 44 height 62
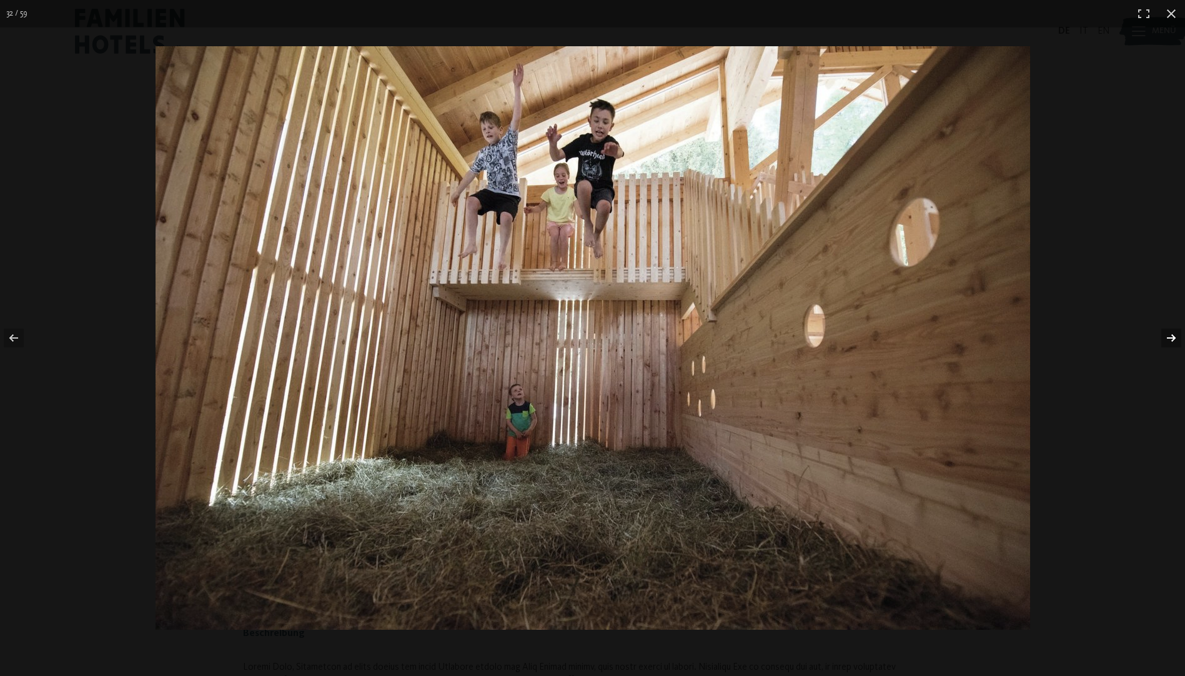
click at [1169, 332] on button "button" at bounding box center [1163, 338] width 44 height 62
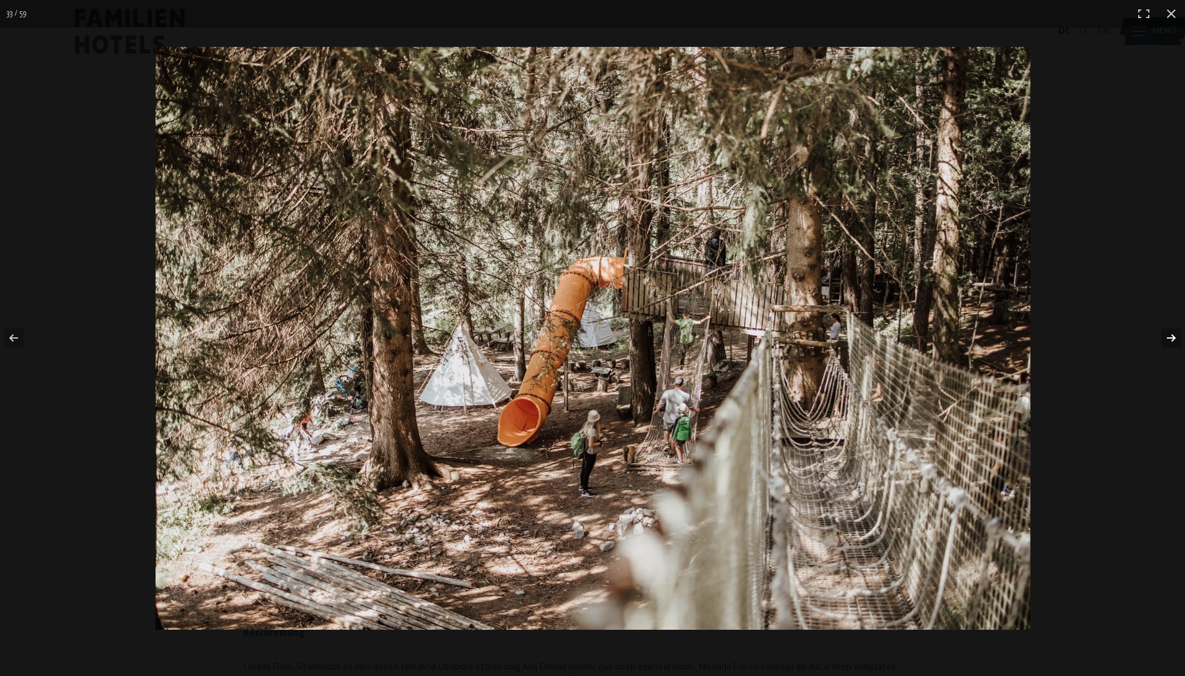
click at [1169, 332] on button "button" at bounding box center [1163, 338] width 44 height 62
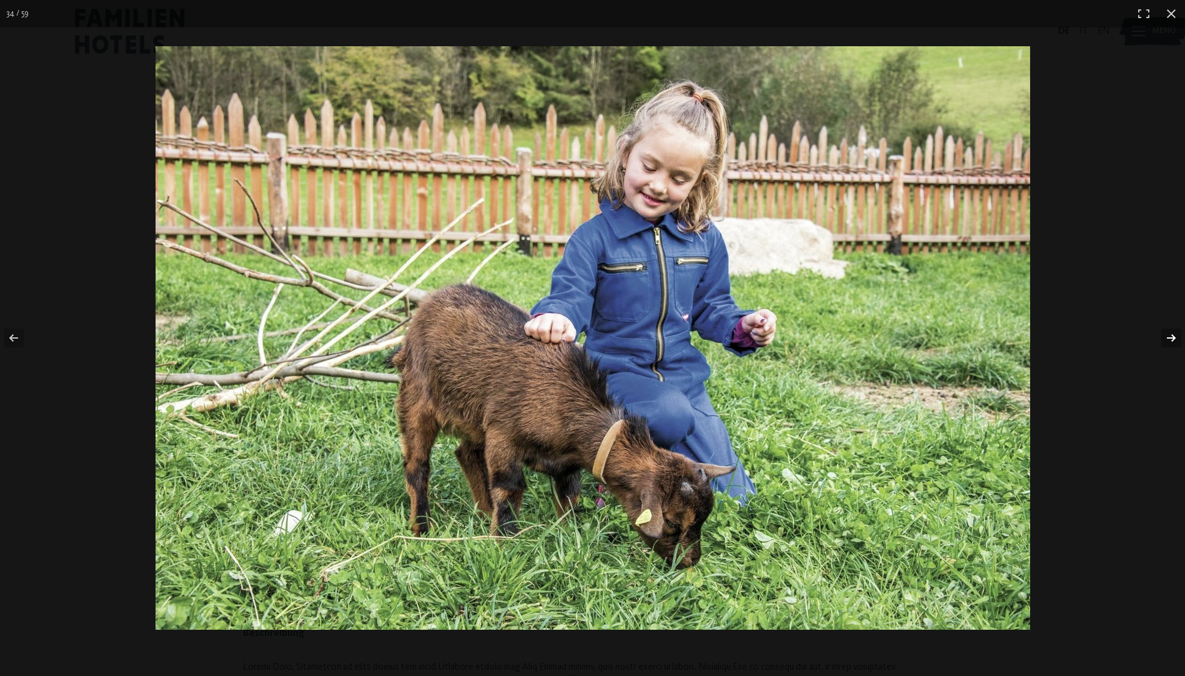
click at [1169, 332] on button "button" at bounding box center [1163, 338] width 44 height 62
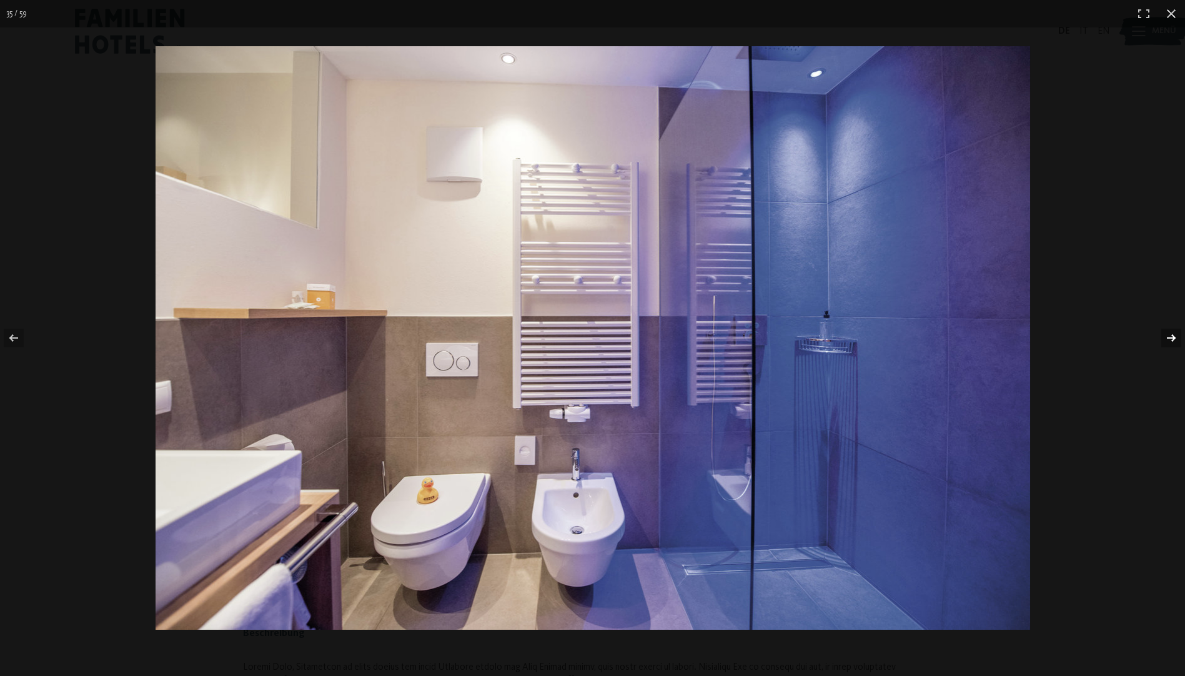
click at [1169, 332] on button "button" at bounding box center [1163, 338] width 44 height 62
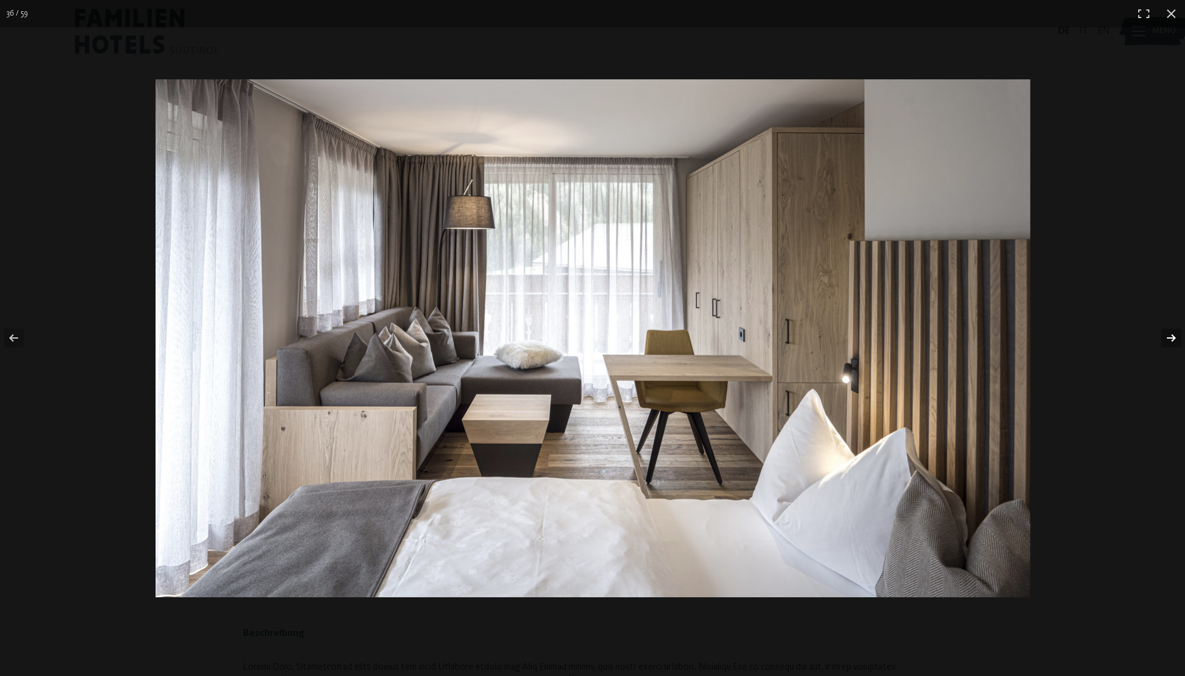
click at [1169, 332] on button "button" at bounding box center [1163, 338] width 44 height 62
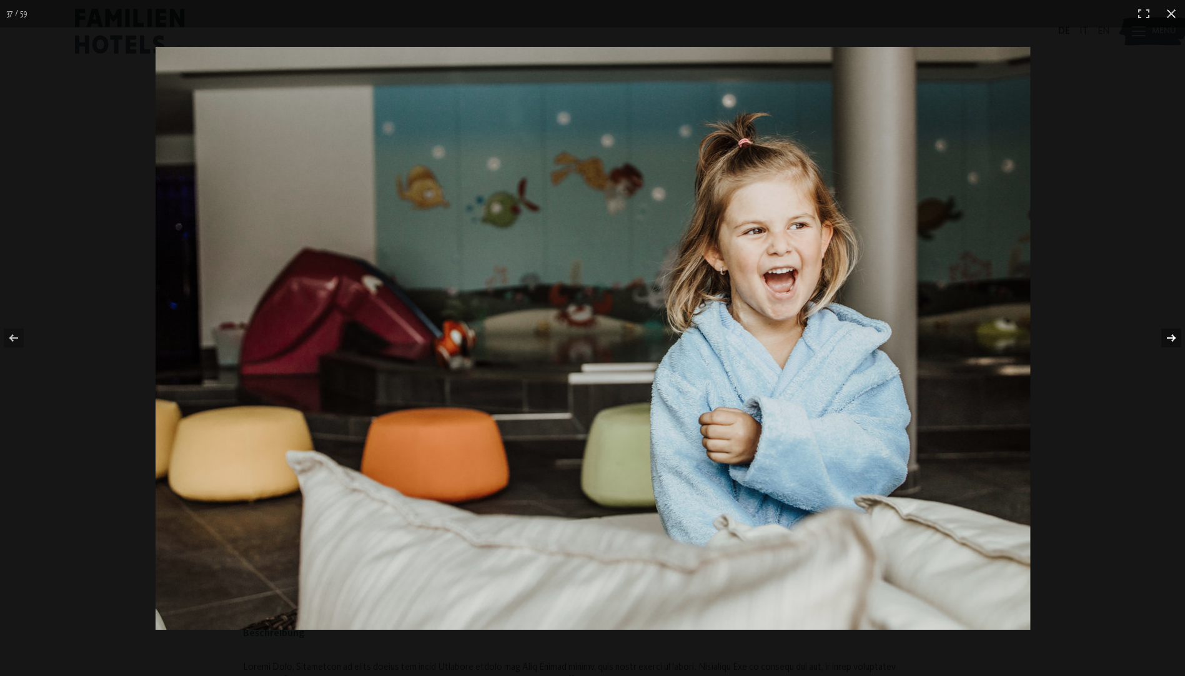
click at [1169, 332] on button "button" at bounding box center [1163, 338] width 44 height 62
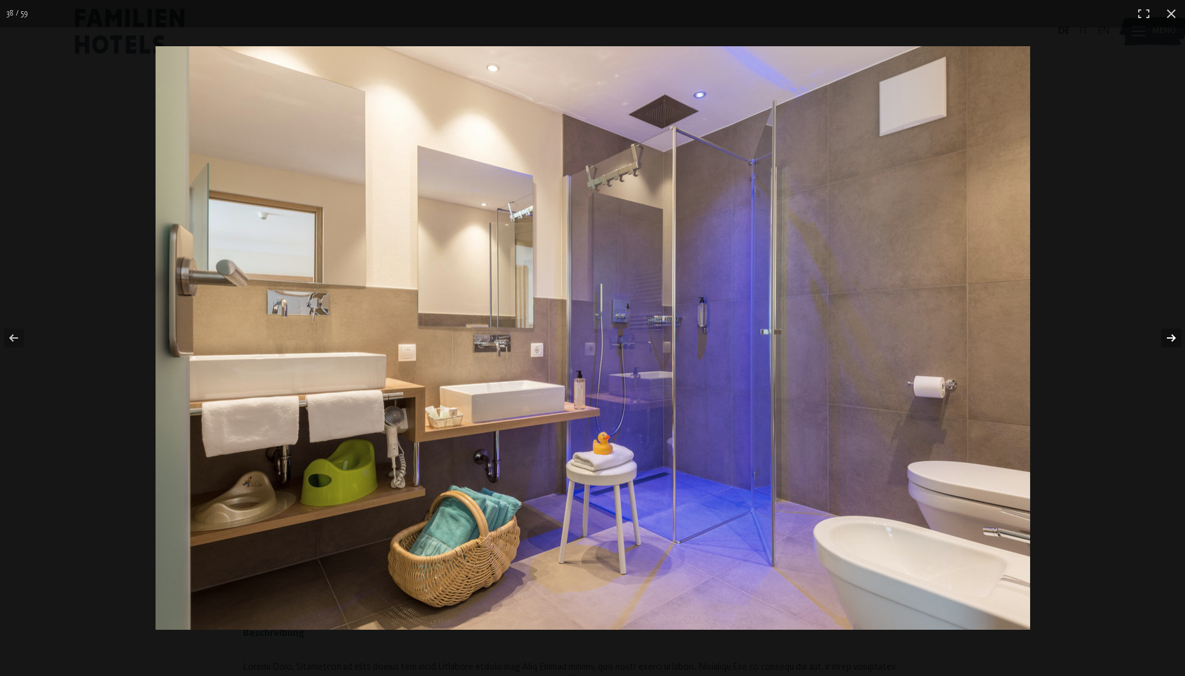
click at [1169, 332] on button "button" at bounding box center [1163, 338] width 44 height 62
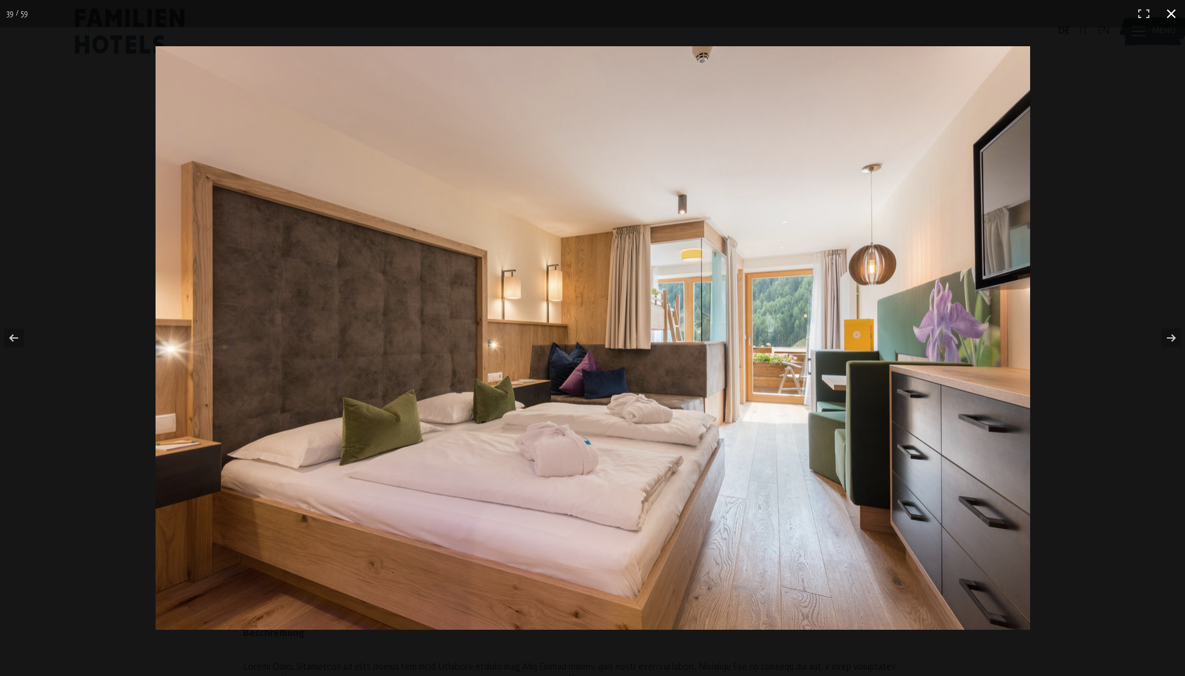
click at [1175, 4] on button "button" at bounding box center [1171, 13] width 27 height 27
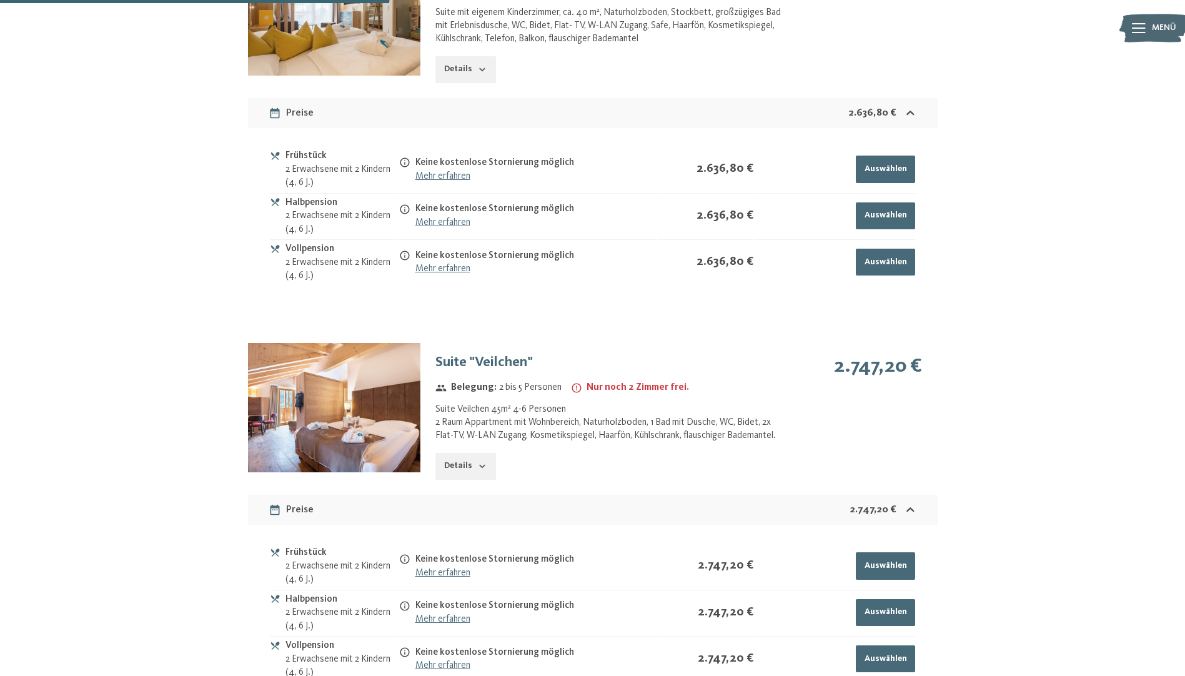
scroll to position [1937, 0]
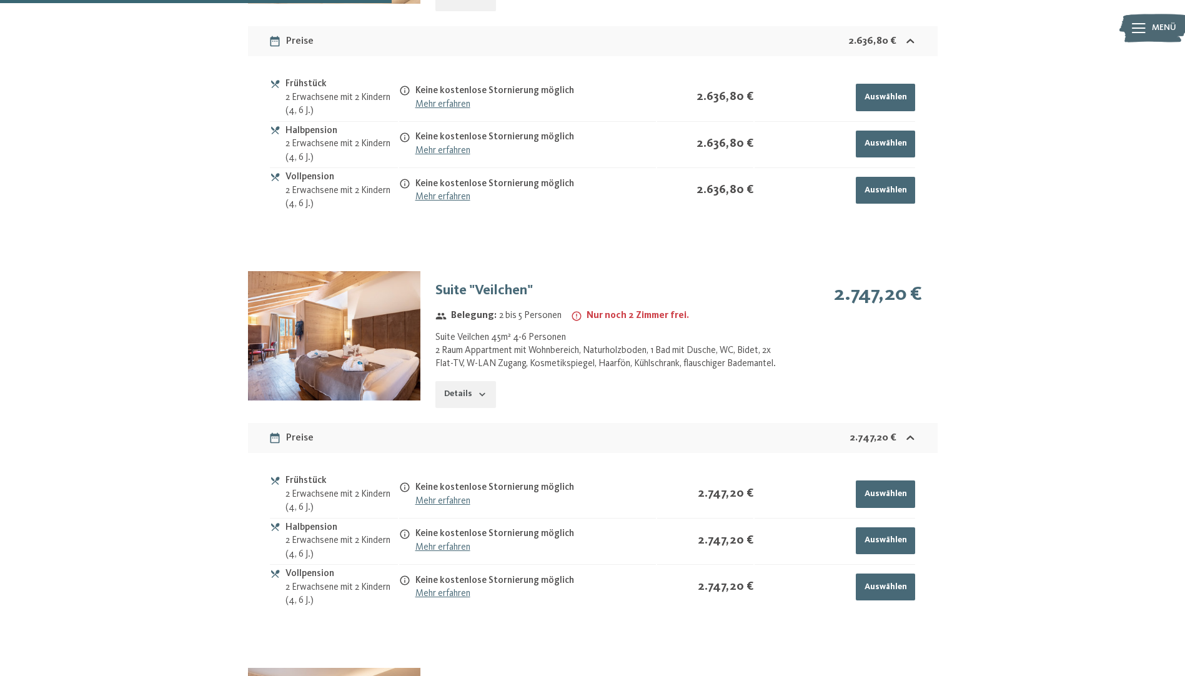
click at [365, 282] on img at bounding box center [334, 335] width 172 height 129
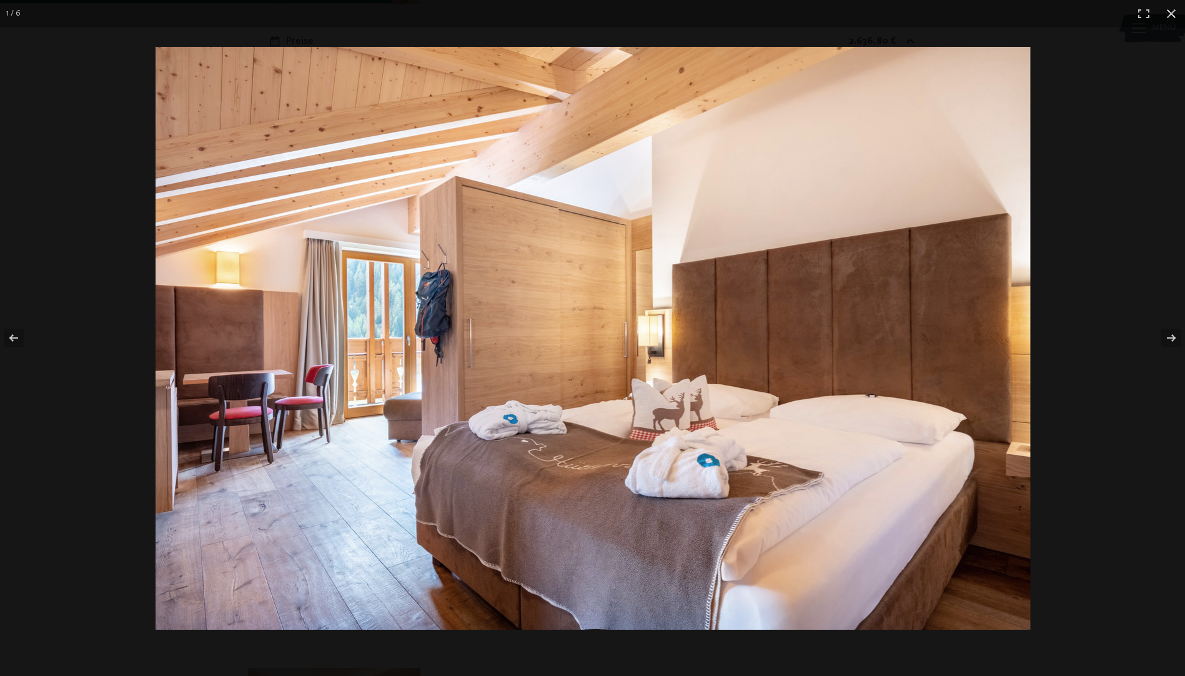
scroll to position [2528, 0]
click at [1174, 344] on button "button" at bounding box center [1163, 338] width 44 height 62
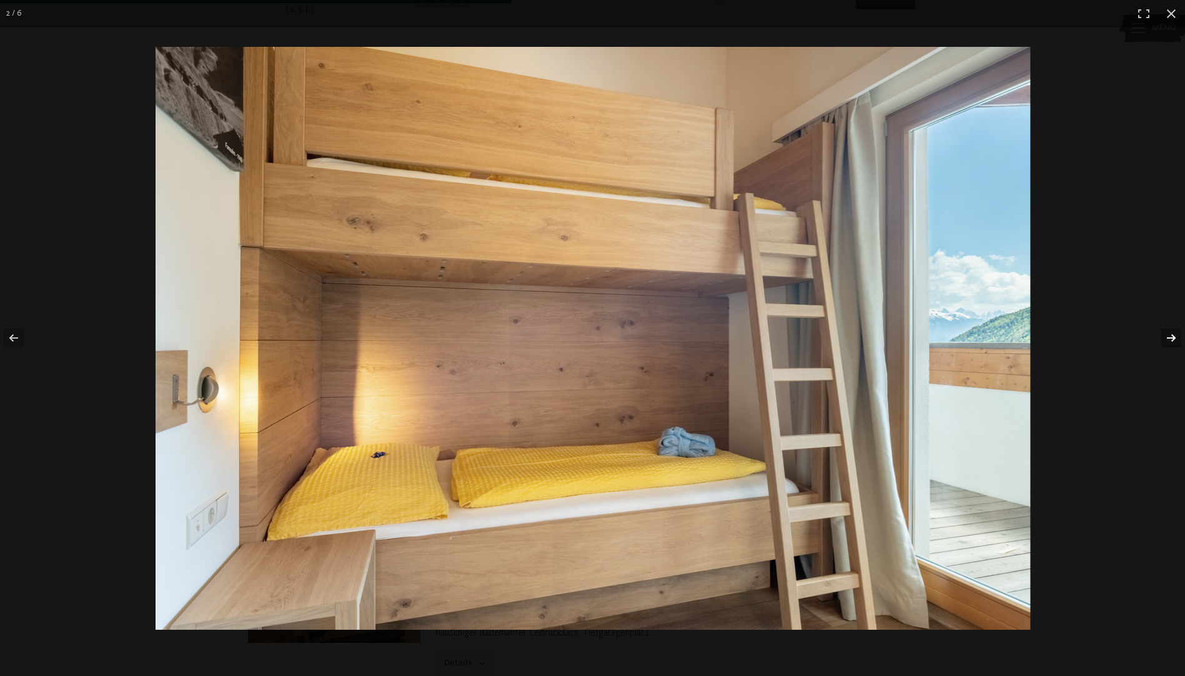
click at [1174, 344] on button "button" at bounding box center [1163, 338] width 44 height 62
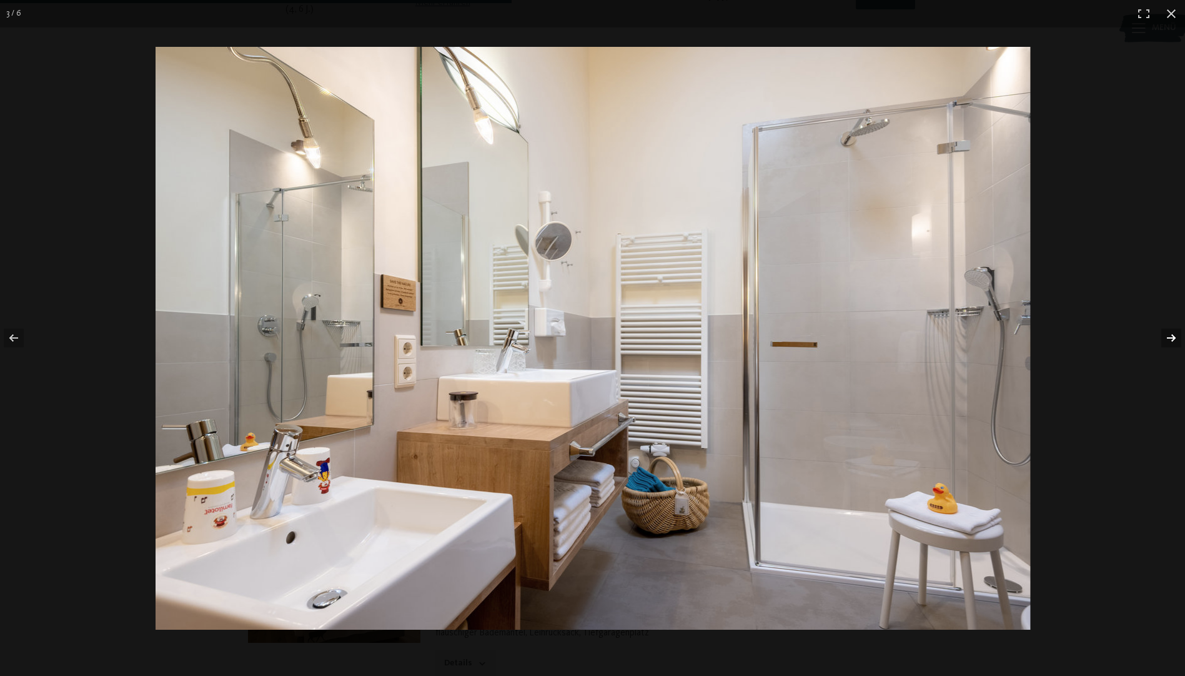
click at [1174, 344] on button "button" at bounding box center [1163, 338] width 44 height 62
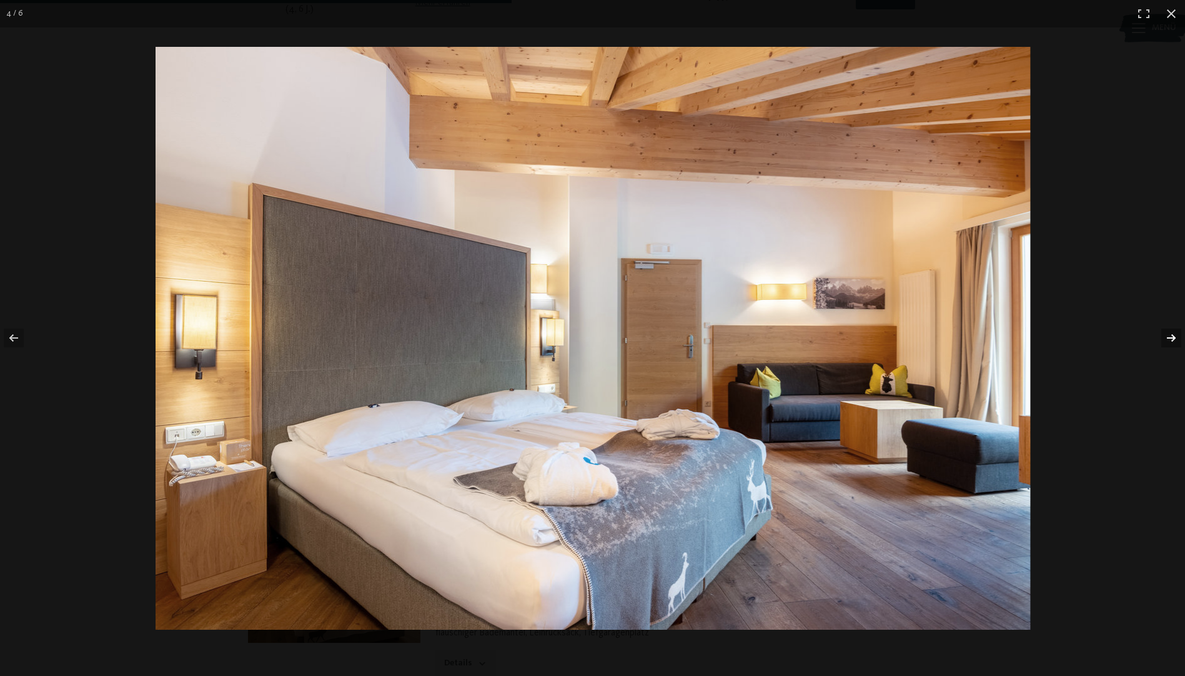
click at [1174, 344] on button "button" at bounding box center [1163, 338] width 44 height 62
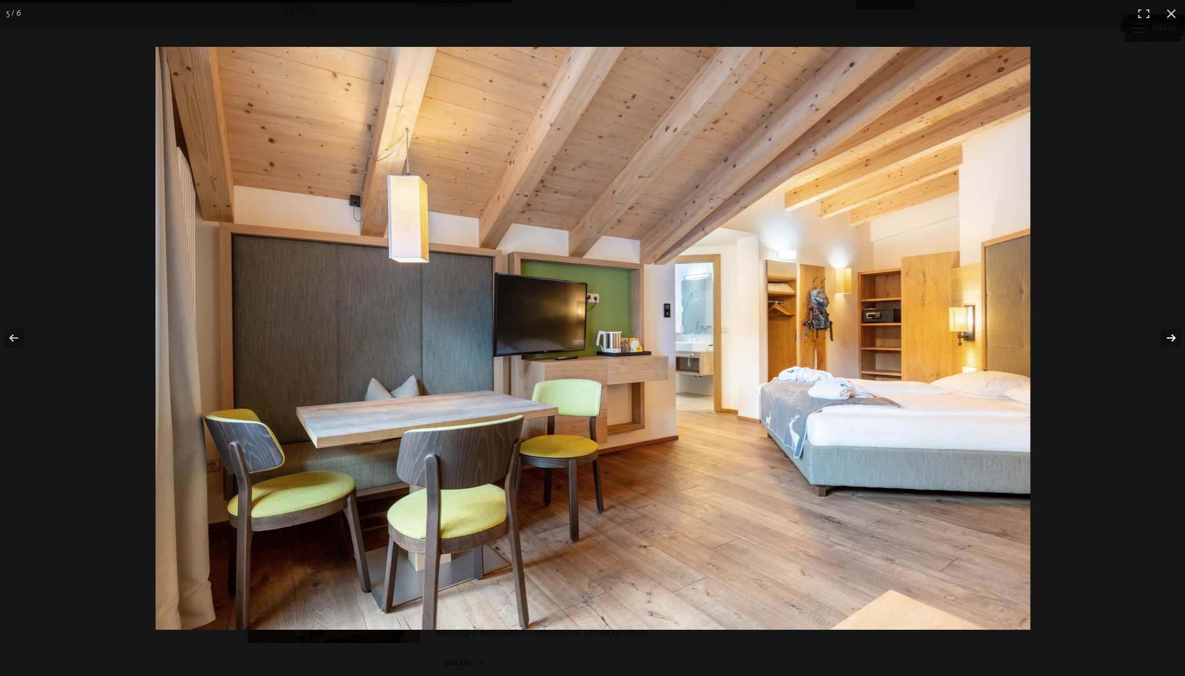
click at [1174, 344] on button "button" at bounding box center [1163, 338] width 44 height 62
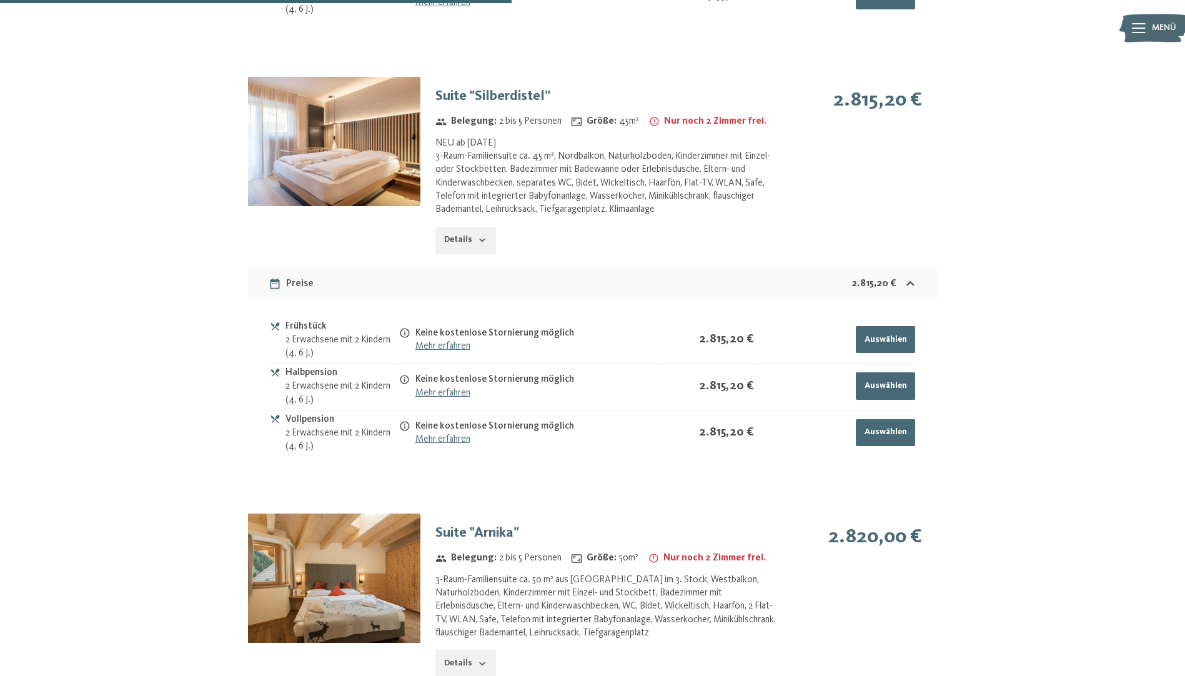
click at [0, 0] on button "button" at bounding box center [0, 0] width 0 height 0
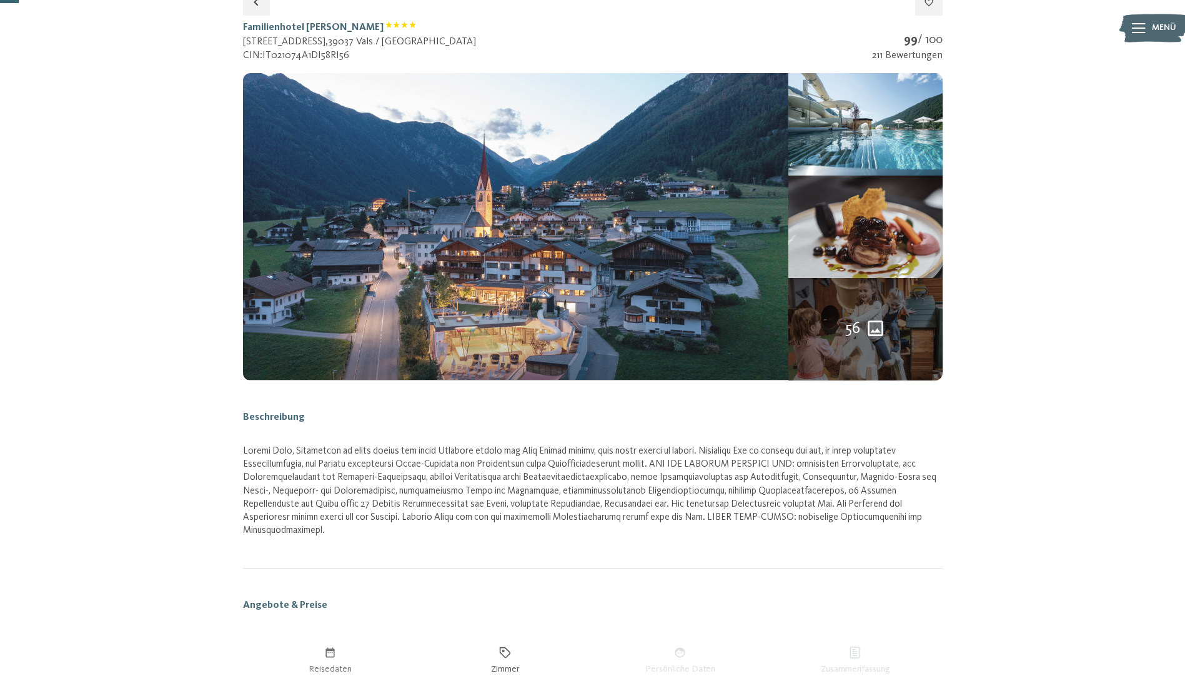
scroll to position [0, 0]
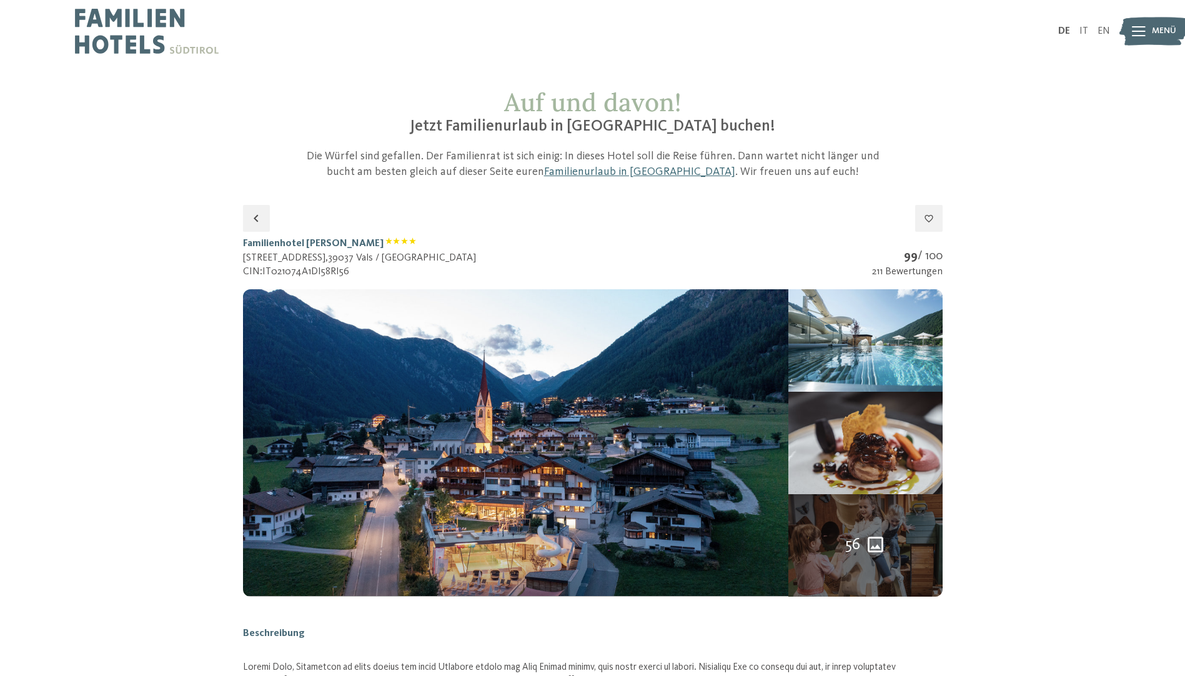
click at [846, 549] on span "56" at bounding box center [852, 545] width 15 height 22
click at [0, 0] on button "button" at bounding box center [0, 0] width 0 height 0
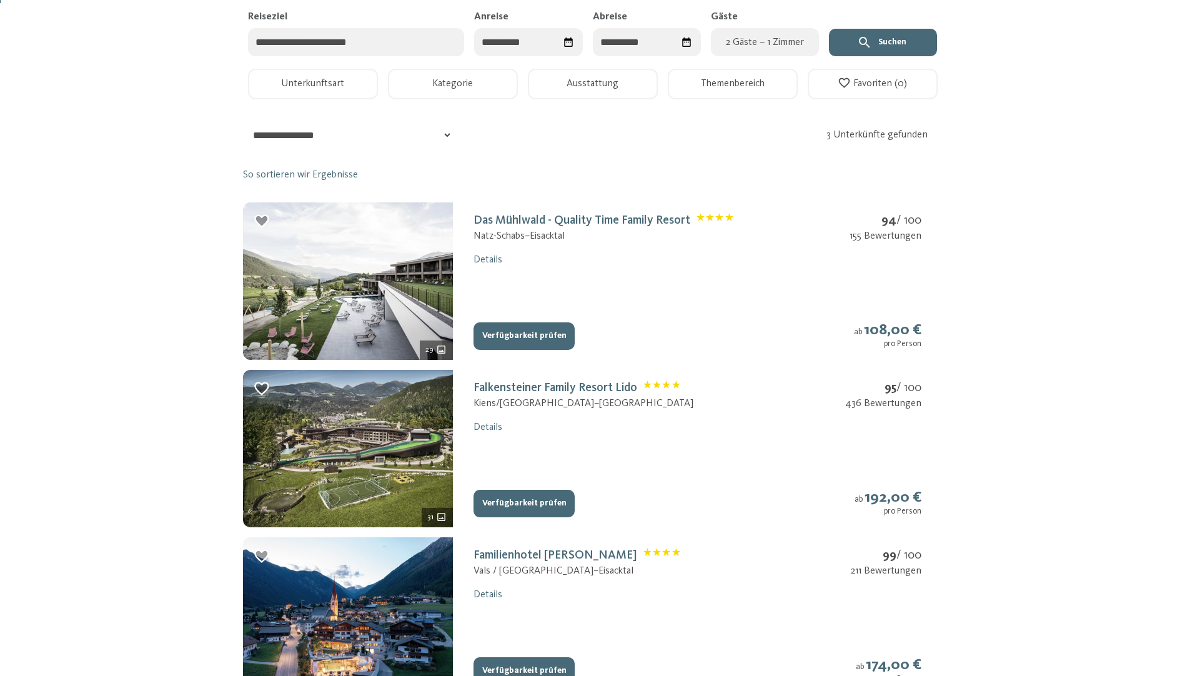
scroll to position [375, 0]
